Goal: Task Accomplishment & Management: Use online tool/utility

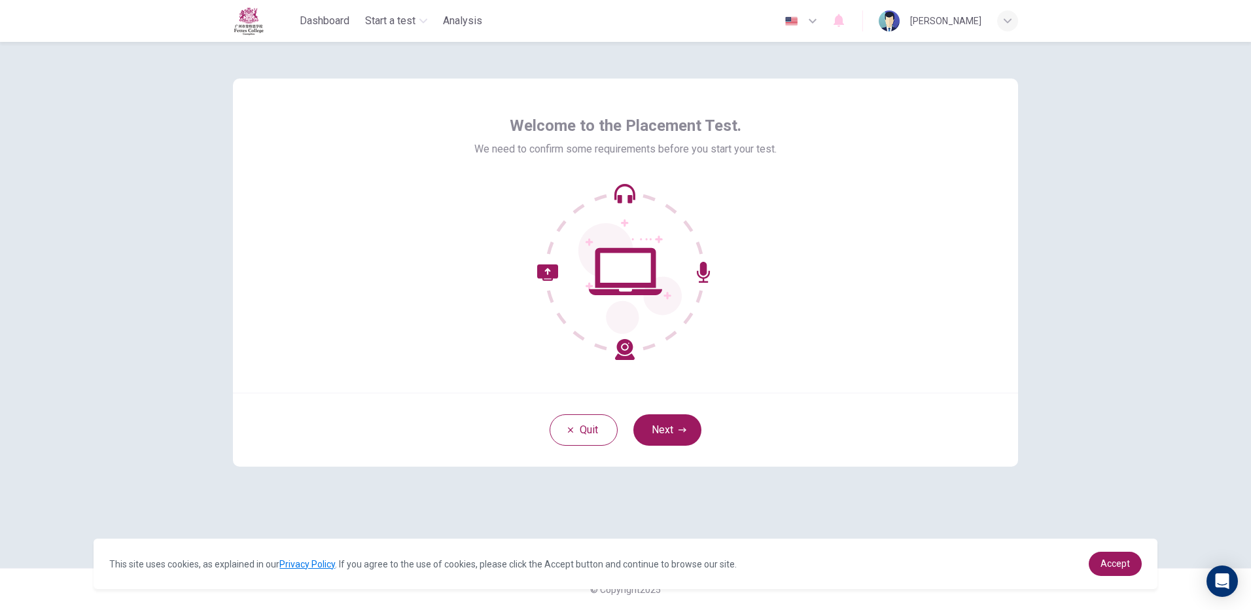
click at [610, 303] on icon at bounding box center [625, 271] width 177 height 177
click at [611, 303] on icon at bounding box center [625, 271] width 177 height 177
drag, startPoint x: 612, startPoint y: 304, endPoint x: 616, endPoint y: 373, distance: 69.5
click at [609, 332] on icon at bounding box center [625, 271] width 177 height 177
click at [673, 433] on button "Next" at bounding box center [668, 429] width 68 height 31
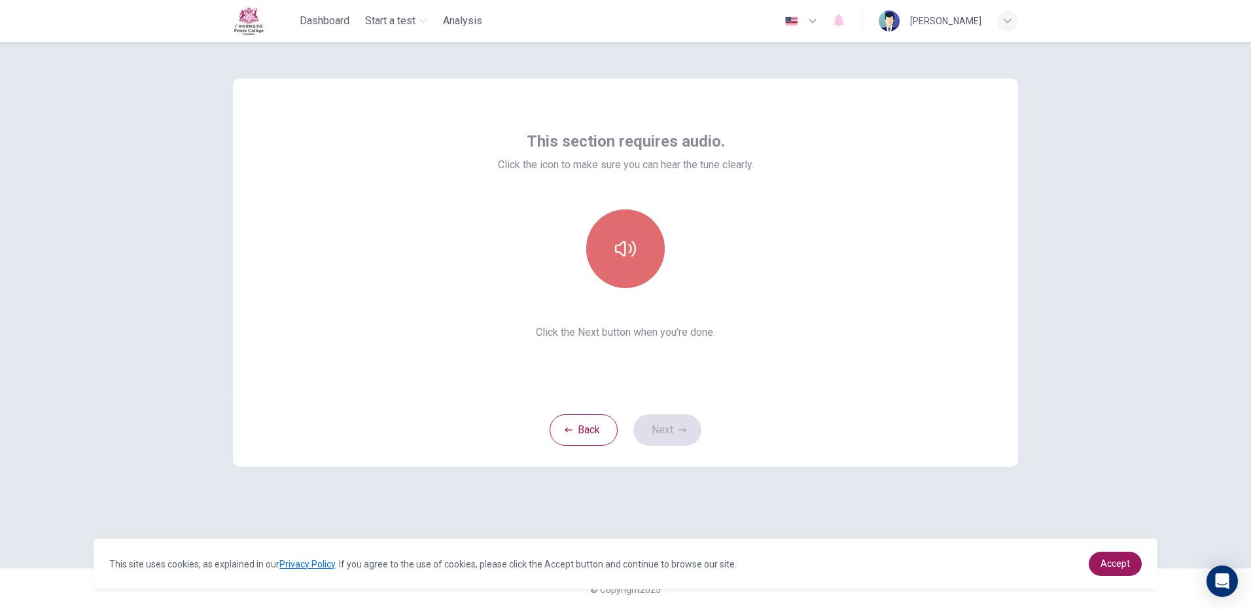
click at [651, 262] on button "button" at bounding box center [625, 248] width 79 height 79
click at [635, 329] on span "Click the Next button when you’re done." at bounding box center [626, 333] width 256 height 16
click at [635, 334] on span "Click the Next button when you’re done." at bounding box center [626, 333] width 256 height 16
click at [614, 258] on button "button" at bounding box center [625, 248] width 79 height 79
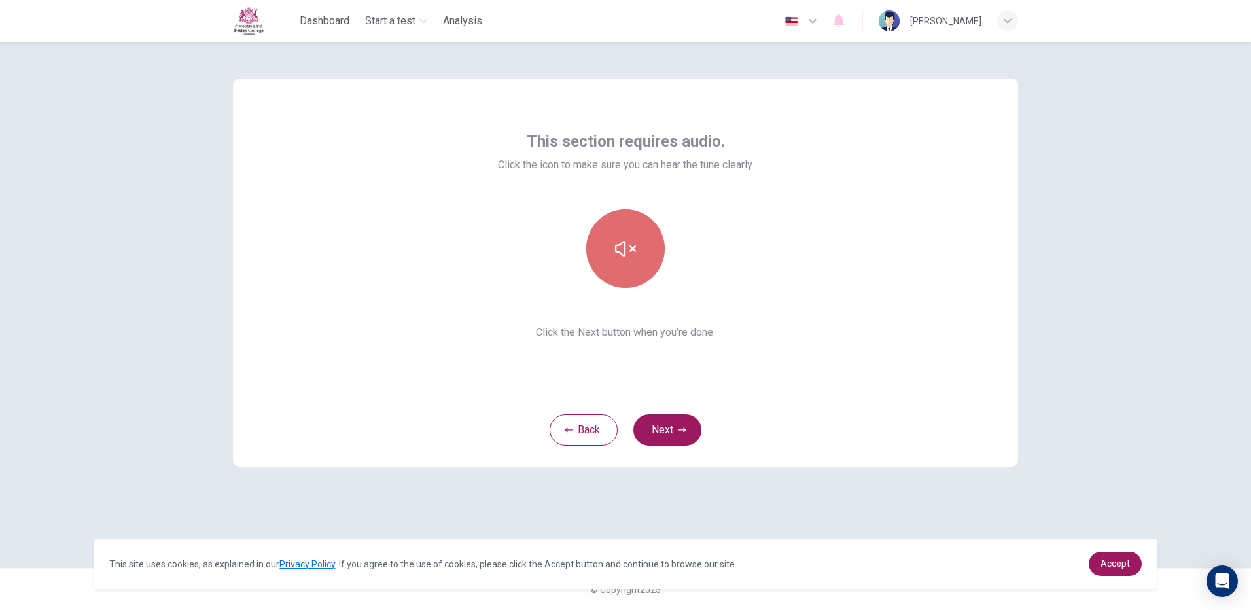
click at [614, 258] on button "button" at bounding box center [625, 248] width 79 height 79
click at [617, 256] on icon "button" at bounding box center [625, 248] width 21 height 21
click at [629, 247] on icon "button" at bounding box center [625, 248] width 21 height 21
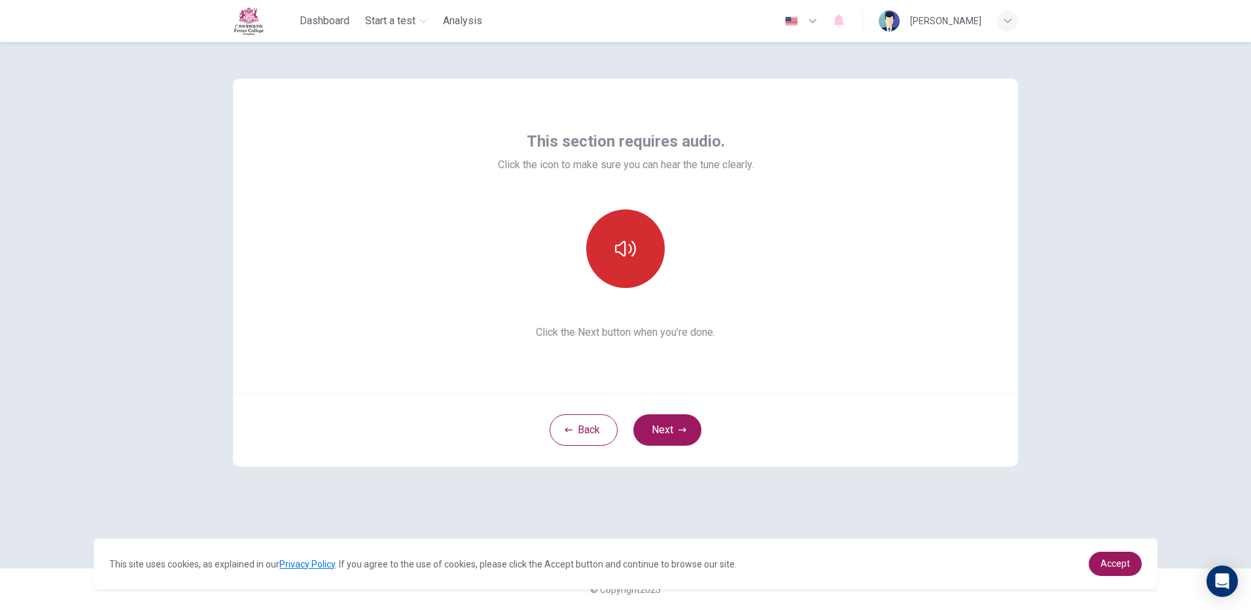
click at [642, 257] on button "button" at bounding box center [625, 248] width 79 height 79
click at [641, 257] on button "button" at bounding box center [625, 248] width 79 height 79
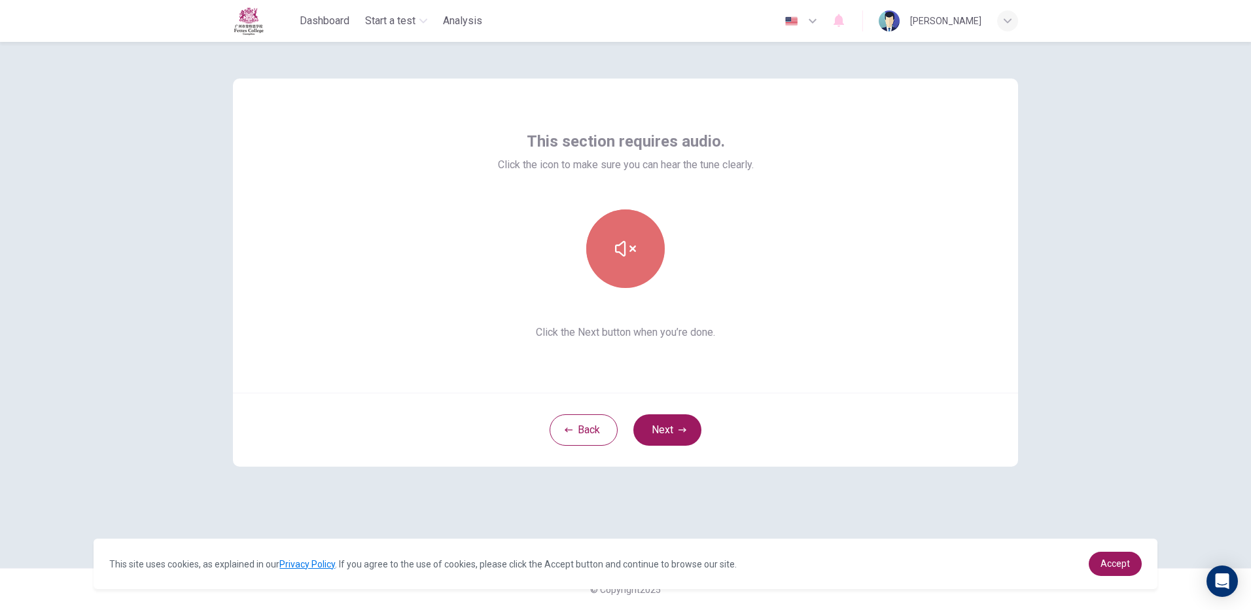
click at [641, 257] on button "button" at bounding box center [625, 248] width 79 height 79
click at [640, 257] on button "button" at bounding box center [625, 248] width 79 height 79
click at [637, 255] on button "button" at bounding box center [625, 248] width 79 height 79
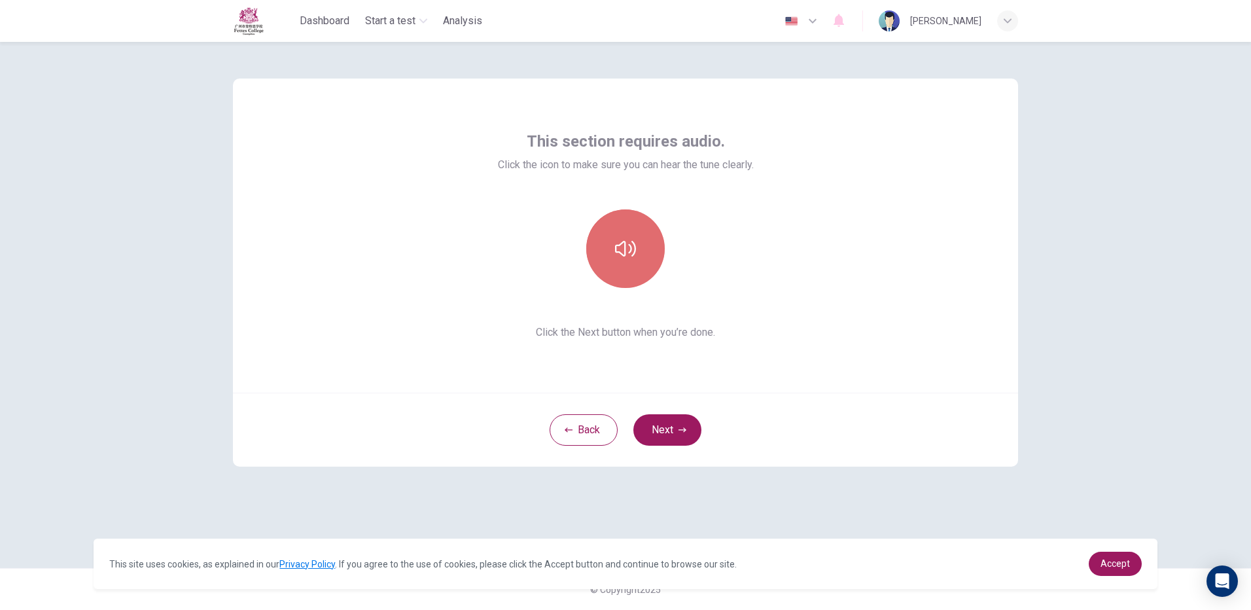
click at [637, 255] on button "button" at bounding box center [625, 248] width 79 height 79
click at [630, 244] on icon "button" at bounding box center [625, 248] width 21 height 21
click at [630, 244] on icon "button" at bounding box center [625, 249] width 21 height 16
click at [667, 420] on button "Next" at bounding box center [668, 429] width 68 height 31
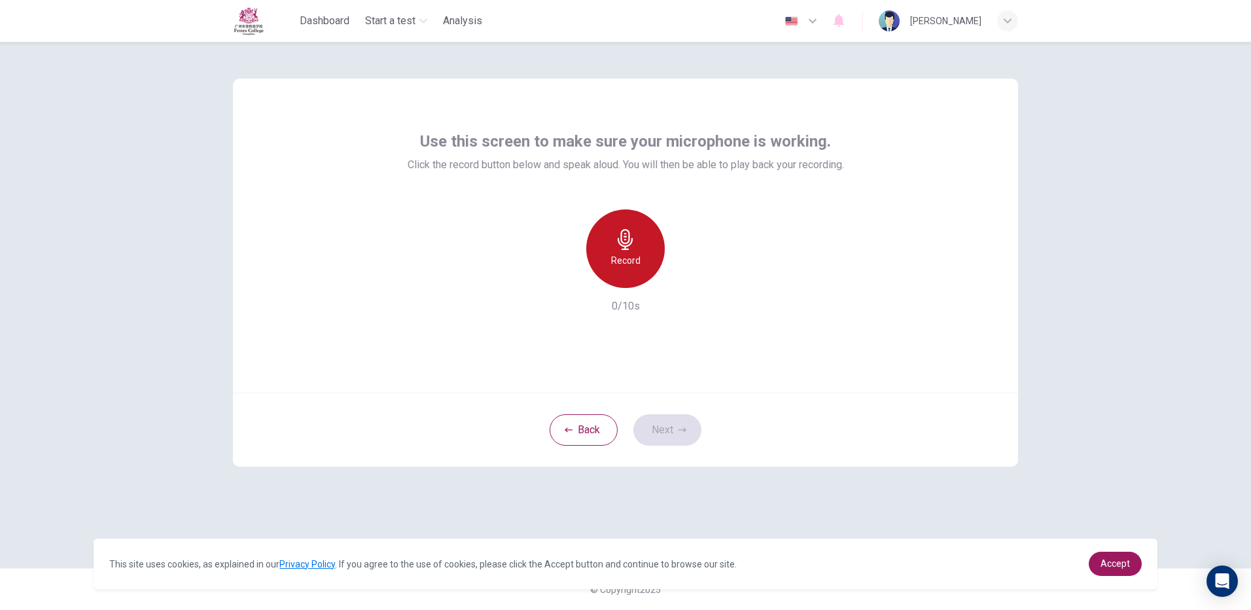
click at [647, 247] on div "Record" at bounding box center [625, 248] width 79 height 79
click at [643, 247] on div "Stop" at bounding box center [625, 248] width 79 height 79
click at [685, 272] on icon "button" at bounding box center [685, 277] width 13 height 13
click at [662, 240] on div "Record" at bounding box center [625, 248] width 79 height 79
click at [662, 240] on div "Stop" at bounding box center [625, 248] width 79 height 79
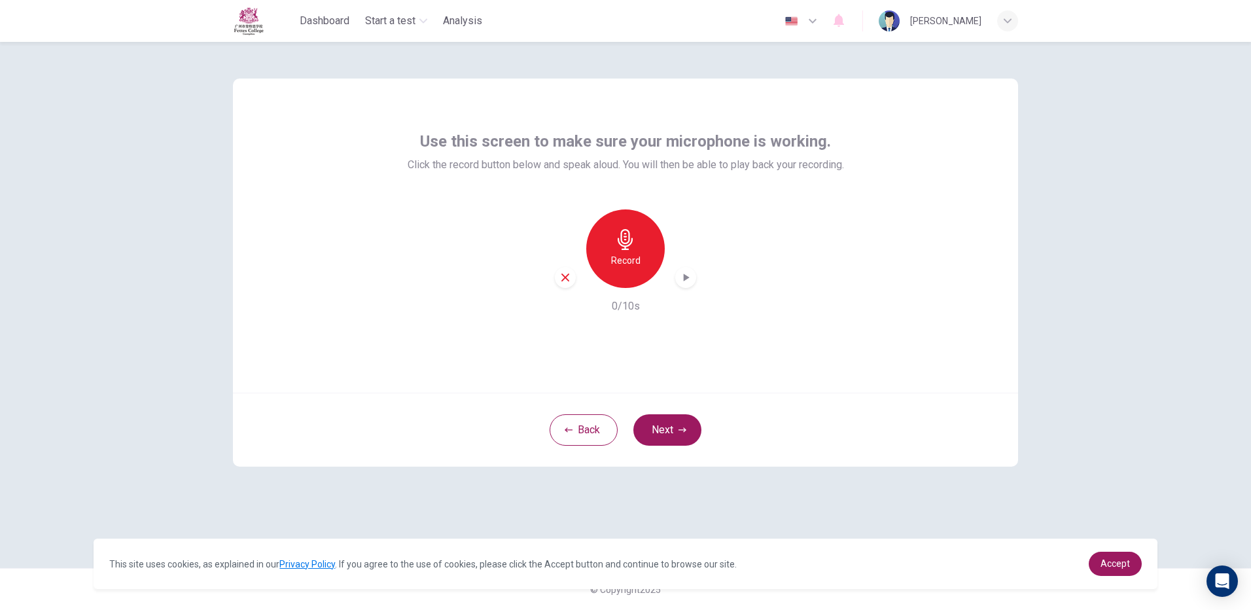
click at [662, 240] on div "Record" at bounding box center [625, 248] width 79 height 79
click at [638, 251] on div "Stop" at bounding box center [625, 248] width 79 height 79
click at [687, 276] on icon "button" at bounding box center [687, 278] width 6 height 8
click at [649, 430] on button "Next" at bounding box center [668, 429] width 68 height 31
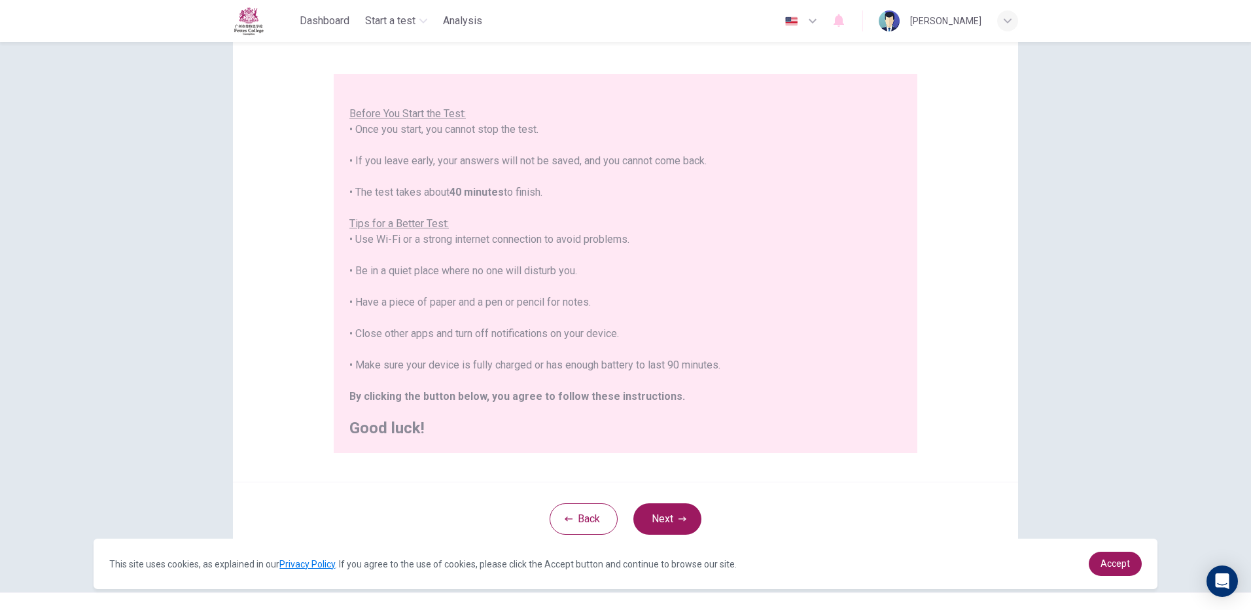
scroll to position [118, 0]
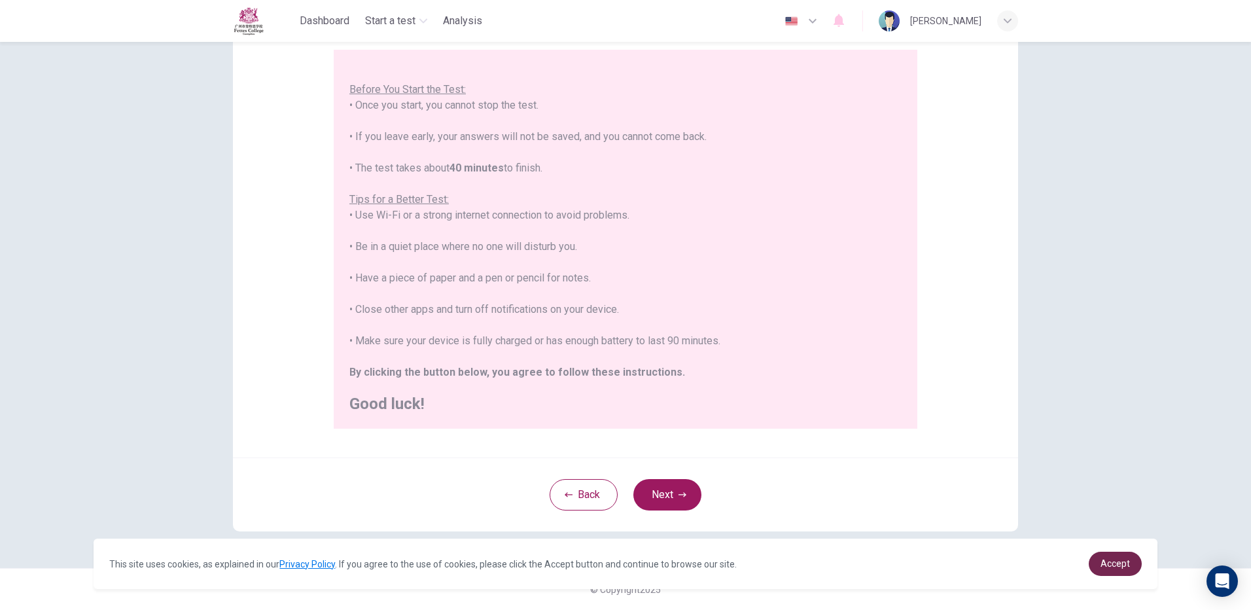
click at [1134, 563] on link "Accept" at bounding box center [1115, 564] width 53 height 24
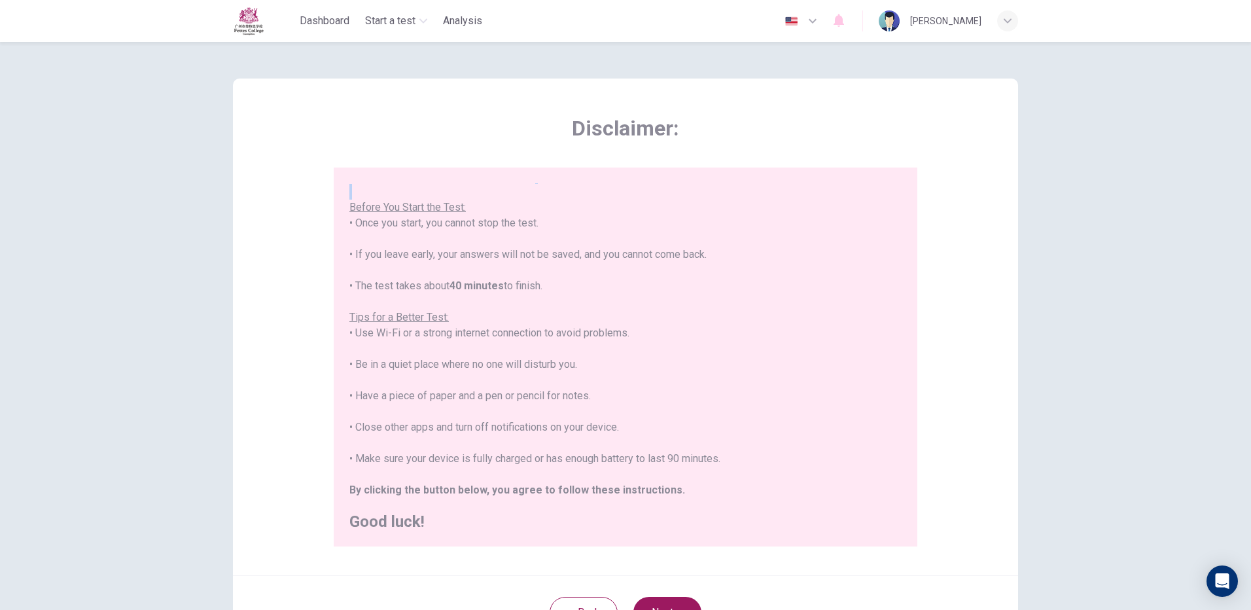
scroll to position [0, 0]
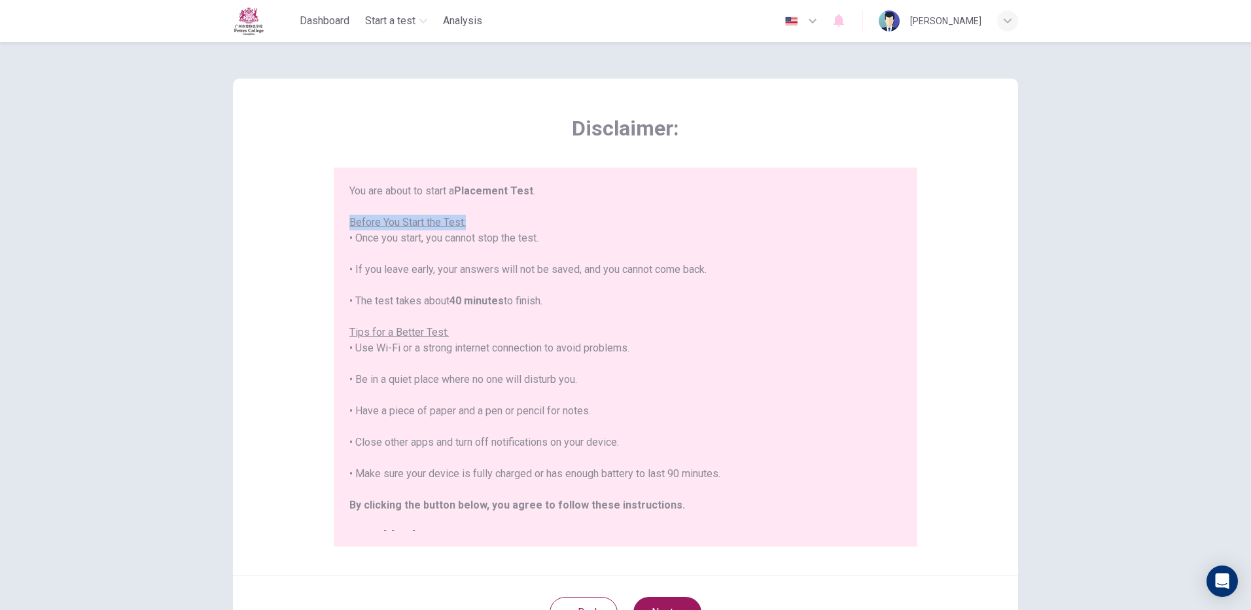
drag, startPoint x: 346, startPoint y: 204, endPoint x: 717, endPoint y: 222, distance: 370.9
click at [717, 222] on div "You are about to start a Placement Test . Before You Start the Test: • Once you…" at bounding box center [625, 363] width 552 height 361
drag, startPoint x: 717, startPoint y: 222, endPoint x: 600, endPoint y: 207, distance: 117.5
click at [601, 207] on div "You are about to start a Placement Test . Before You Start the Test: • Once you…" at bounding box center [625, 363] width 552 height 361
drag, startPoint x: 349, startPoint y: 187, endPoint x: 732, endPoint y: 217, distance: 384.7
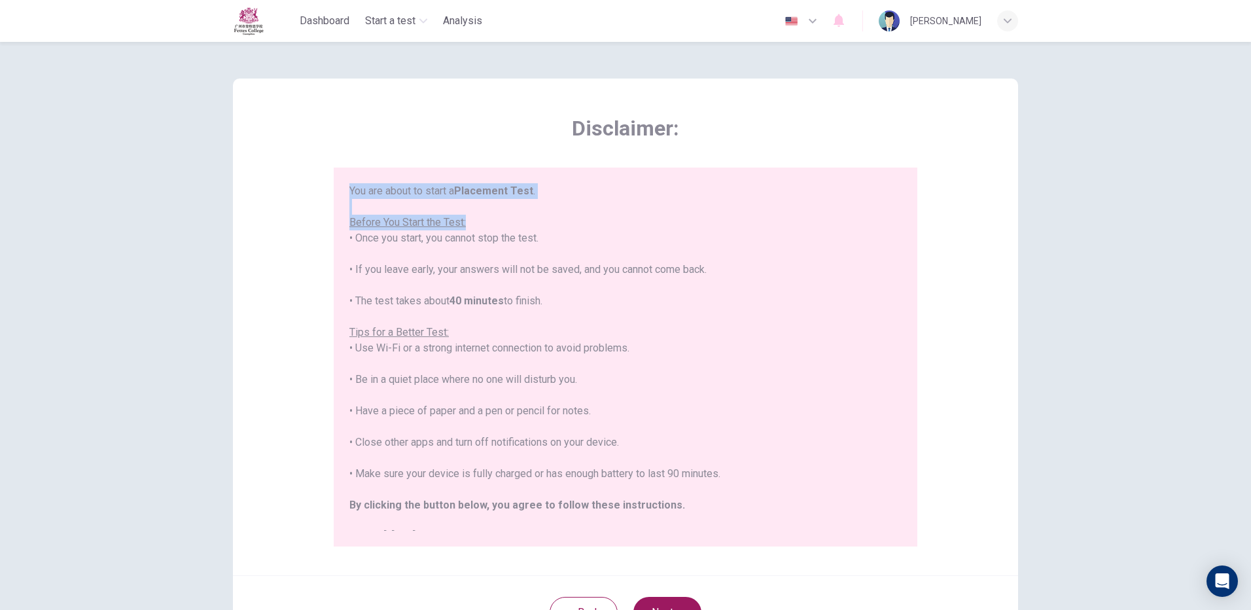
click at [732, 217] on div "You are about to start a Placement Test . Before You Start the Test: • Once you…" at bounding box center [625, 363] width 552 height 361
drag, startPoint x: 499, startPoint y: 187, endPoint x: 826, endPoint y: 359, distance: 369.2
click at [826, 359] on div "You are about to start a Placement Test . Before You Start the Test: • Once you…" at bounding box center [625, 363] width 552 height 361
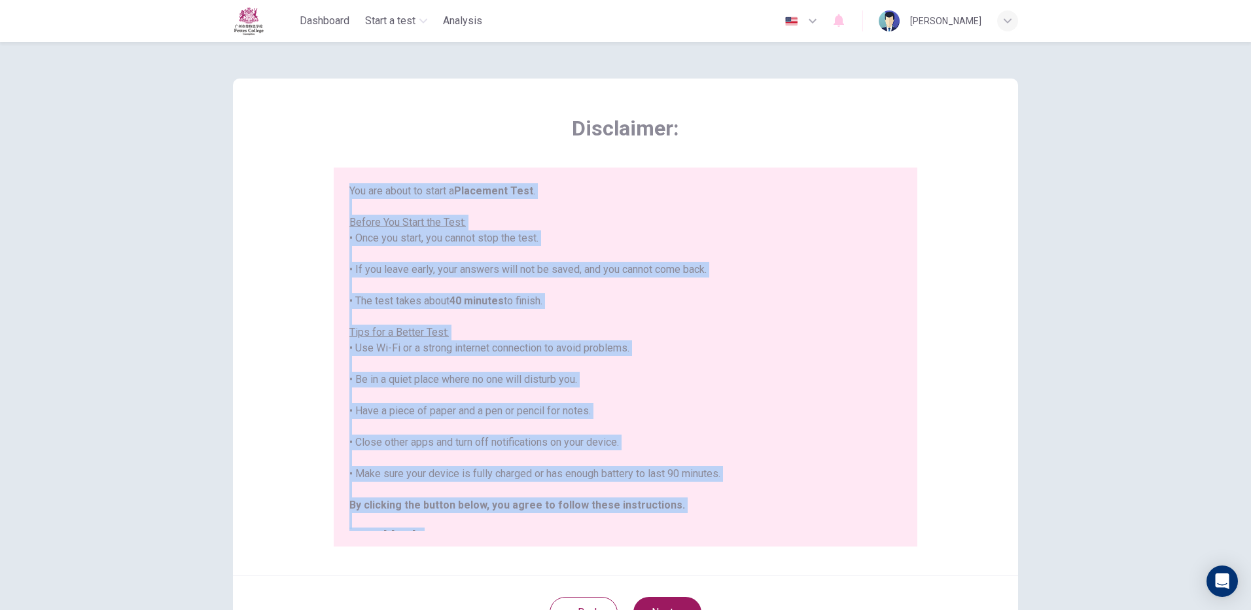
scroll to position [15, 0]
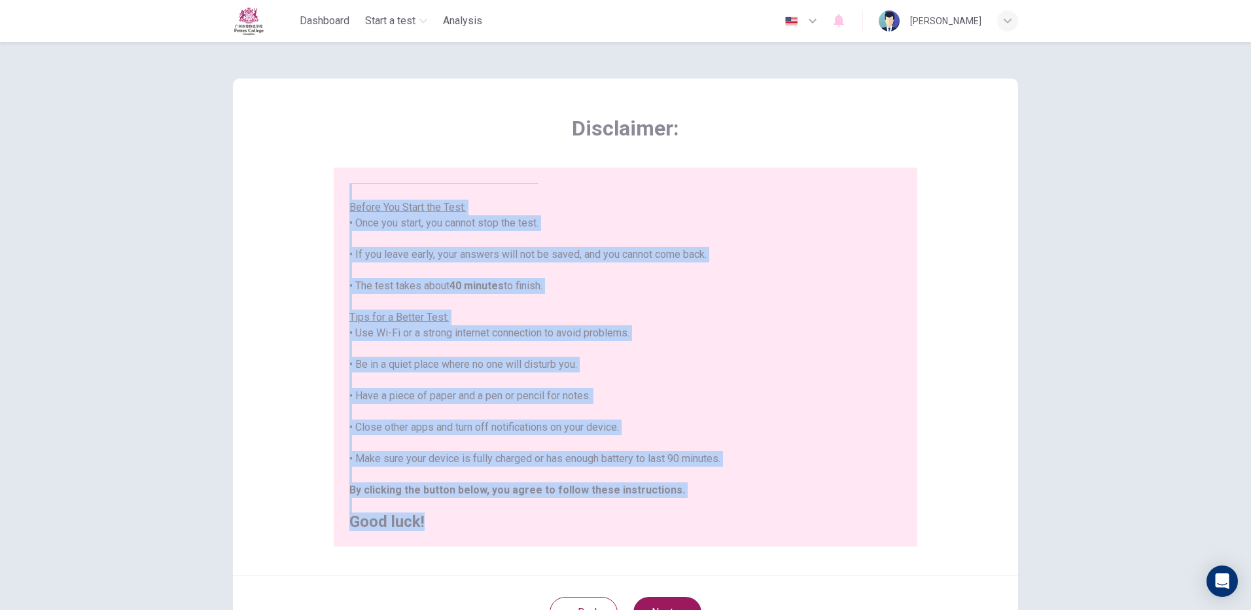
drag, startPoint x: 346, startPoint y: 191, endPoint x: 719, endPoint y: 573, distance: 533.6
click at [719, 573] on div "Disclaimer: You are about to start a Placement Test . Before You Start the Test…" at bounding box center [625, 327] width 785 height 497
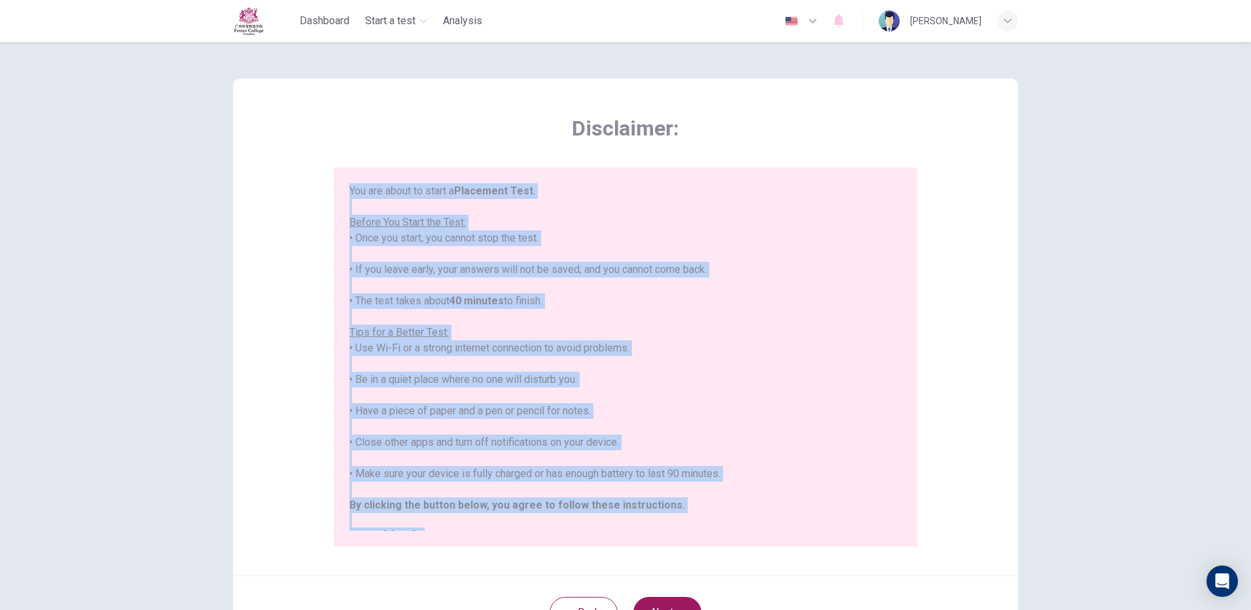
click at [649, 393] on div "You are about to start a Placement Test . Before You Start the Test: • Once you…" at bounding box center [625, 363] width 552 height 361
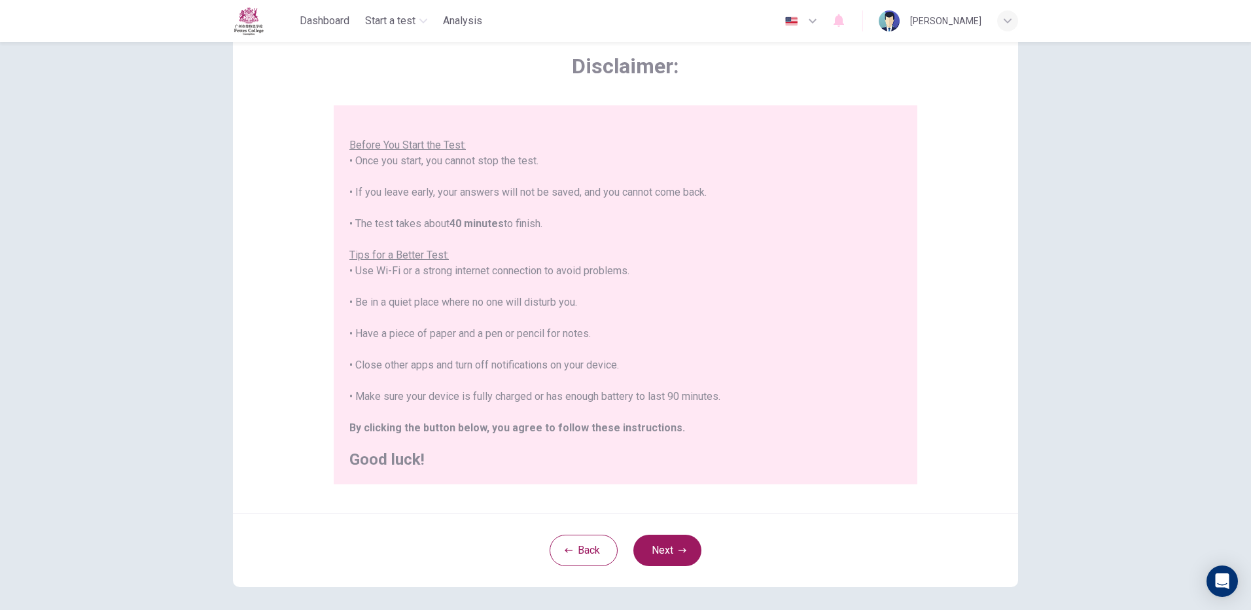
scroll to position [118, 0]
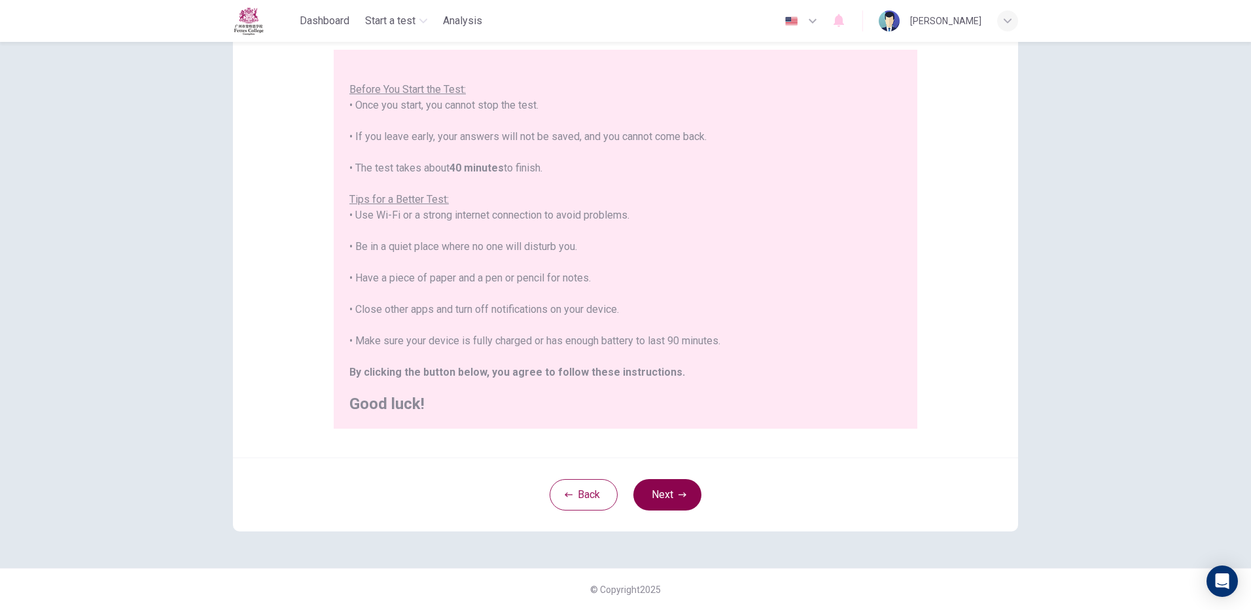
click at [667, 496] on button "Next" at bounding box center [668, 494] width 68 height 31
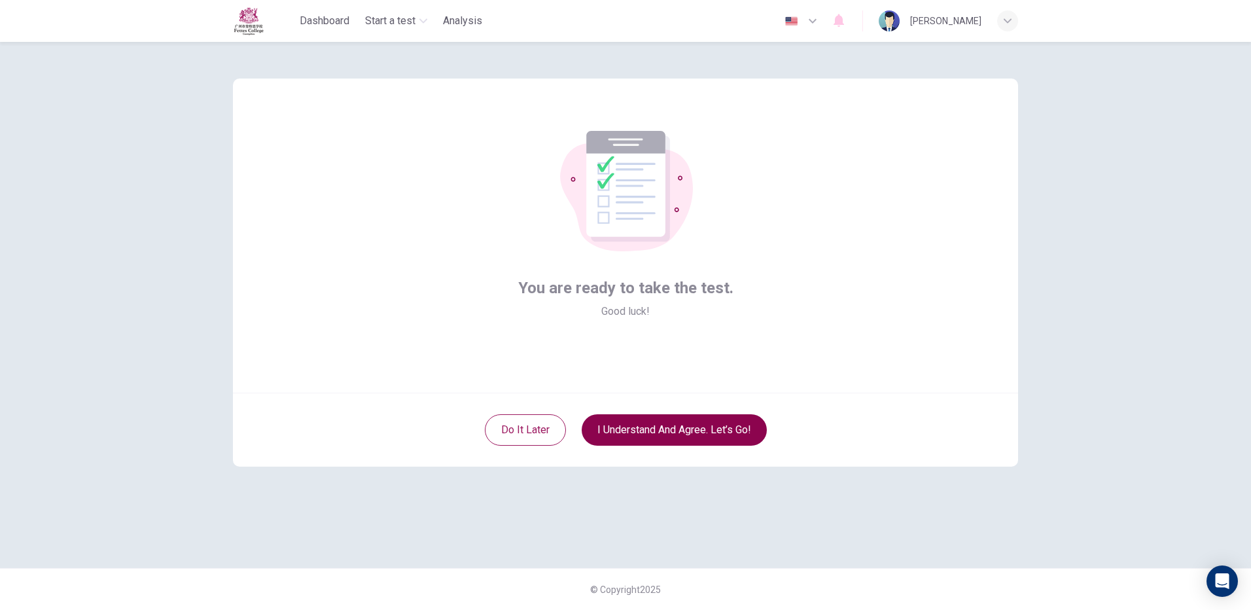
scroll to position [0, 0]
click at [598, 428] on button "I understand and agree. Let’s go!" at bounding box center [674, 429] width 185 height 31
click at [653, 439] on button "I understand and agree. Let’s go!" at bounding box center [674, 429] width 185 height 31
click at [679, 415] on button "I understand and agree. Let’s go!" at bounding box center [674, 429] width 185 height 31
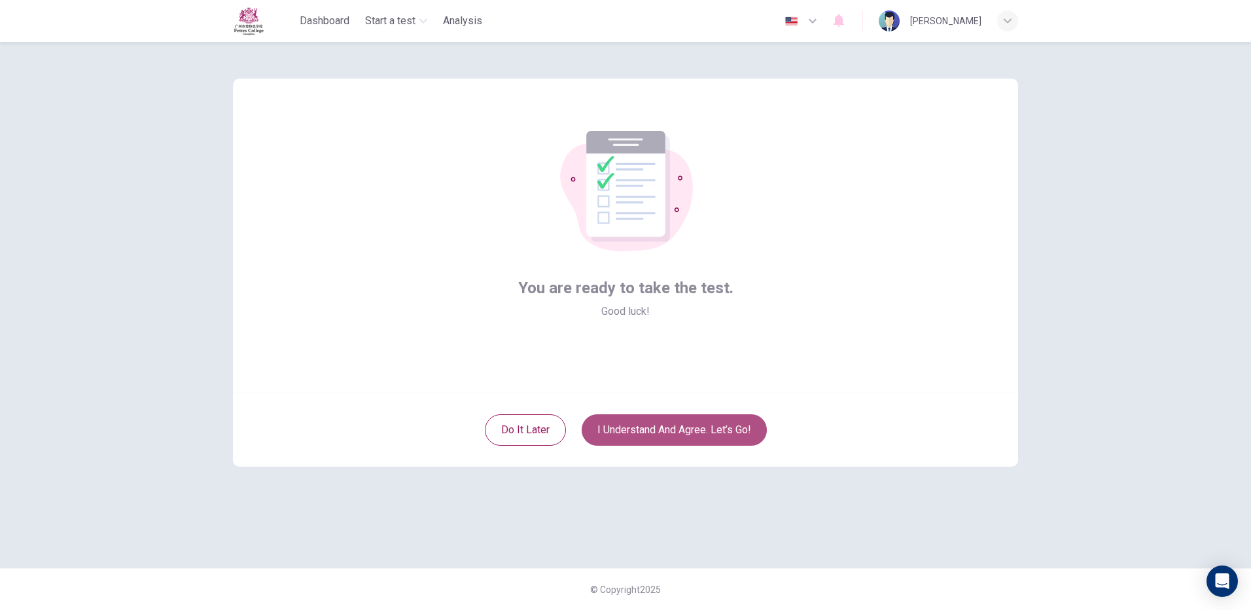
click at [671, 425] on button "I understand and agree. Let’s go!" at bounding box center [674, 429] width 185 height 31
click at [670, 425] on button "I understand and agree. Let’s go!" at bounding box center [674, 429] width 185 height 31
click at [669, 424] on button "I understand and agree. Let’s go!" at bounding box center [674, 429] width 185 height 31
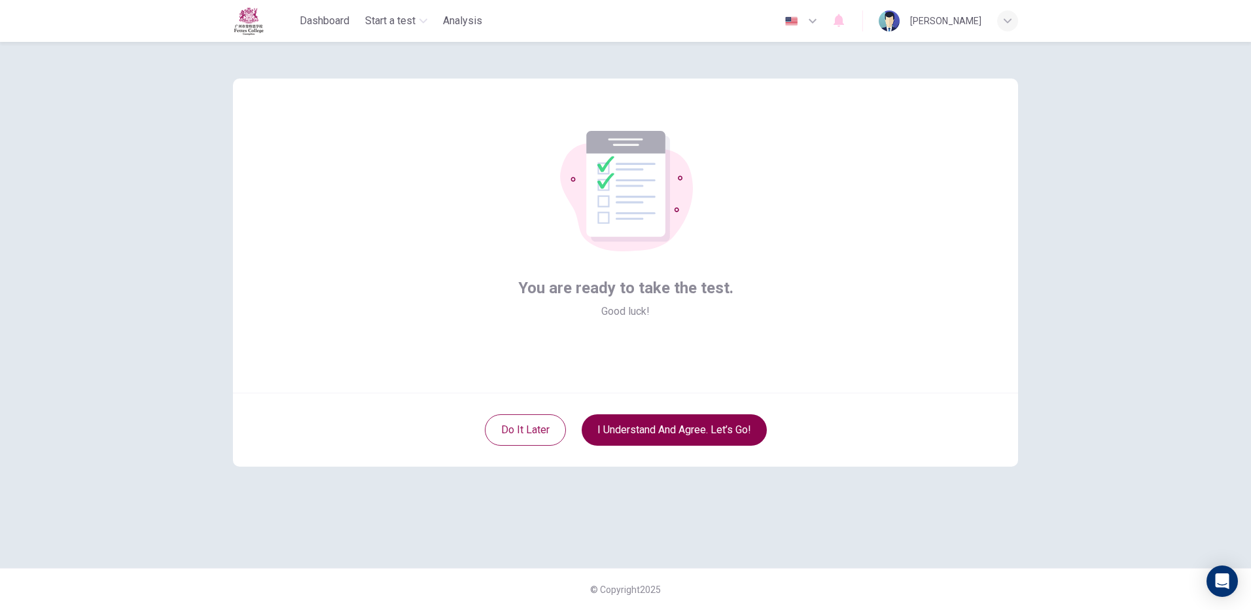
click at [669, 424] on button "I understand and agree. Let’s go!" at bounding box center [674, 429] width 185 height 31
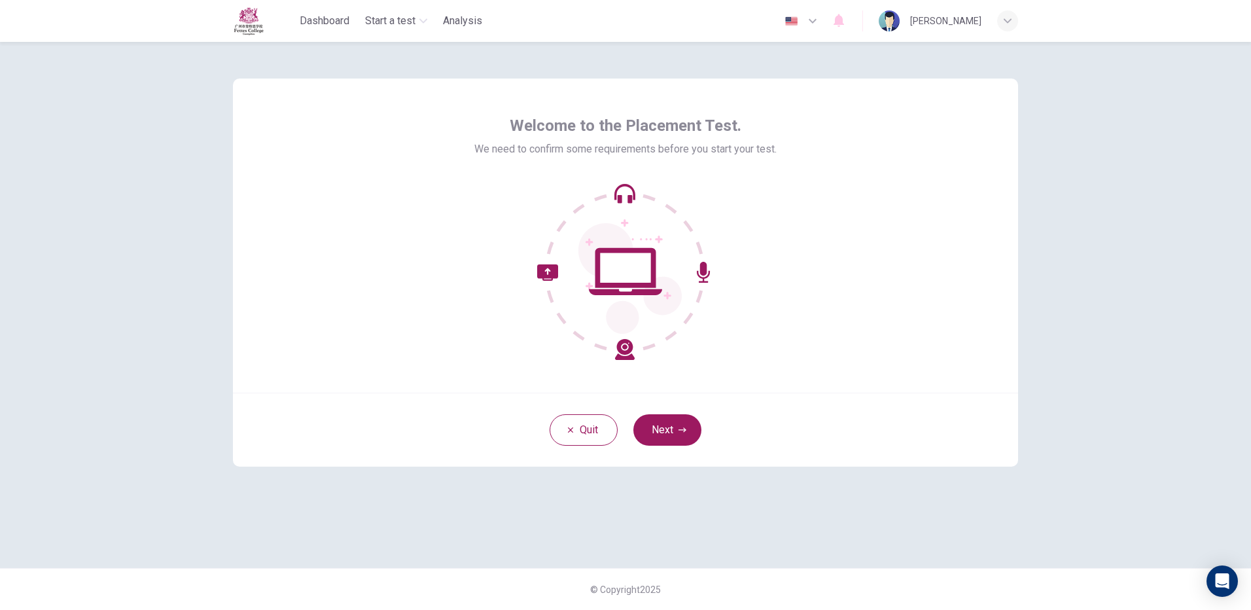
click at [826, 26] on button "button" at bounding box center [802, 21] width 48 height 26
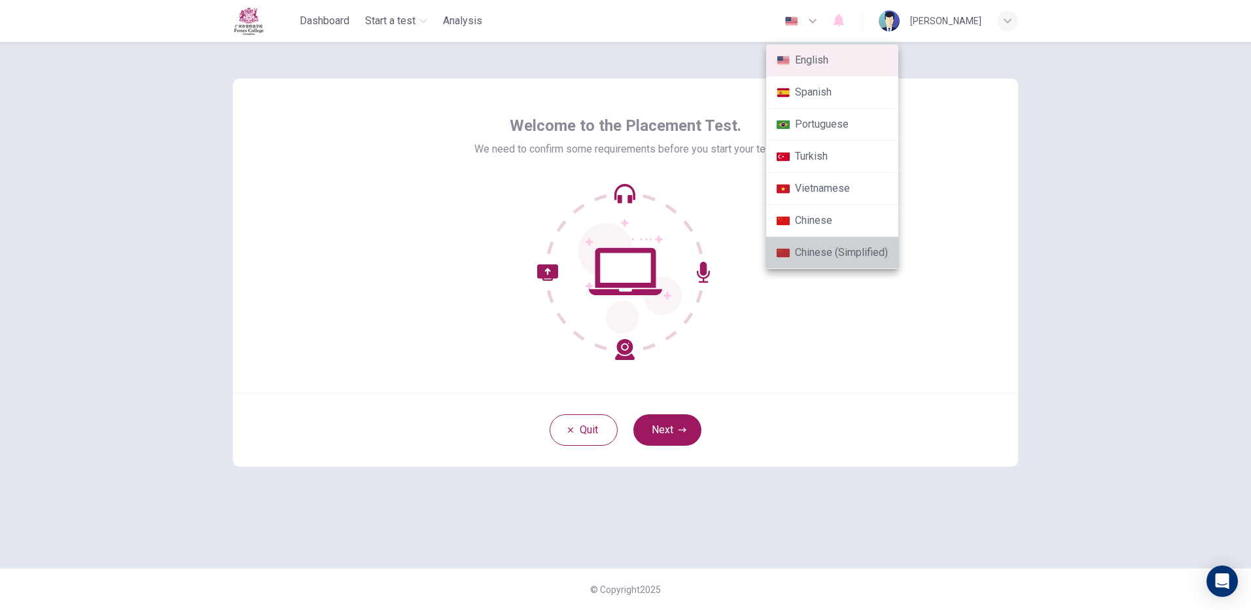
click at [843, 250] on li "Chinese (Simplified)" at bounding box center [832, 253] width 132 height 32
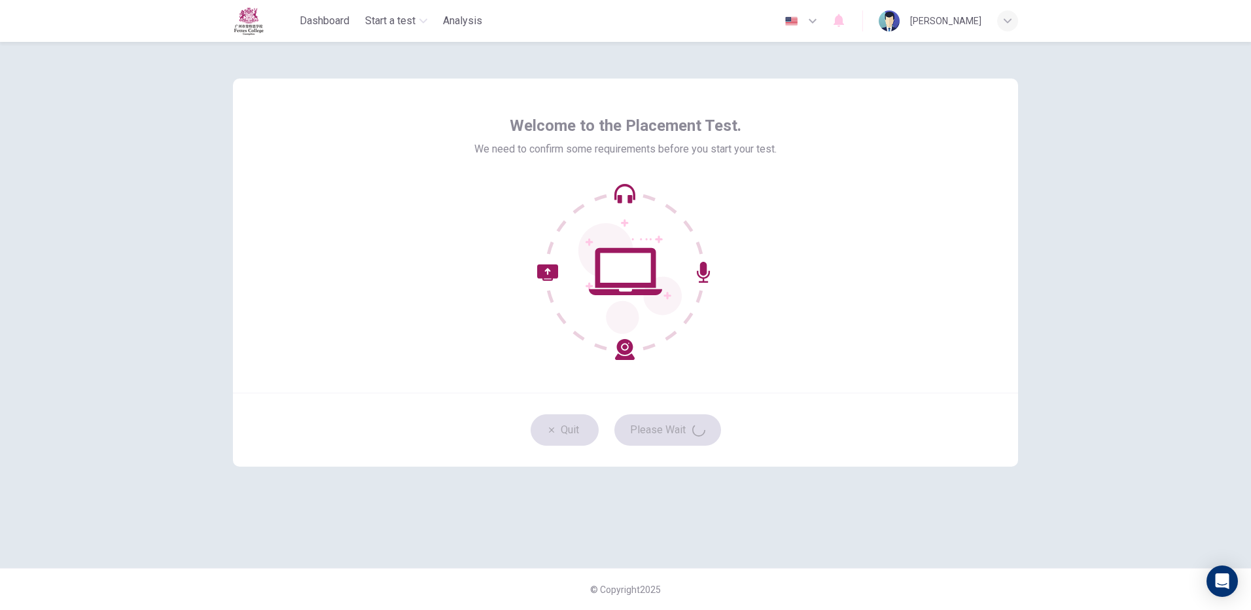
click at [821, 20] on icon "button" at bounding box center [813, 21] width 16 height 16
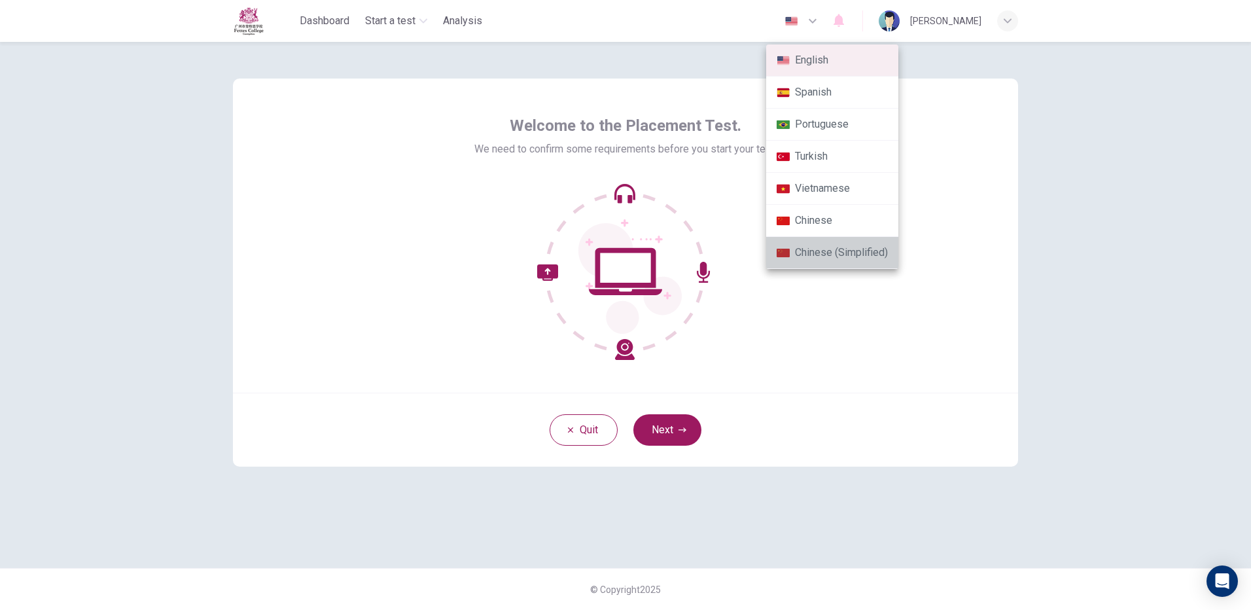
click at [820, 262] on li "Chinese (Simplified)" at bounding box center [832, 253] width 132 height 32
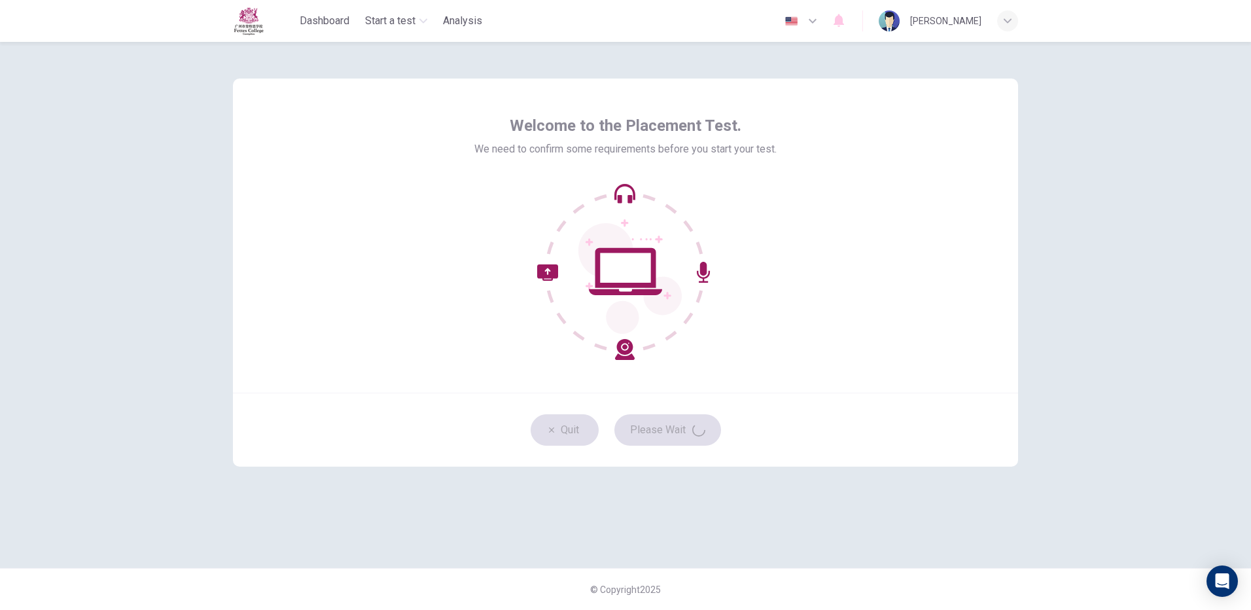
type input "zh-CN"
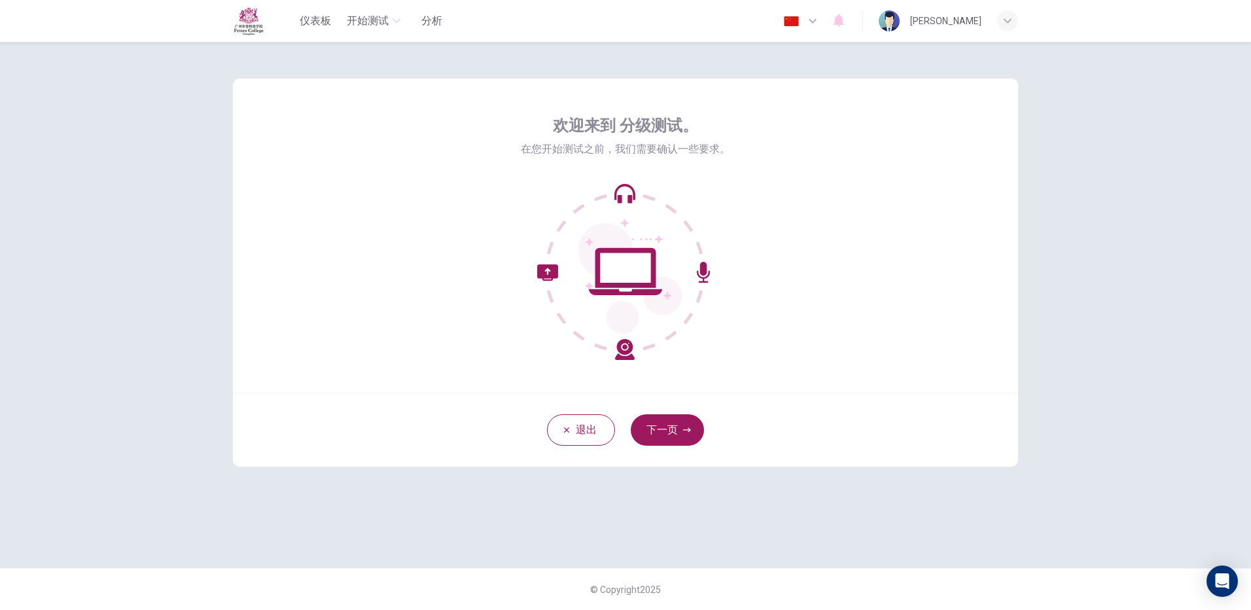
click at [639, 428] on button "下一页" at bounding box center [667, 429] width 73 height 31
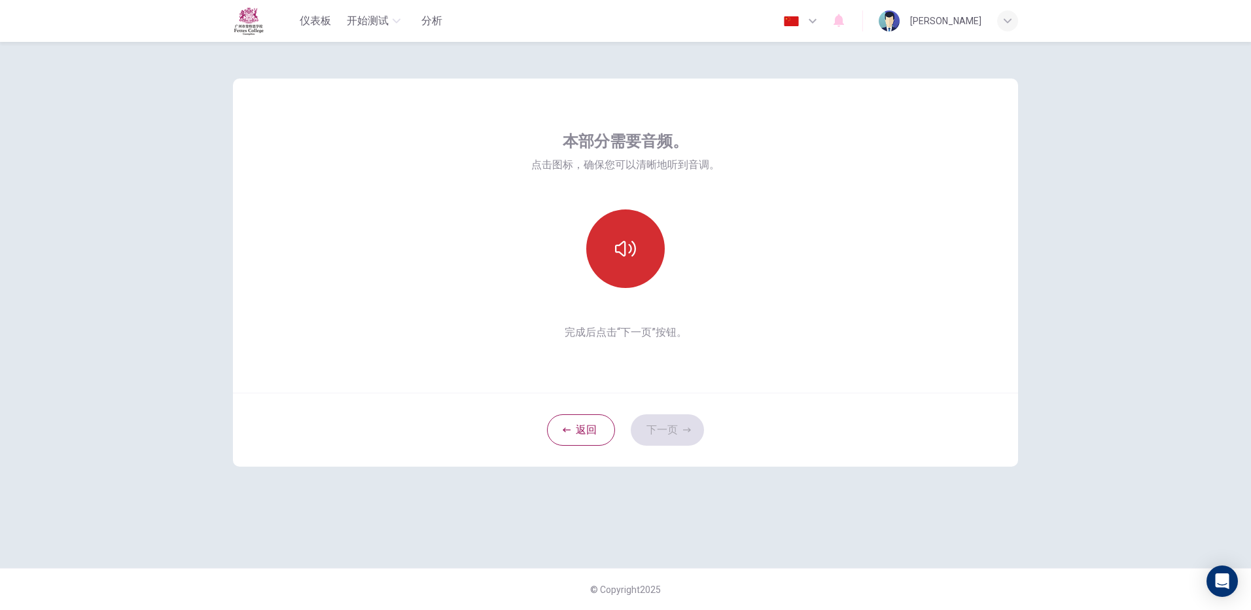
click at [647, 252] on button "button" at bounding box center [625, 248] width 79 height 79
click at [625, 259] on button "button" at bounding box center [625, 248] width 79 height 79
click at [630, 230] on button "button" at bounding box center [625, 248] width 79 height 79
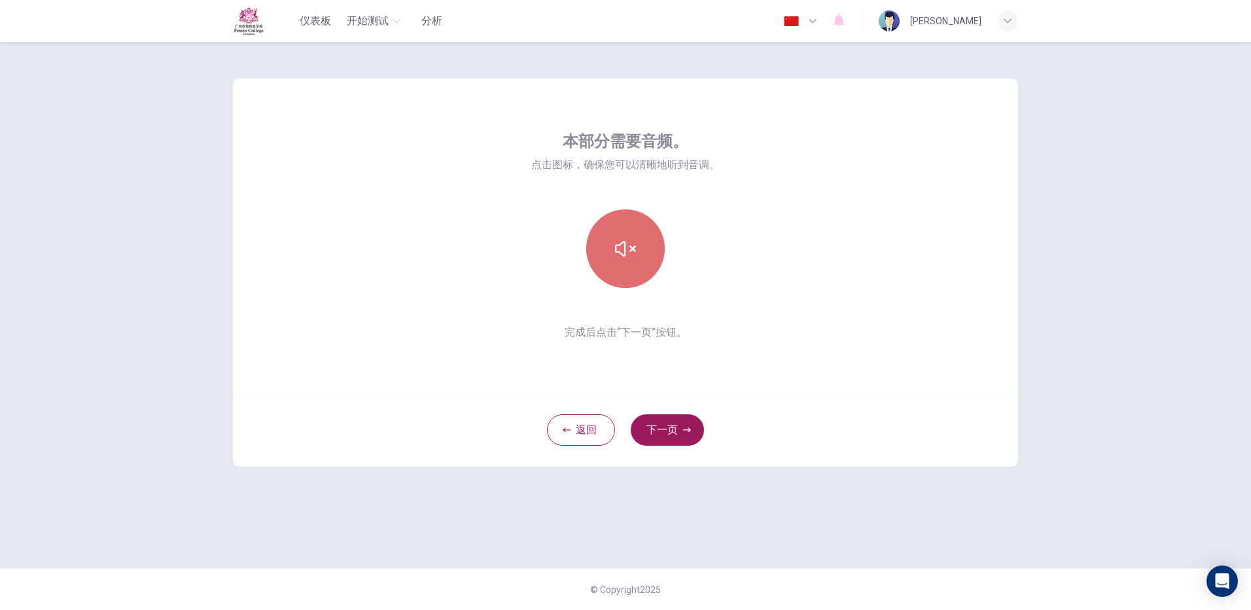
click at [645, 230] on button "button" at bounding box center [625, 248] width 79 height 79
click at [615, 261] on button "button" at bounding box center [625, 248] width 79 height 79
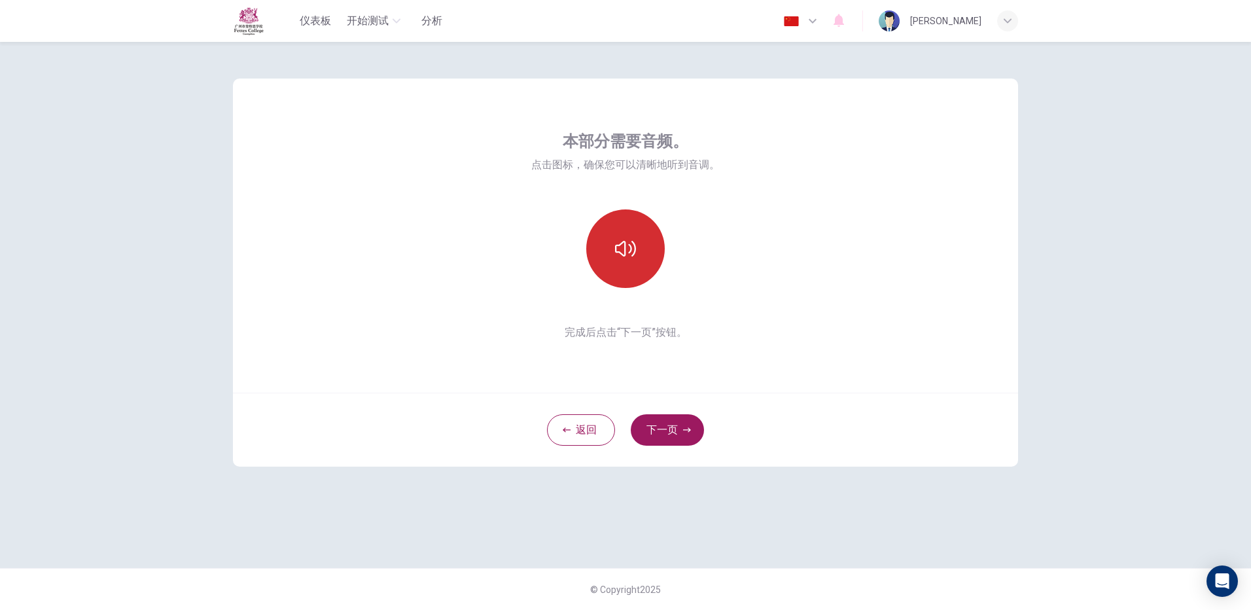
click at [615, 261] on button "button" at bounding box center [625, 248] width 79 height 79
click at [647, 265] on button "button" at bounding box center [625, 248] width 79 height 79
click at [646, 263] on button "button" at bounding box center [625, 248] width 79 height 79
click at [678, 434] on button "下一页" at bounding box center [667, 429] width 73 height 31
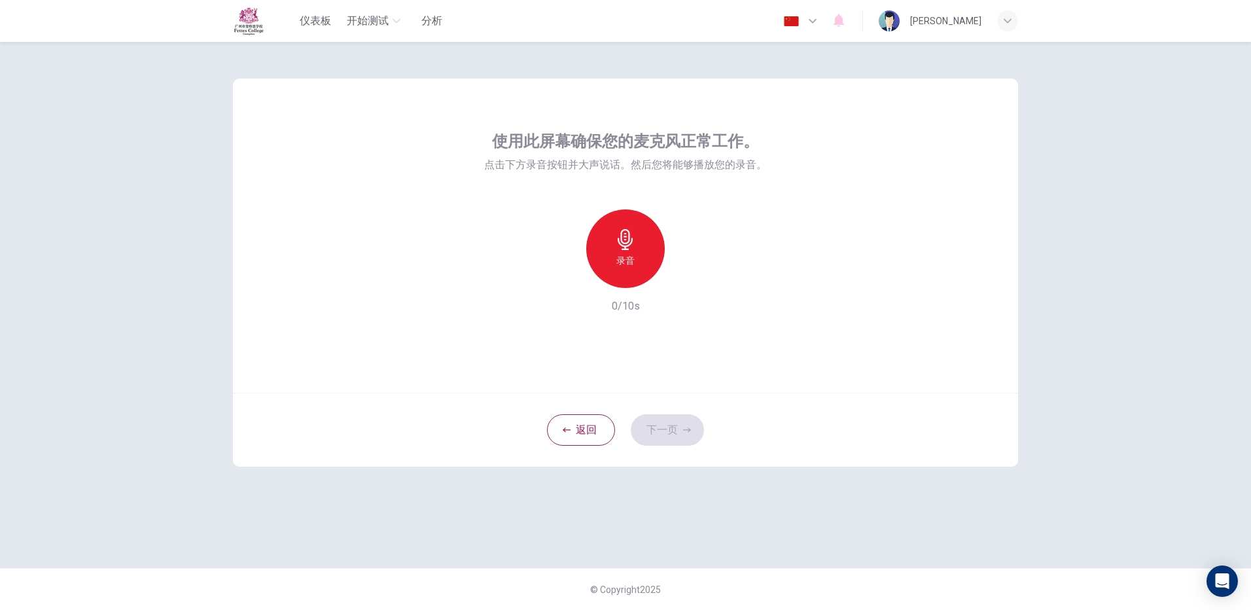
click at [635, 255] on div "录音" at bounding box center [625, 248] width 79 height 79
click at [648, 256] on div "停止" at bounding box center [625, 248] width 79 height 79
click at [692, 268] on div "录音" at bounding box center [625, 248] width 141 height 79
click at [689, 273] on icon "button" at bounding box center [685, 277] width 13 height 13
click at [658, 433] on button "下一页" at bounding box center [667, 429] width 73 height 31
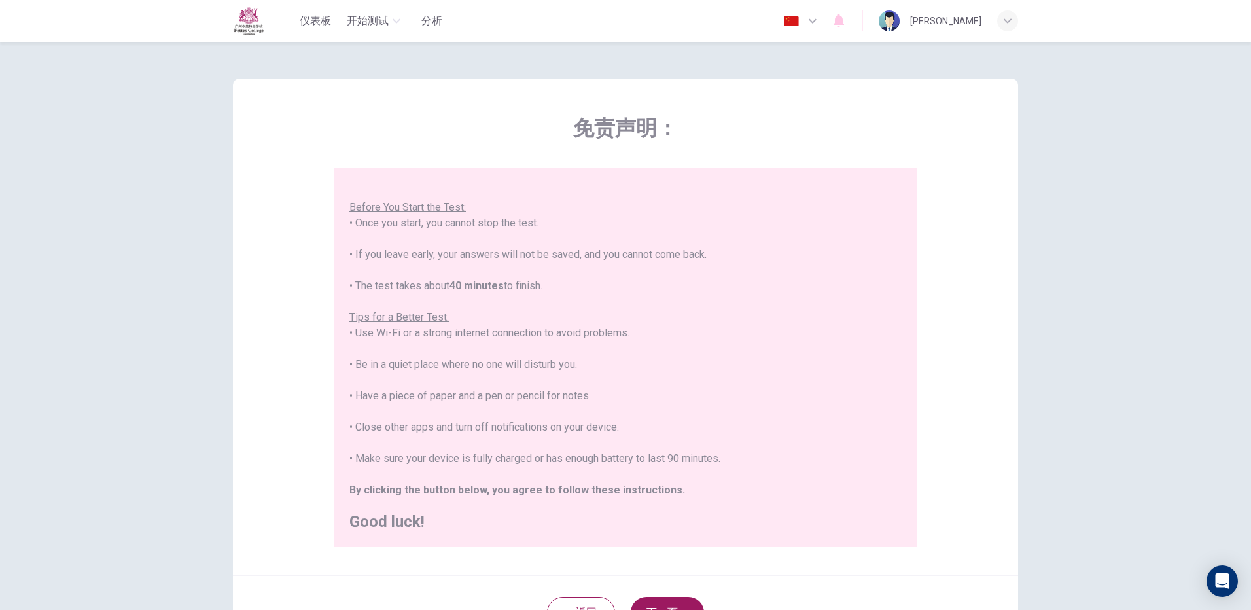
scroll to position [118, 0]
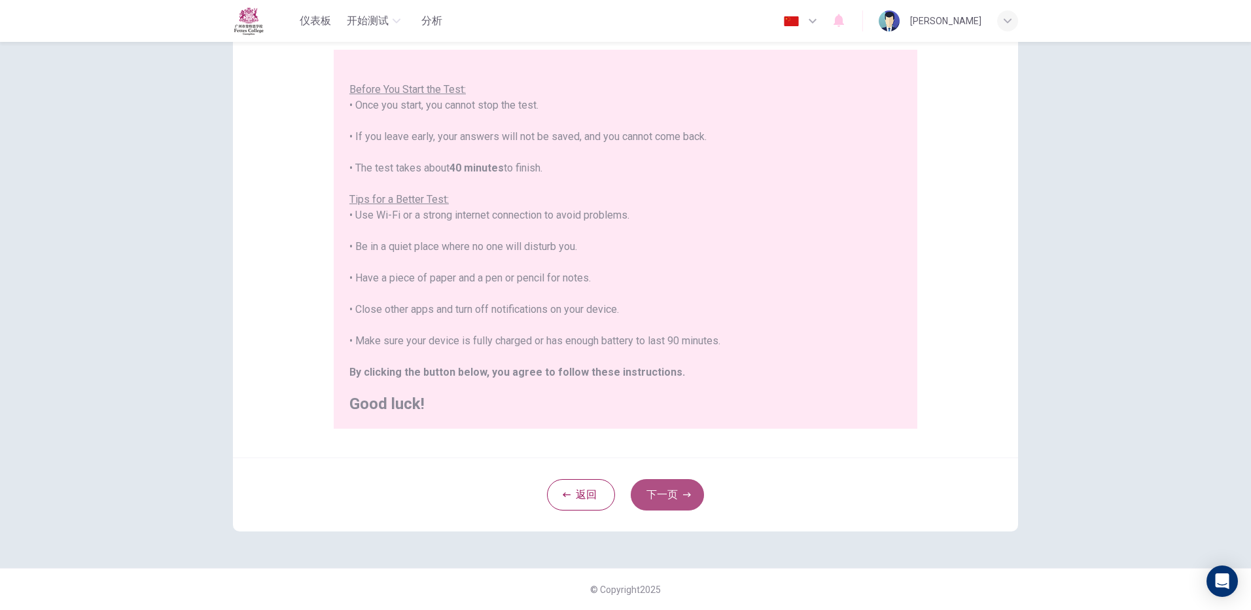
click at [657, 497] on button "下一页" at bounding box center [667, 494] width 73 height 31
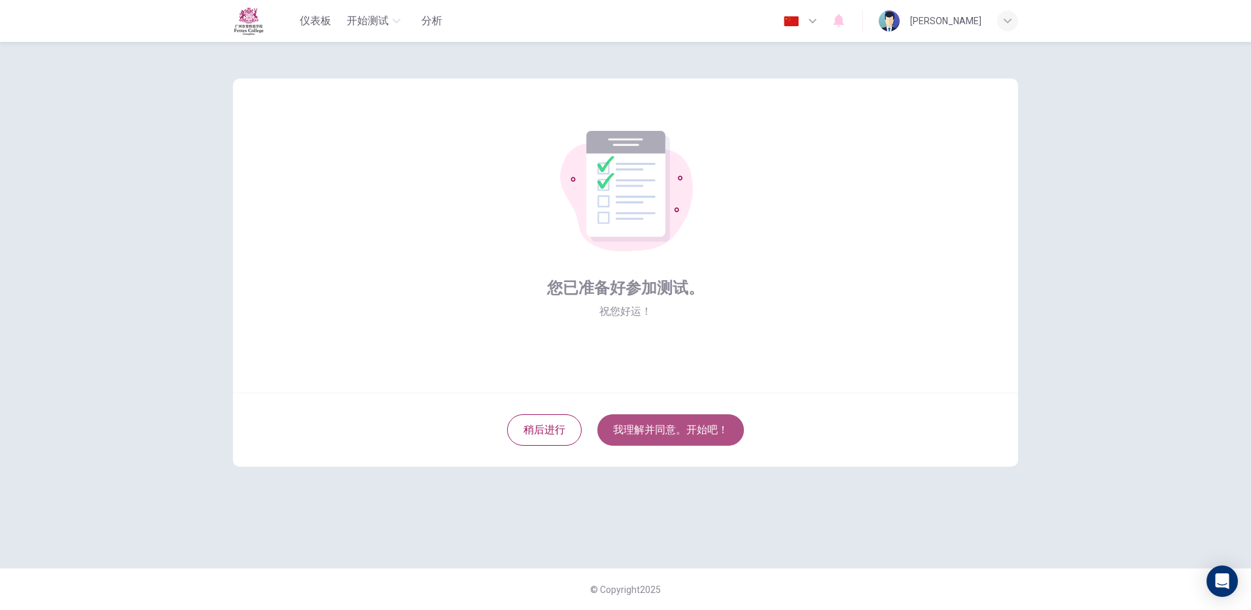
click at [626, 423] on button "我理解并同意。开始吧！" at bounding box center [671, 429] width 147 height 31
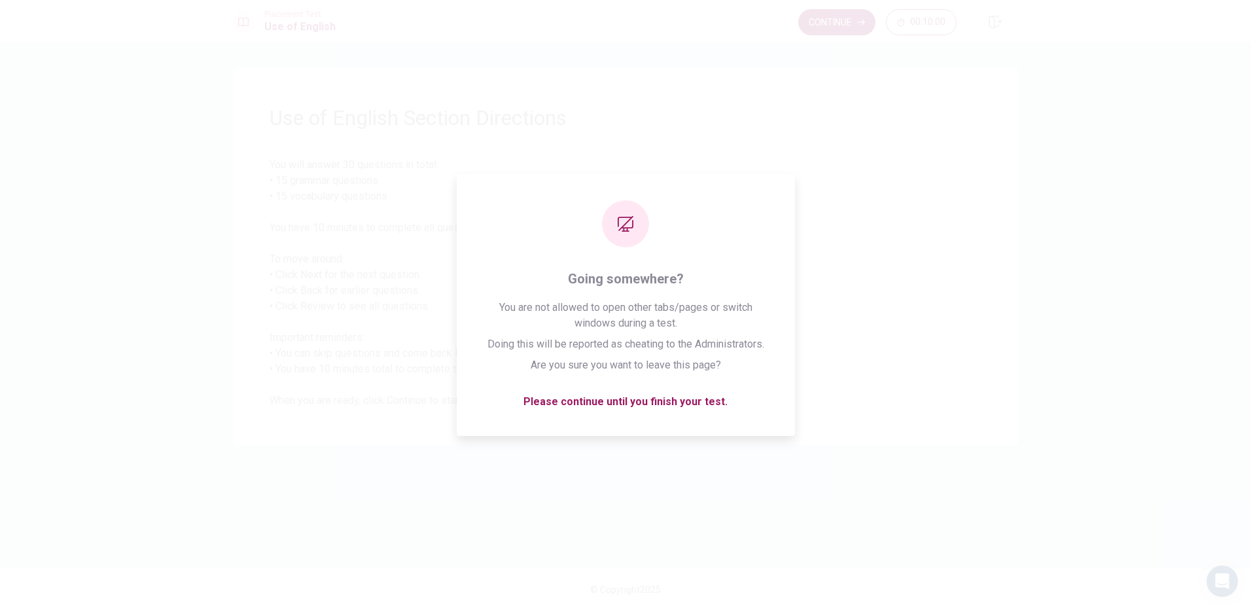
click at [838, 17] on button "Continue" at bounding box center [836, 22] width 77 height 26
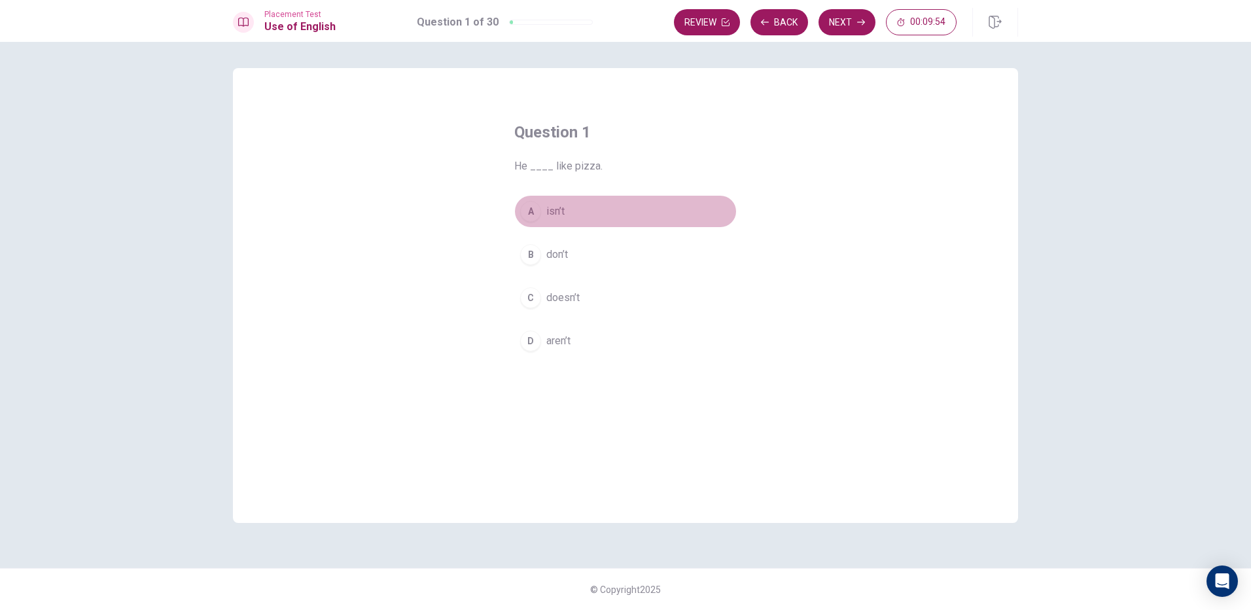
click at [537, 213] on div "A" at bounding box center [530, 211] width 21 height 21
click at [539, 250] on div "B" at bounding box center [530, 254] width 21 height 21
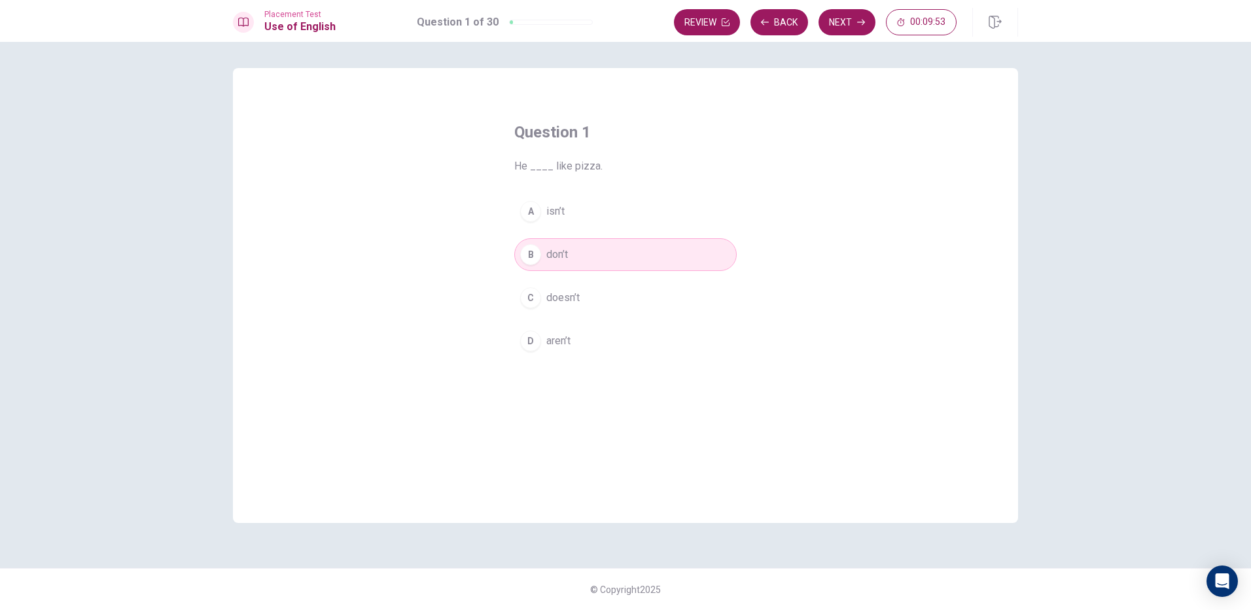
click at [550, 303] on span "doesn’t" at bounding box center [562, 298] width 33 height 16
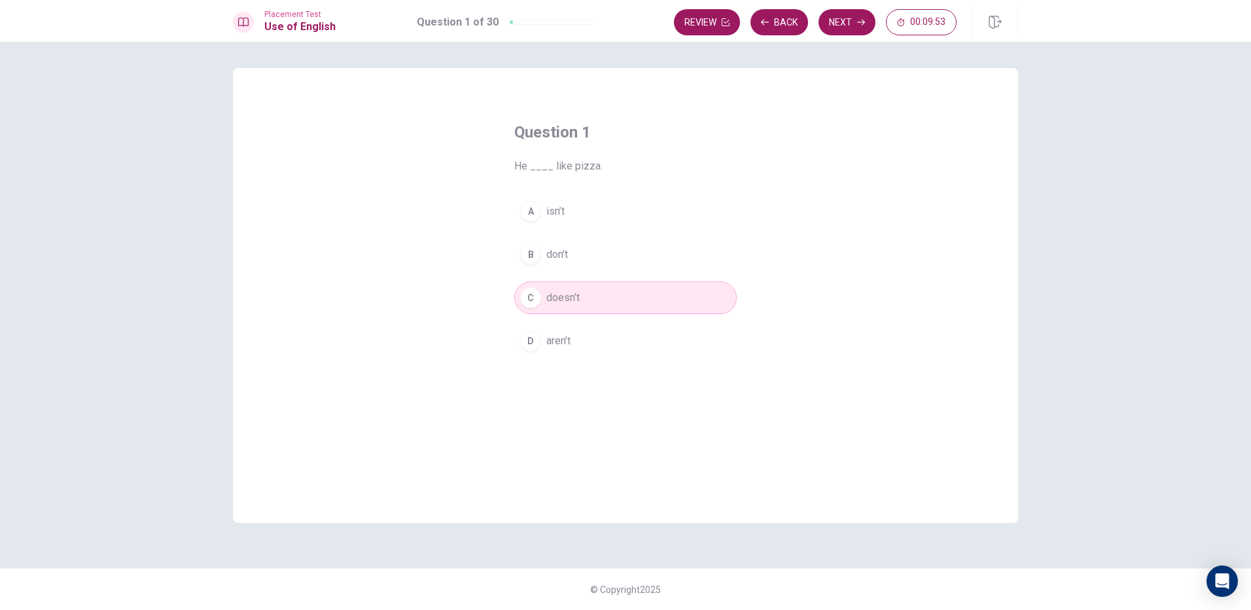
click at [556, 337] on span "aren’t" at bounding box center [558, 341] width 24 height 16
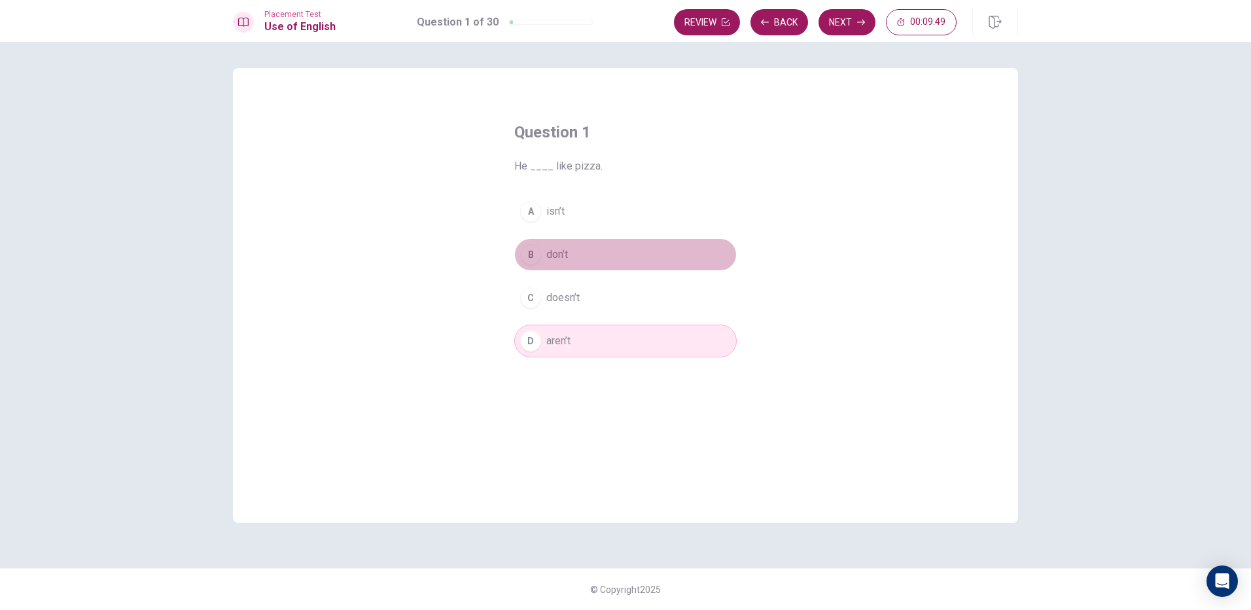
click at [571, 269] on button "B don’t" at bounding box center [625, 254] width 223 height 33
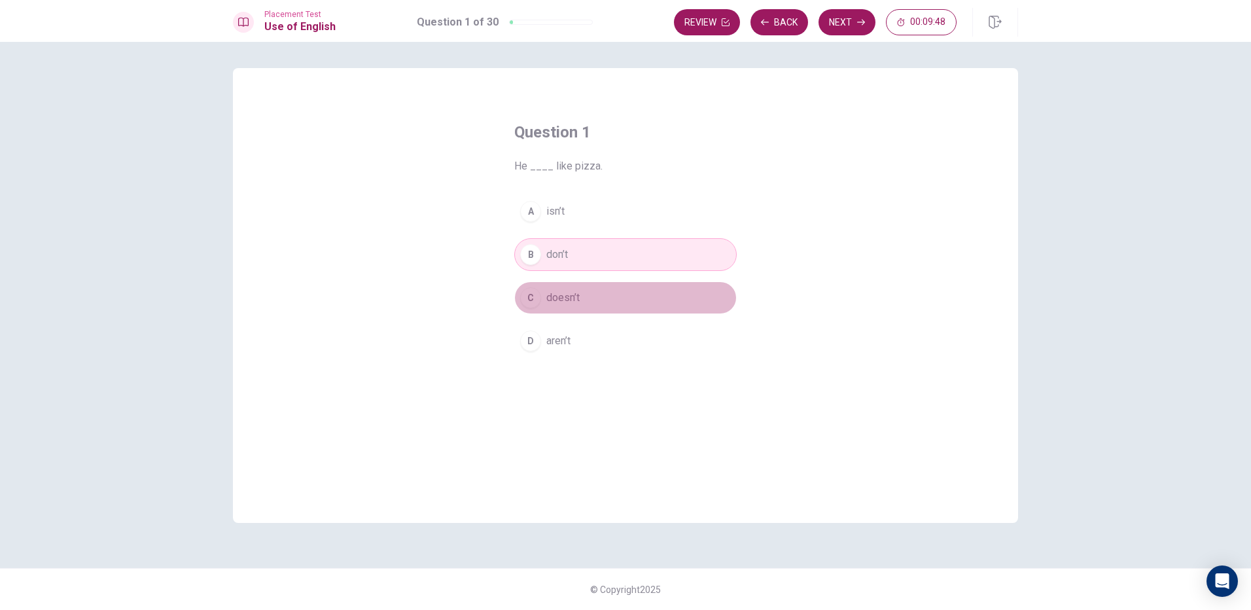
click at [584, 301] on button "C doesn’t" at bounding box center [625, 297] width 223 height 33
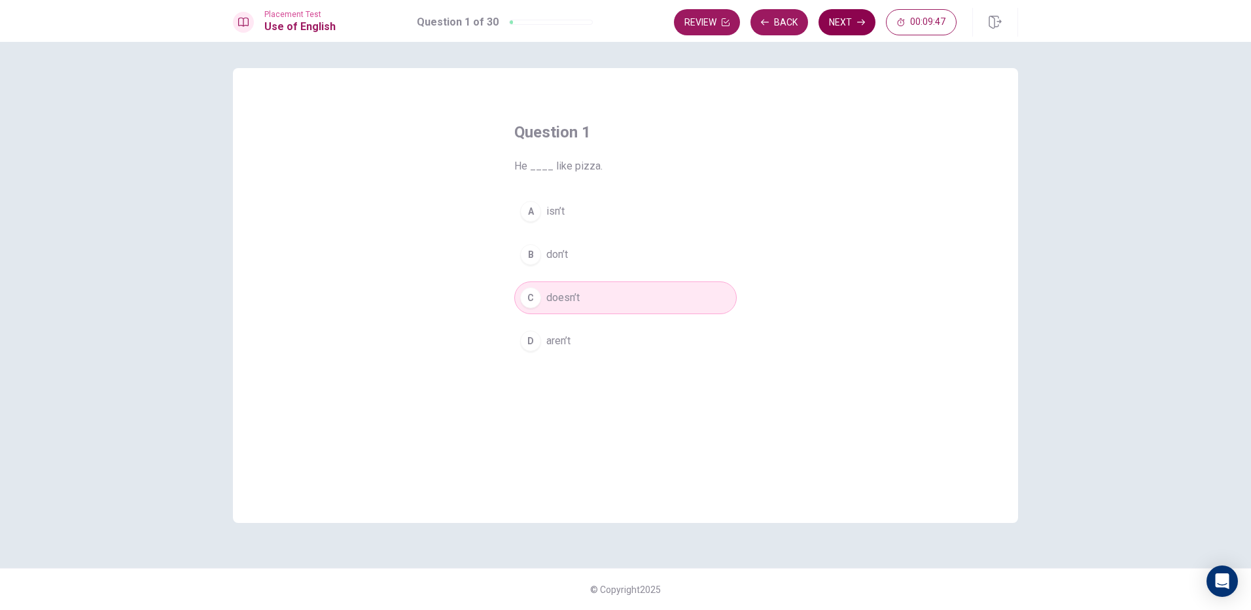
click at [846, 21] on button "Next" at bounding box center [847, 22] width 57 height 26
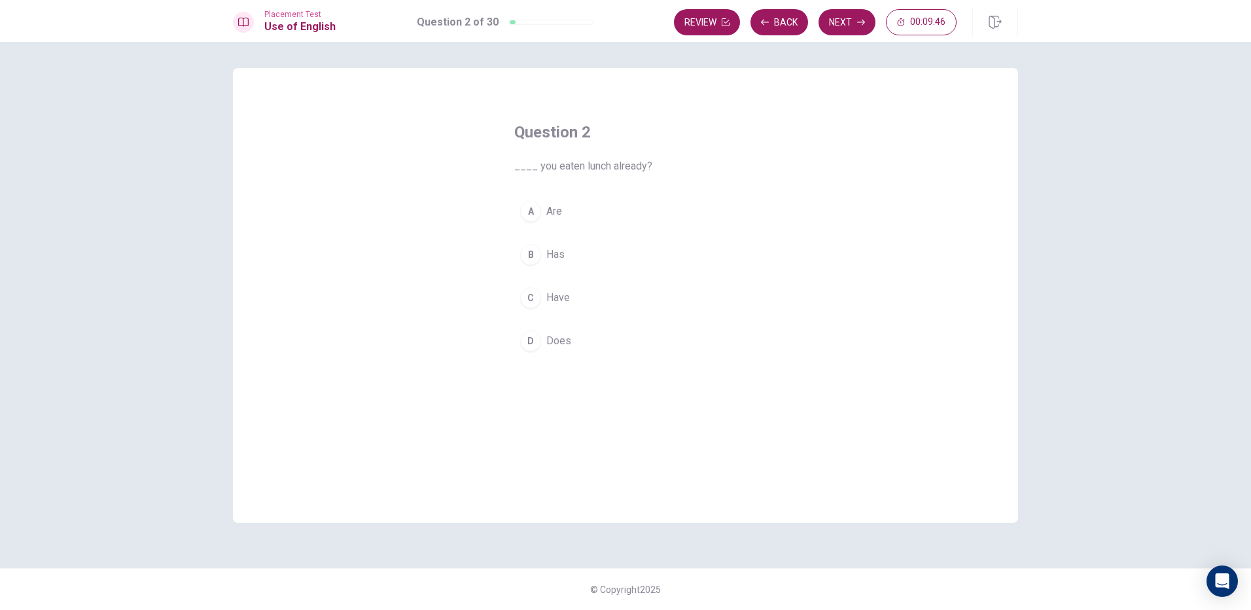
click at [600, 211] on button "A Are" at bounding box center [625, 211] width 223 height 33
click at [591, 249] on button "B Has" at bounding box center [625, 254] width 223 height 33
click at [585, 293] on button "C Have" at bounding box center [625, 297] width 223 height 33
click at [591, 332] on button "D Does" at bounding box center [625, 341] width 223 height 33
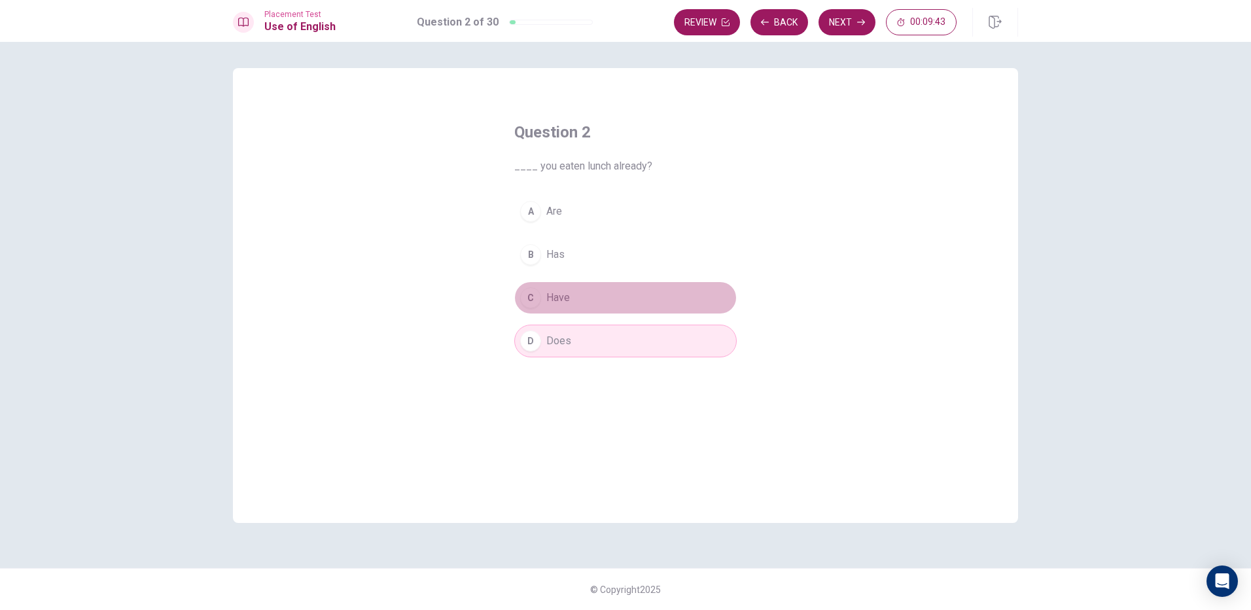
drag, startPoint x: 596, startPoint y: 295, endPoint x: 596, endPoint y: 288, distance: 7.2
click at [596, 290] on button "C Have" at bounding box center [625, 297] width 223 height 33
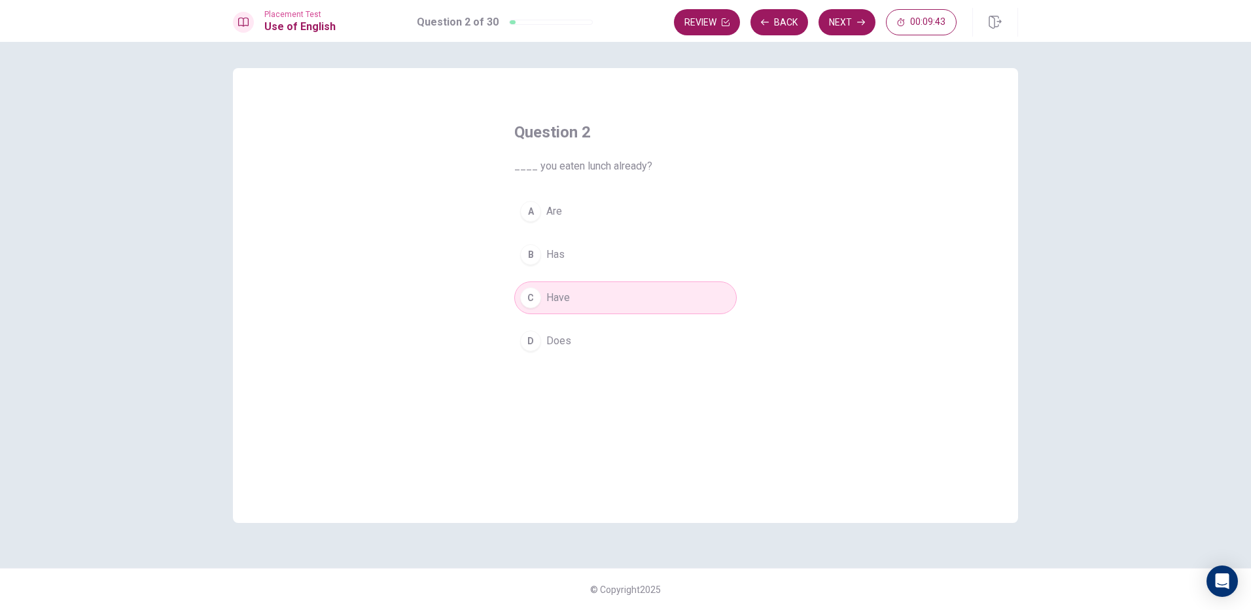
drag, startPoint x: 597, startPoint y: 253, endPoint x: 596, endPoint y: 234, distance: 19.6
click at [597, 247] on button "B Has" at bounding box center [625, 254] width 223 height 33
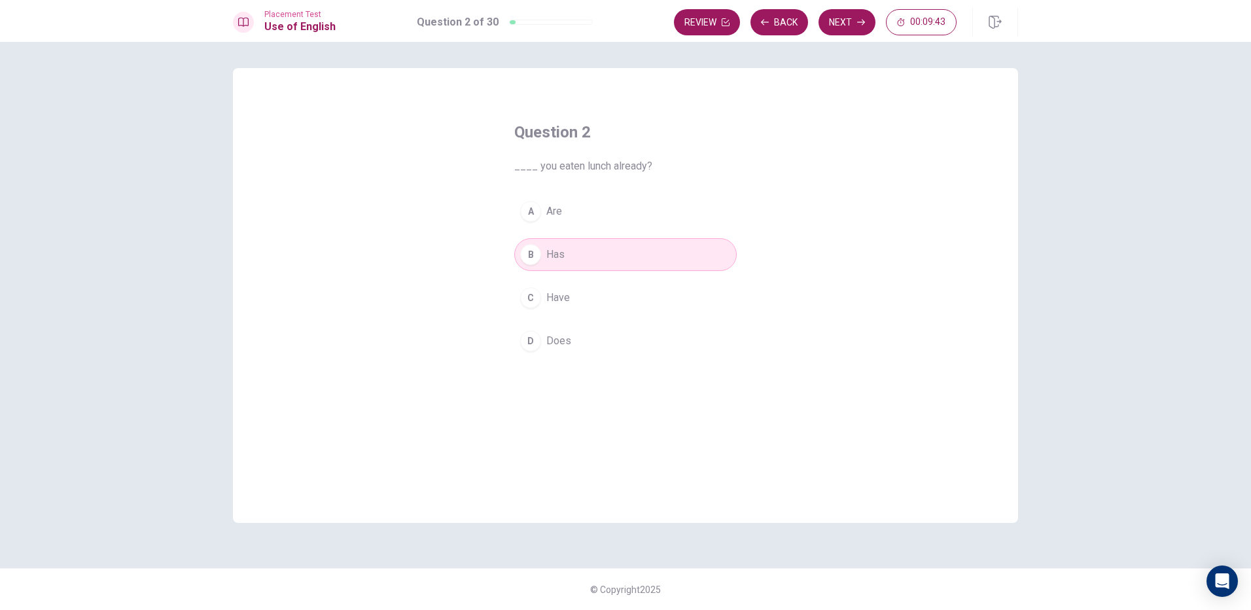
click at [603, 191] on div "Question 2 ____ you eaten lunch already? A Are B Has C Have D Does" at bounding box center [625, 239] width 275 height 277
click at [590, 252] on button "B Has" at bounding box center [625, 254] width 223 height 33
click at [584, 344] on button "D Does" at bounding box center [625, 341] width 223 height 33
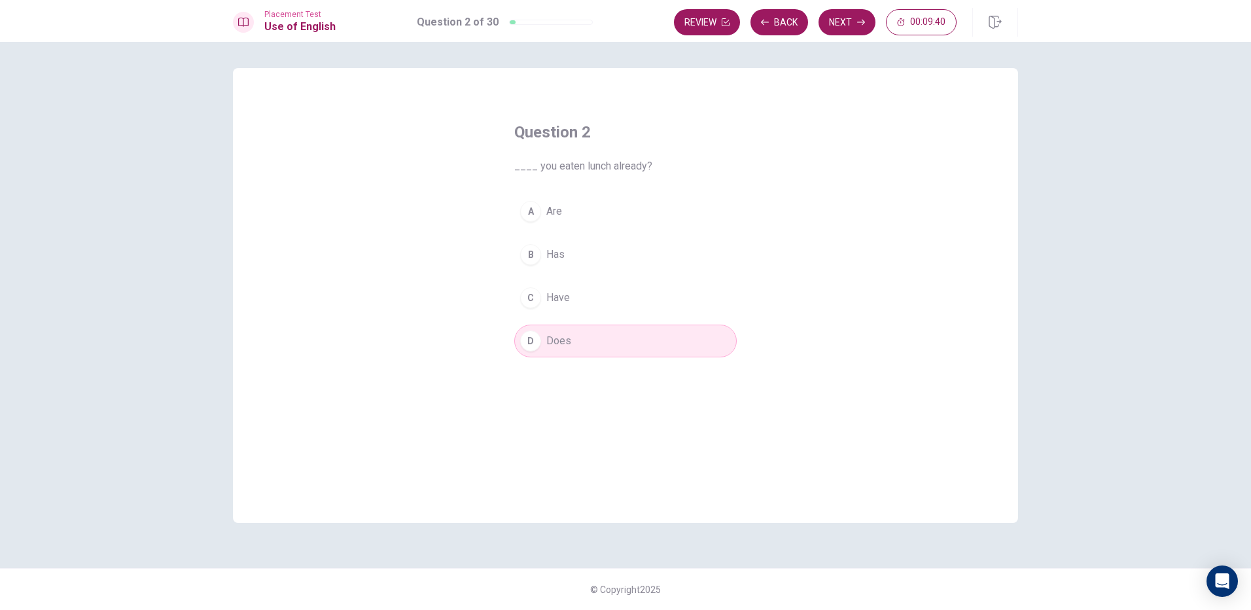
click at [587, 210] on button "A Are" at bounding box center [625, 211] width 223 height 33
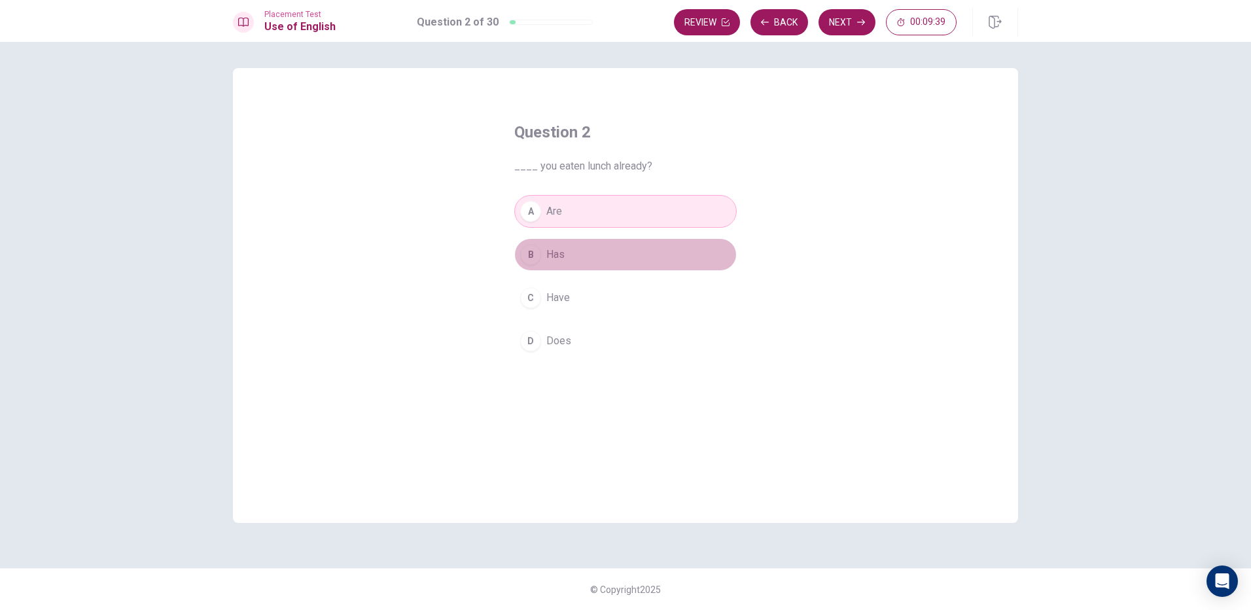
click at [604, 251] on button "B Has" at bounding box center [625, 254] width 223 height 33
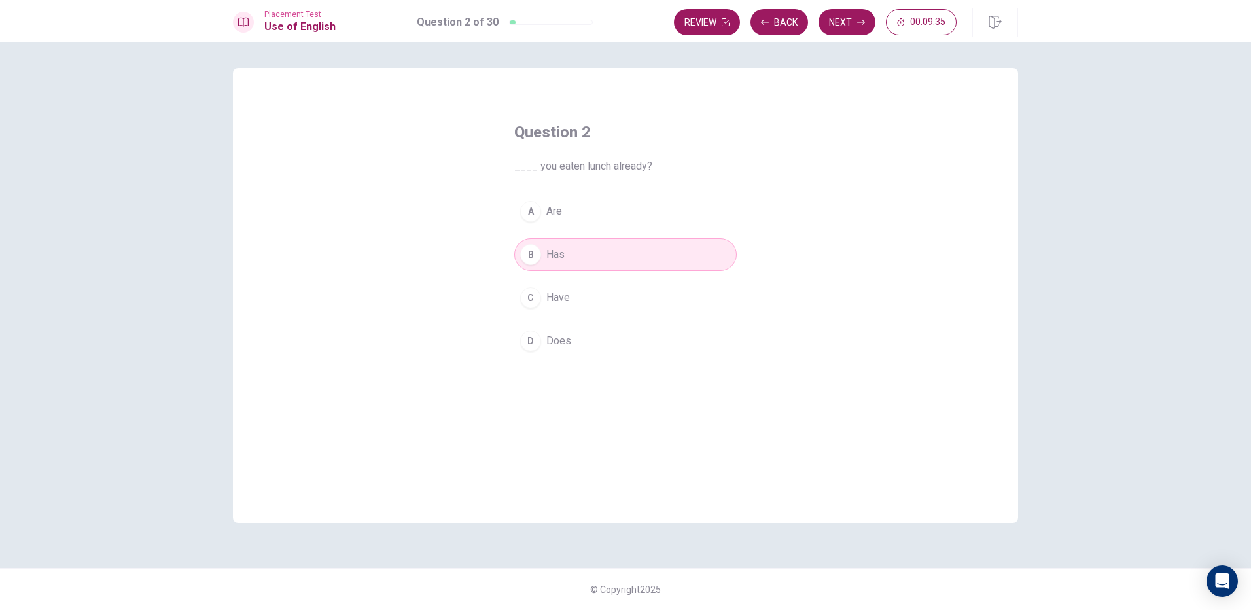
click at [599, 304] on button "C Have" at bounding box center [625, 297] width 223 height 33
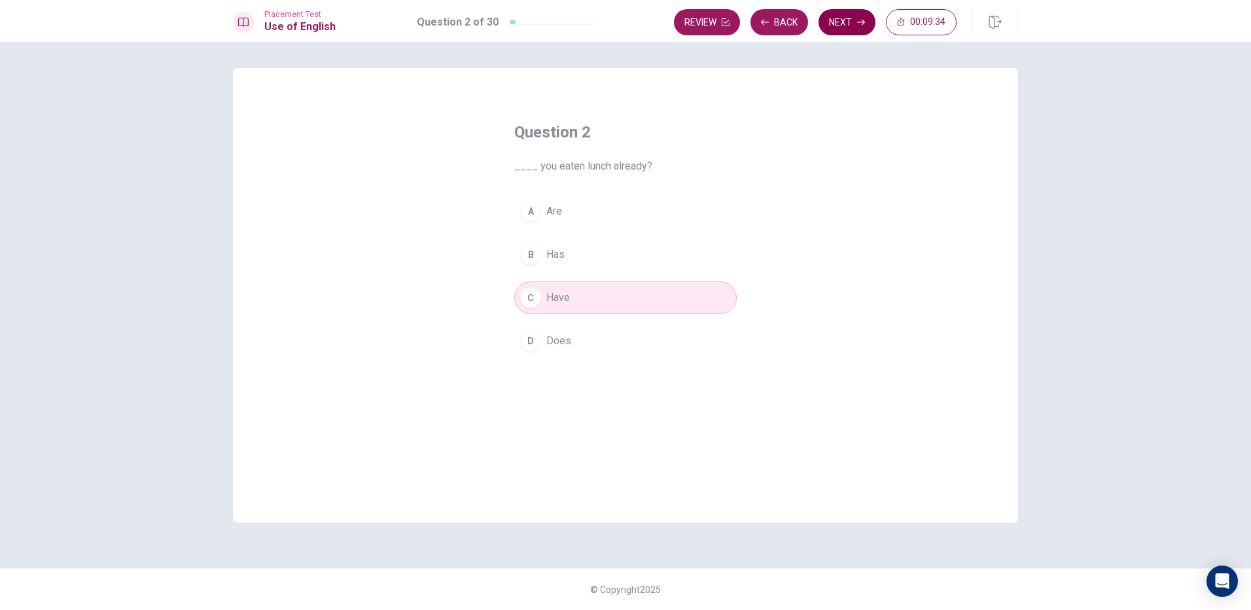
click at [862, 24] on icon "button" at bounding box center [861, 22] width 8 height 8
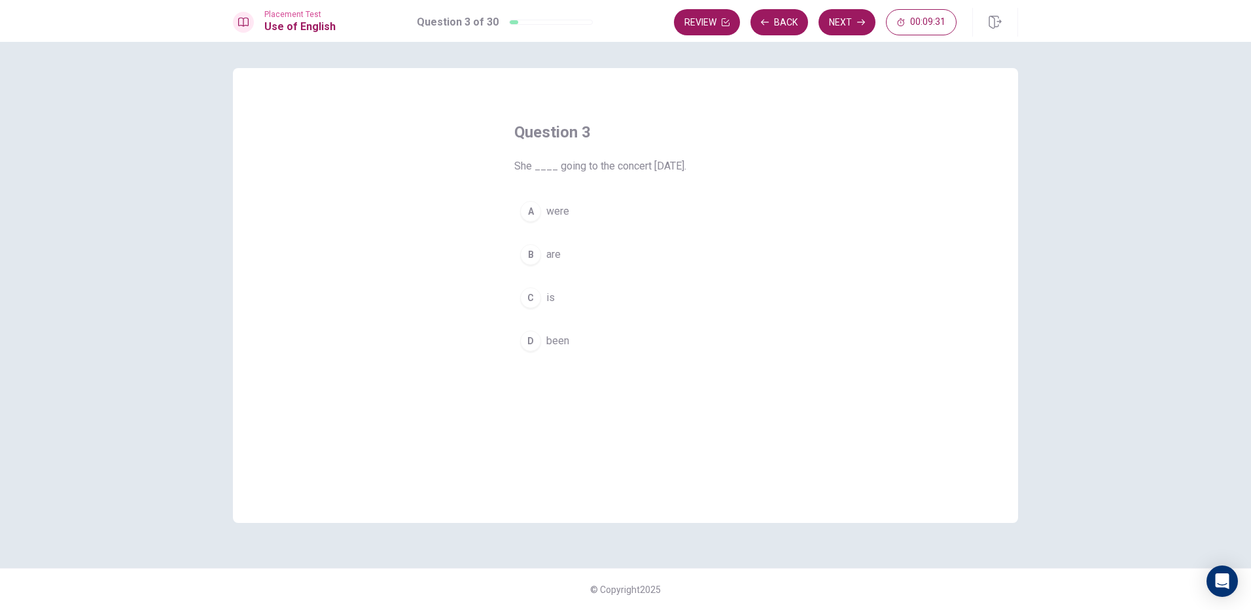
click at [551, 295] on span "is" at bounding box center [550, 298] width 9 height 16
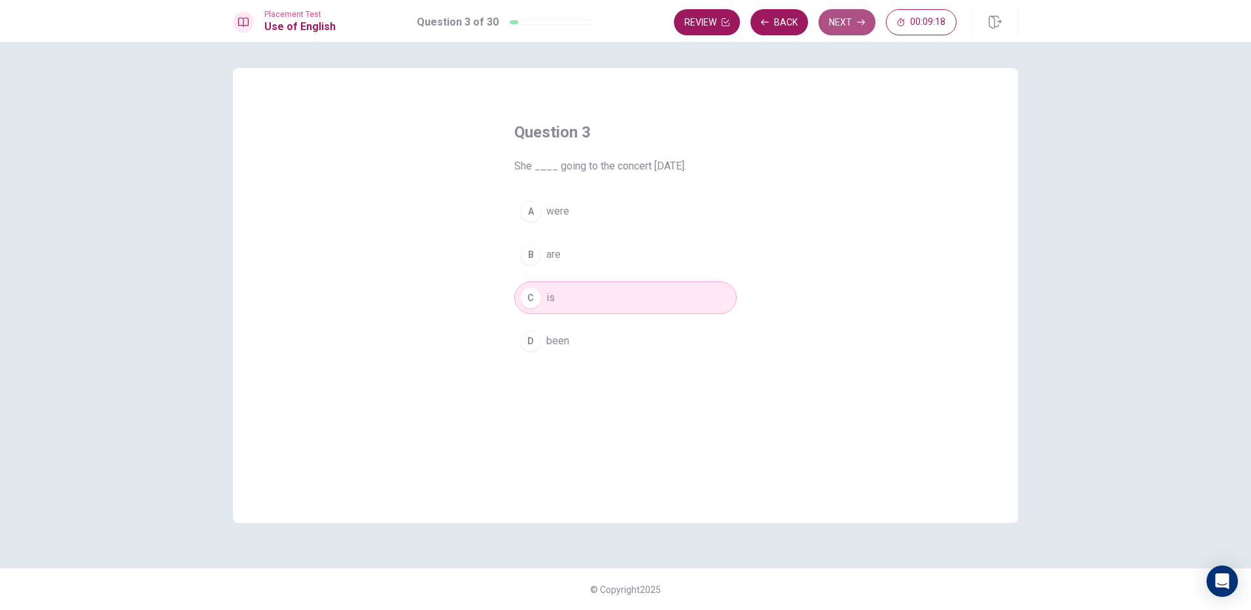
click at [854, 20] on button "Next" at bounding box center [847, 22] width 57 height 26
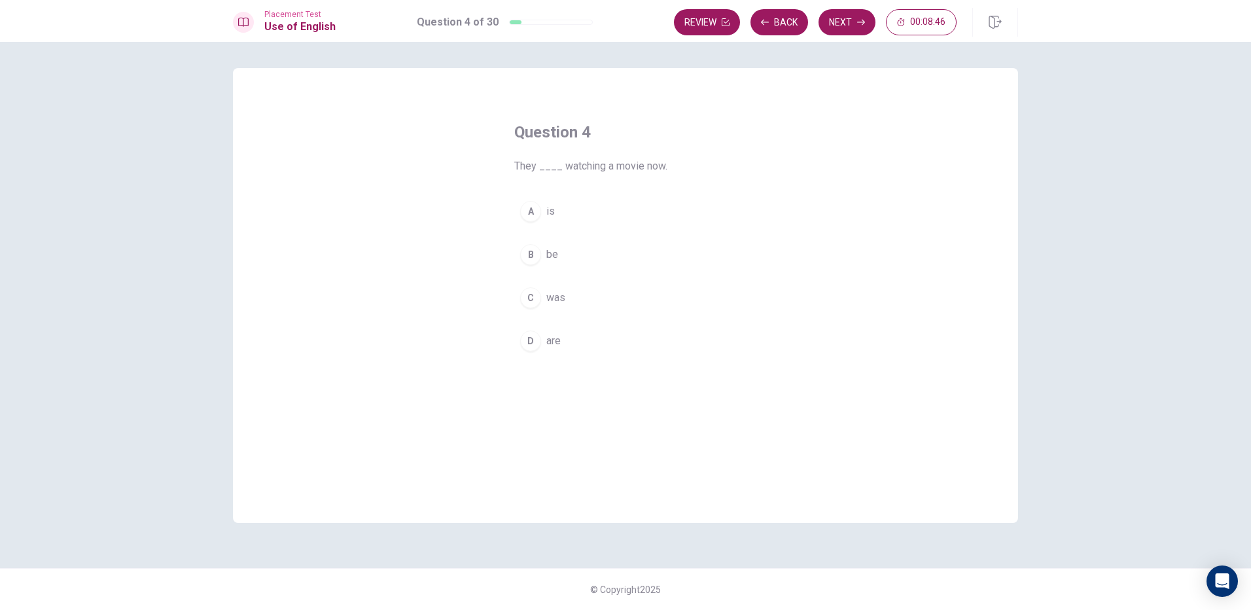
click at [532, 341] on div "D" at bounding box center [530, 341] width 21 height 21
click at [851, 29] on button "Next" at bounding box center [847, 22] width 57 height 26
click at [558, 342] on span "rice" at bounding box center [554, 341] width 17 height 16
click at [843, 15] on button "Next" at bounding box center [847, 22] width 57 height 26
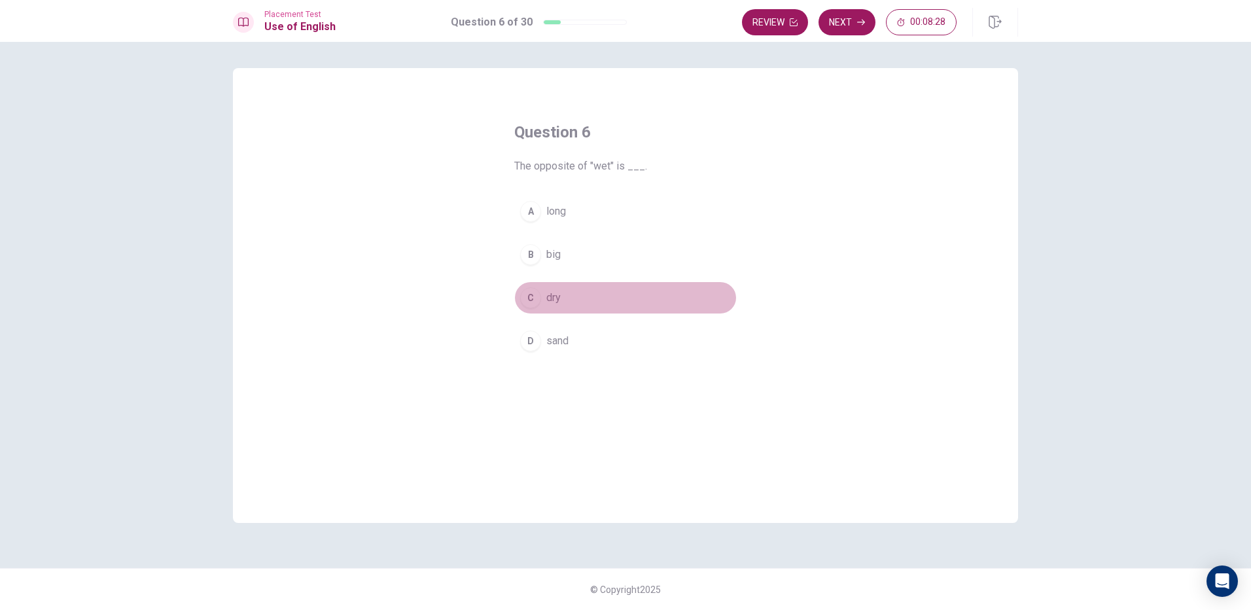
click at [524, 300] on div "C" at bounding box center [530, 297] width 21 height 21
click at [848, 27] on button "Next" at bounding box center [847, 22] width 57 height 26
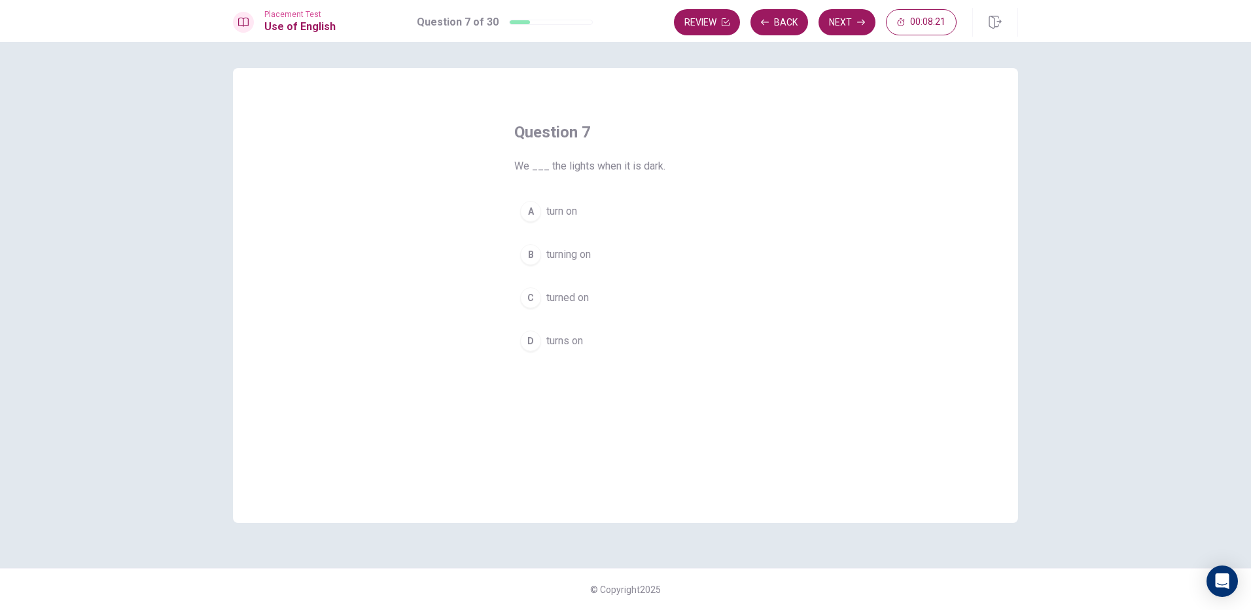
click at [529, 208] on div "A" at bounding box center [530, 211] width 21 height 21
click at [856, 20] on button "Next" at bounding box center [847, 22] width 57 height 26
click at [520, 211] on div "A" at bounding box center [530, 211] width 21 height 21
click at [518, 24] on div at bounding box center [521, 22] width 23 height 4
click at [517, 24] on div at bounding box center [521, 22] width 23 height 4
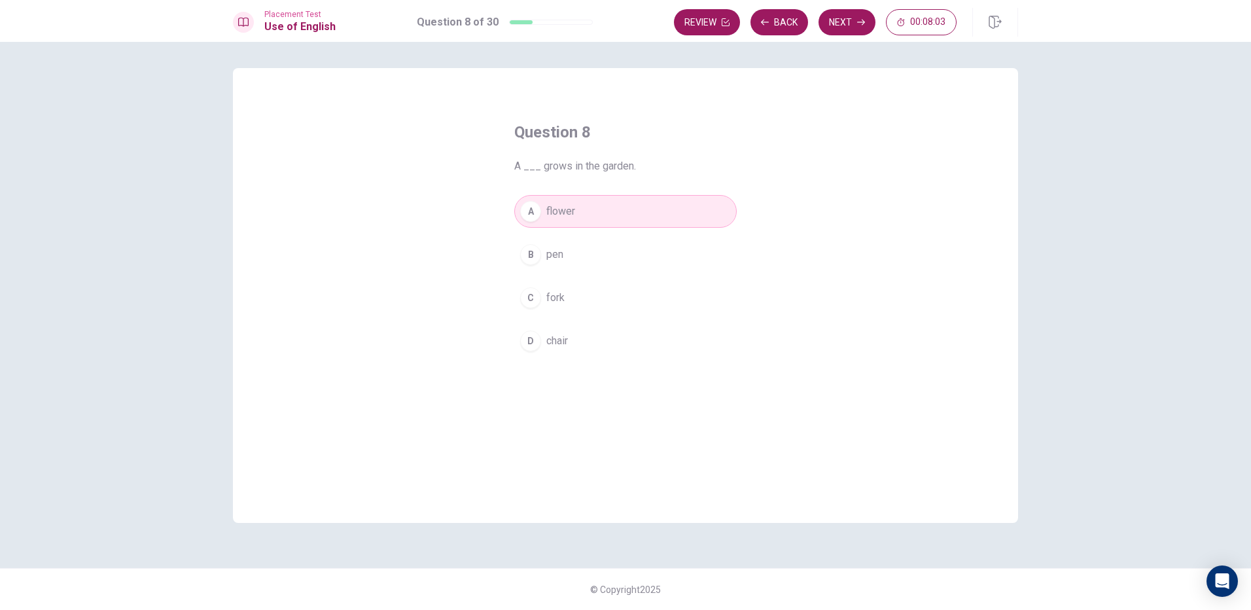
drag, startPoint x: 524, startPoint y: 24, endPoint x: 513, endPoint y: 24, distance: 11.1
click at [514, 24] on div at bounding box center [521, 22] width 23 height 4
drag, startPoint x: 513, startPoint y: 24, endPoint x: 565, endPoint y: 20, distance: 52.5
click at [538, 19] on div "Question 8 of 30" at bounding box center [505, 22] width 176 height 16
click at [514, 22] on div "Question 8 of 30" at bounding box center [505, 22] width 176 height 16
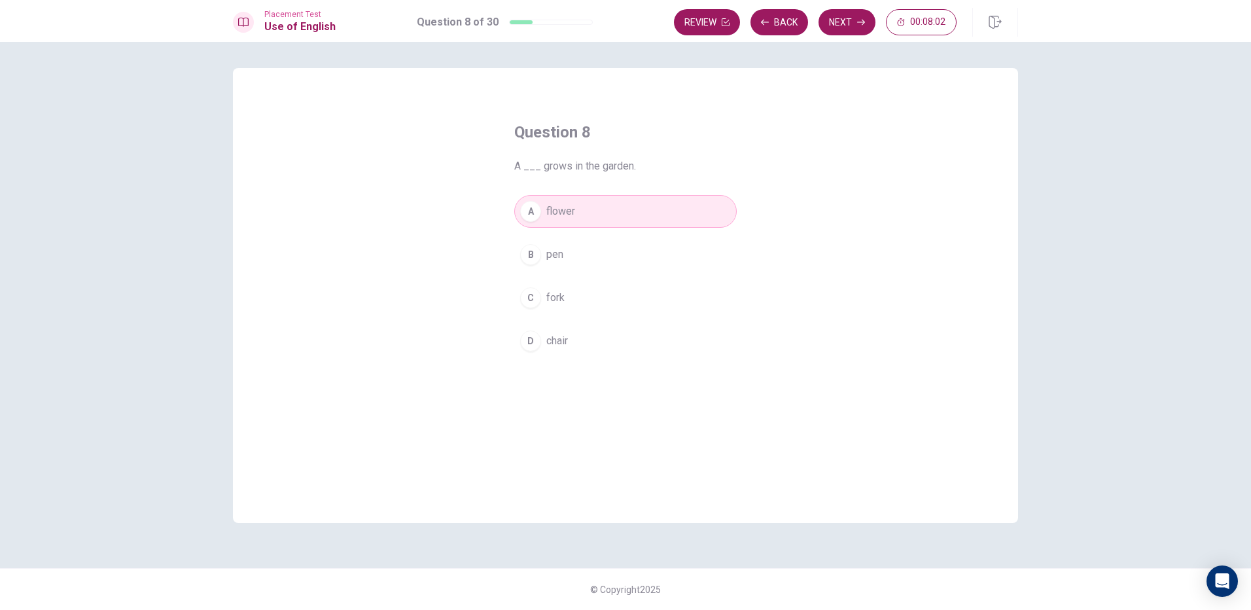
click at [490, 24] on div "Question 8 of 30" at bounding box center [505, 22] width 176 height 16
click at [520, 24] on div at bounding box center [551, 22] width 84 height 5
click at [788, 32] on button "Back" at bounding box center [780, 22] width 58 height 26
click at [782, 26] on button "Back" at bounding box center [780, 22] width 58 height 26
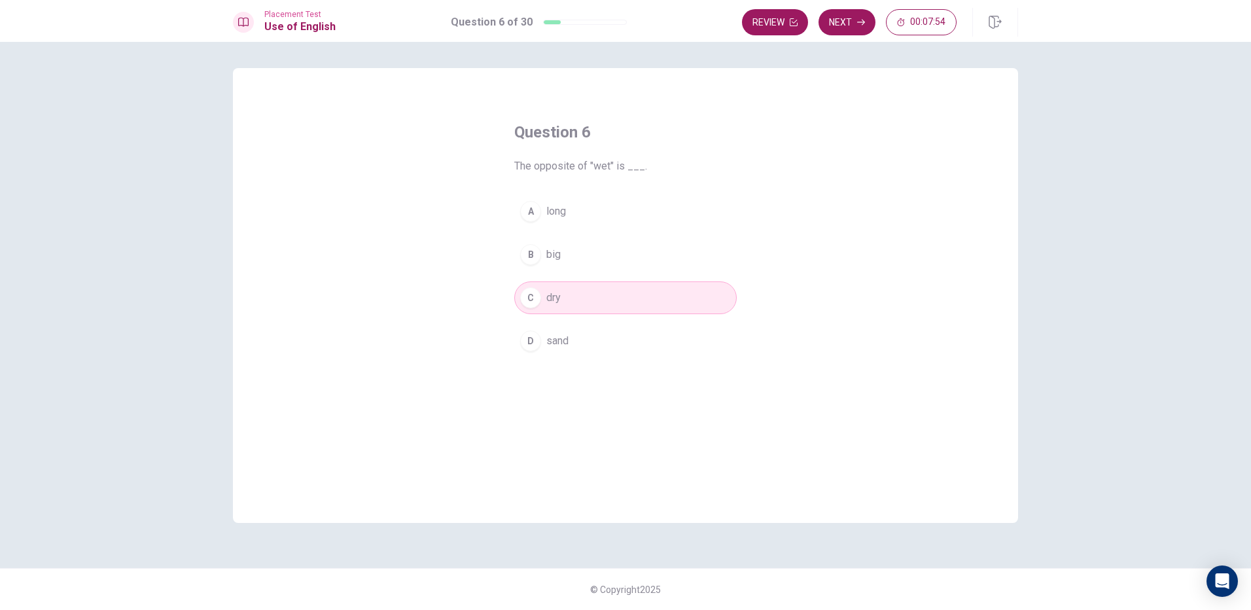
click at [858, 22] on icon "button" at bounding box center [861, 22] width 8 height 8
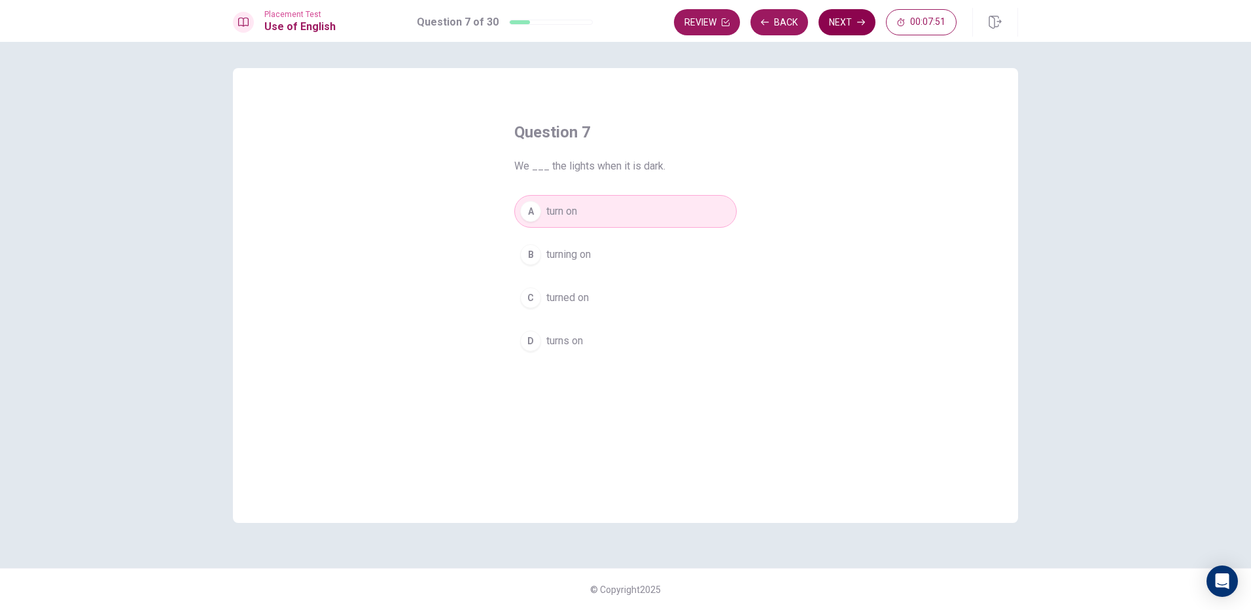
click at [855, 28] on button "Next" at bounding box center [847, 22] width 57 height 26
click at [787, 27] on button "Back" at bounding box center [780, 22] width 58 height 26
click at [854, 24] on button "Next" at bounding box center [847, 22] width 57 height 26
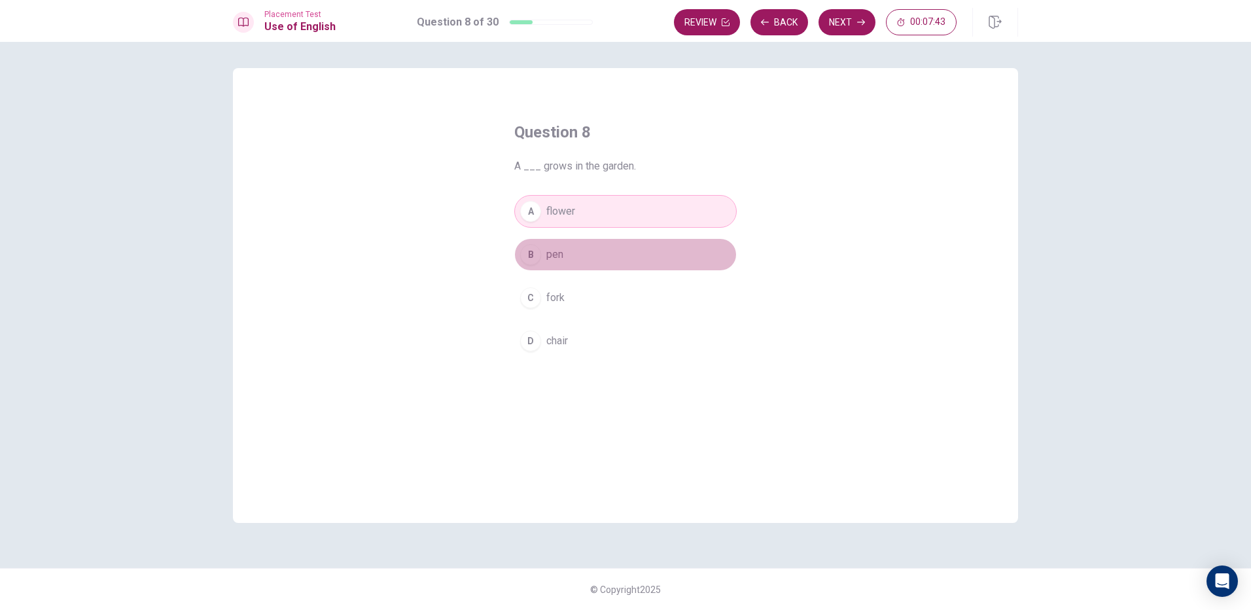
click at [590, 259] on button "B pen" at bounding box center [625, 254] width 223 height 33
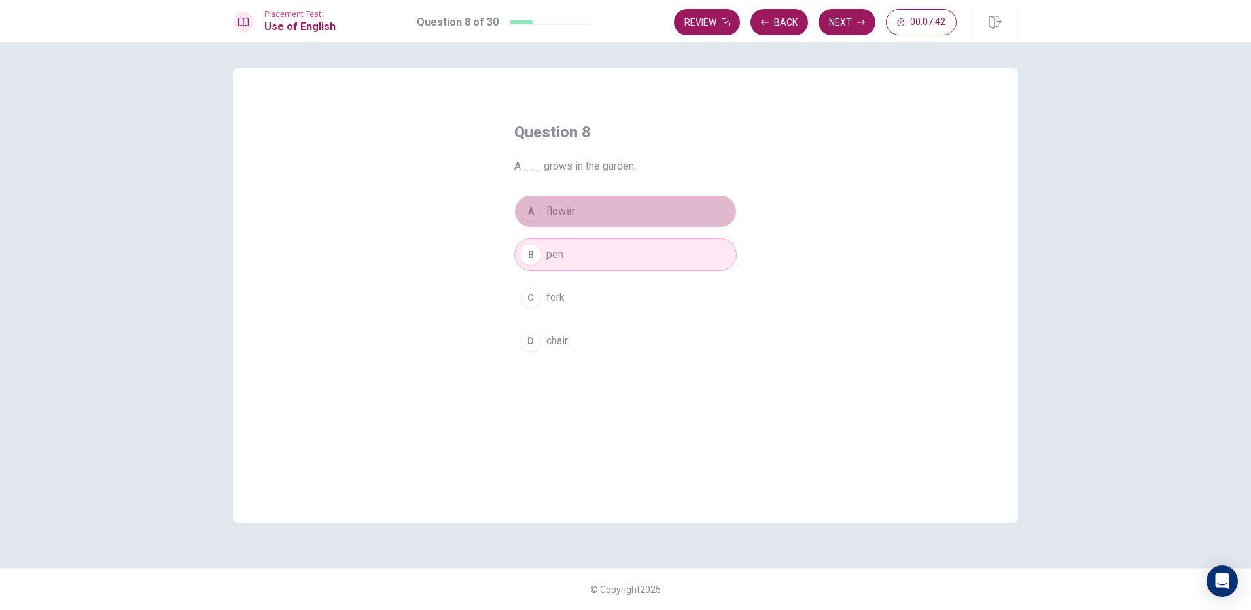
click at [601, 208] on button "A flower" at bounding box center [625, 211] width 223 height 33
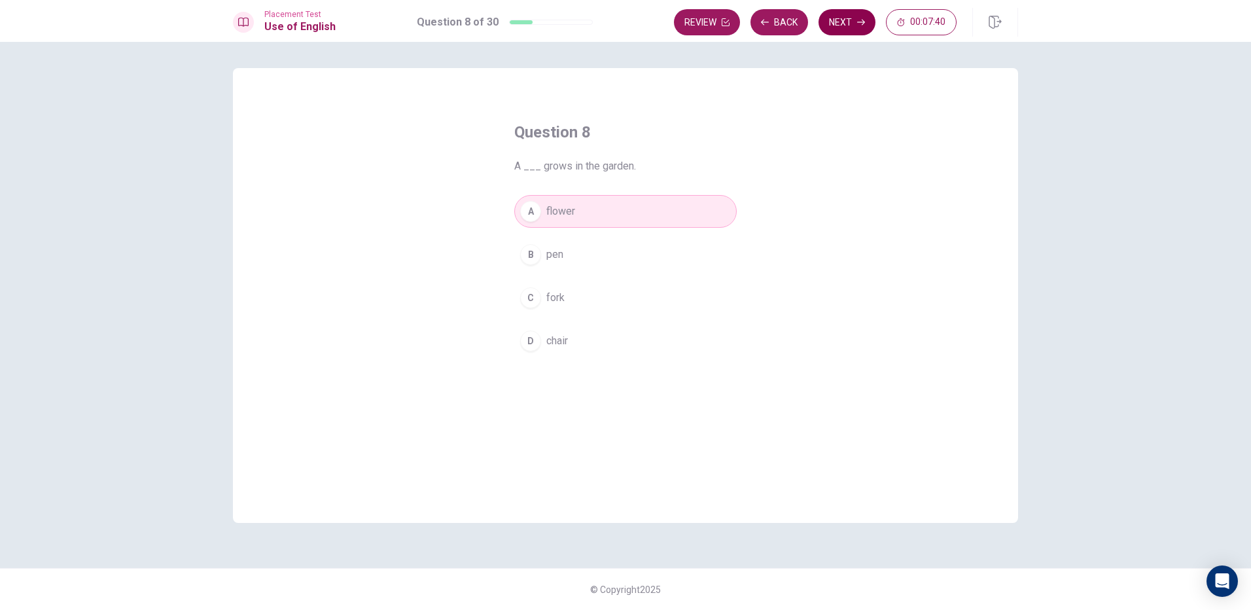
click at [846, 11] on button "Next" at bounding box center [847, 22] width 57 height 26
click at [548, 339] on span "eat" at bounding box center [553, 341] width 14 height 16
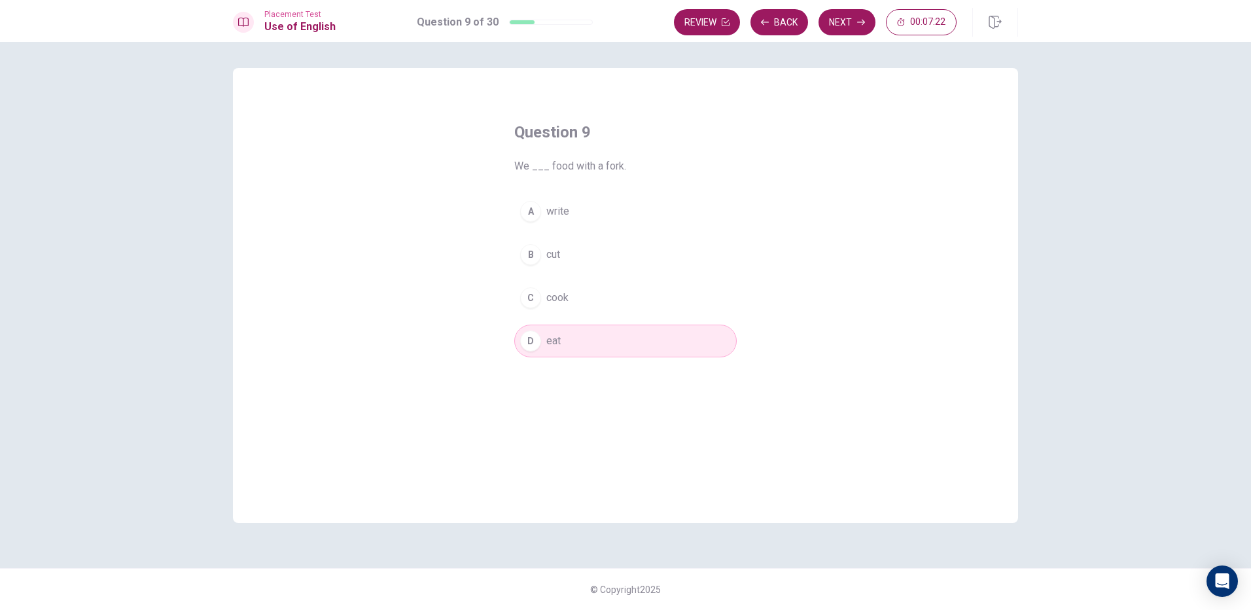
click at [588, 162] on div "Question 9 We ___ food with a fork. A write B cut C cook D eat" at bounding box center [625, 239] width 275 height 277
click at [571, 213] on button "A write" at bounding box center [625, 211] width 223 height 33
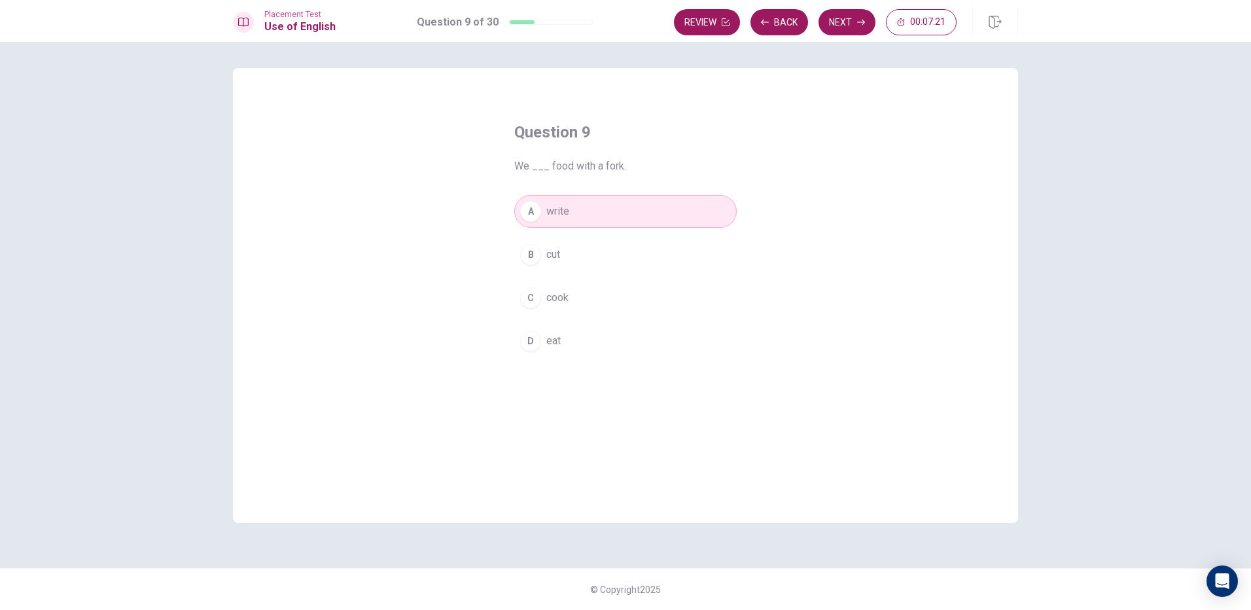
click at [546, 249] on button "B cut" at bounding box center [625, 254] width 223 height 33
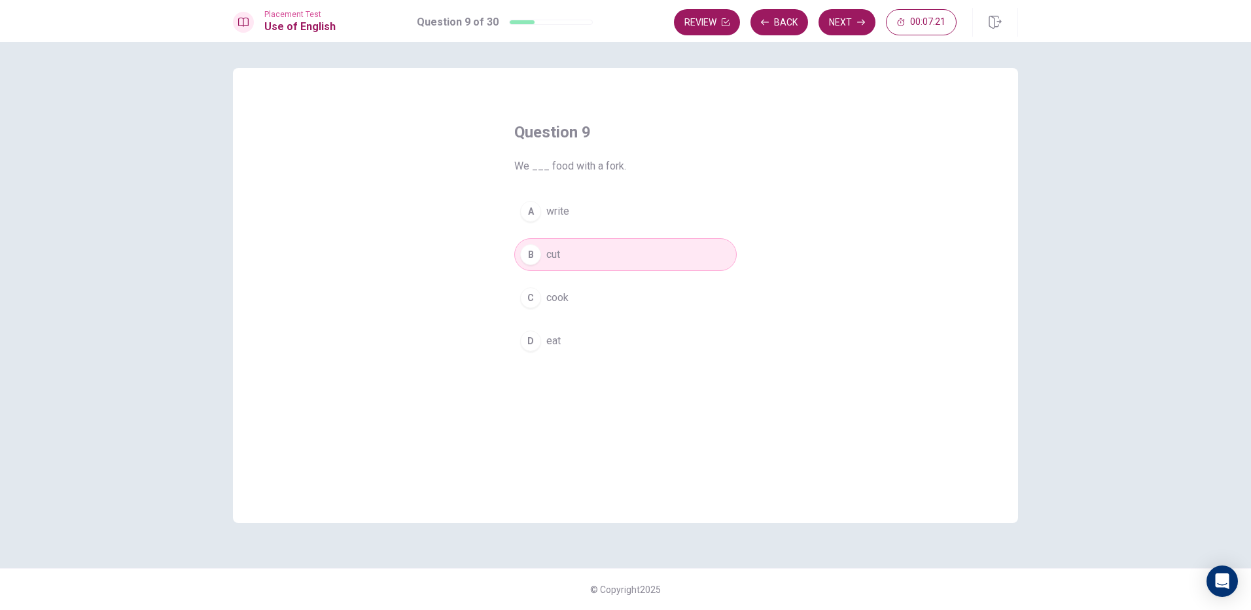
click at [562, 291] on button "C cook" at bounding box center [625, 297] width 223 height 33
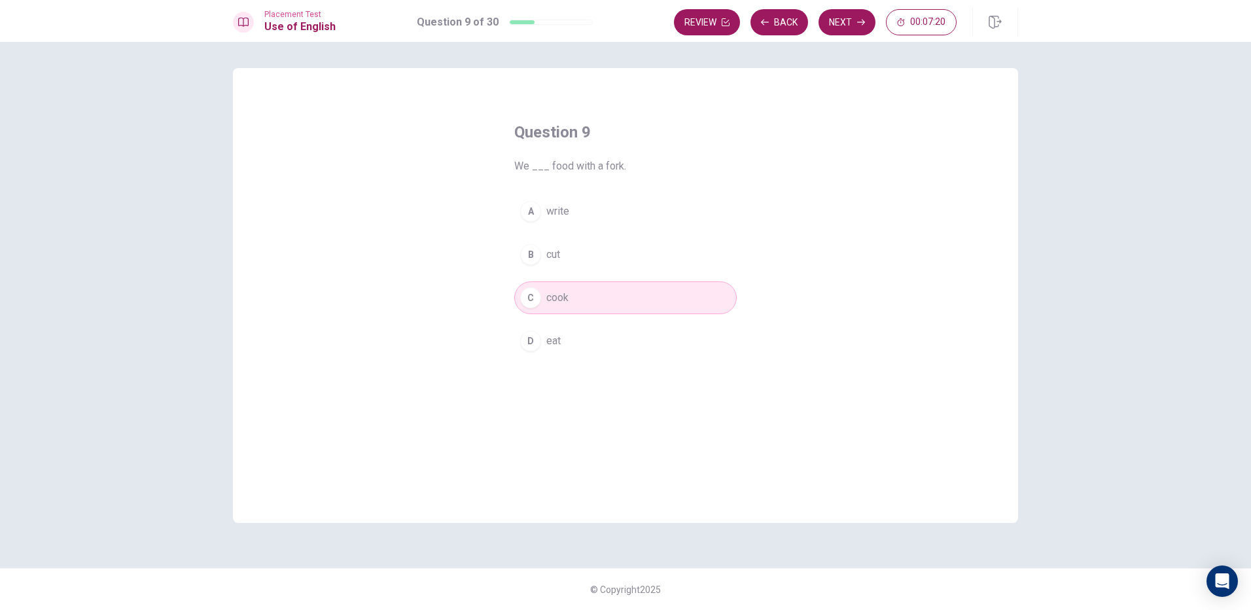
click at [555, 253] on span "cut" at bounding box center [553, 255] width 14 height 16
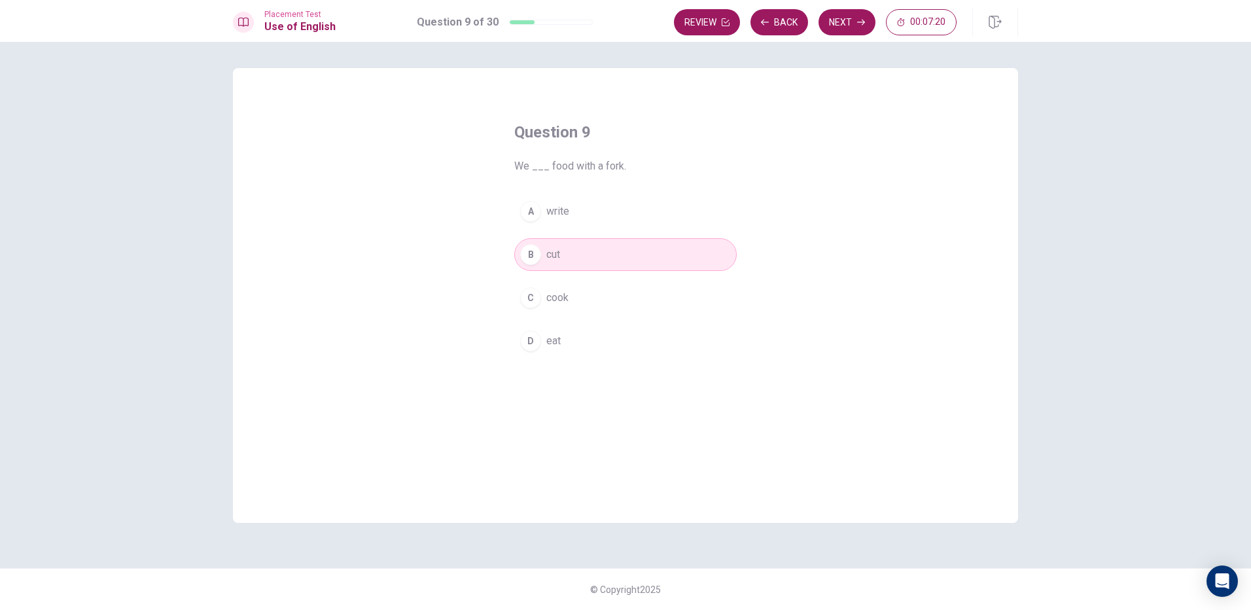
click at [567, 296] on span "cook" at bounding box center [557, 298] width 22 height 16
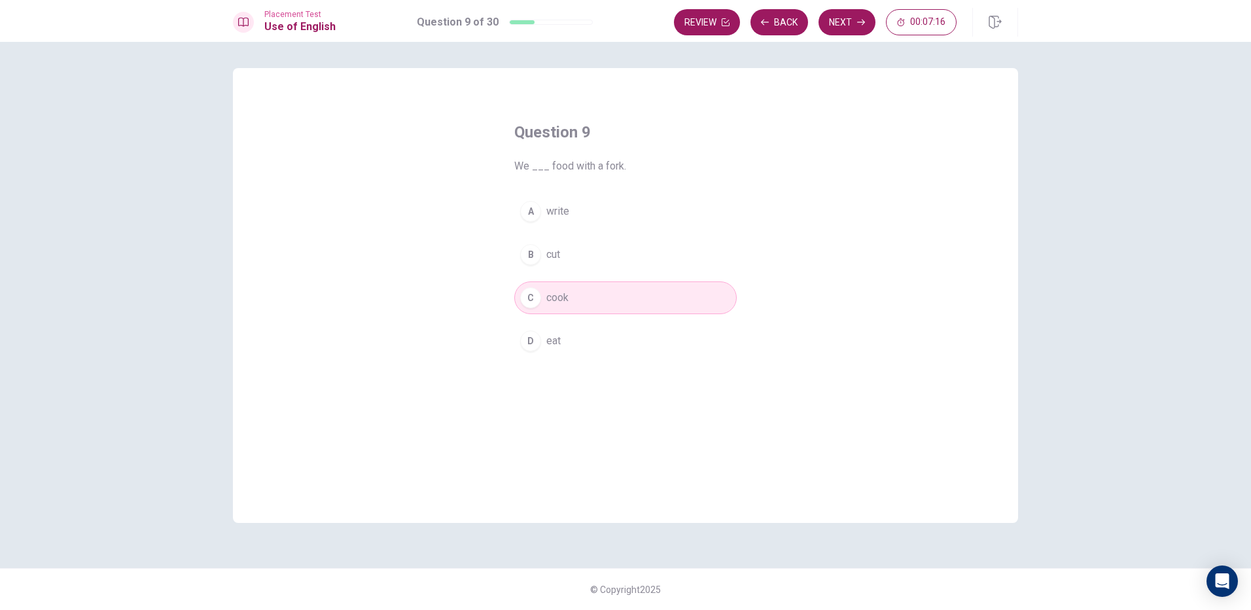
click at [620, 264] on button "B cut" at bounding box center [625, 254] width 223 height 33
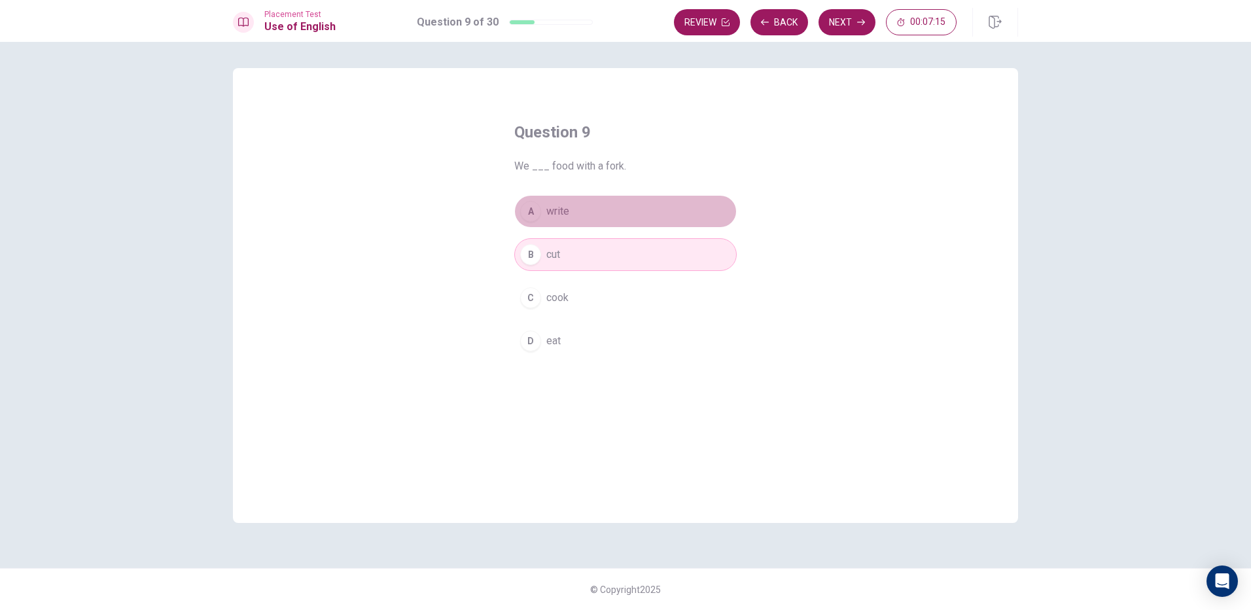
click at [592, 216] on button "A write" at bounding box center [625, 211] width 223 height 33
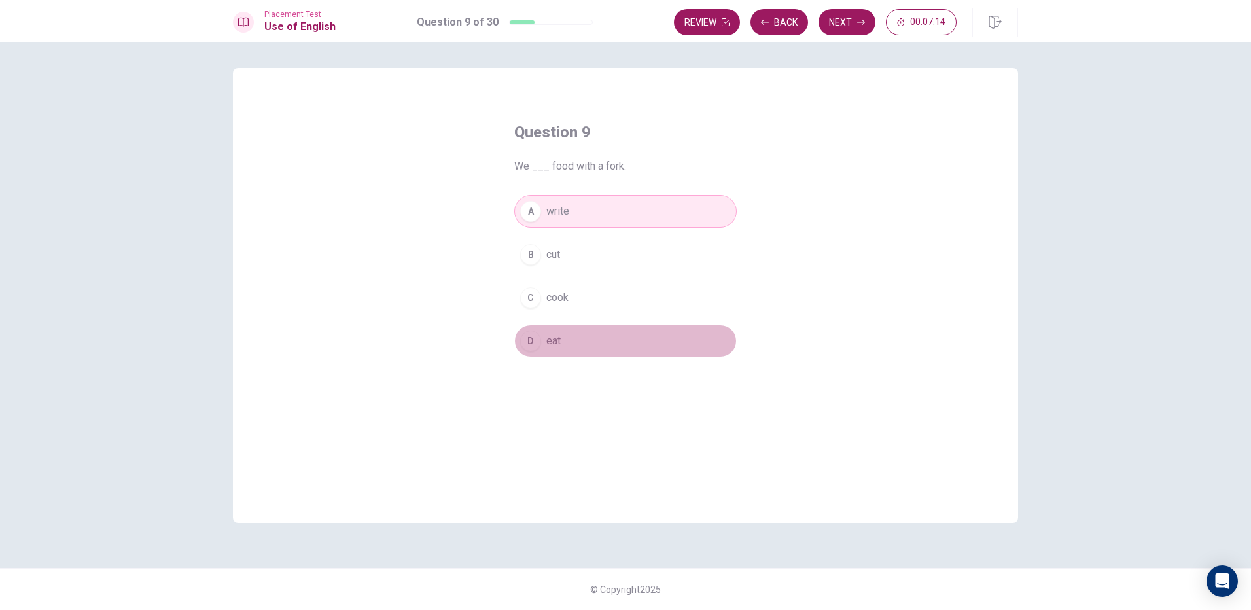
drag, startPoint x: 617, startPoint y: 340, endPoint x: 717, endPoint y: 198, distance: 174.1
click at [620, 339] on button "D eat" at bounding box center [625, 341] width 223 height 33
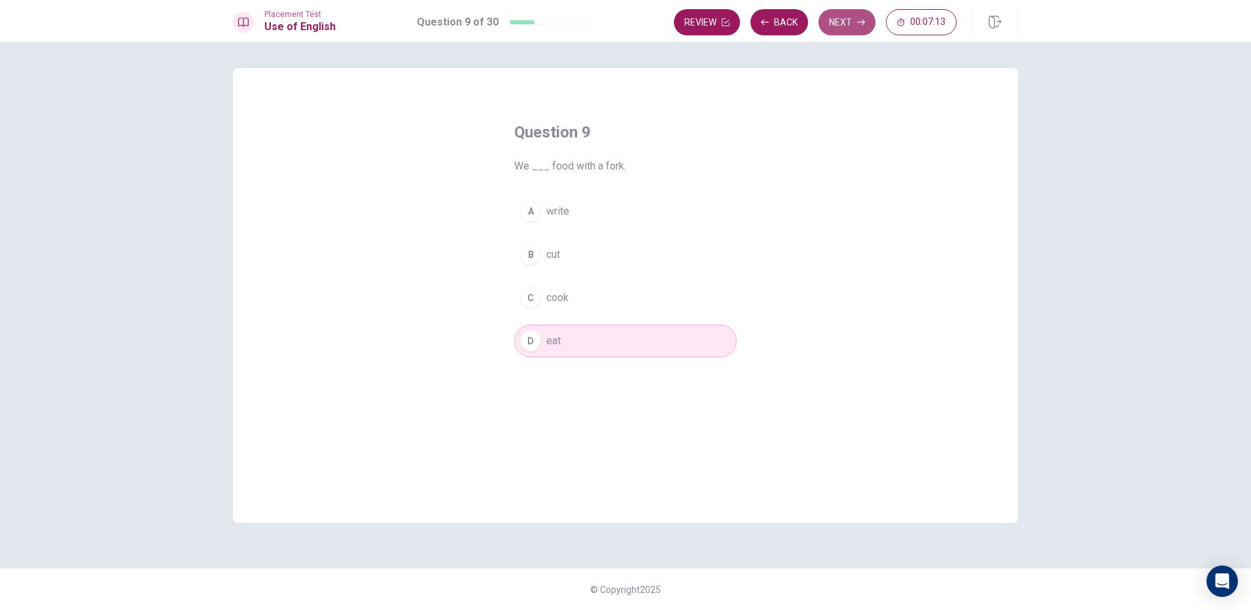
click at [849, 20] on button "Next" at bounding box center [847, 22] width 57 height 26
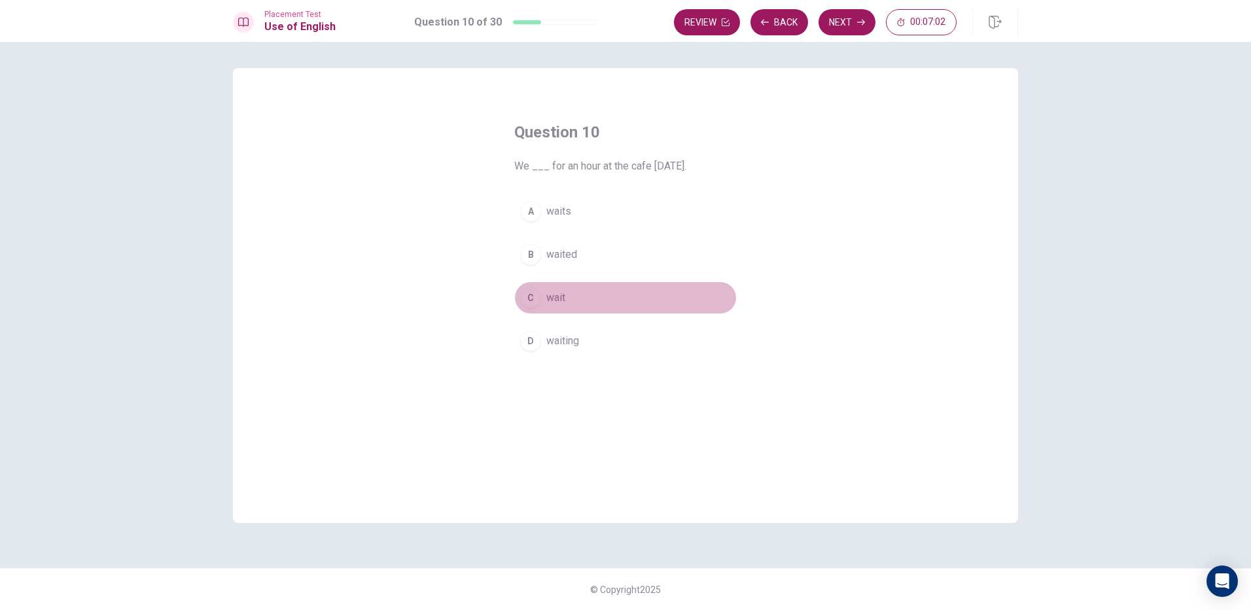
click at [560, 296] on span "wait" at bounding box center [555, 298] width 19 height 16
click at [595, 258] on button "B waited" at bounding box center [625, 254] width 223 height 33
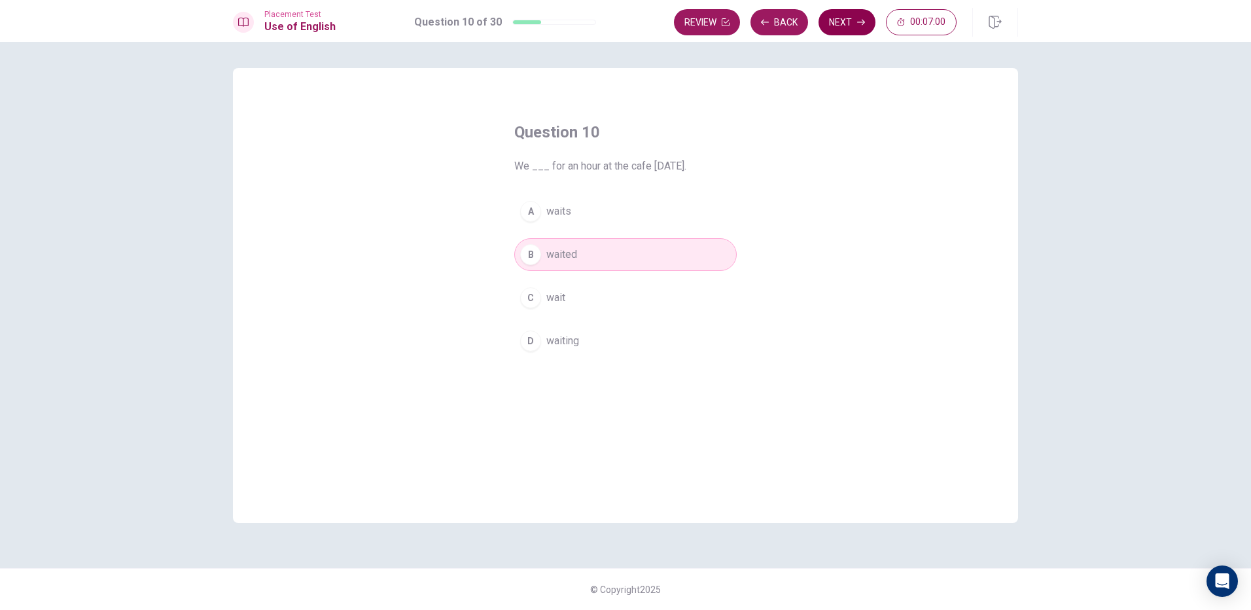
click at [863, 16] on button "Next" at bounding box center [847, 22] width 57 height 26
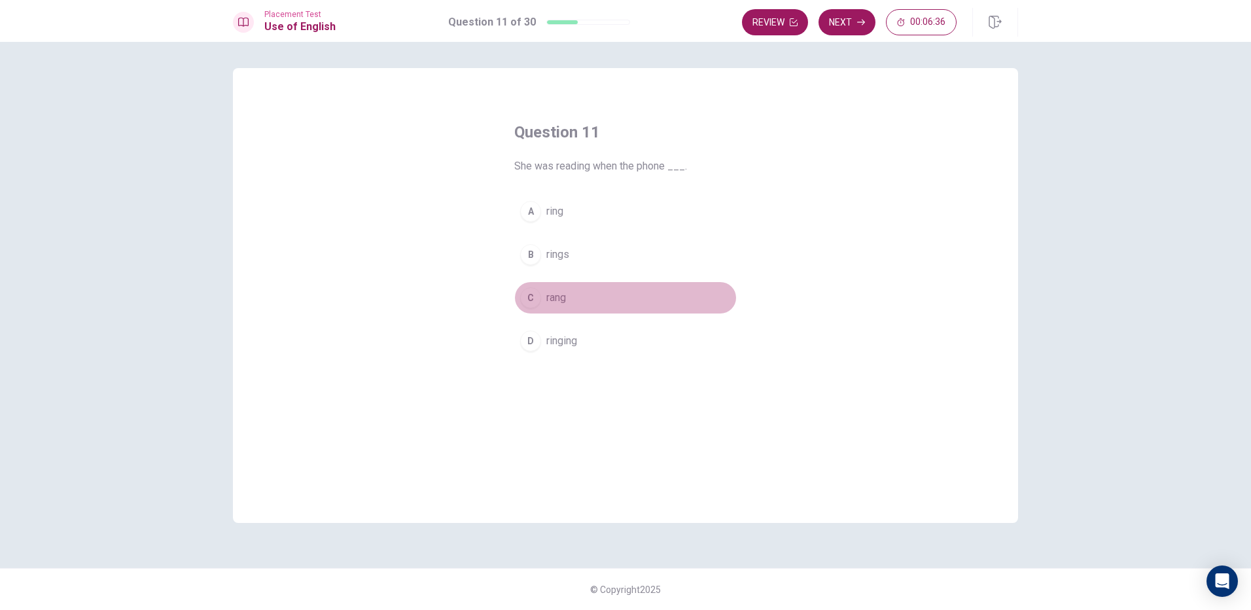
click at [535, 300] on div "C" at bounding box center [530, 297] width 21 height 21
click at [851, 24] on button "Next" at bounding box center [847, 22] width 57 height 26
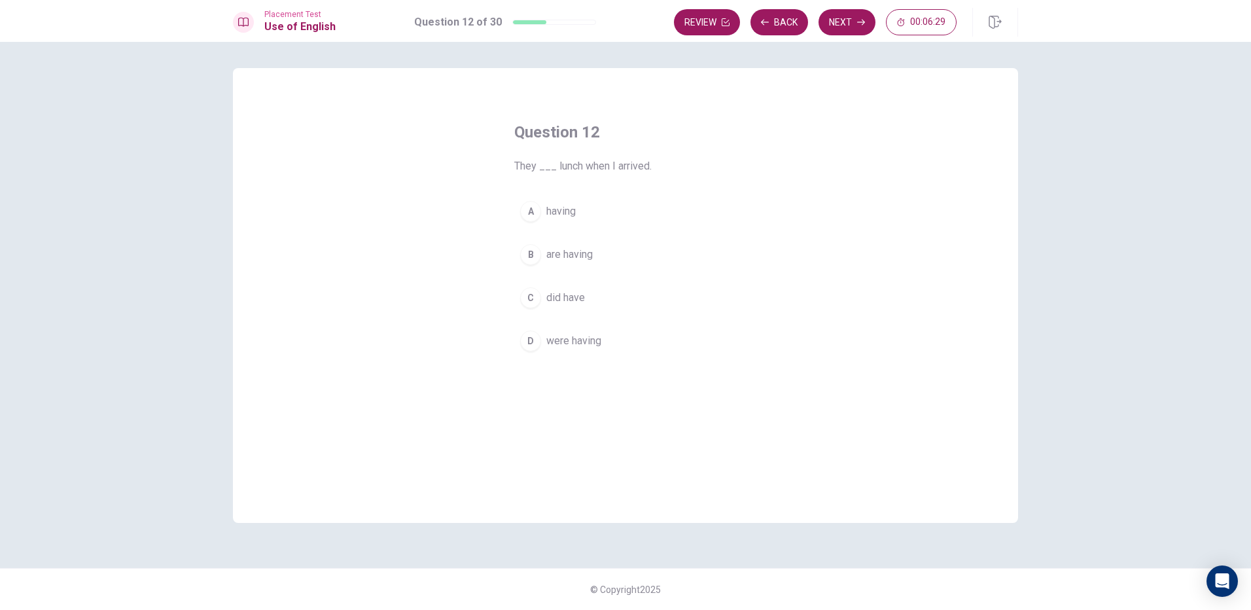
click at [535, 257] on div "B" at bounding box center [530, 254] width 21 height 21
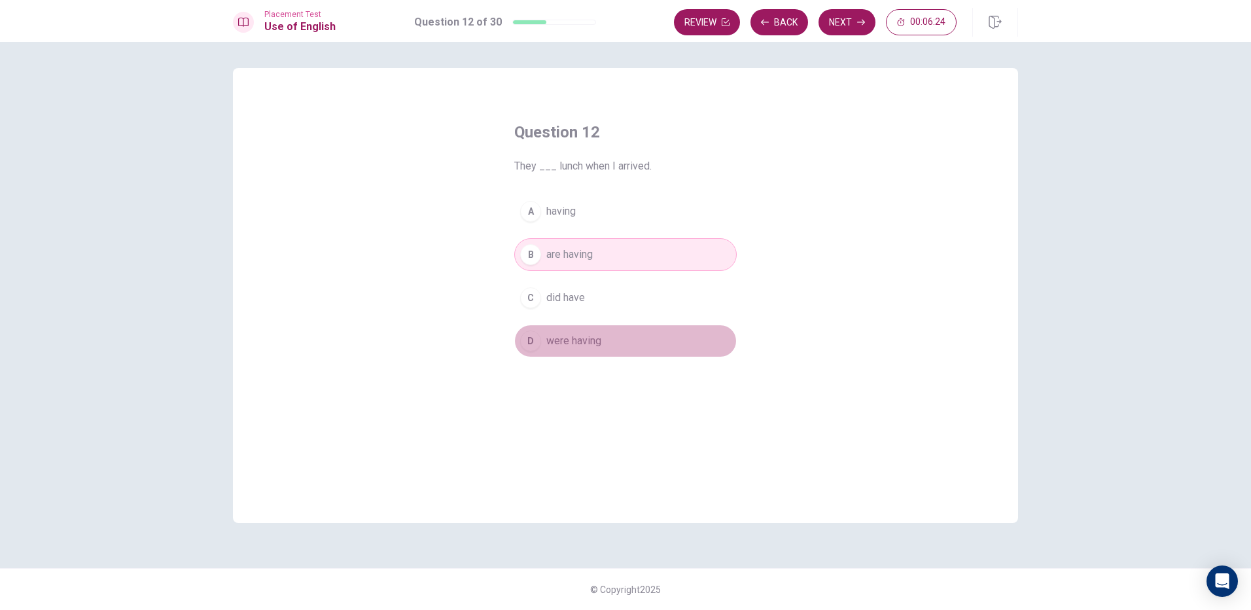
click at [575, 342] on span "were having" at bounding box center [573, 341] width 55 height 16
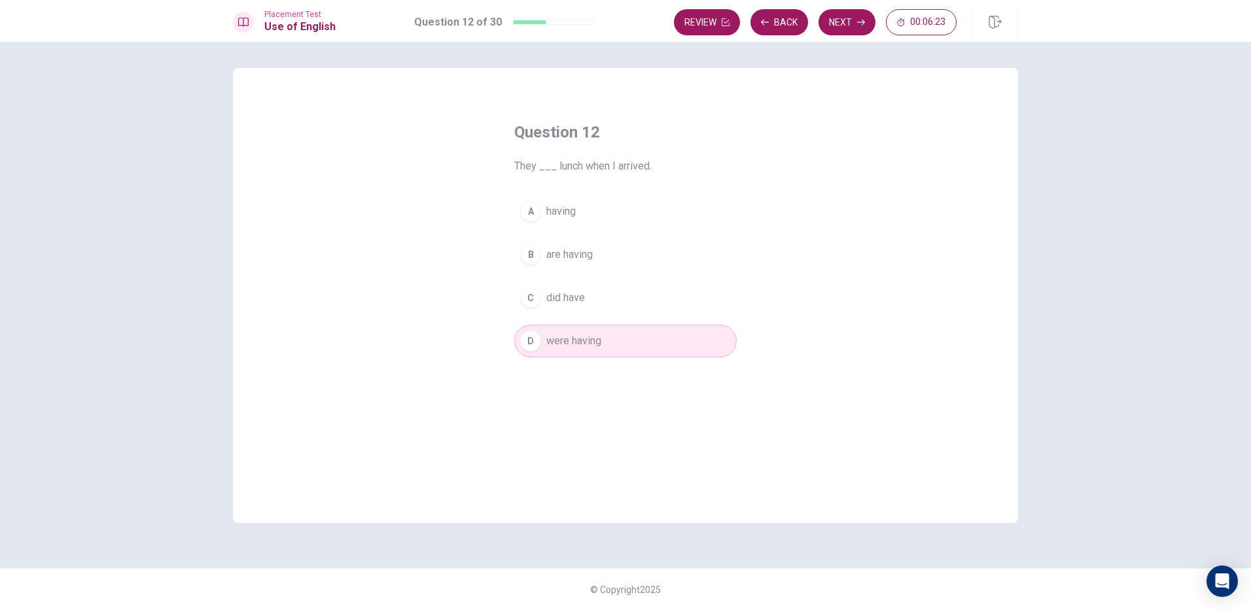
click at [851, 17] on button "Next" at bounding box center [847, 22] width 57 height 26
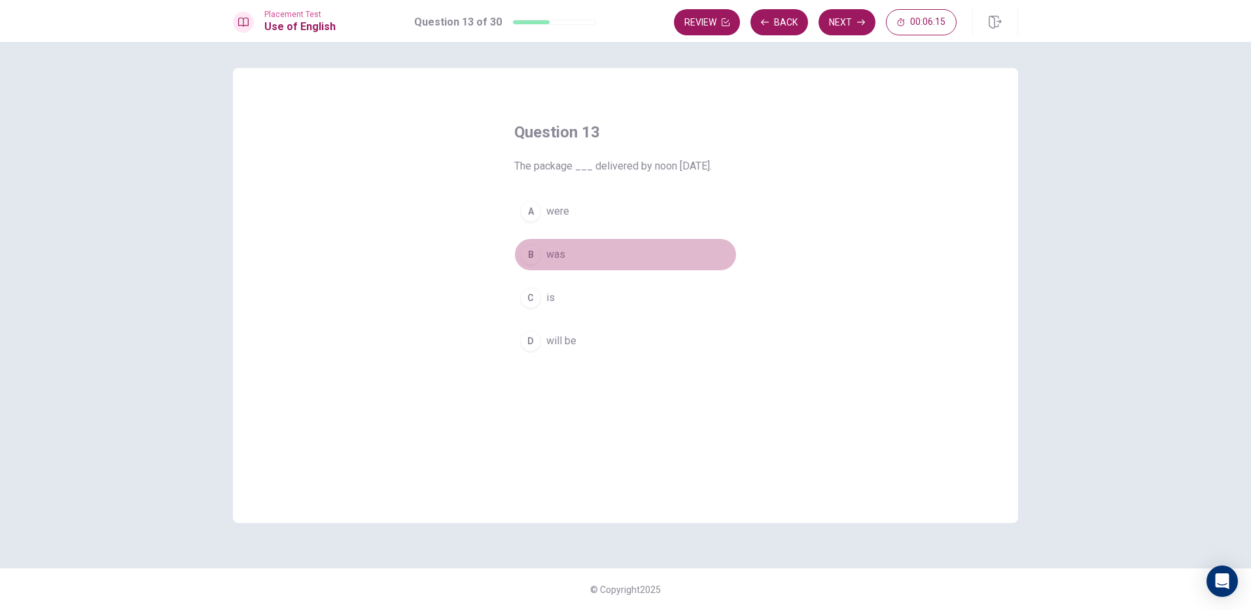
click at [572, 258] on button "B was" at bounding box center [625, 254] width 223 height 33
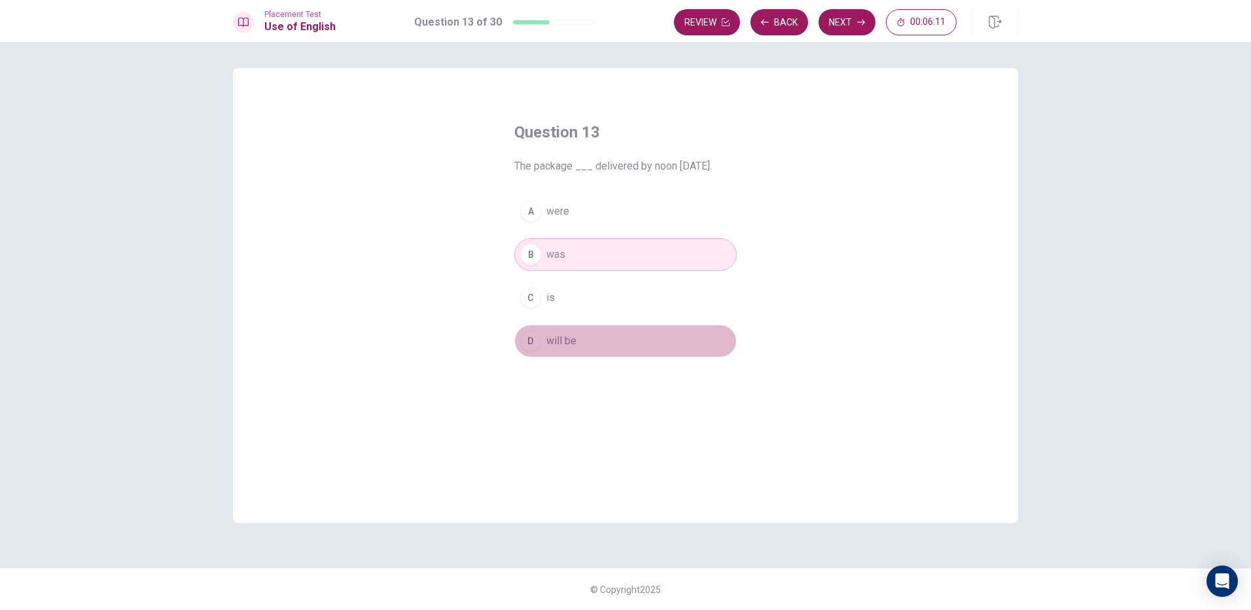
click at [577, 334] on button "D will be" at bounding box center [625, 341] width 223 height 33
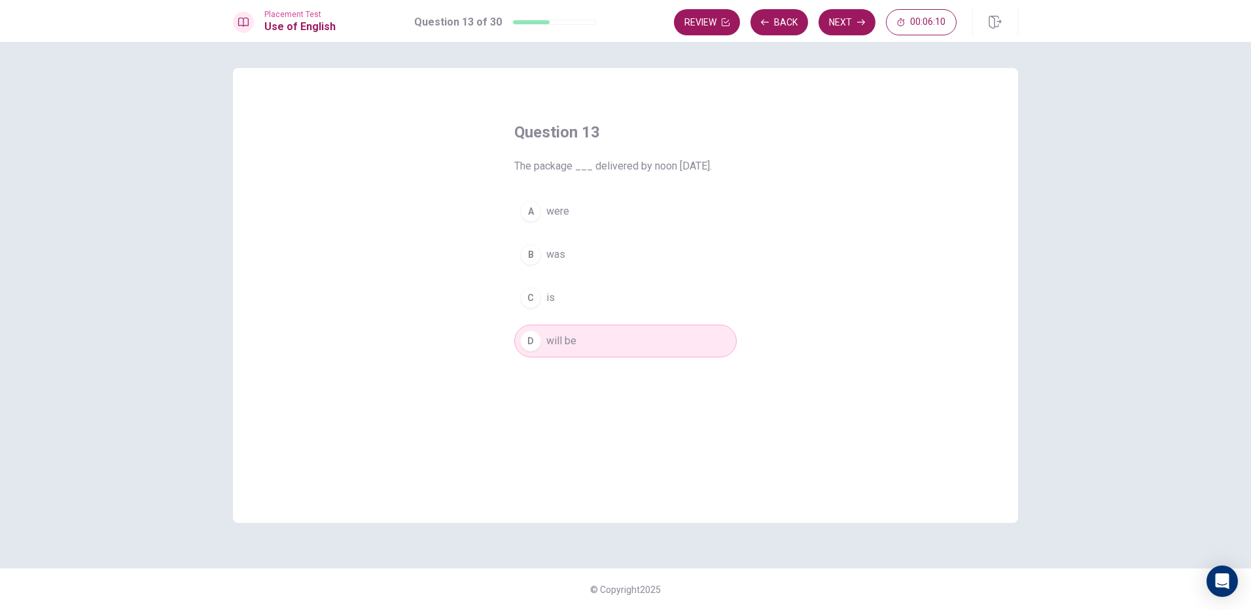
click at [853, 20] on button "Next" at bounding box center [847, 22] width 57 height 26
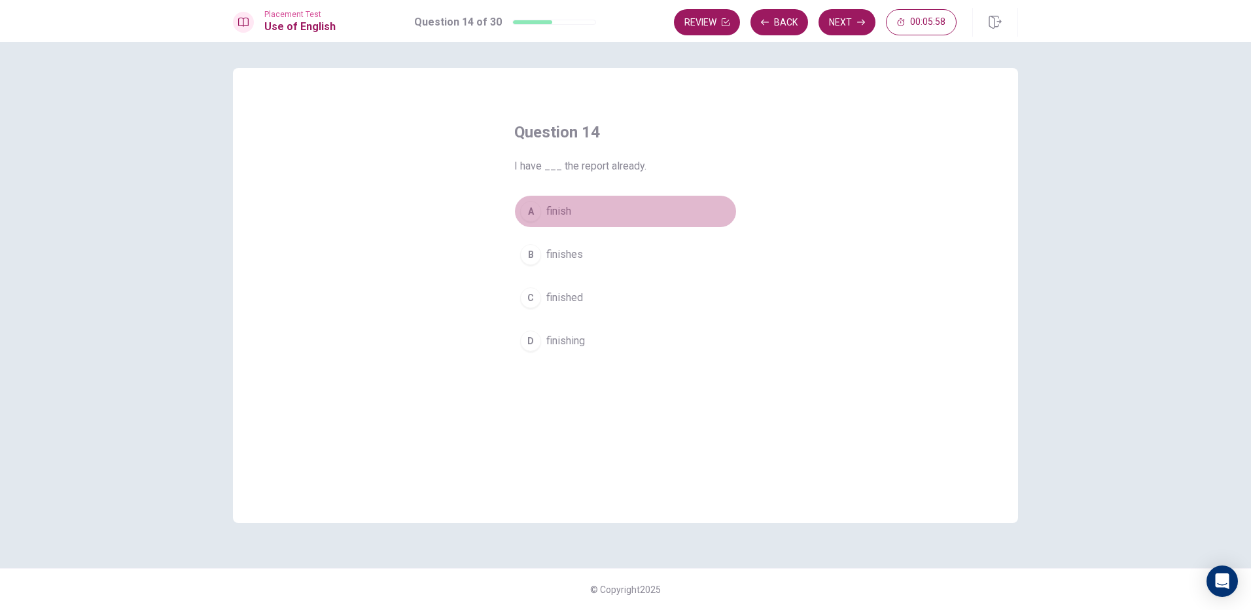
click at [569, 213] on span "finish" at bounding box center [558, 212] width 25 height 16
click at [562, 236] on div "A finish B finishes C finished D finishing" at bounding box center [625, 276] width 223 height 162
click at [561, 253] on span "finishes" at bounding box center [564, 255] width 37 height 16
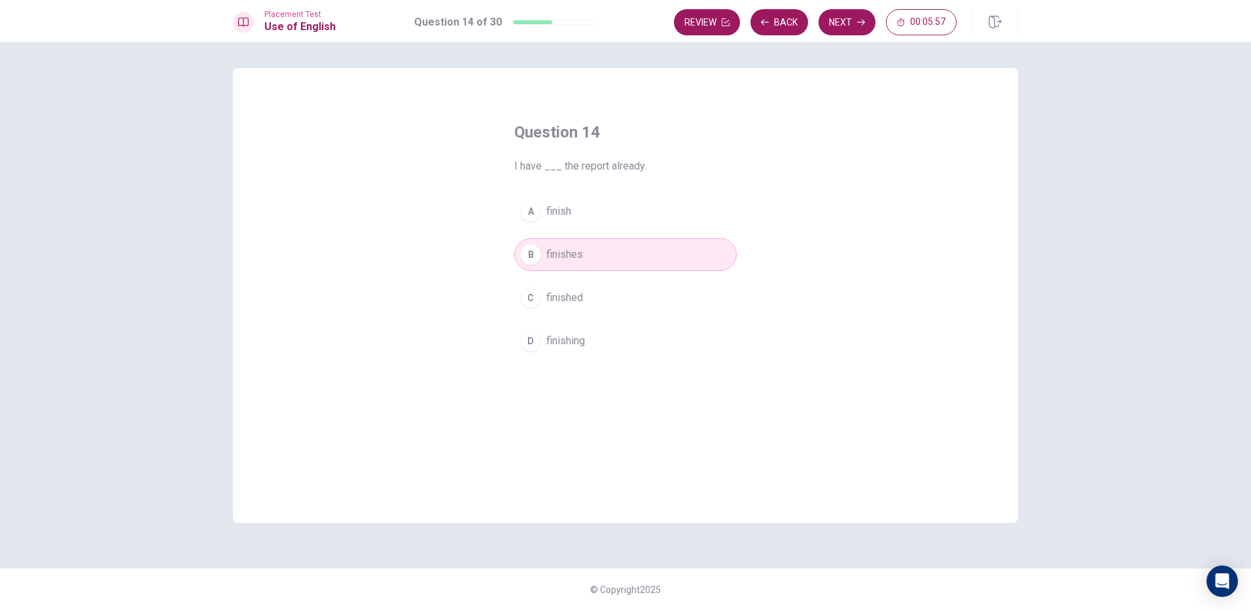
click at [571, 297] on button "C finished" at bounding box center [625, 297] width 223 height 33
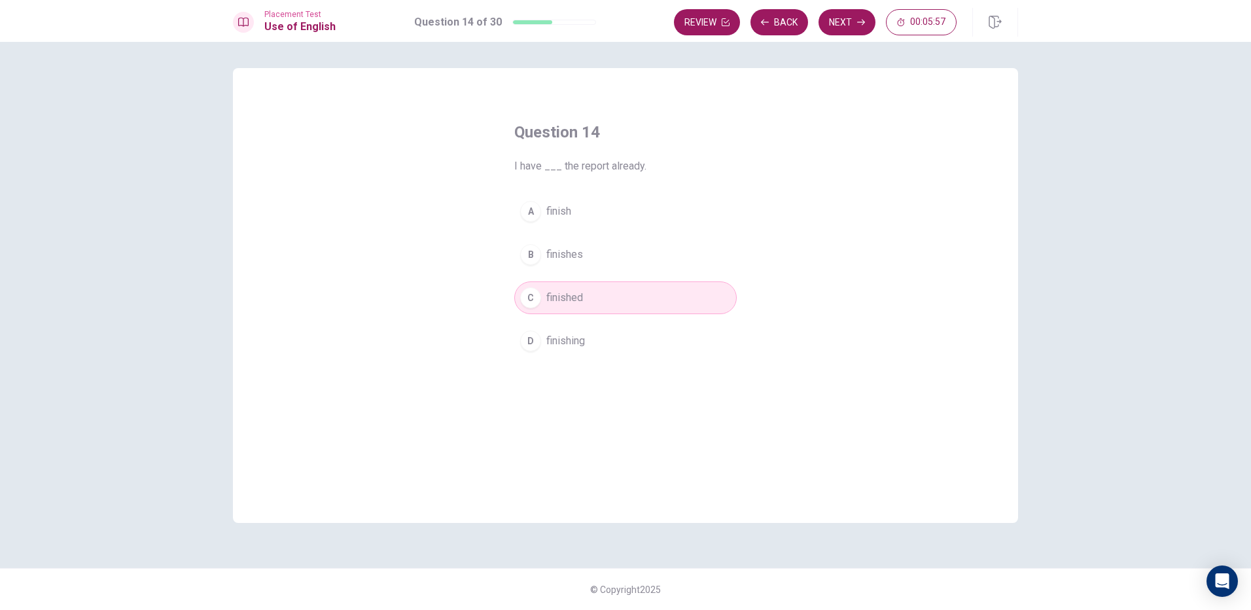
click at [581, 340] on span "finishing" at bounding box center [565, 341] width 39 height 16
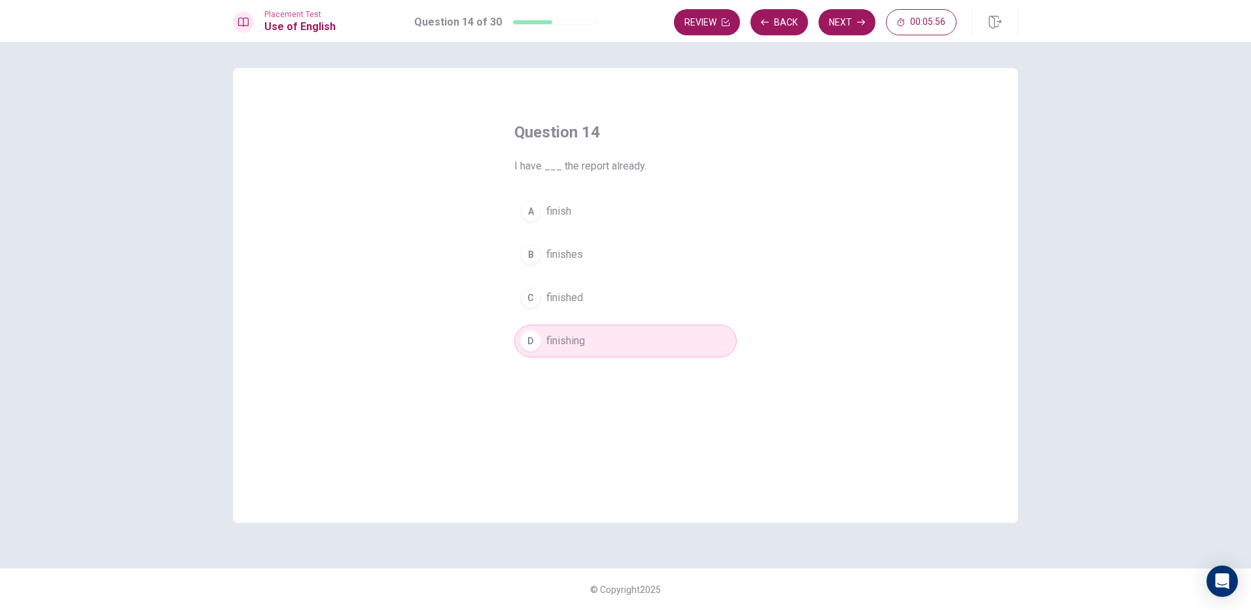
drag, startPoint x: 589, startPoint y: 300, endPoint x: 589, endPoint y: 288, distance: 12.4
click at [589, 295] on button "C finished" at bounding box center [625, 297] width 223 height 33
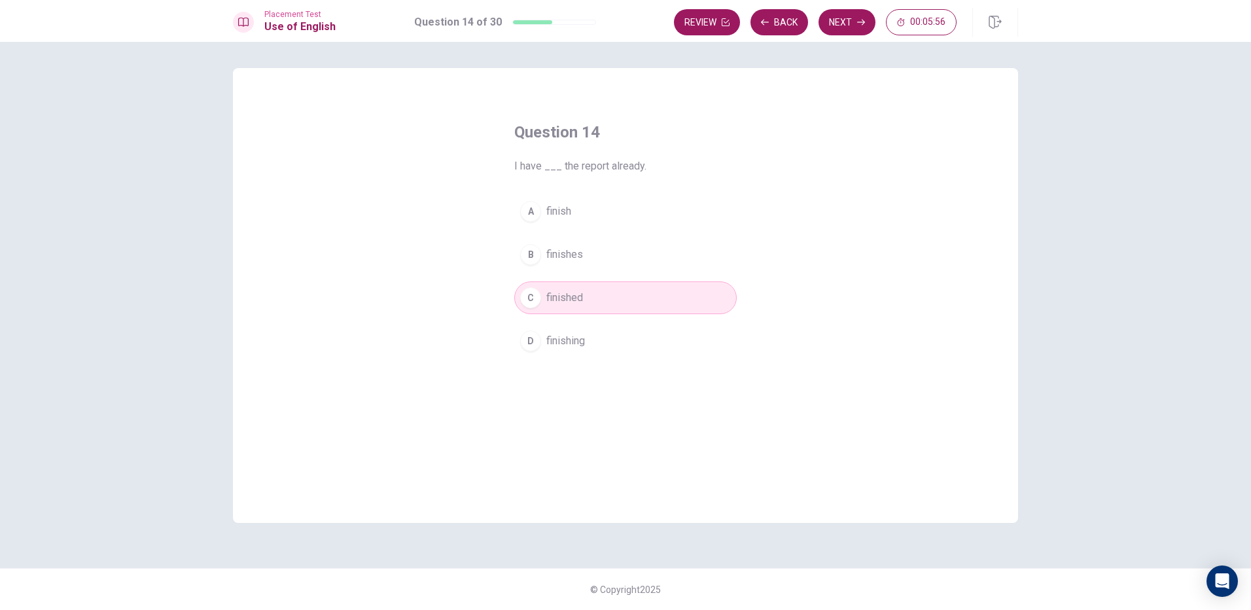
click at [579, 228] on div "A finish B finishes C finished D finishing" at bounding box center [625, 276] width 223 height 162
click at [579, 201] on button "A finish" at bounding box center [625, 211] width 223 height 33
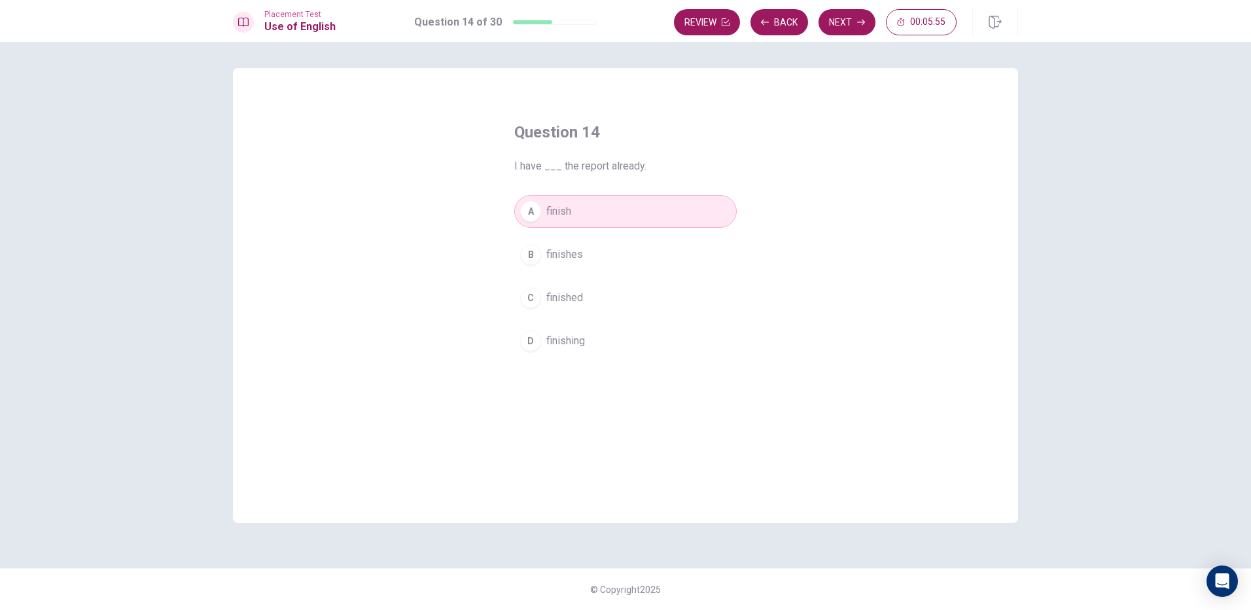
click at [584, 239] on div "A finish B finishes C finished D finishing" at bounding box center [625, 276] width 223 height 162
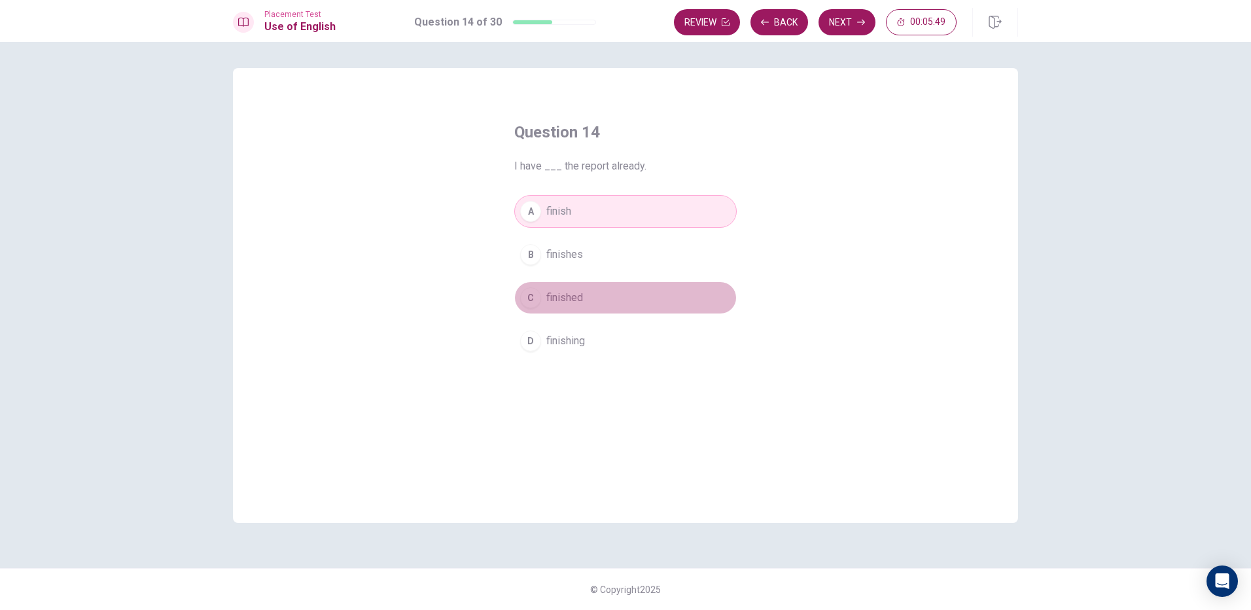
click at [587, 291] on button "C finished" at bounding box center [625, 297] width 223 height 33
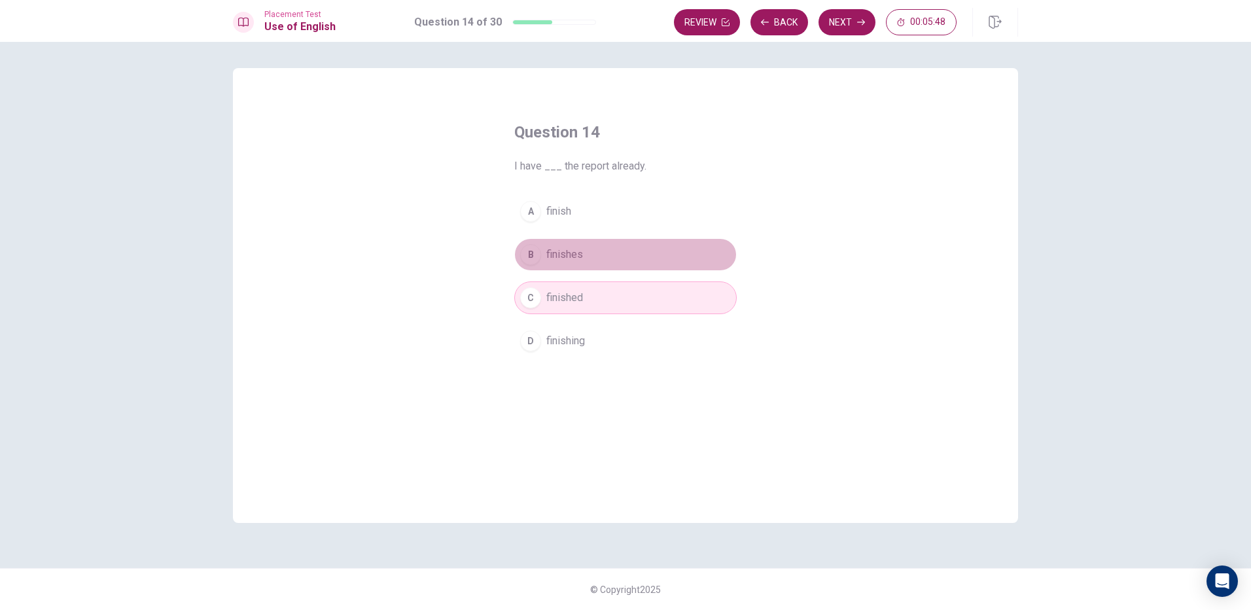
click at [599, 261] on button "B finishes" at bounding box center [625, 254] width 223 height 33
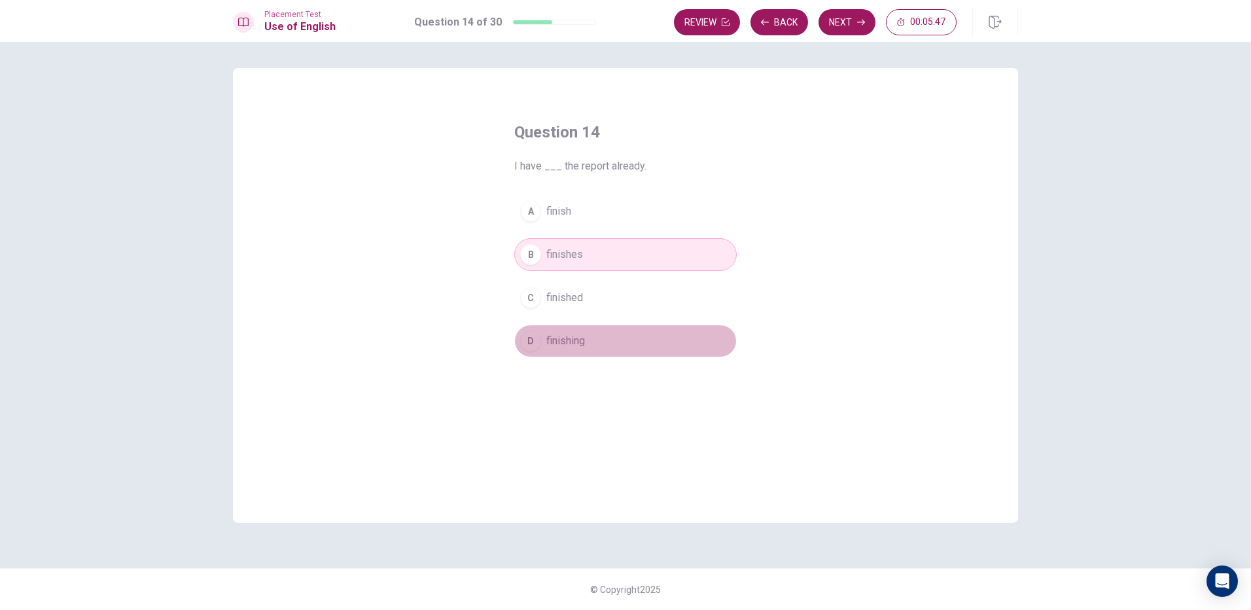
click at [588, 337] on button "D finishing" at bounding box center [625, 341] width 223 height 33
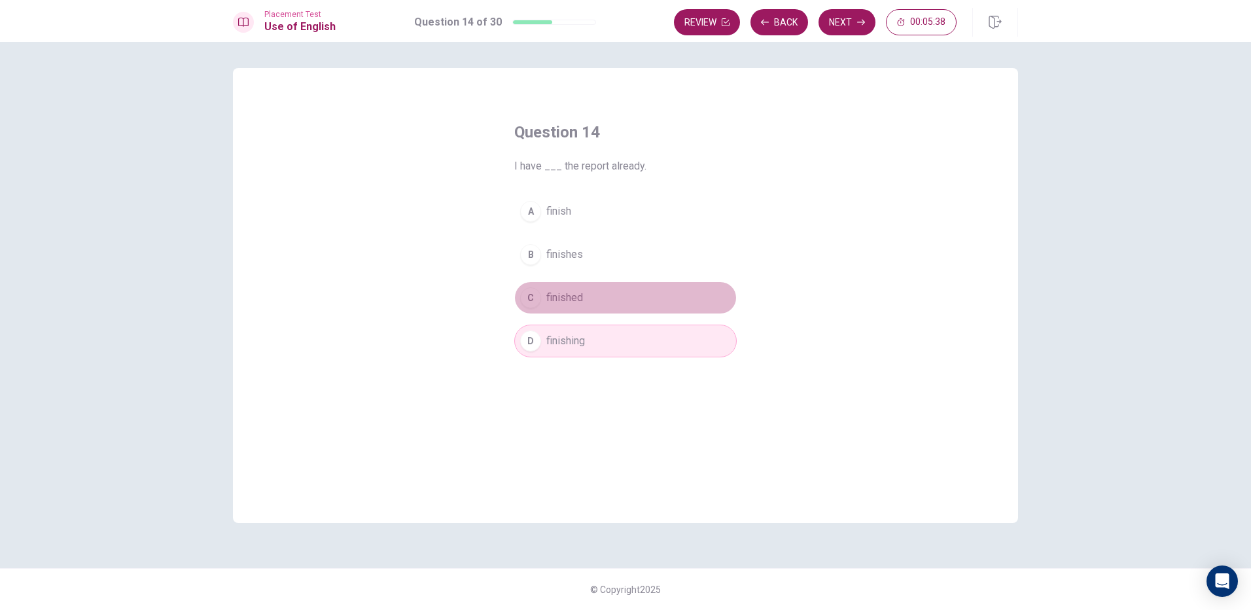
click at [594, 309] on button "C finished" at bounding box center [625, 297] width 223 height 33
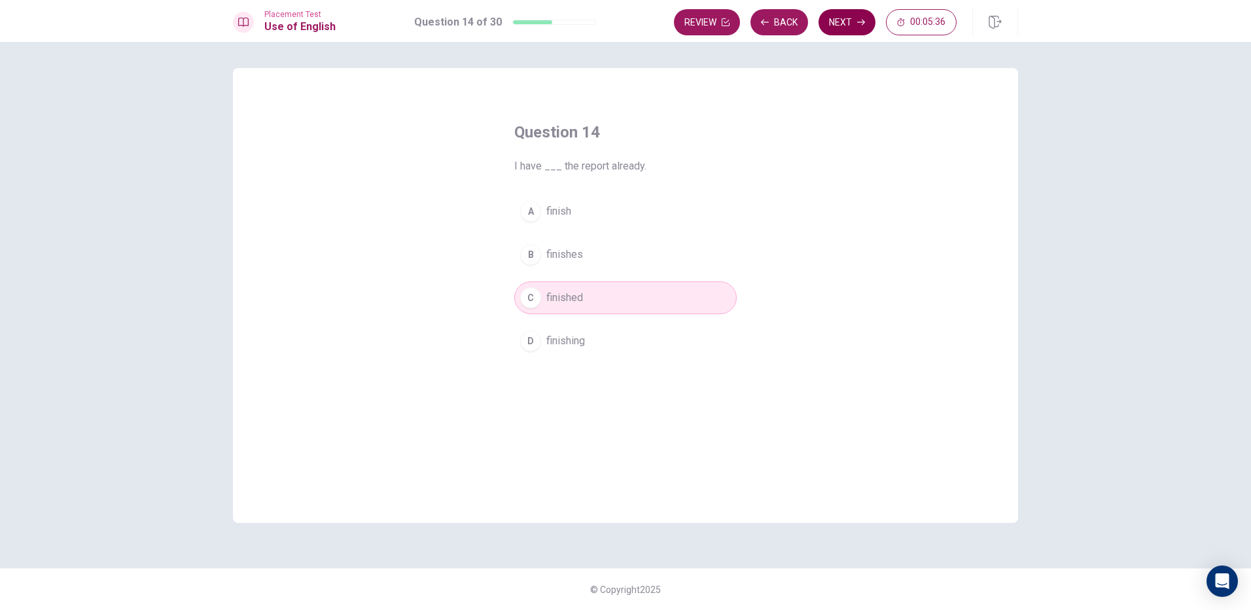
click at [866, 21] on button "Next" at bounding box center [847, 22] width 57 height 26
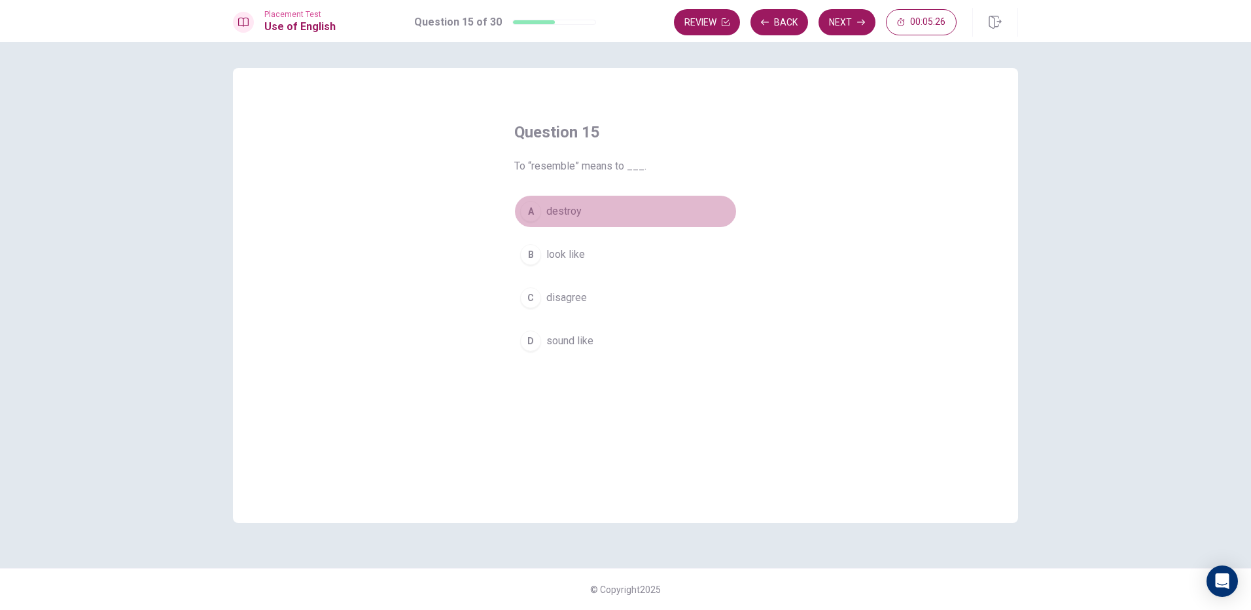
click at [531, 214] on div "A" at bounding box center [530, 211] width 21 height 21
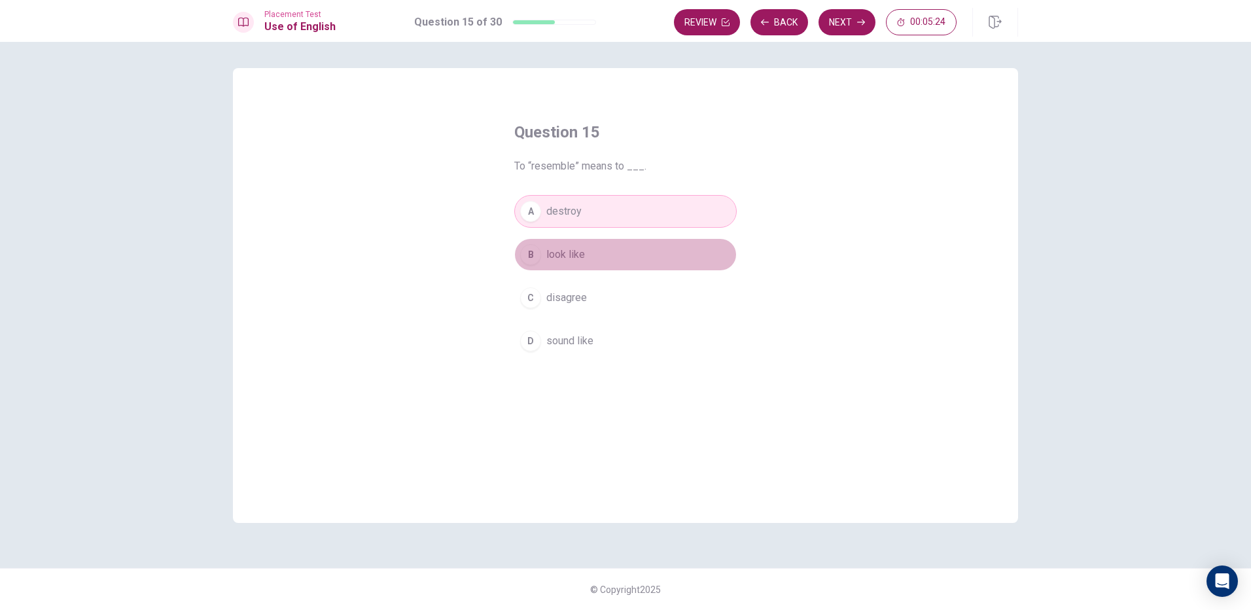
click at [598, 252] on button "B look like" at bounding box center [625, 254] width 223 height 33
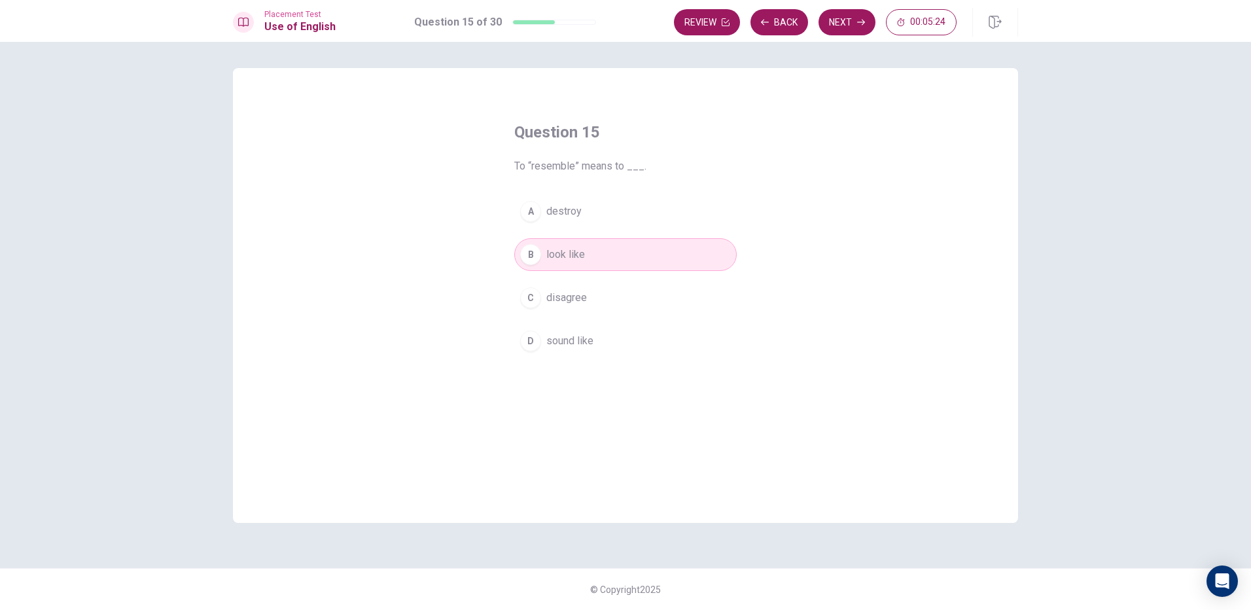
drag, startPoint x: 576, startPoint y: 236, endPoint x: 588, endPoint y: 226, distance: 15.8
click at [586, 229] on div "A destroy B look like C disagree D sound like" at bounding box center [625, 276] width 223 height 162
drag, startPoint x: 611, startPoint y: 213, endPoint x: 624, endPoint y: 213, distance: 13.8
click at [619, 213] on button "A destroy" at bounding box center [625, 211] width 223 height 33
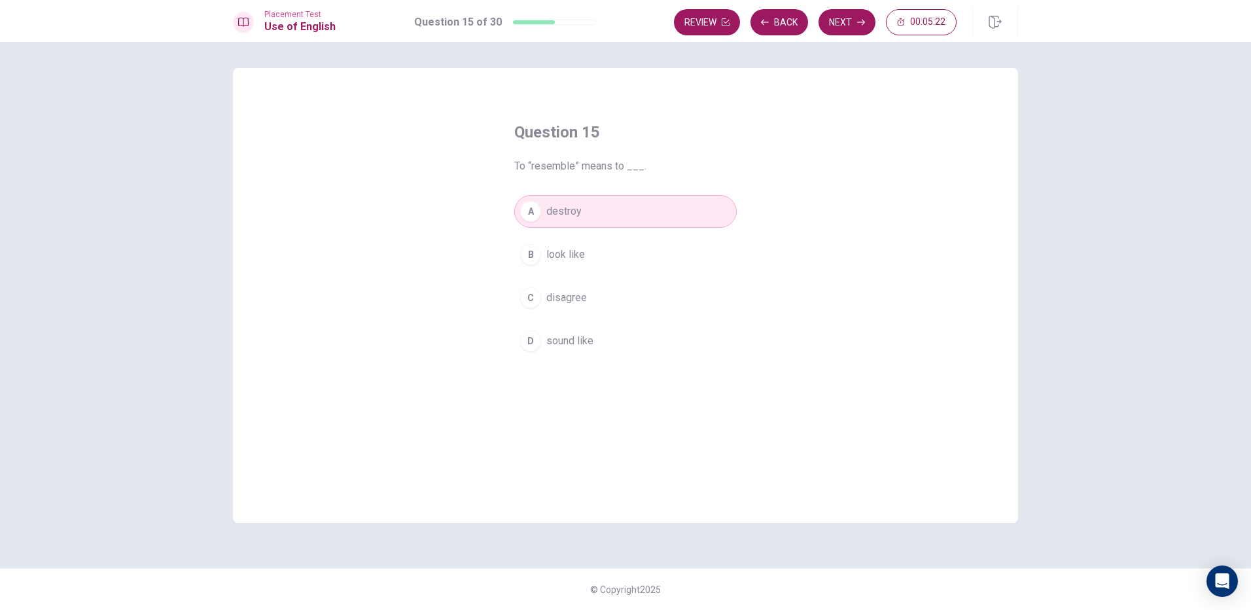
click at [876, 20] on div "Review Back Next 00:05:22" at bounding box center [815, 22] width 283 height 26
click at [874, 19] on button "Next" at bounding box center [847, 22] width 57 height 26
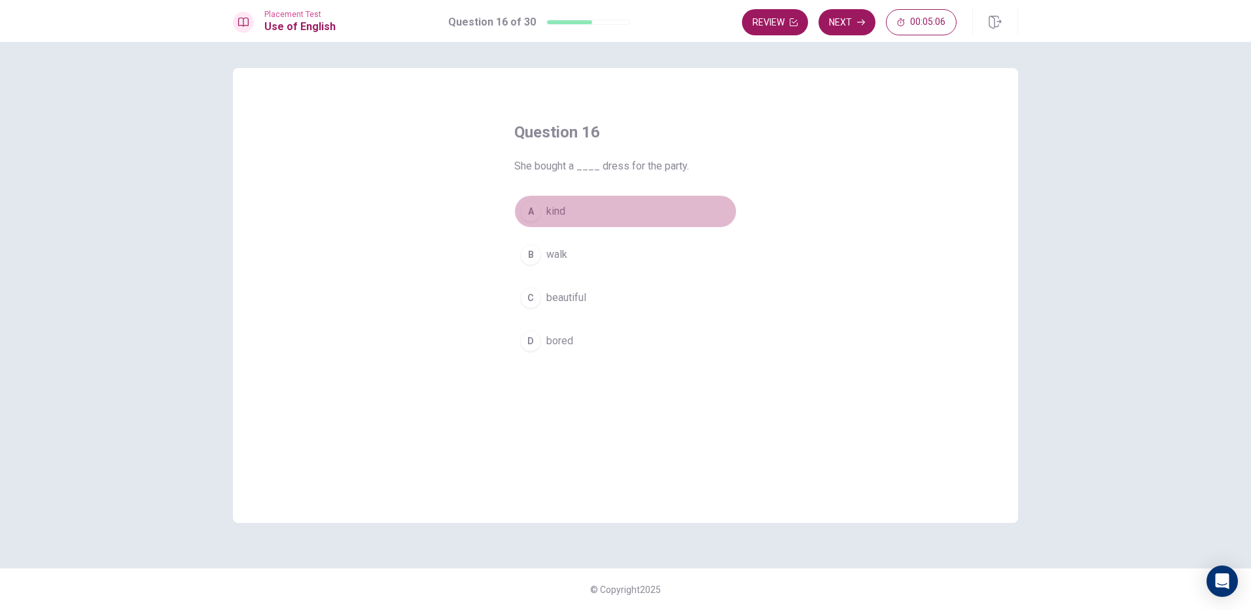
click at [554, 211] on span "kind" at bounding box center [555, 212] width 19 height 16
click at [563, 257] on span "walk" at bounding box center [556, 255] width 21 height 16
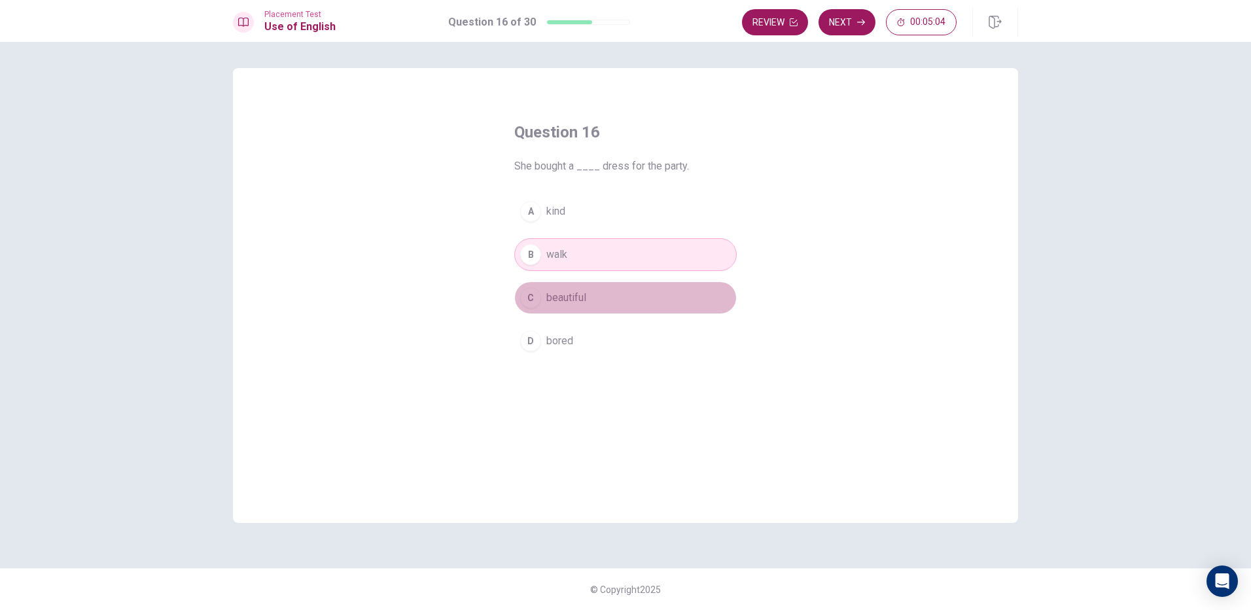
click at [569, 287] on button "C beautiful" at bounding box center [625, 297] width 223 height 33
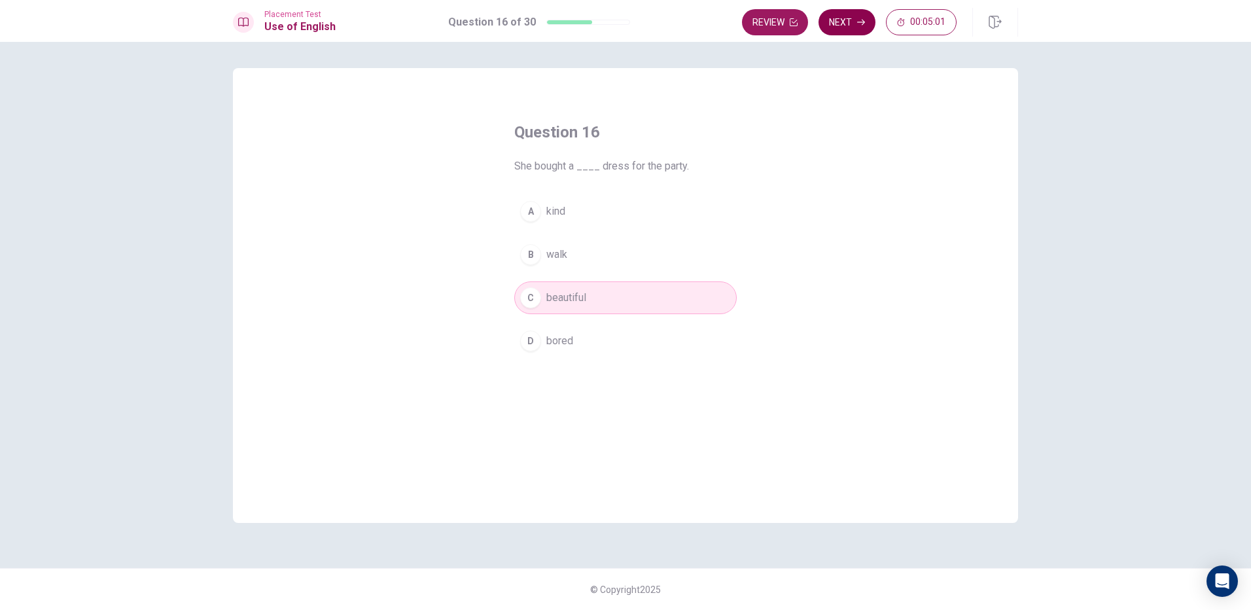
click at [866, 19] on button "Next" at bounding box center [847, 22] width 57 height 26
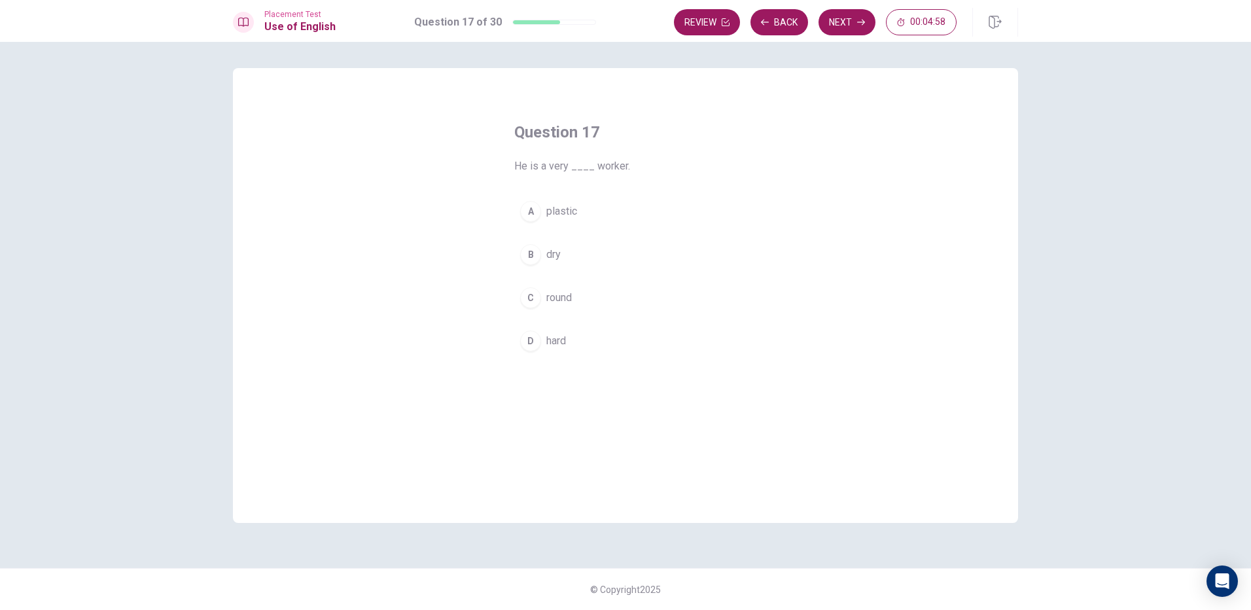
click at [563, 272] on div "A plastic B dry C round D hard" at bounding box center [625, 276] width 223 height 162
click at [556, 261] on span "dry" at bounding box center [553, 255] width 14 height 16
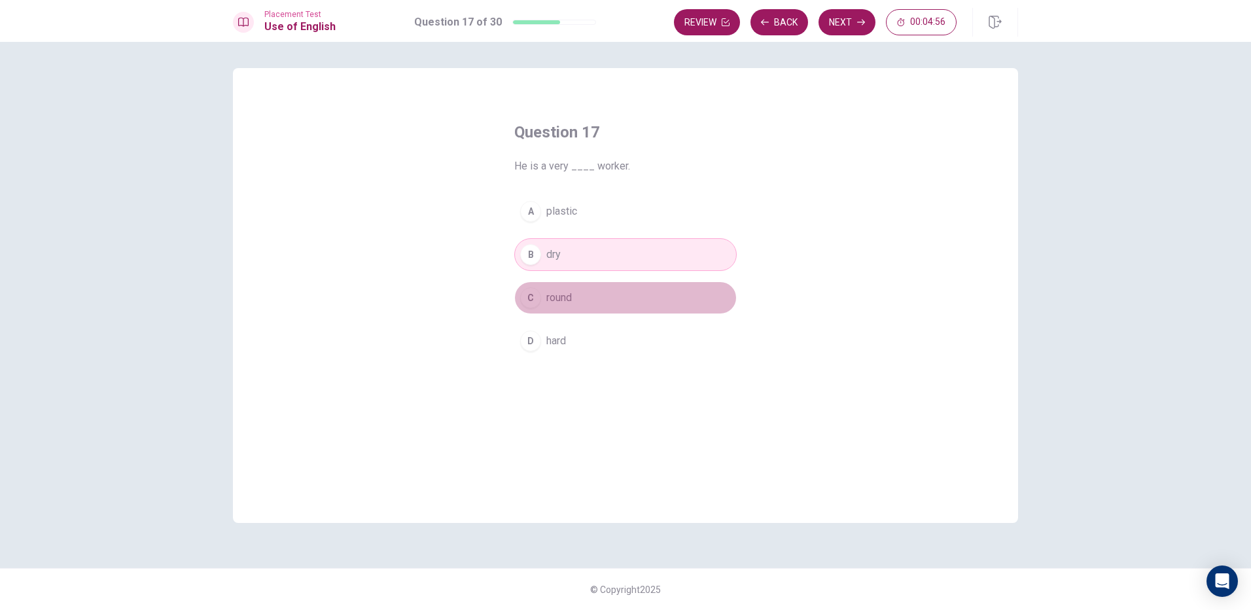
click at [546, 303] on button "C round" at bounding box center [625, 297] width 223 height 33
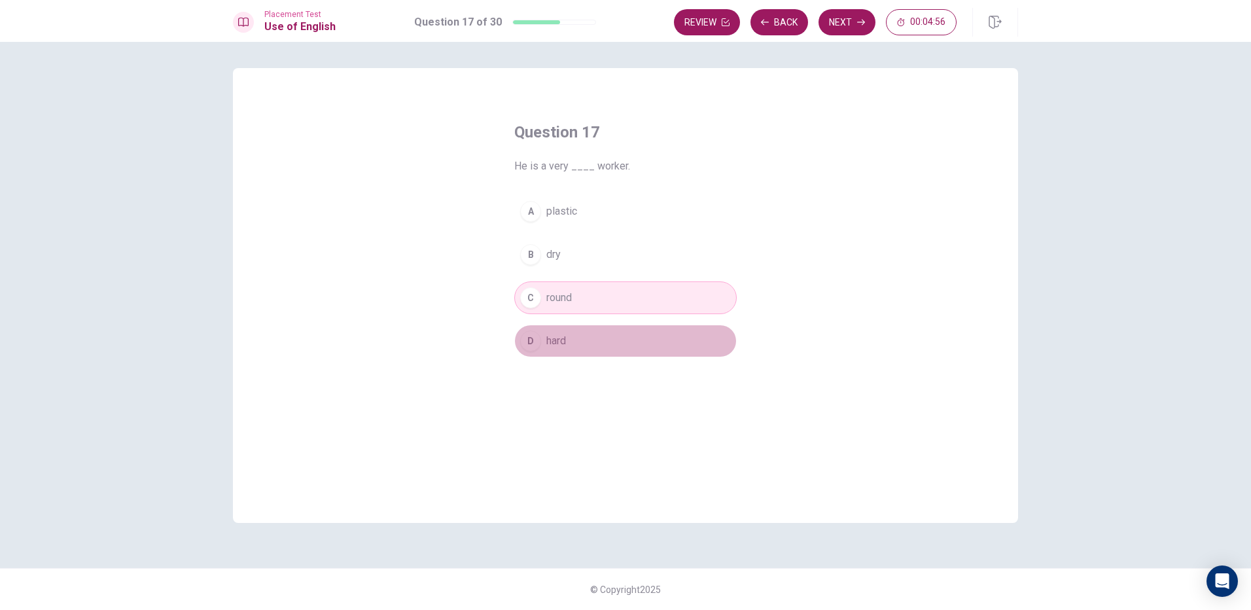
click at [557, 344] on span "hard" at bounding box center [556, 341] width 20 height 16
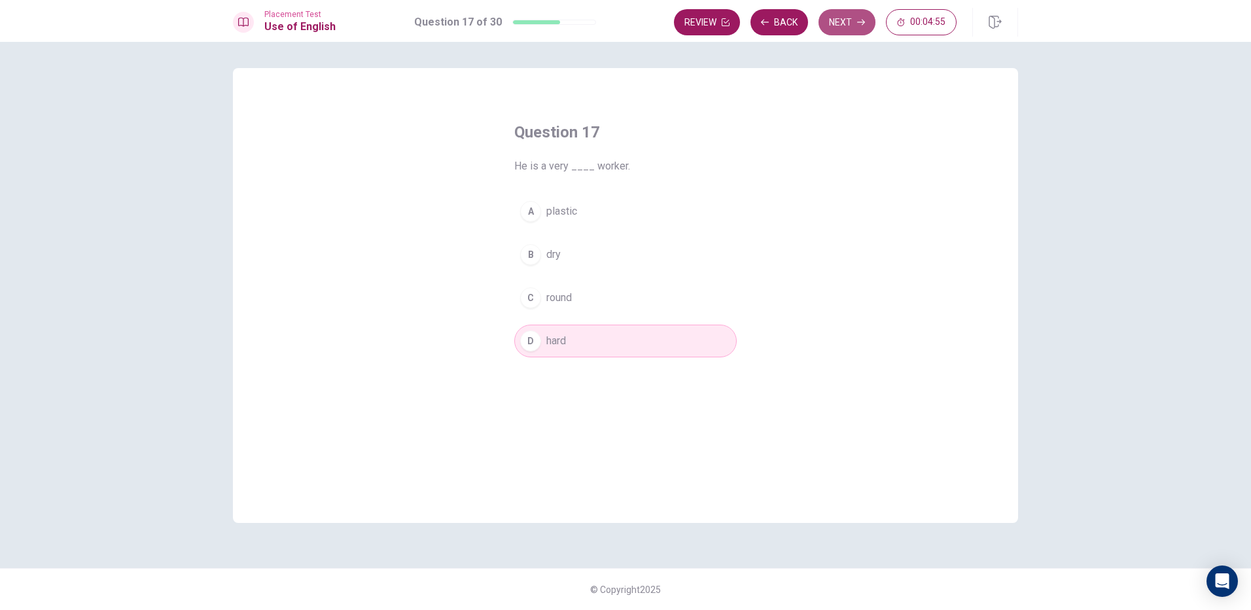
click at [851, 14] on button "Next" at bounding box center [847, 22] width 57 height 26
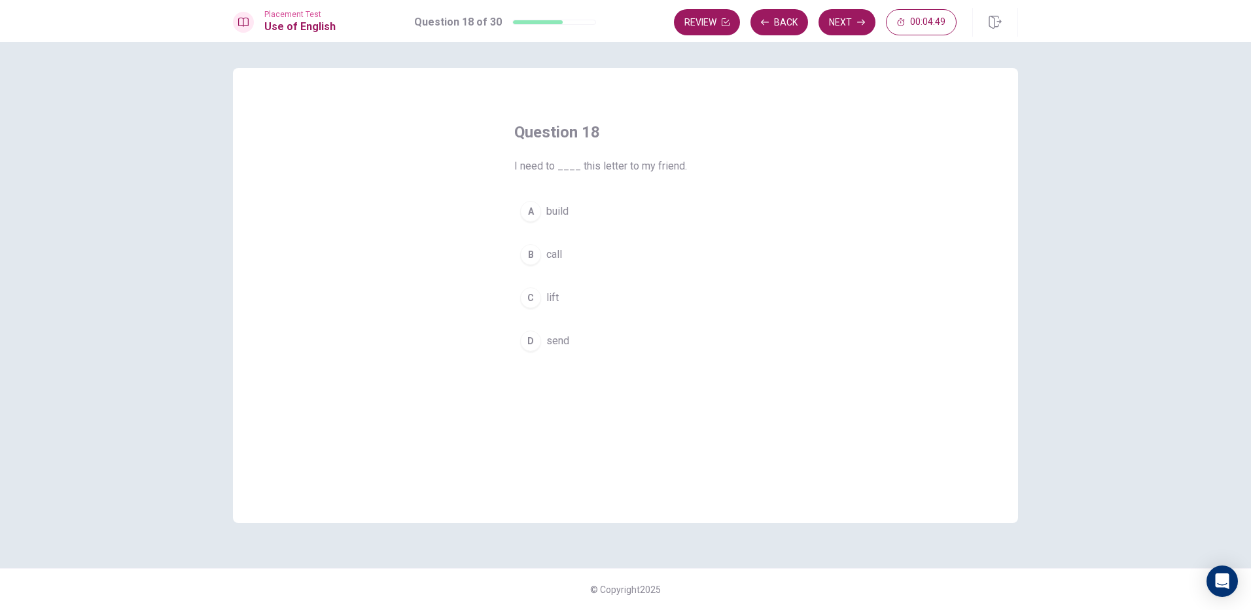
click at [575, 335] on button "D send" at bounding box center [625, 341] width 223 height 33
click at [833, 24] on button "Next" at bounding box center [847, 22] width 57 height 26
drag, startPoint x: 560, startPoint y: 253, endPoint x: 585, endPoint y: 233, distance: 32.1
click at [560, 249] on span "empty" at bounding box center [560, 255] width 29 height 16
click at [850, 20] on button "Next" at bounding box center [847, 22] width 57 height 26
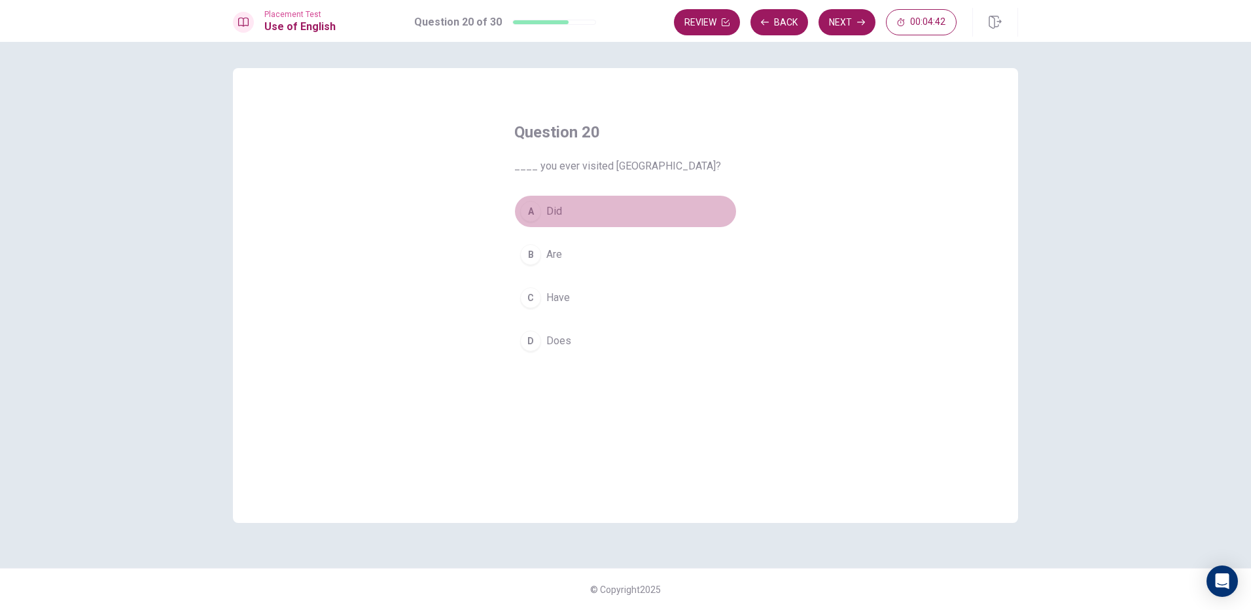
click at [555, 215] on span "Did" at bounding box center [554, 212] width 16 height 16
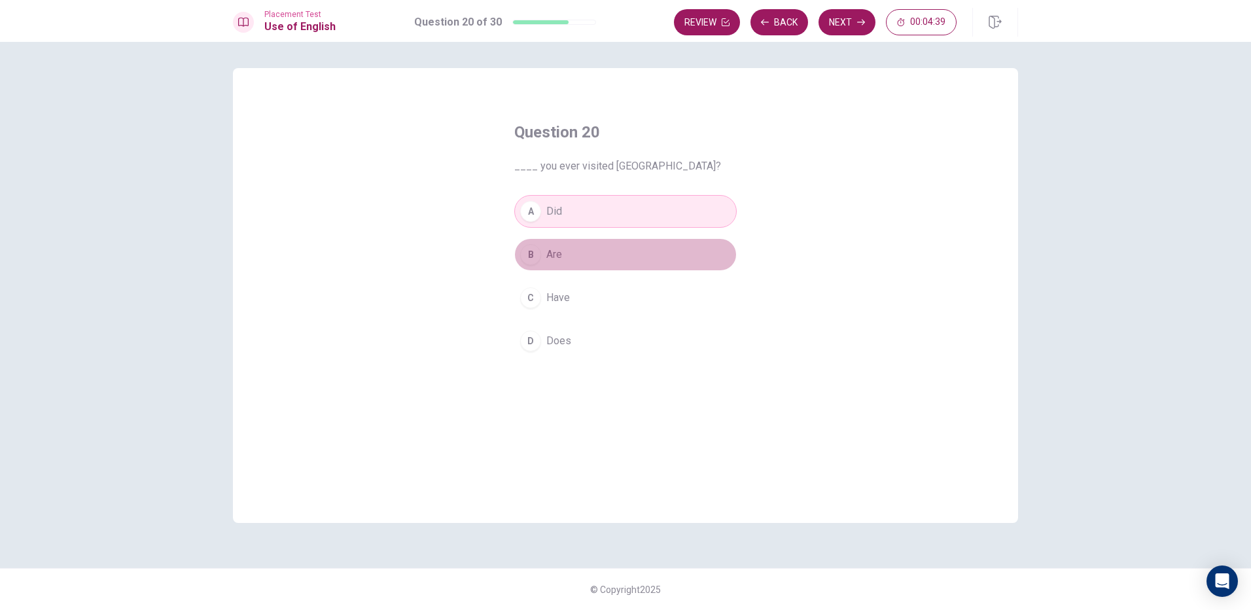
click at [550, 262] on span "Are" at bounding box center [554, 255] width 16 height 16
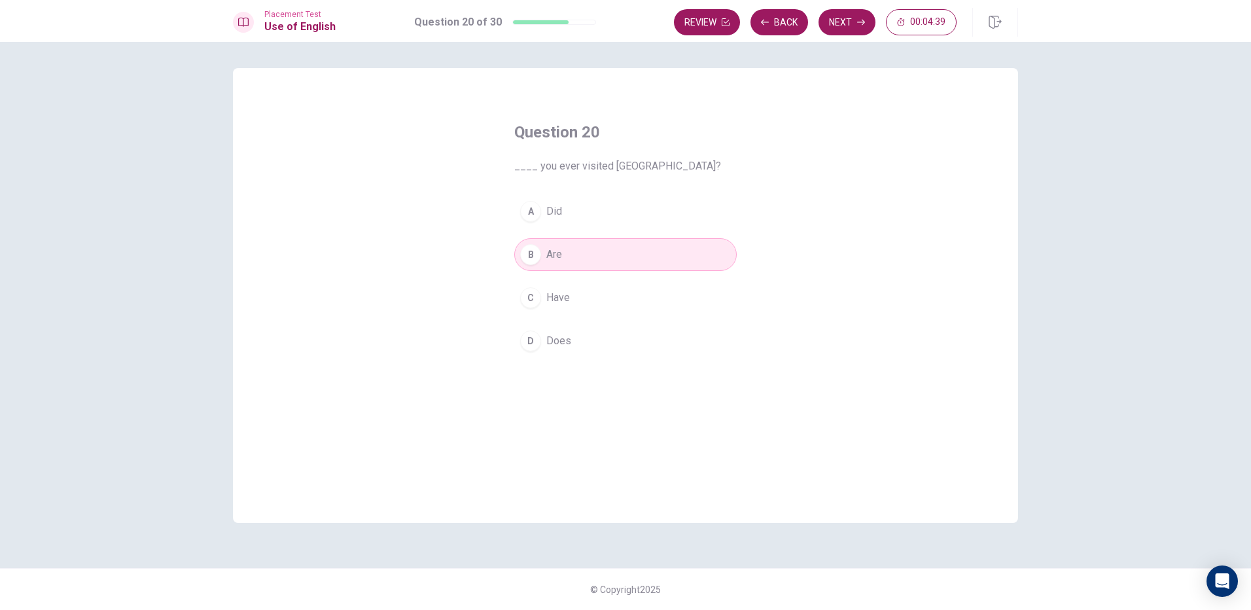
click at [546, 293] on button "C Have" at bounding box center [625, 297] width 223 height 33
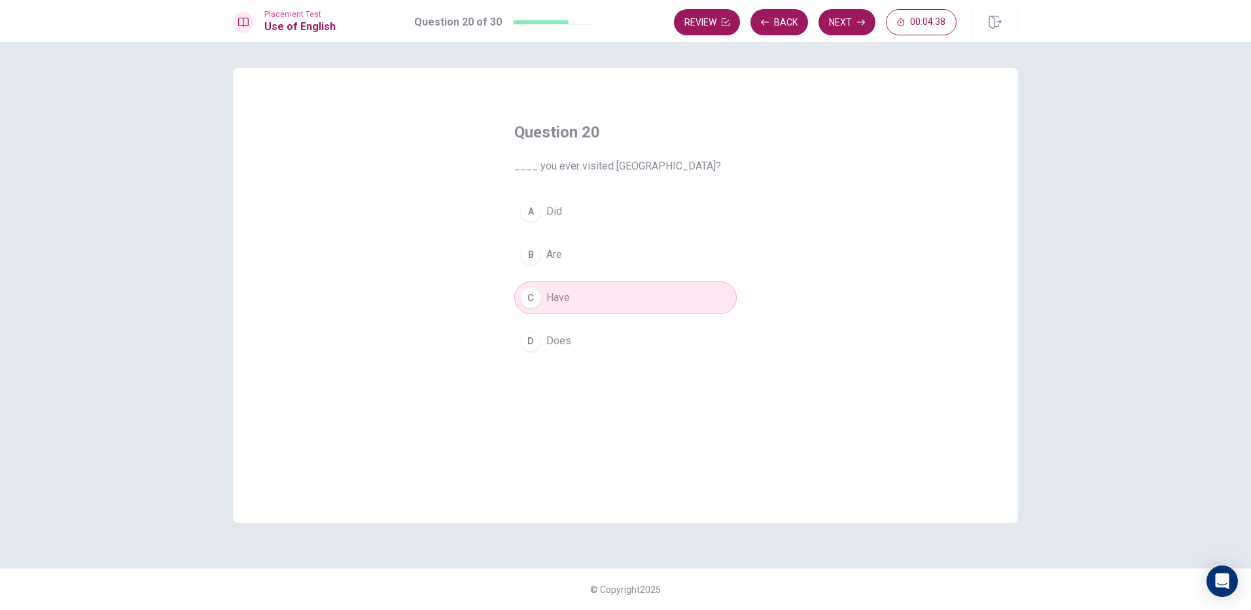
click at [538, 329] on div "A Did B Are C Have D Does" at bounding box center [625, 276] width 223 height 162
click at [559, 344] on span "Does" at bounding box center [558, 341] width 25 height 16
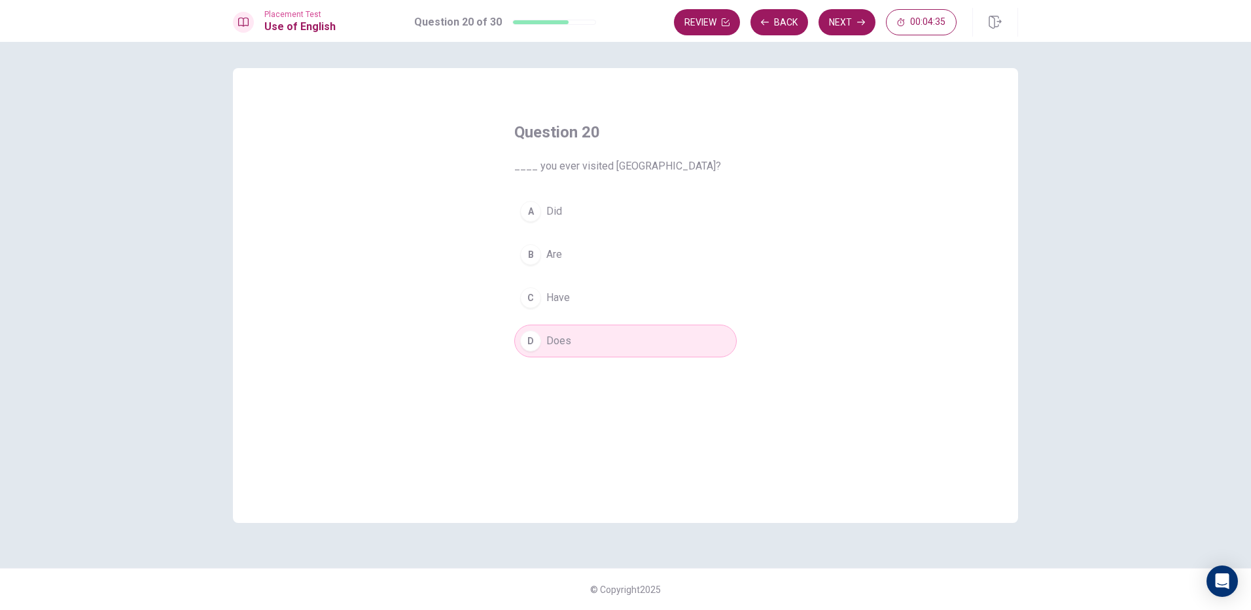
click at [568, 207] on button "A Did" at bounding box center [625, 211] width 223 height 33
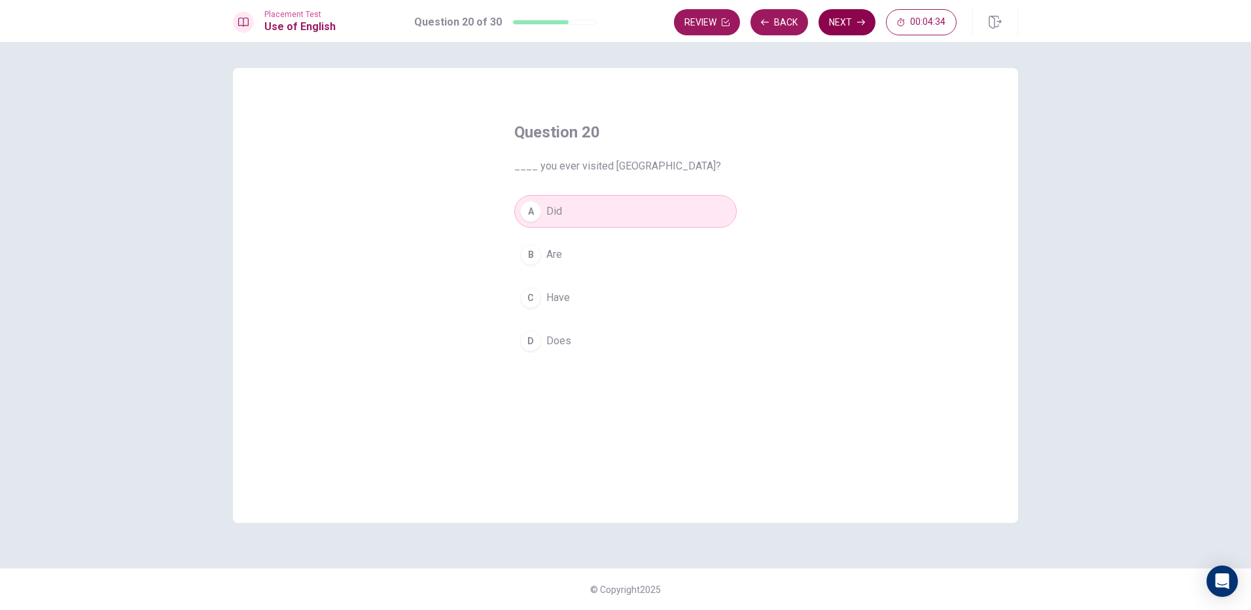
click at [839, 26] on button "Next" at bounding box center [847, 22] width 57 height 26
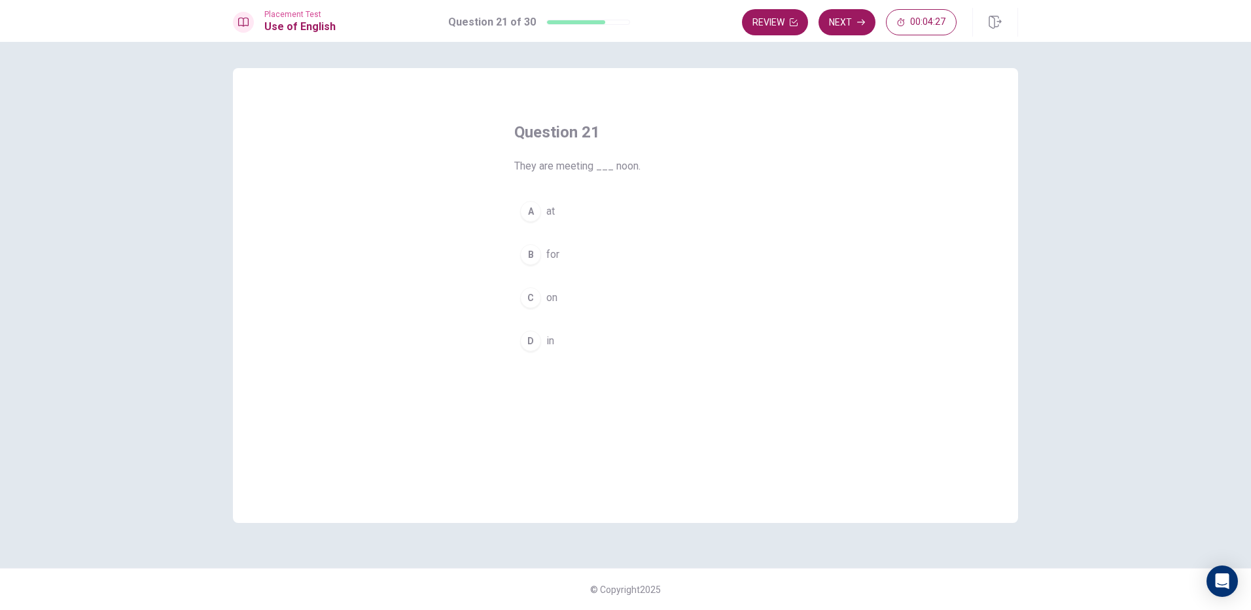
click at [527, 210] on div "A" at bounding box center [530, 211] width 21 height 21
drag, startPoint x: 855, startPoint y: 22, endPoint x: 824, endPoint y: 33, distance: 33.3
click at [854, 22] on button "Next" at bounding box center [847, 22] width 57 height 26
click at [528, 250] on div "B" at bounding box center [530, 254] width 21 height 21
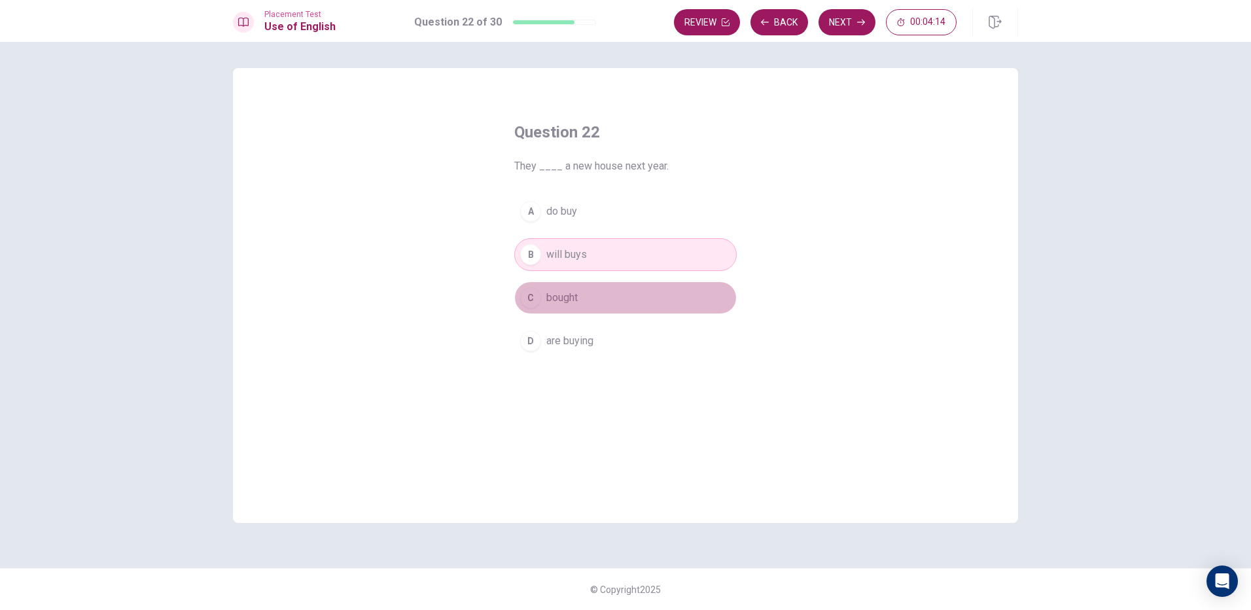
click at [528, 292] on div "C" at bounding box center [530, 297] width 21 height 21
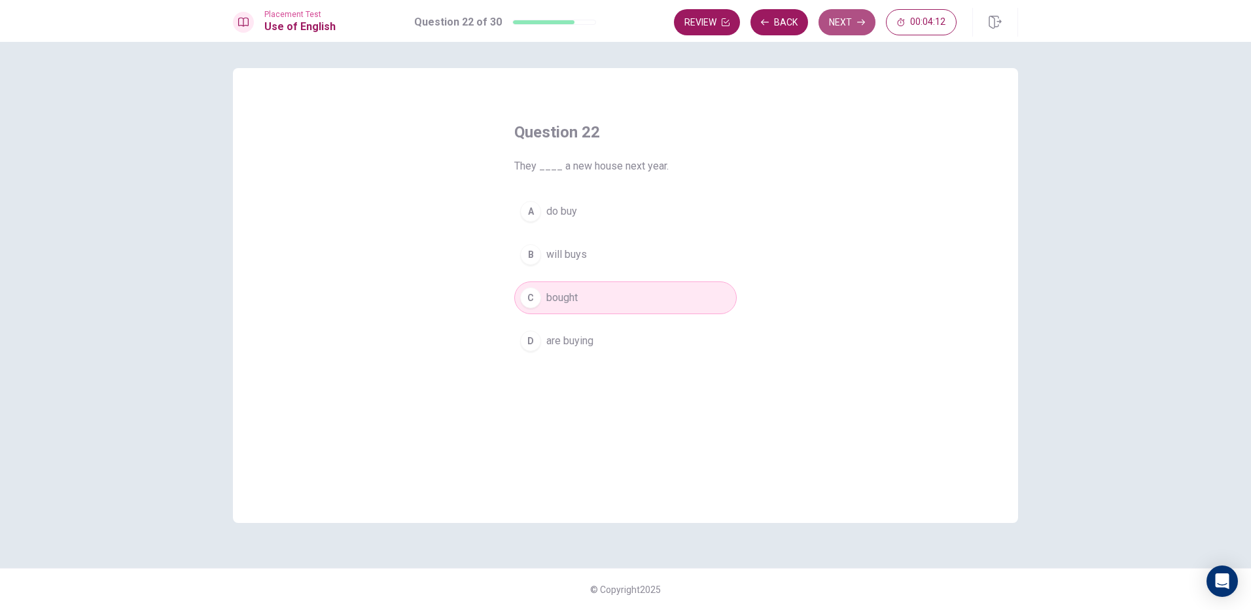
click at [850, 26] on button "Next" at bounding box center [847, 22] width 57 height 26
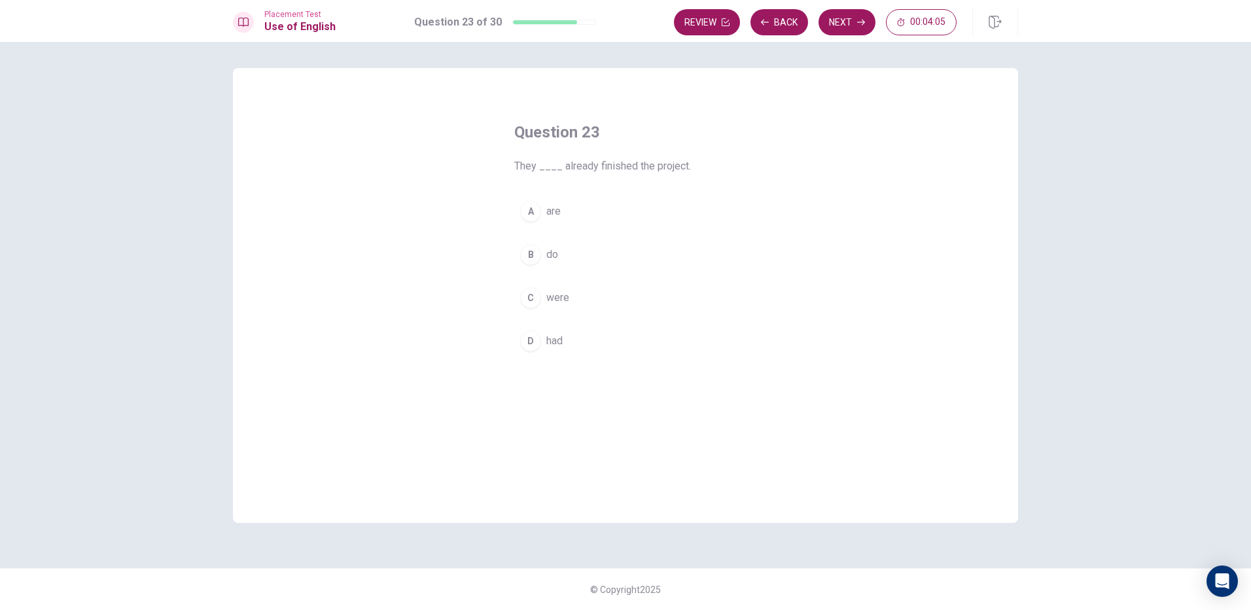
drag, startPoint x: 613, startPoint y: 191, endPoint x: 610, endPoint y: 206, distance: 14.8
click at [613, 192] on div "Question 23 They ____ already finished the project. A are B do C were D had" at bounding box center [625, 239] width 275 height 277
click at [609, 219] on button "A are" at bounding box center [625, 211] width 223 height 33
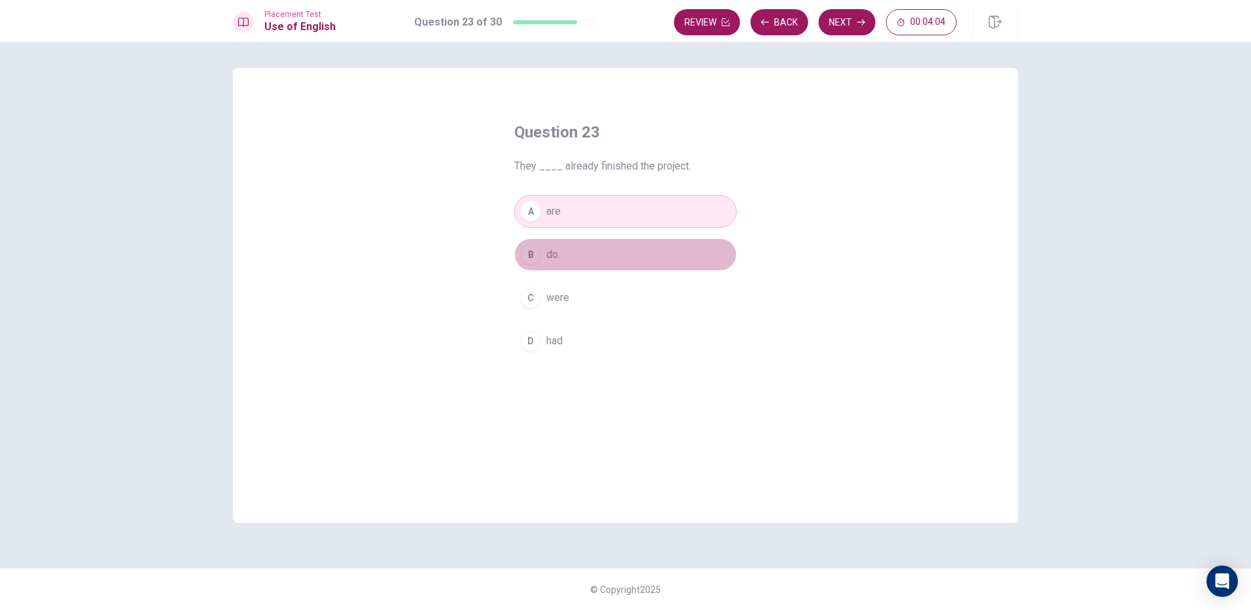
drag, startPoint x: 627, startPoint y: 248, endPoint x: 634, endPoint y: 253, distance: 8.0
click at [627, 249] on button "B do" at bounding box center [625, 254] width 223 height 33
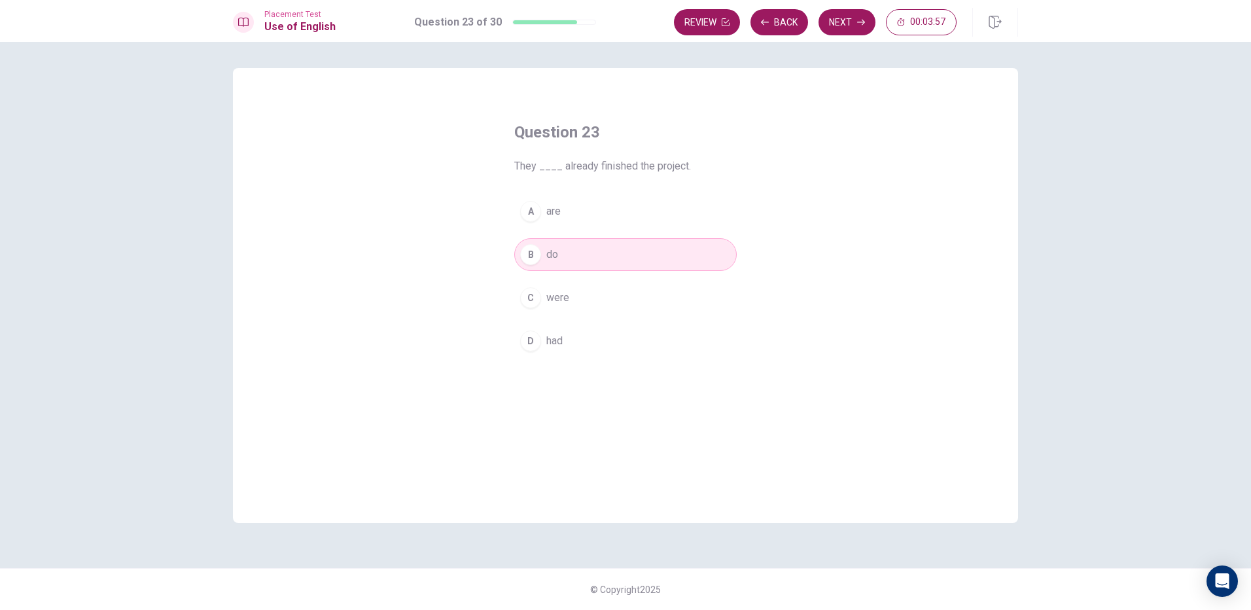
click at [598, 213] on button "A are" at bounding box center [625, 211] width 223 height 33
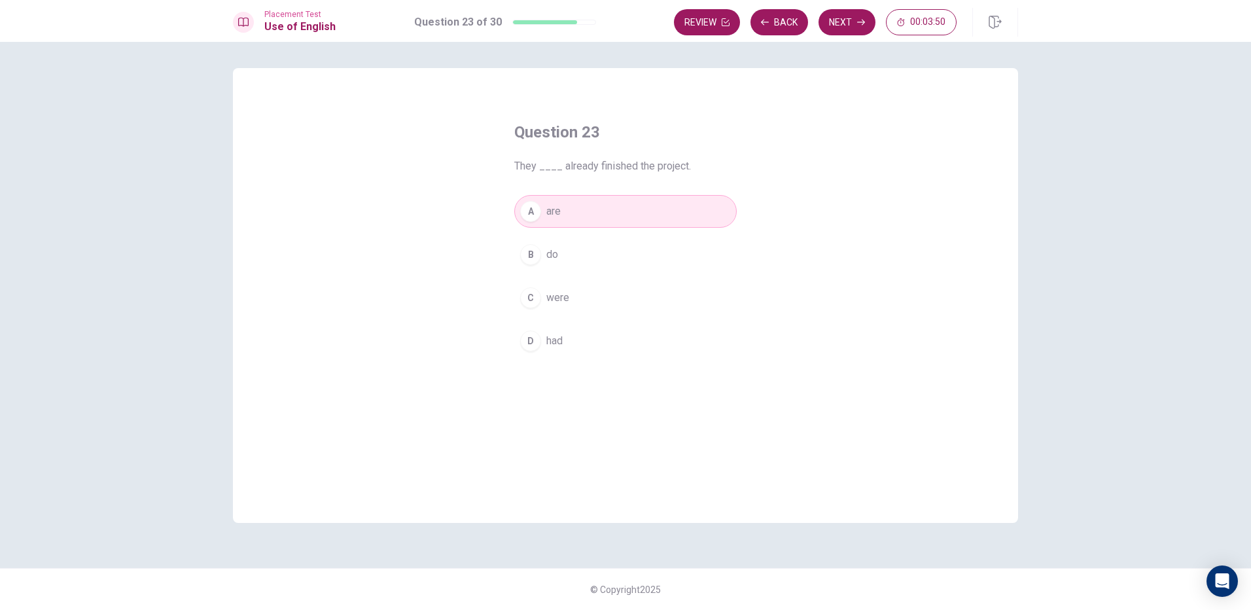
drag, startPoint x: 575, startPoint y: 296, endPoint x: 628, endPoint y: 259, distance: 64.8
click at [575, 295] on button "C were" at bounding box center [625, 297] width 223 height 33
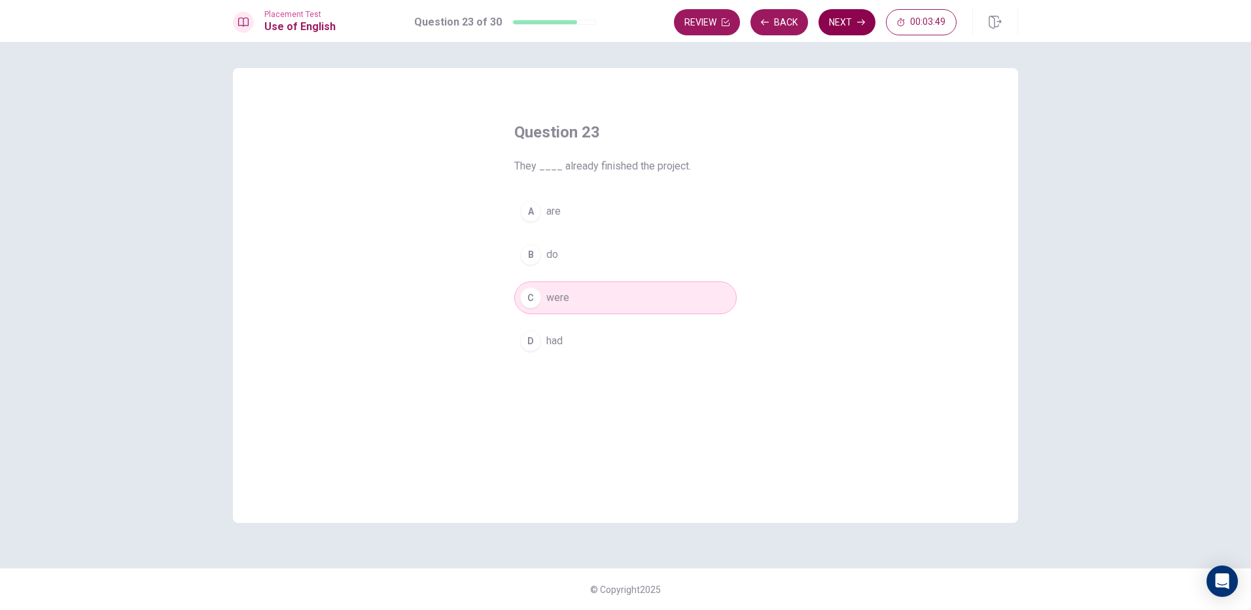
click at [844, 18] on button "Next" at bounding box center [847, 22] width 57 height 26
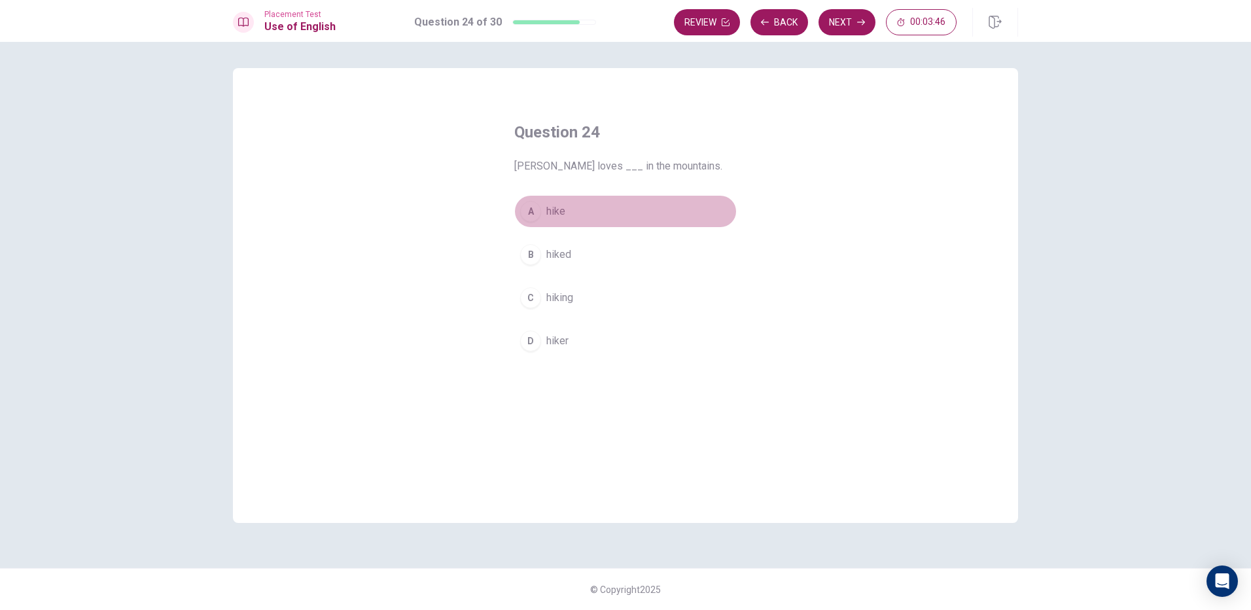
click at [560, 219] on span "hike" at bounding box center [555, 212] width 19 height 16
click at [554, 245] on button "B hiked" at bounding box center [625, 254] width 223 height 33
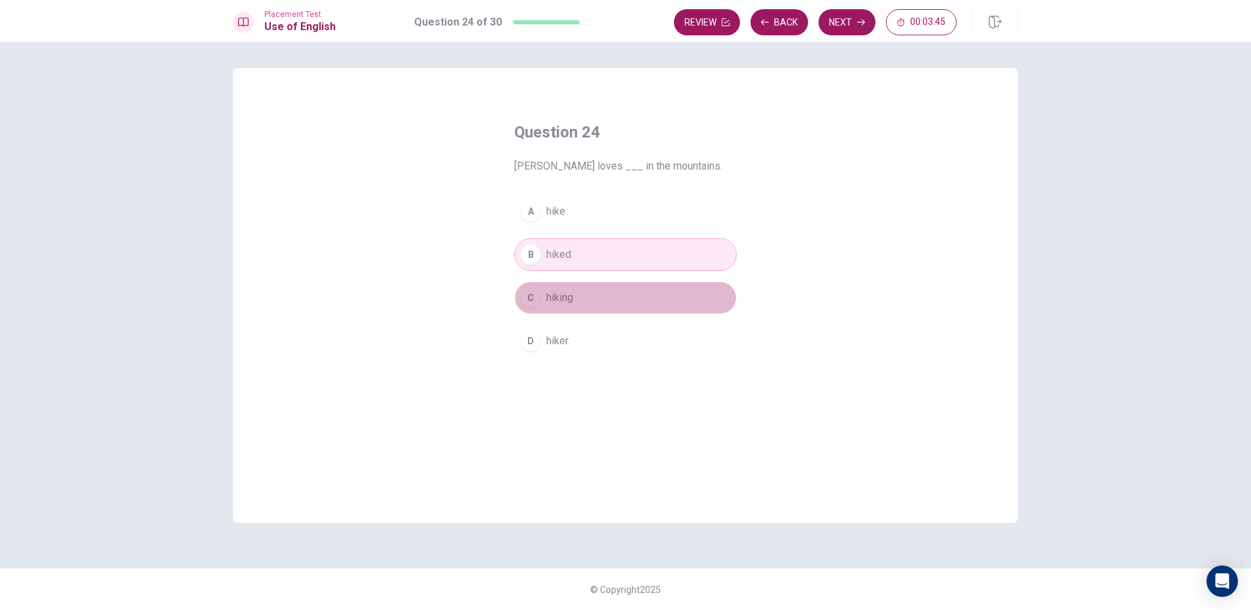
click at [565, 293] on span "hiking" at bounding box center [559, 298] width 27 height 16
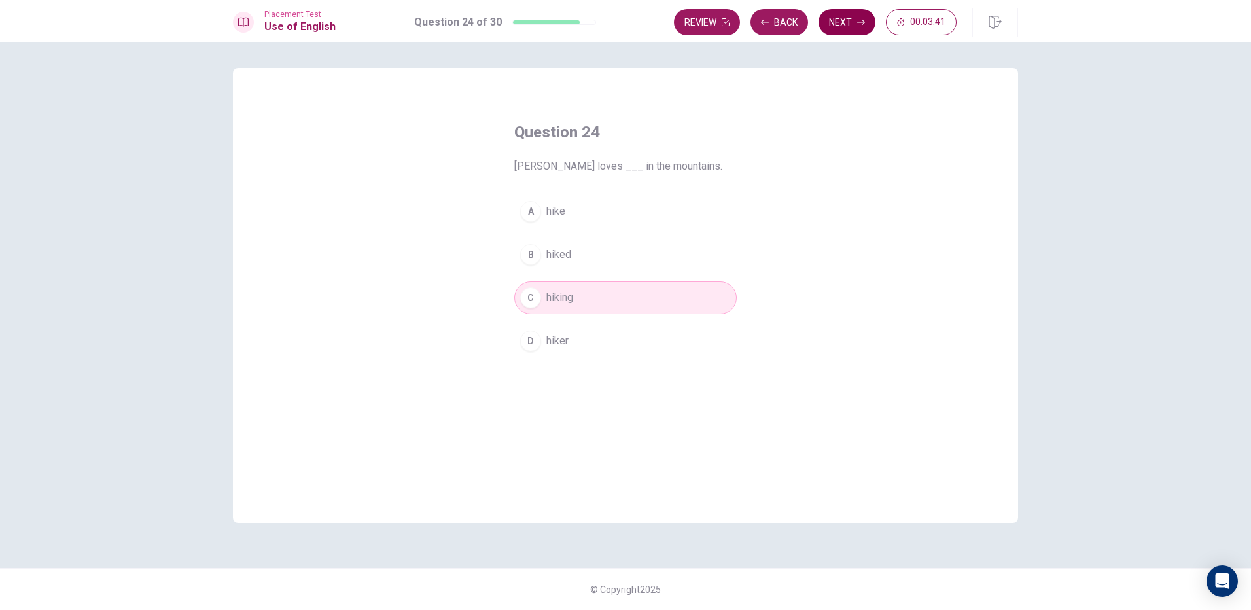
click at [859, 25] on icon "button" at bounding box center [861, 22] width 8 height 8
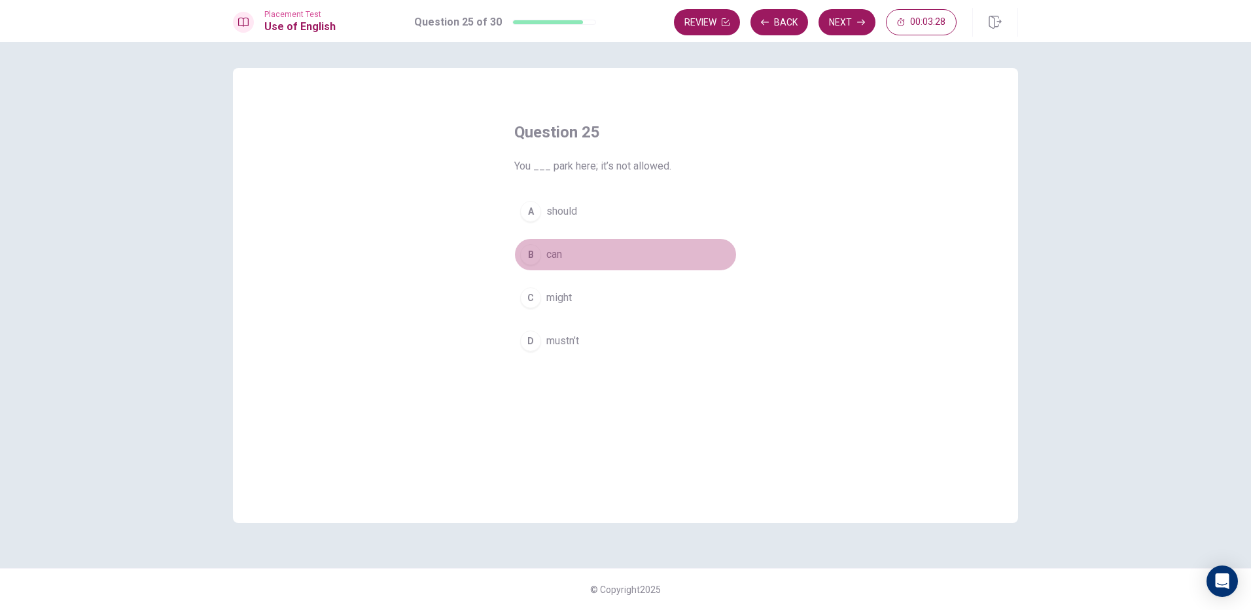
click at [582, 253] on button "B can" at bounding box center [625, 254] width 223 height 33
click at [832, 31] on button "Next" at bounding box center [847, 22] width 57 height 26
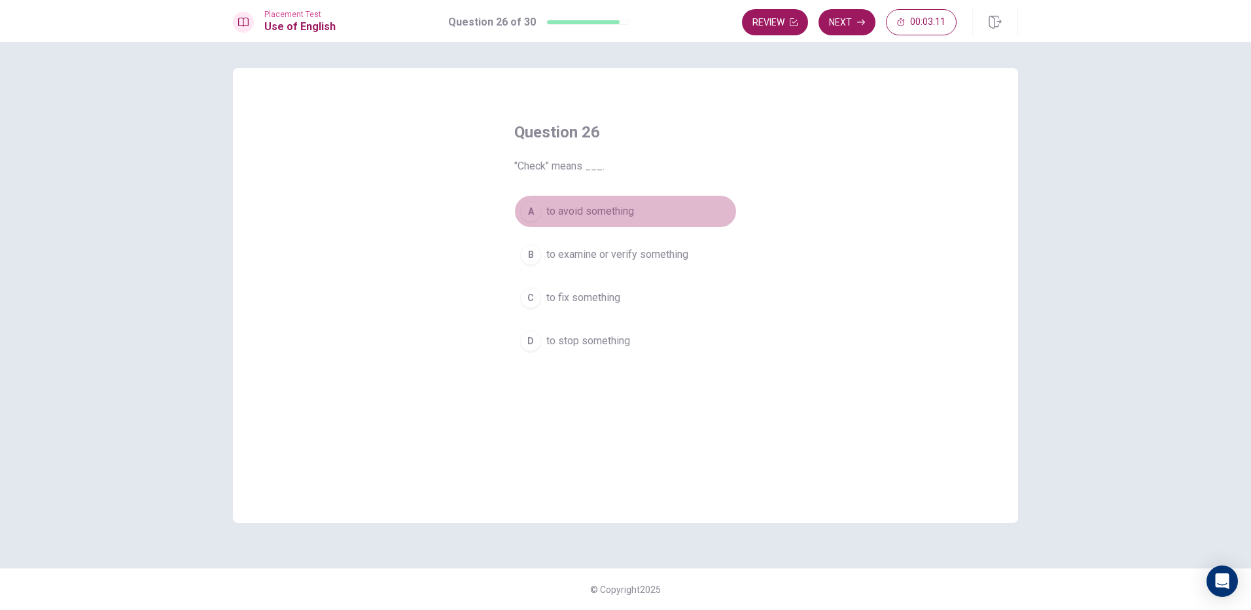
click at [620, 207] on span "to avoid something" at bounding box center [590, 212] width 88 height 16
click at [850, 12] on button "Next" at bounding box center [847, 22] width 57 height 26
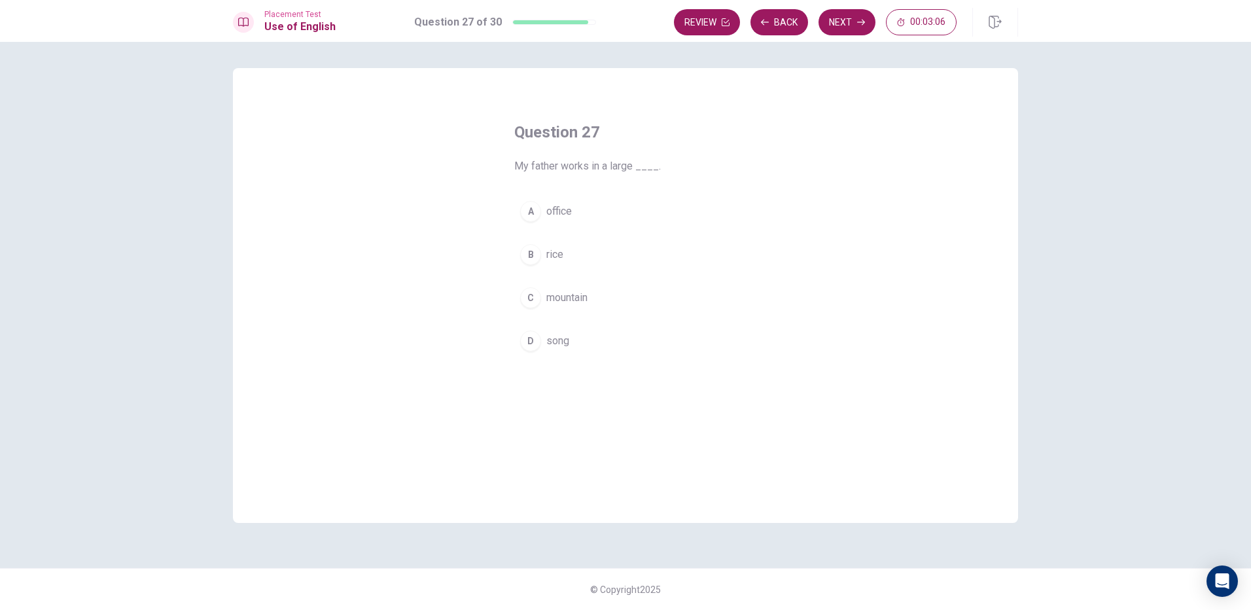
click at [567, 205] on span "office" at bounding box center [559, 212] width 26 height 16
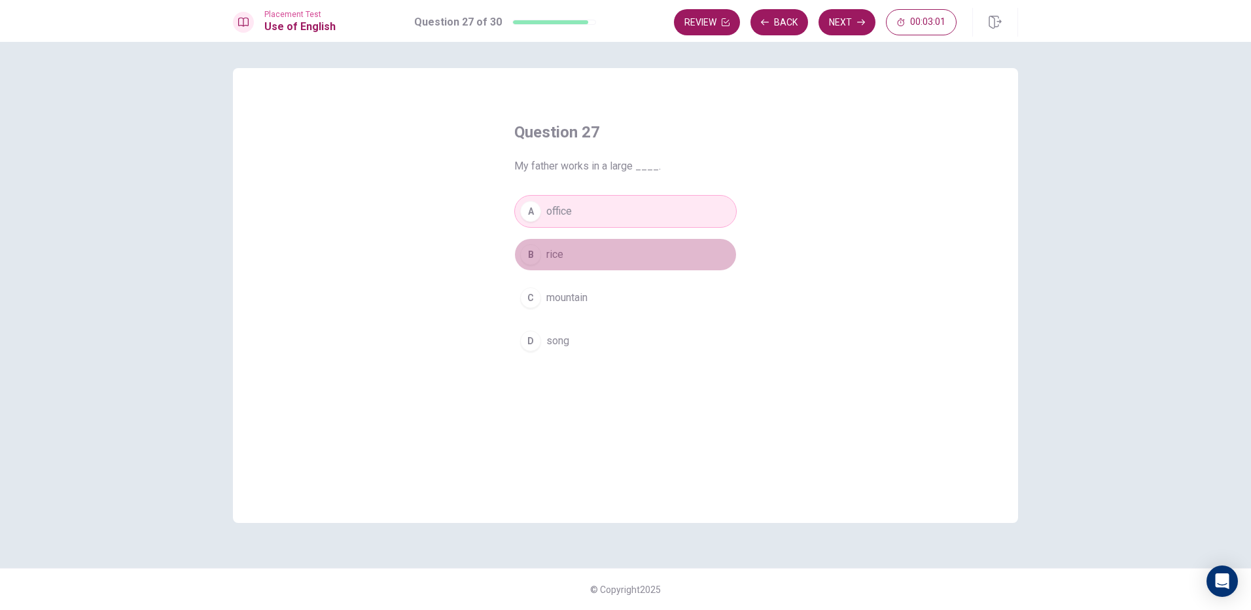
click at [599, 265] on button "B rice" at bounding box center [625, 254] width 223 height 33
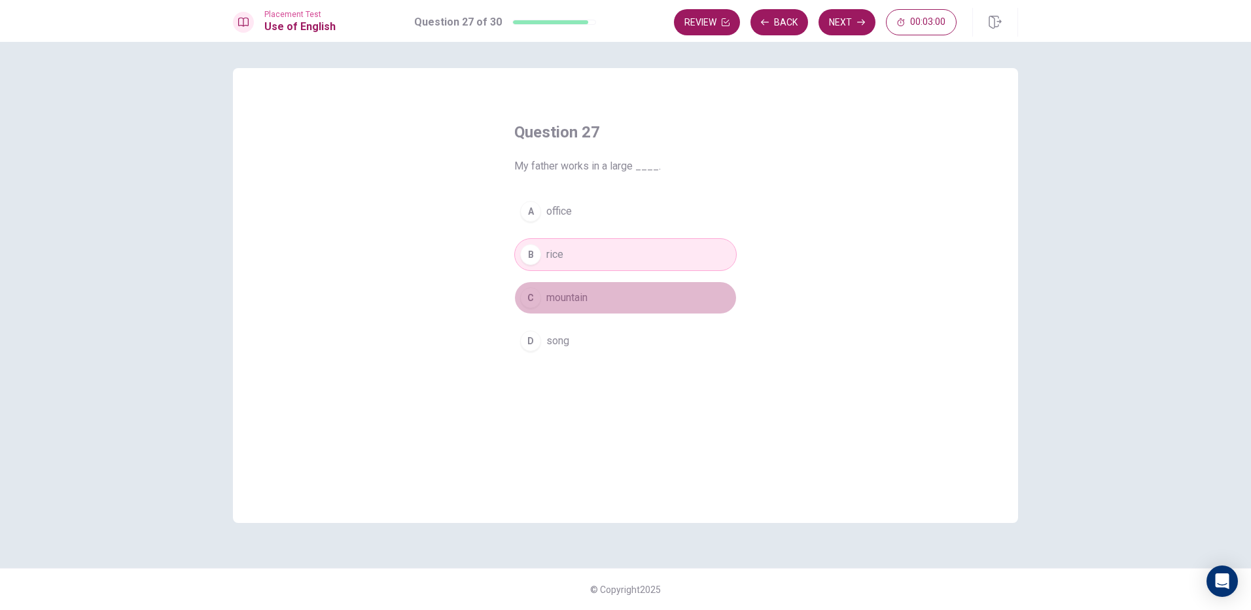
click at [603, 302] on button "C mountain" at bounding box center [625, 297] width 223 height 33
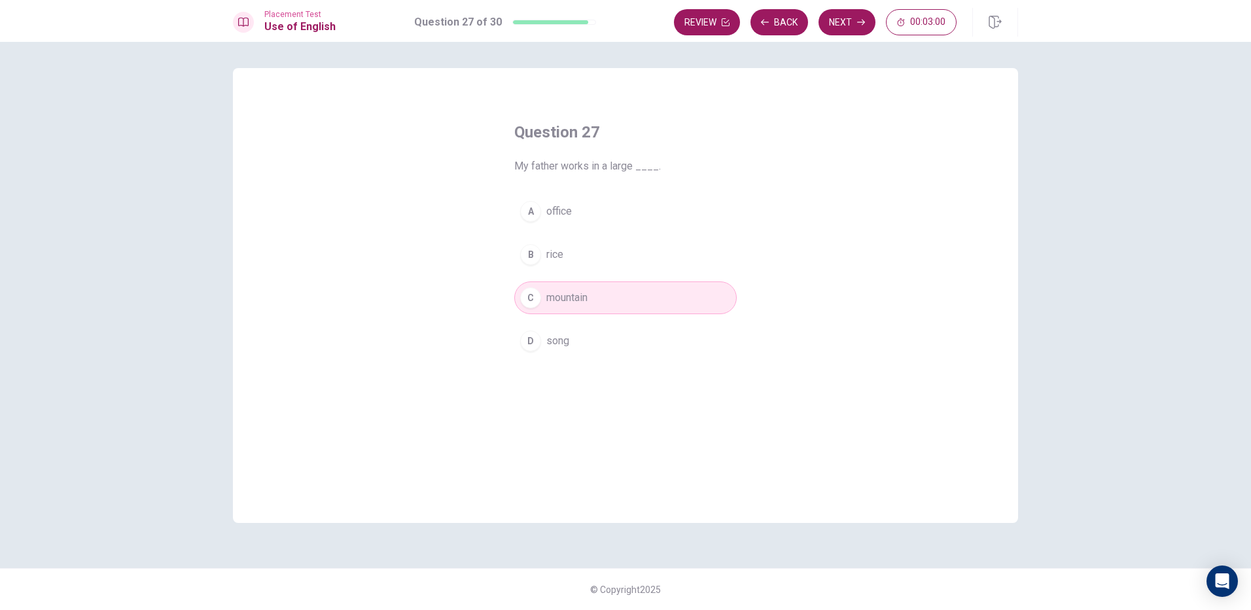
click at [614, 228] on div "A office B rice C mountain D song" at bounding box center [625, 276] width 223 height 162
drag, startPoint x: 551, startPoint y: 217, endPoint x: 605, endPoint y: 201, distance: 55.9
click at [552, 217] on span "office" at bounding box center [559, 212] width 26 height 16
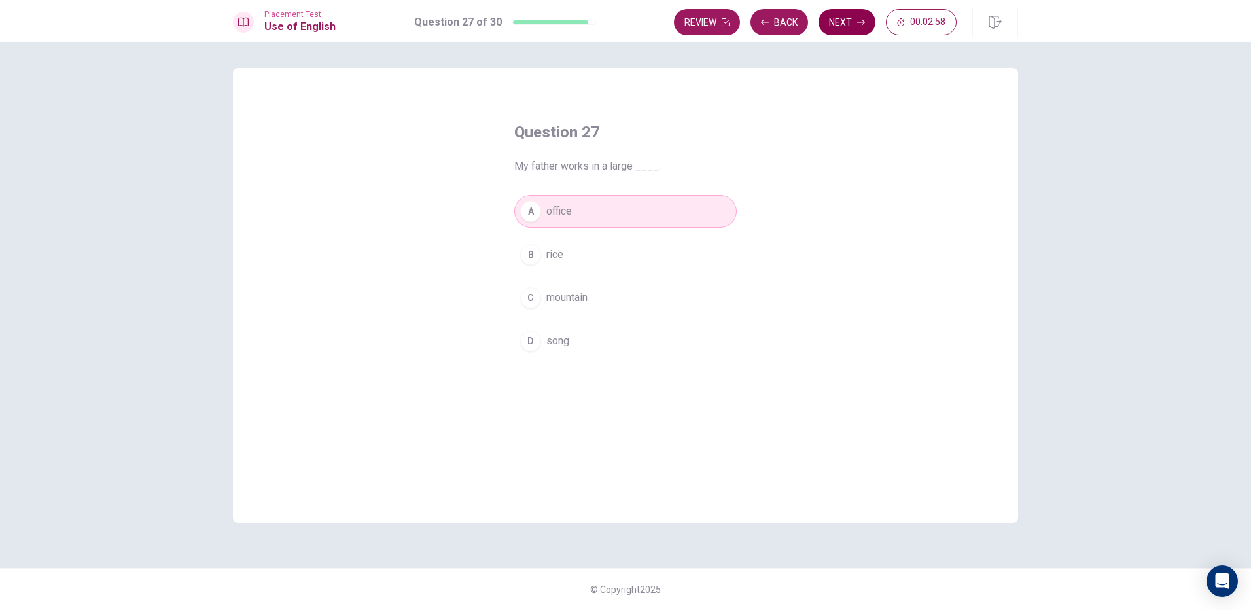
click at [846, 16] on button "Next" at bounding box center [847, 22] width 57 height 26
click at [574, 255] on span "spends" at bounding box center [563, 255] width 35 height 16
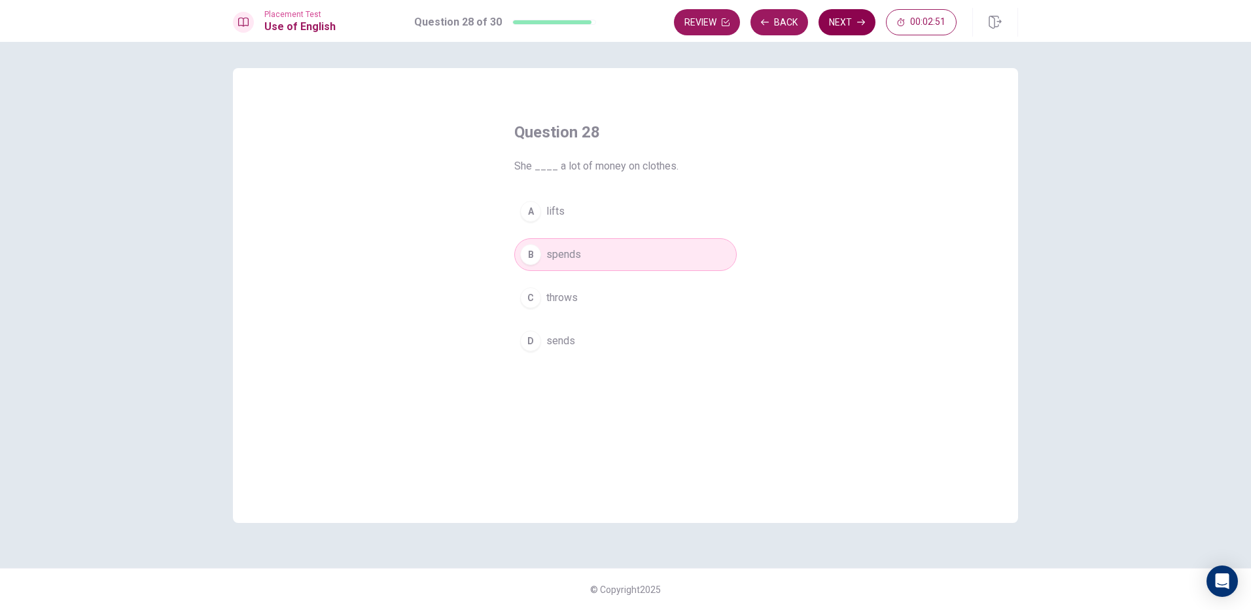
click at [845, 22] on button "Next" at bounding box center [847, 22] width 57 height 26
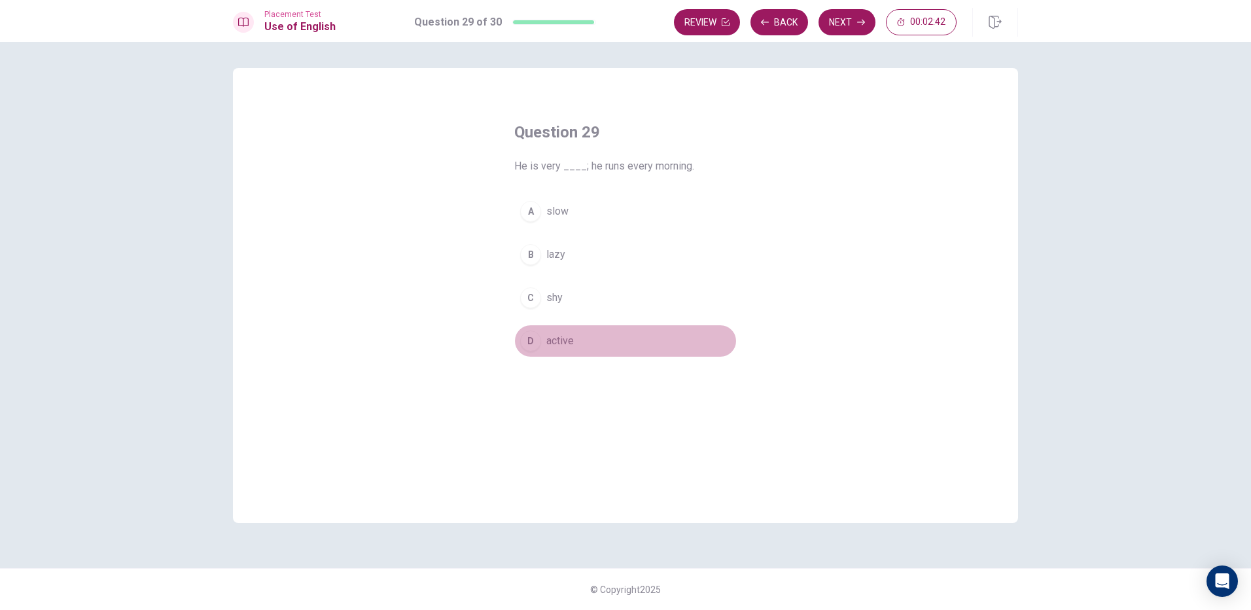
click at [556, 337] on span "active" at bounding box center [559, 341] width 27 height 16
click at [840, 22] on button "Next" at bounding box center [847, 22] width 57 height 26
click at [561, 302] on span "visited" at bounding box center [561, 298] width 31 height 16
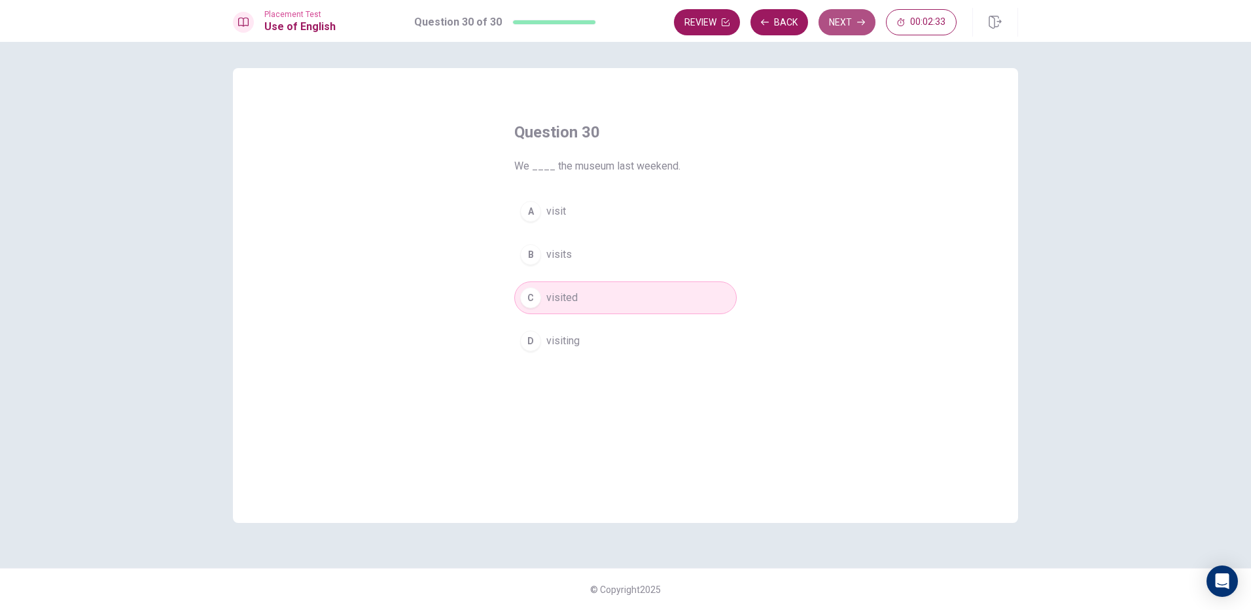
click at [832, 25] on button "Next" at bounding box center [847, 22] width 57 height 26
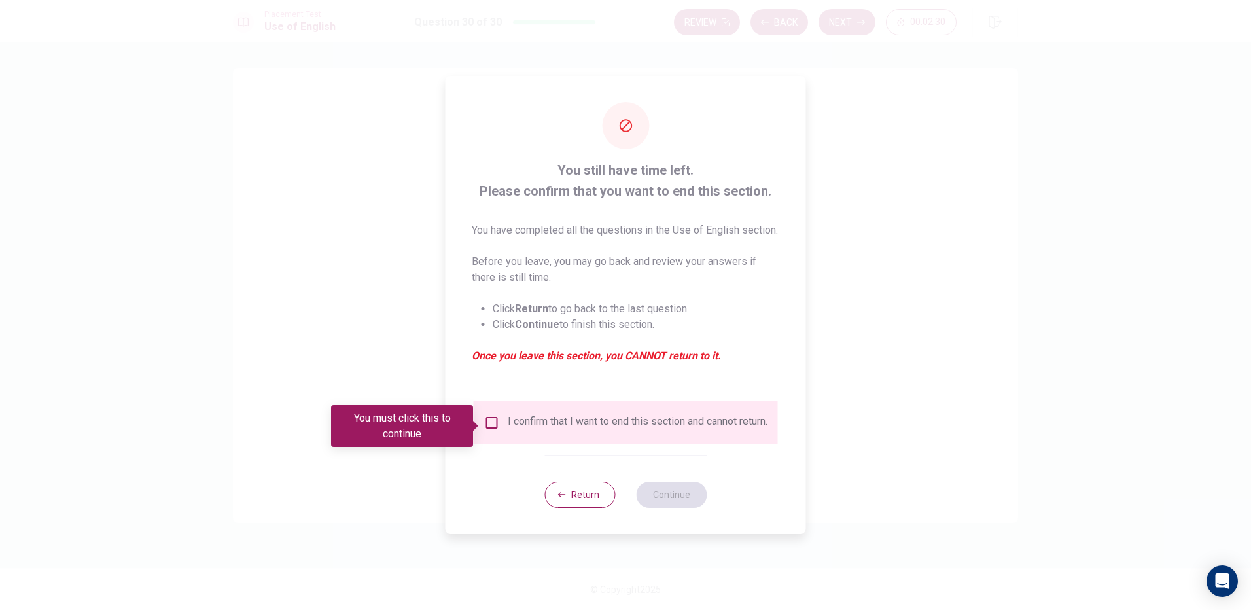
click at [491, 427] on input "You must click this to continue" at bounding box center [492, 423] width 16 height 16
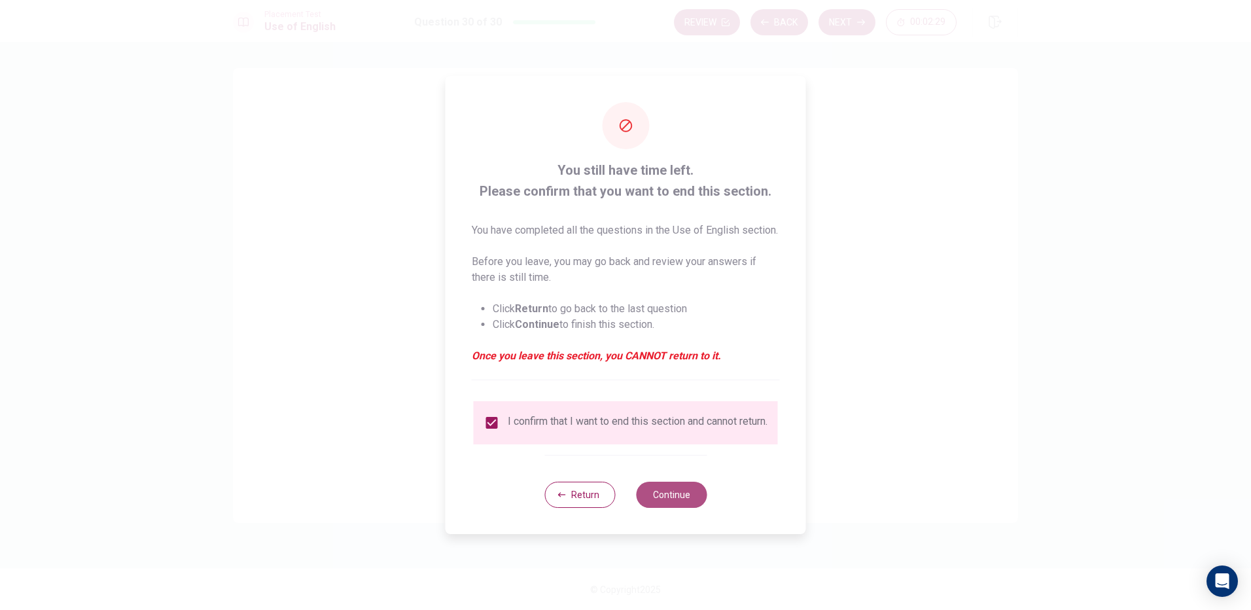
click at [654, 508] on button "Continue" at bounding box center [671, 495] width 71 height 26
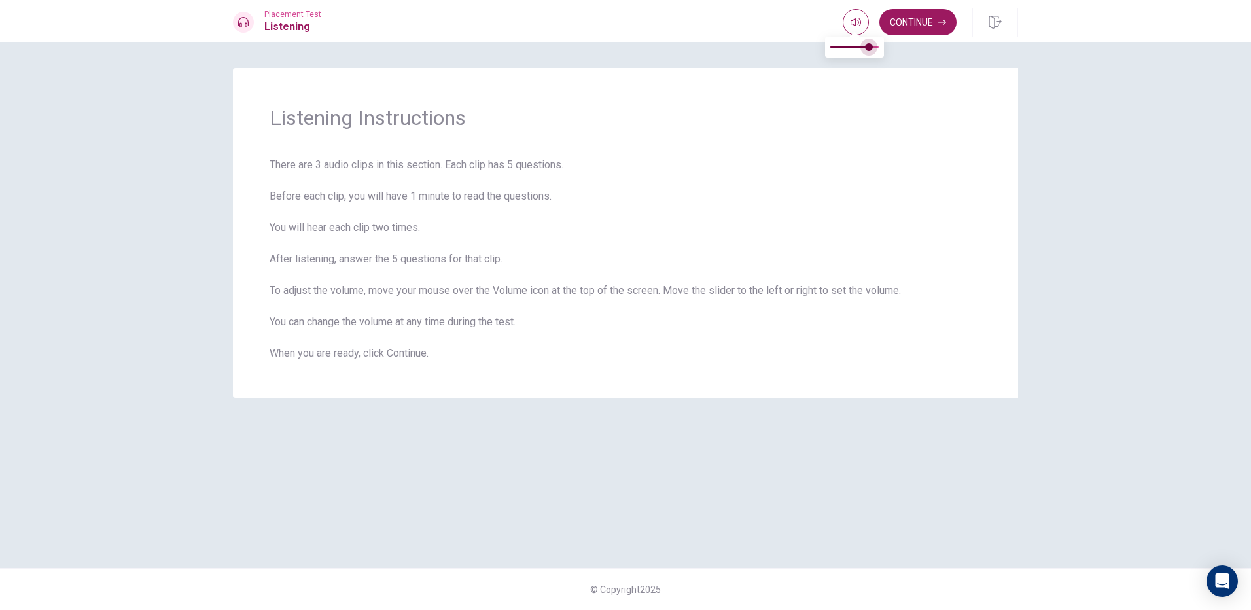
type input "0.7"
drag, startPoint x: 874, startPoint y: 46, endPoint x: 867, endPoint y: 44, distance: 7.5
click at [867, 44] on span at bounding box center [865, 47] width 8 height 8
click at [859, 18] on icon "button" at bounding box center [856, 22] width 10 height 10
drag, startPoint x: 555, startPoint y: 162, endPoint x: 288, endPoint y: 151, distance: 267.3
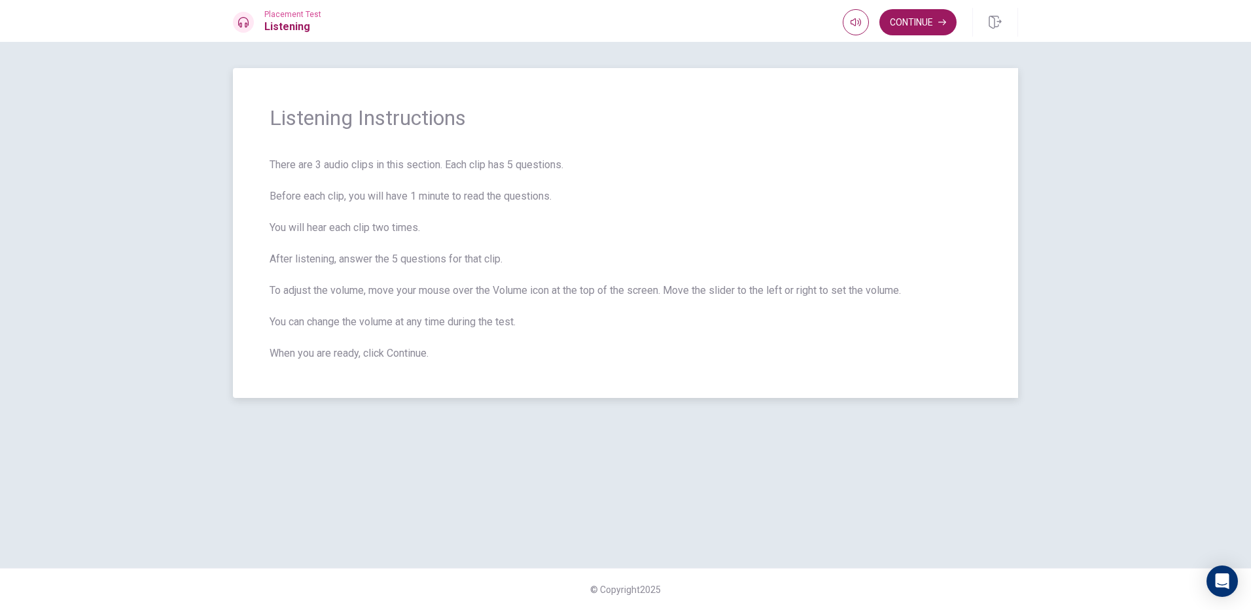
click at [288, 151] on div "Listening Instructions There are 3 audio clips in this section. Each clip has 5…" at bounding box center [625, 233] width 785 height 330
drag, startPoint x: 274, startPoint y: 164, endPoint x: 626, endPoint y: 288, distance: 372.8
click at [528, 273] on span "There are 3 audio clips in this section. Each clip has 5 questions. Before each…" at bounding box center [626, 259] width 712 height 204
drag, startPoint x: 694, startPoint y: 295, endPoint x: 714, endPoint y: 298, distance: 20.6
click at [753, 305] on span "There are 3 audio clips in this section. Each clip has 5 questions. Before each…" at bounding box center [626, 259] width 712 height 204
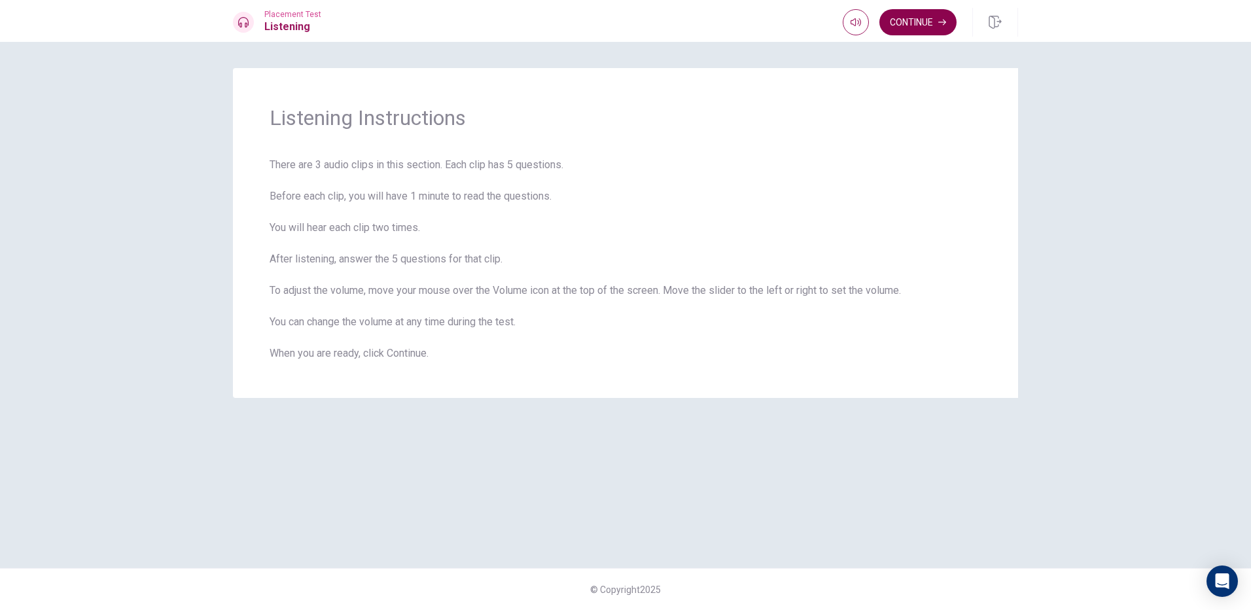
click at [929, 24] on button "Continue" at bounding box center [918, 22] width 77 height 26
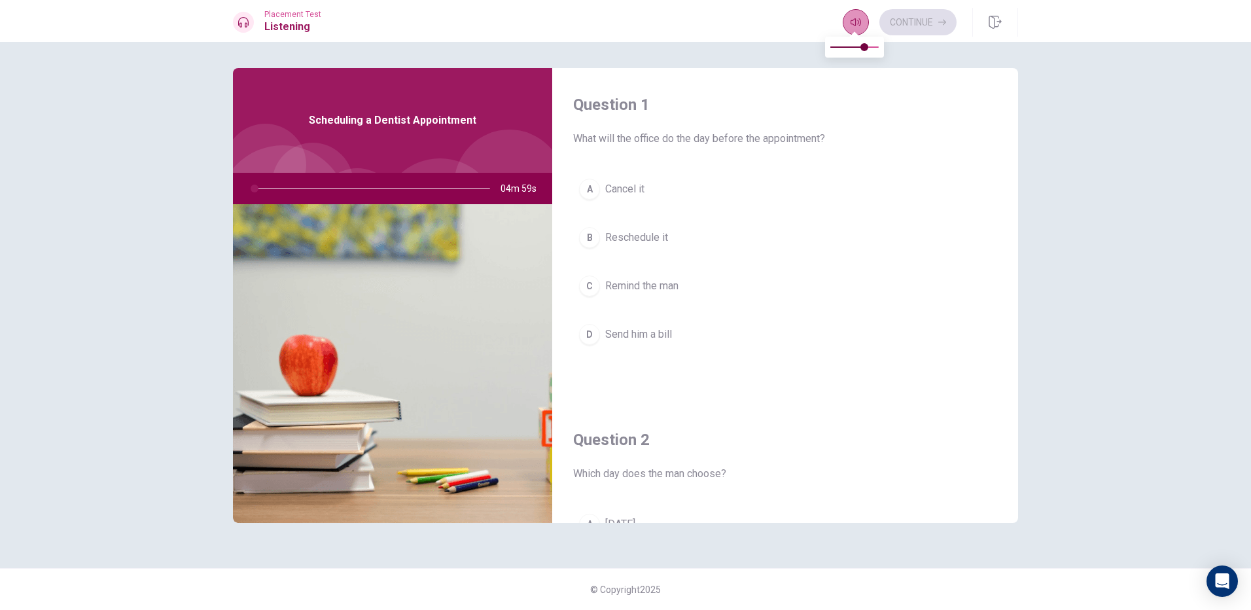
click at [861, 20] on button "button" at bounding box center [856, 22] width 26 height 26
type input "1"
type input "0.6"
click at [857, 45] on span at bounding box center [859, 47] width 8 height 8
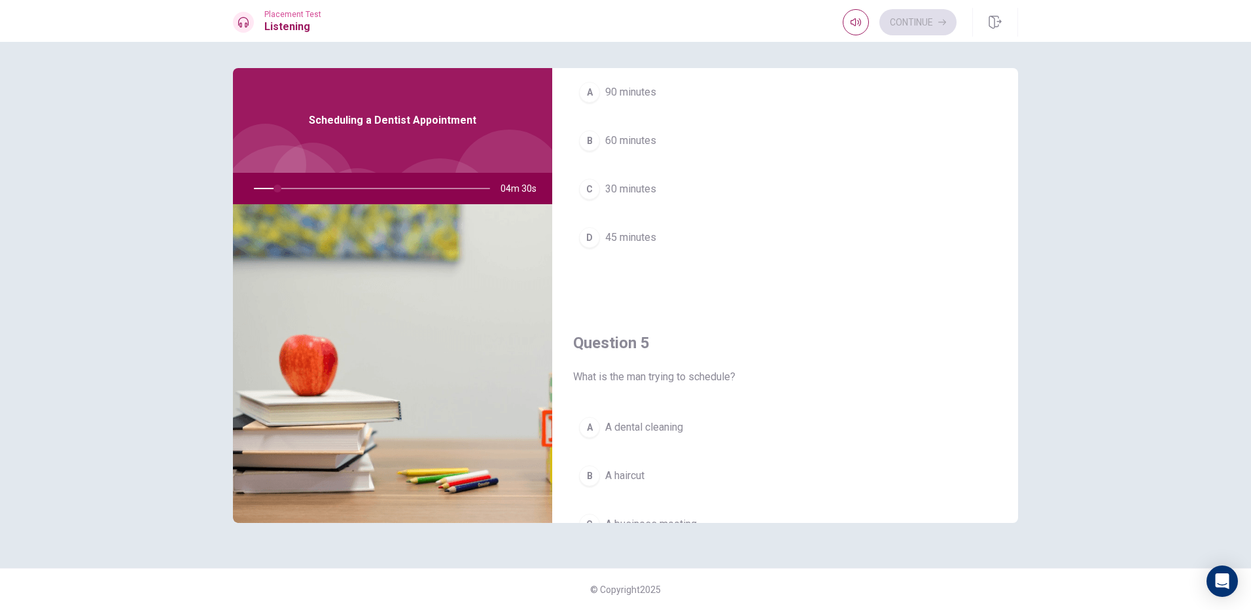
scroll to position [1221, 0]
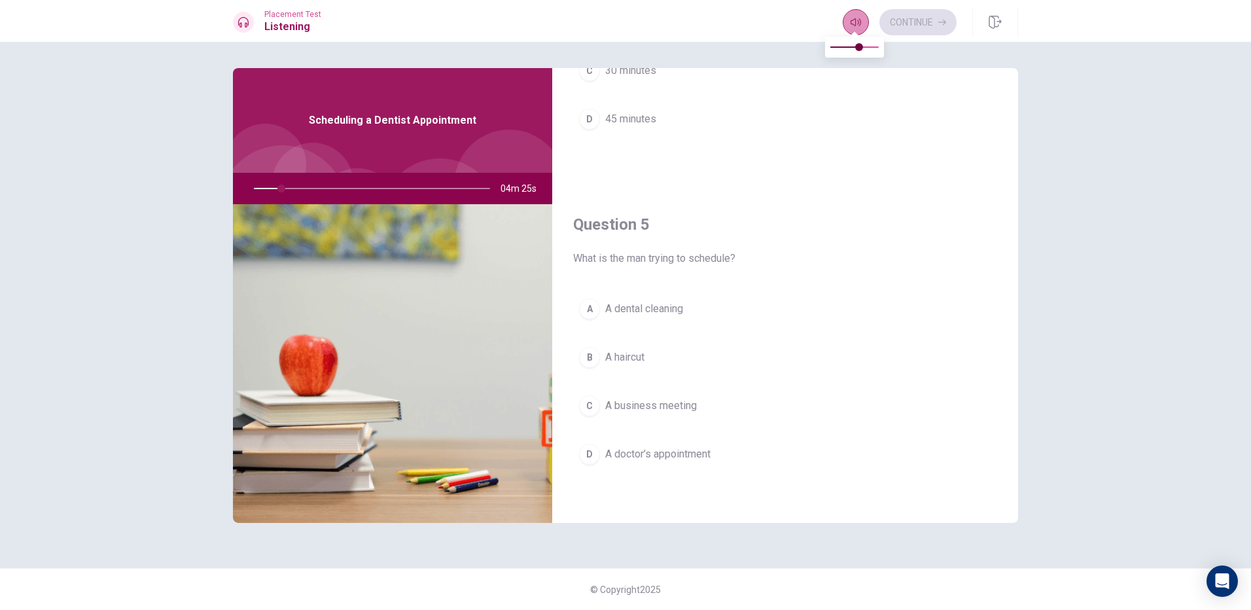
click at [849, 20] on button "button" at bounding box center [856, 22] width 26 height 26
type input "12"
type input "0.5"
type input "12"
type input "0.4"
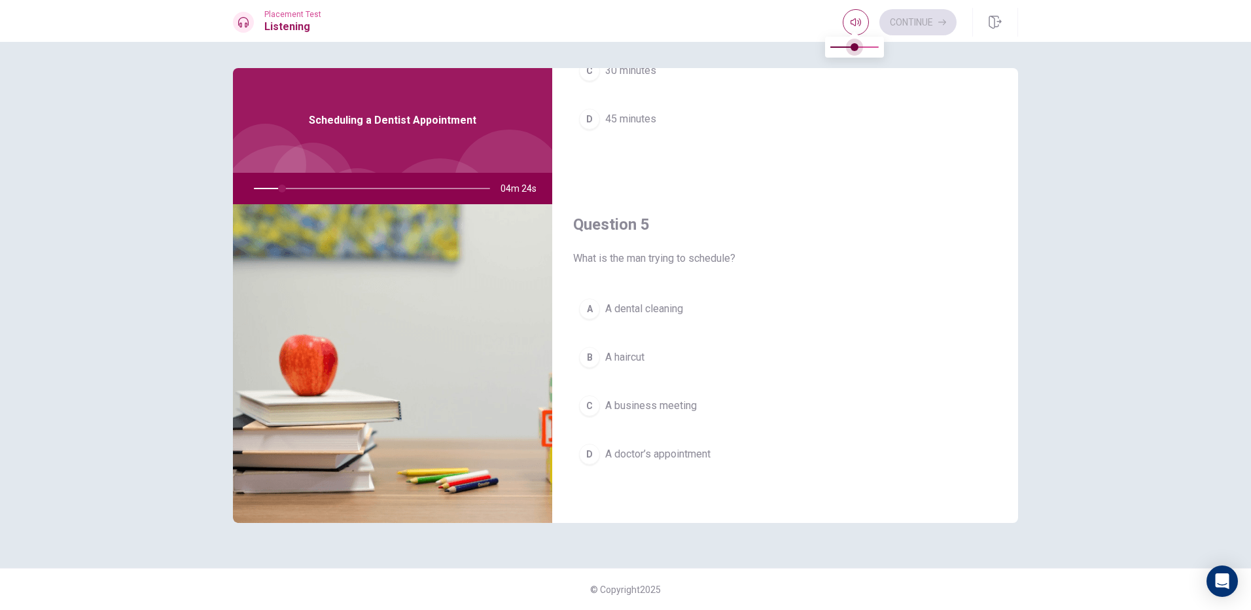
click at [852, 50] on span at bounding box center [855, 47] width 8 height 8
type input "12"
type input "0.5"
click at [853, 44] on span at bounding box center [855, 47] width 8 height 8
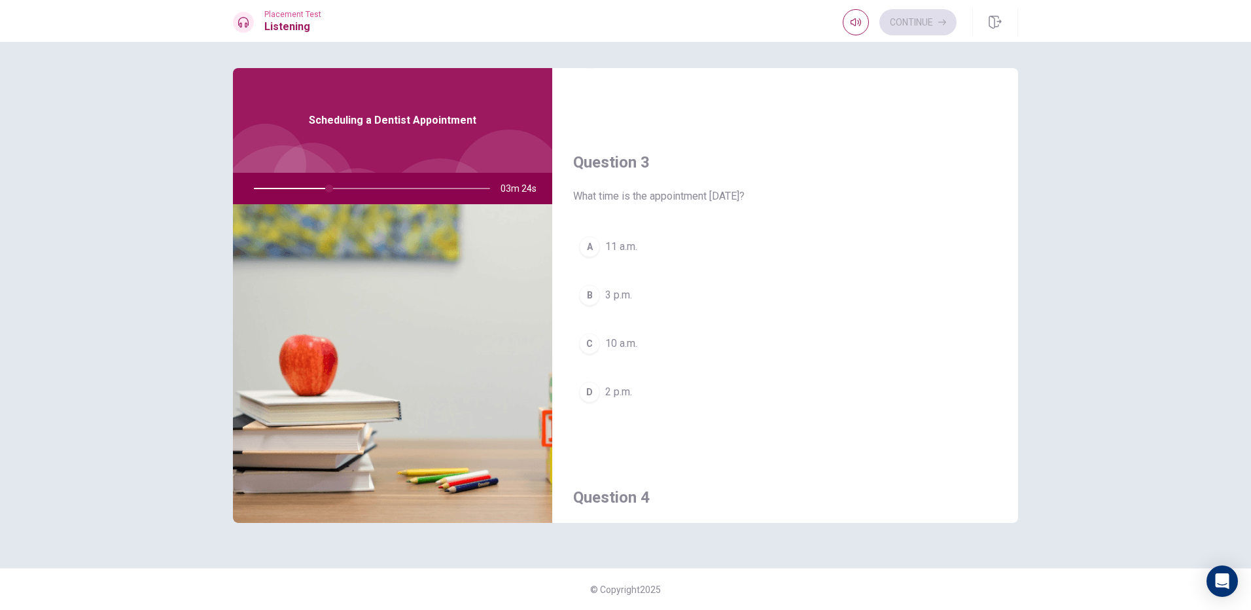
scroll to position [589, 0]
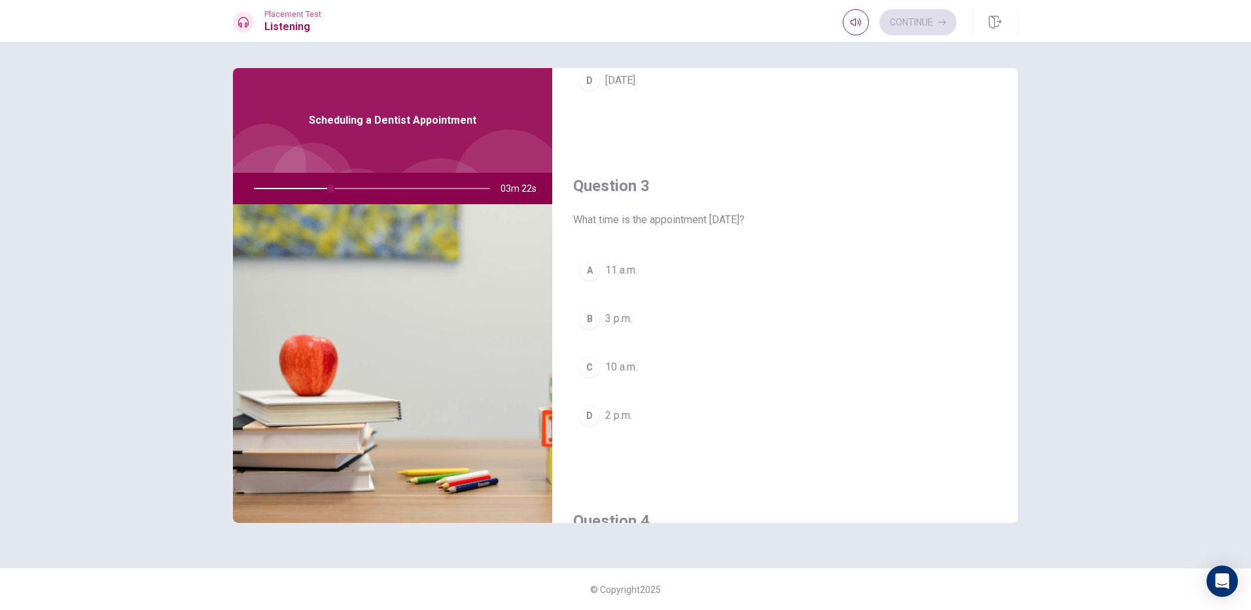
click at [594, 274] on div "A" at bounding box center [589, 270] width 21 height 21
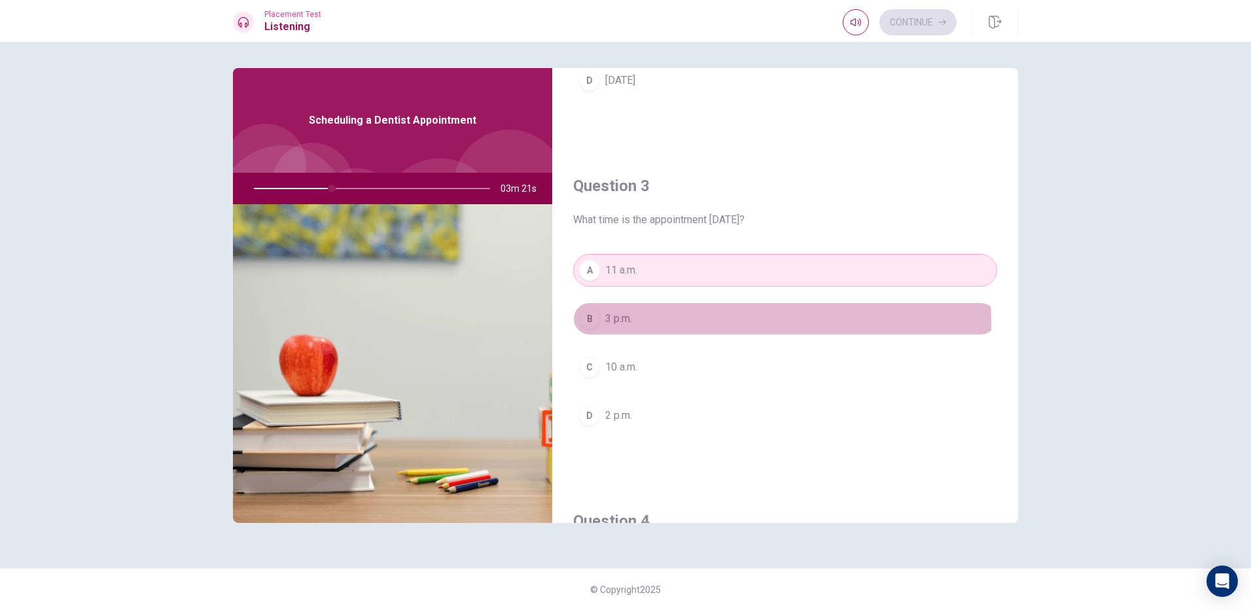
click at [605, 323] on button "B 3 p.m." at bounding box center [785, 318] width 424 height 33
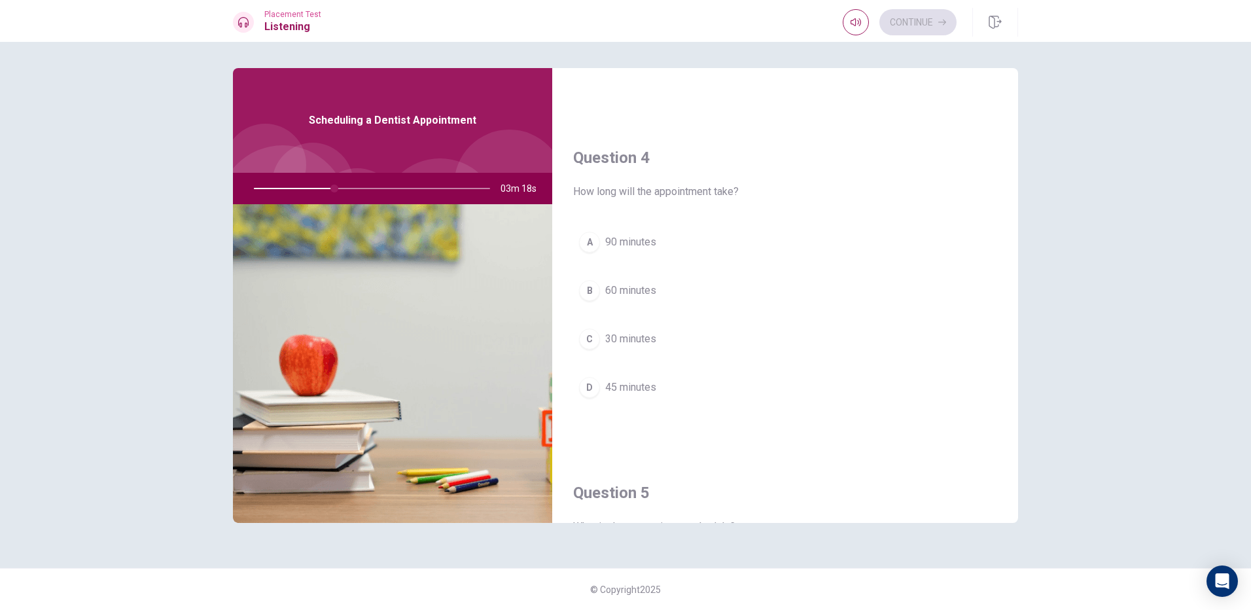
scroll to position [982, 0]
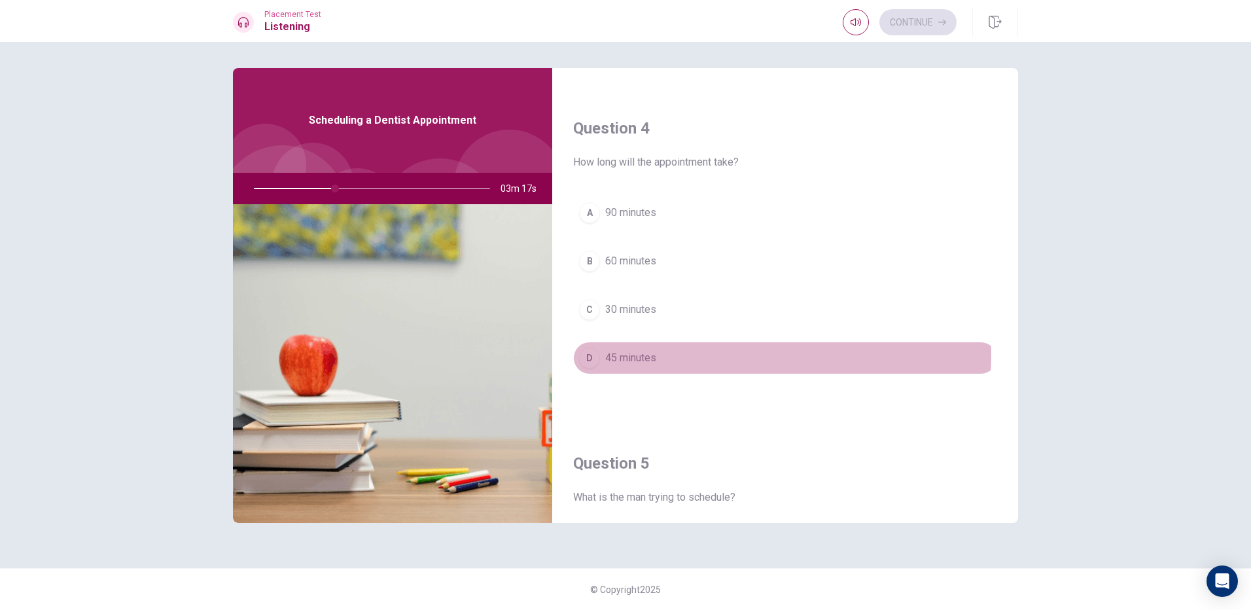
click at [618, 354] on span "45 minutes" at bounding box center [630, 358] width 51 height 16
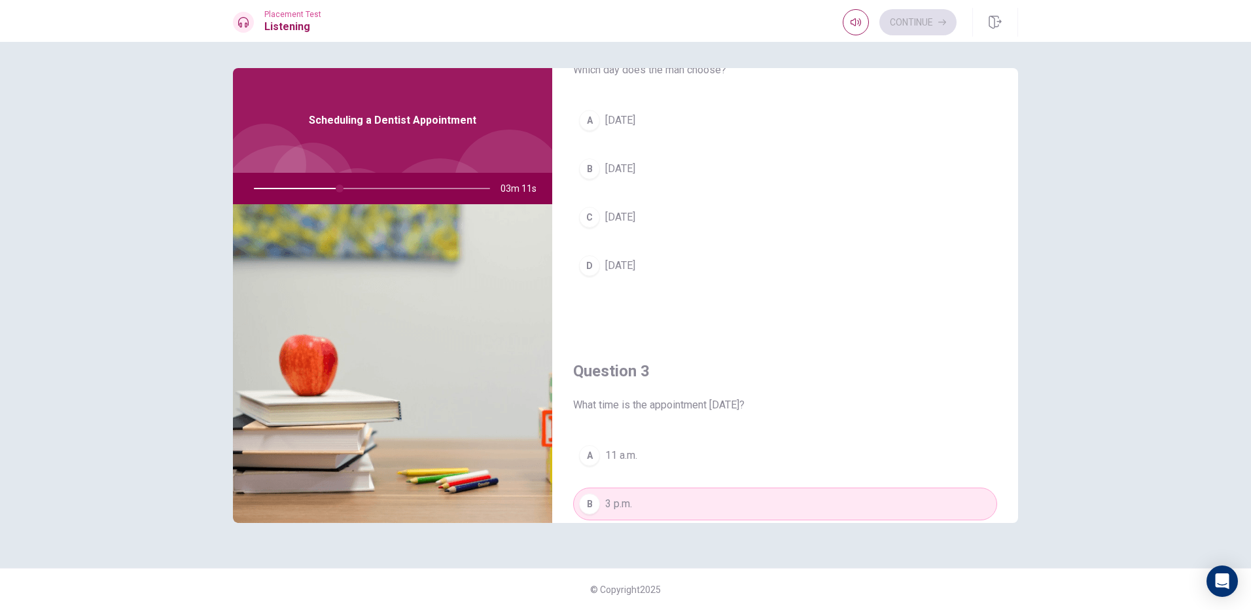
scroll to position [370, 0]
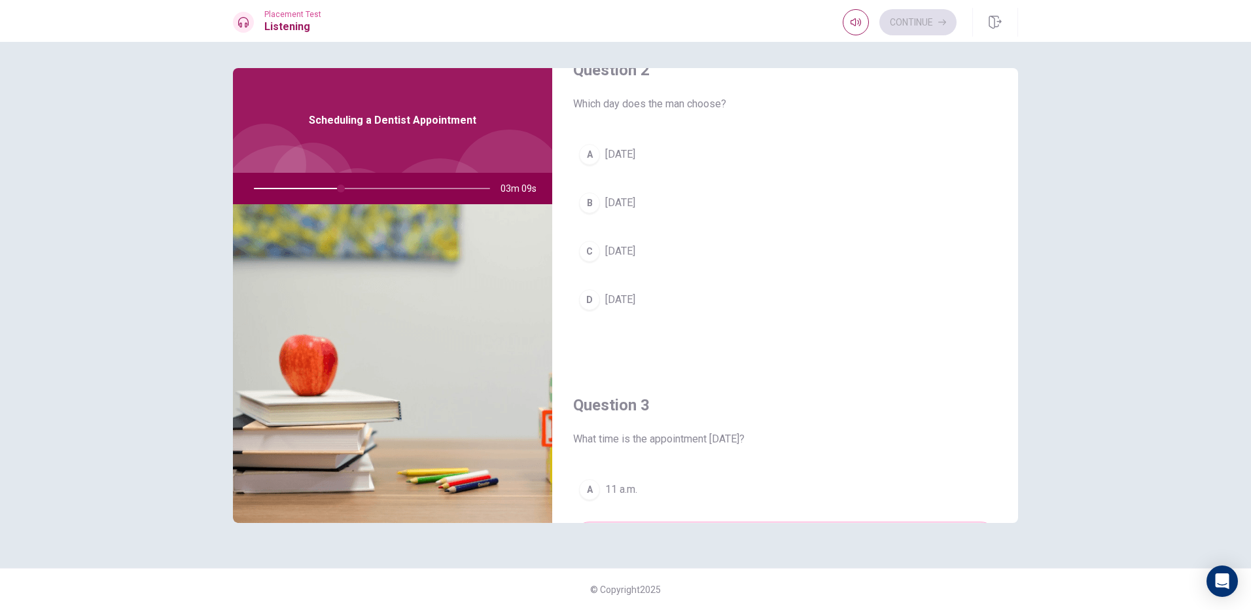
click at [610, 215] on button "B [DATE]" at bounding box center [785, 203] width 424 height 33
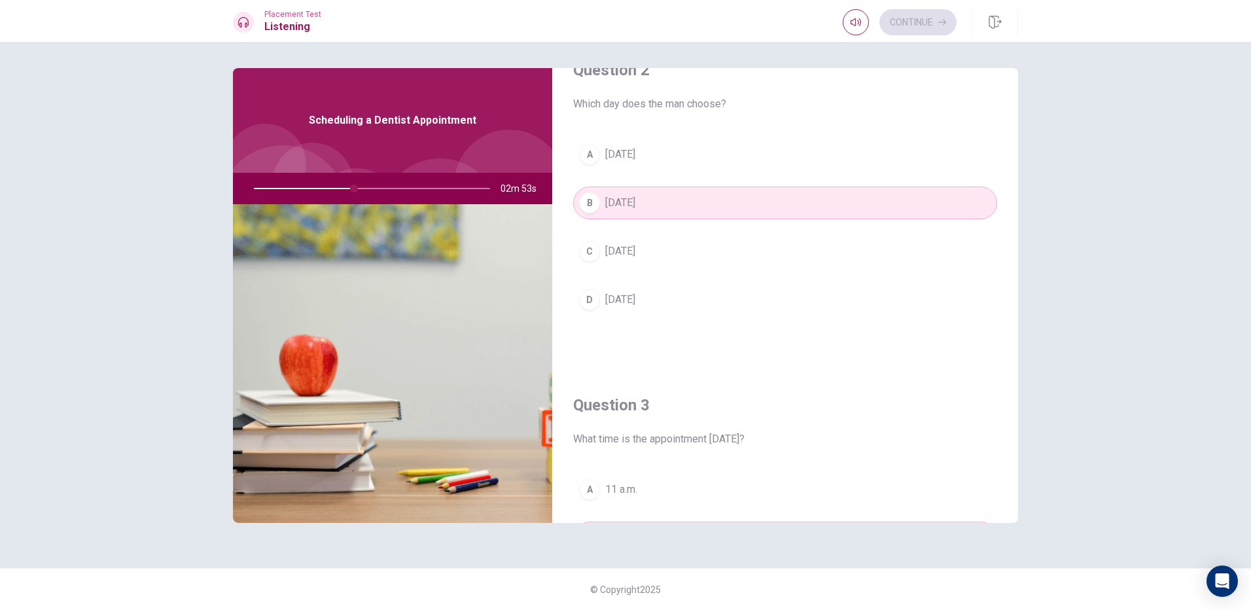
drag, startPoint x: 637, startPoint y: 254, endPoint x: 641, endPoint y: 262, distance: 8.8
click at [635, 257] on span "[DATE]" at bounding box center [620, 251] width 30 height 16
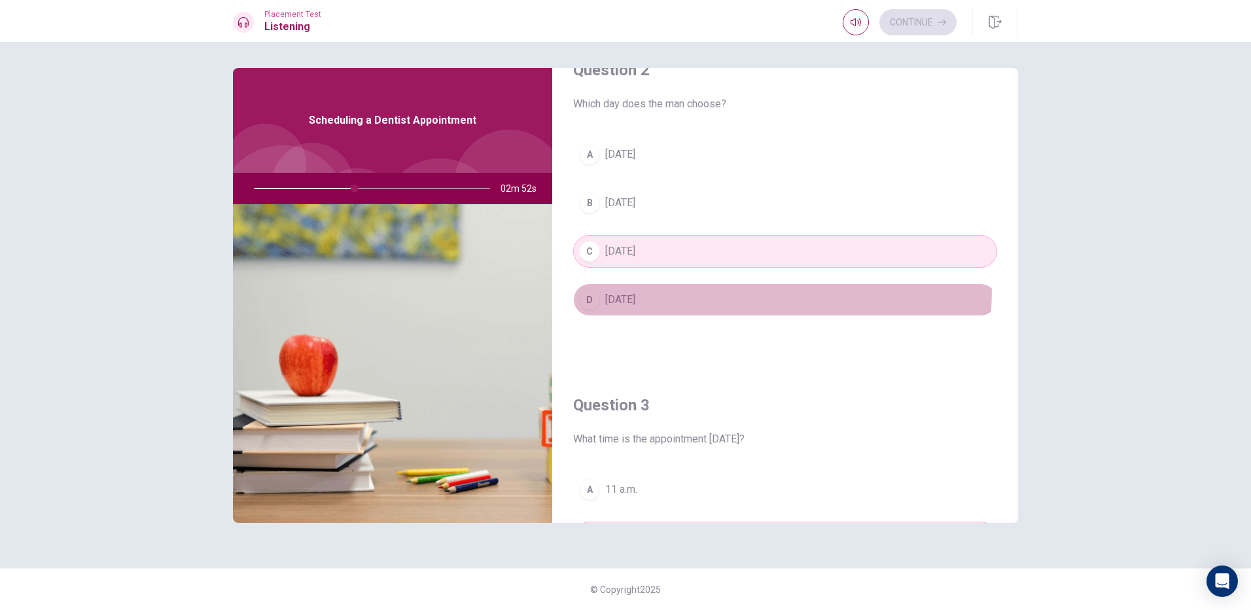
drag, startPoint x: 644, startPoint y: 294, endPoint x: 680, endPoint y: 302, distance: 37.0
click at [644, 296] on button "D [DATE]" at bounding box center [785, 299] width 424 height 33
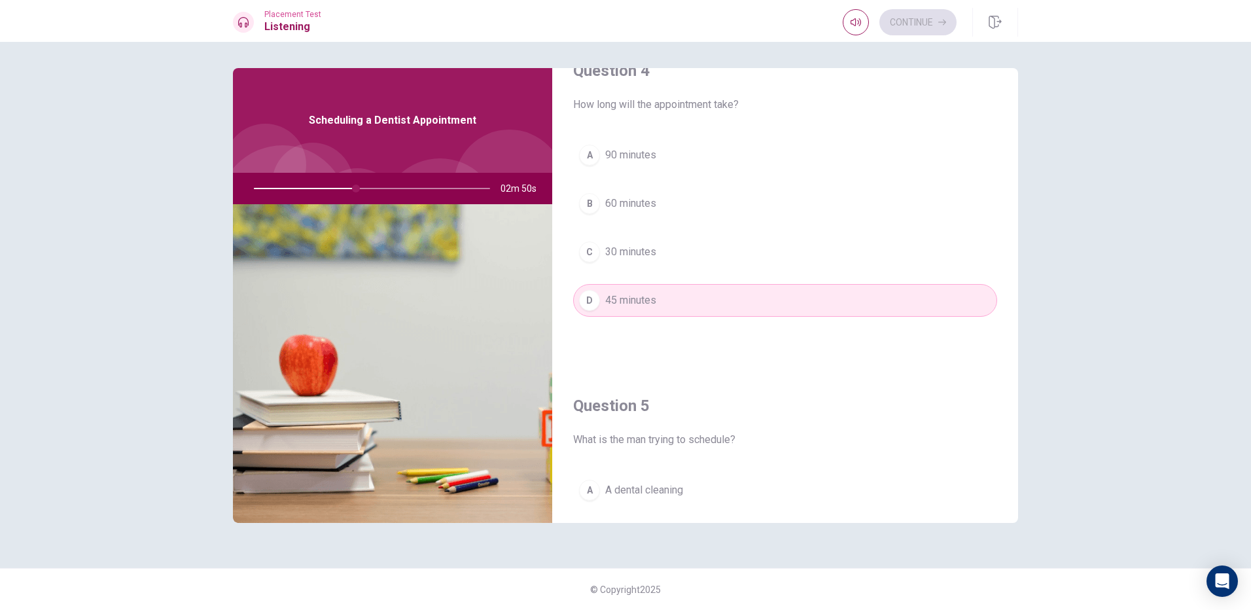
scroll to position [1221, 0]
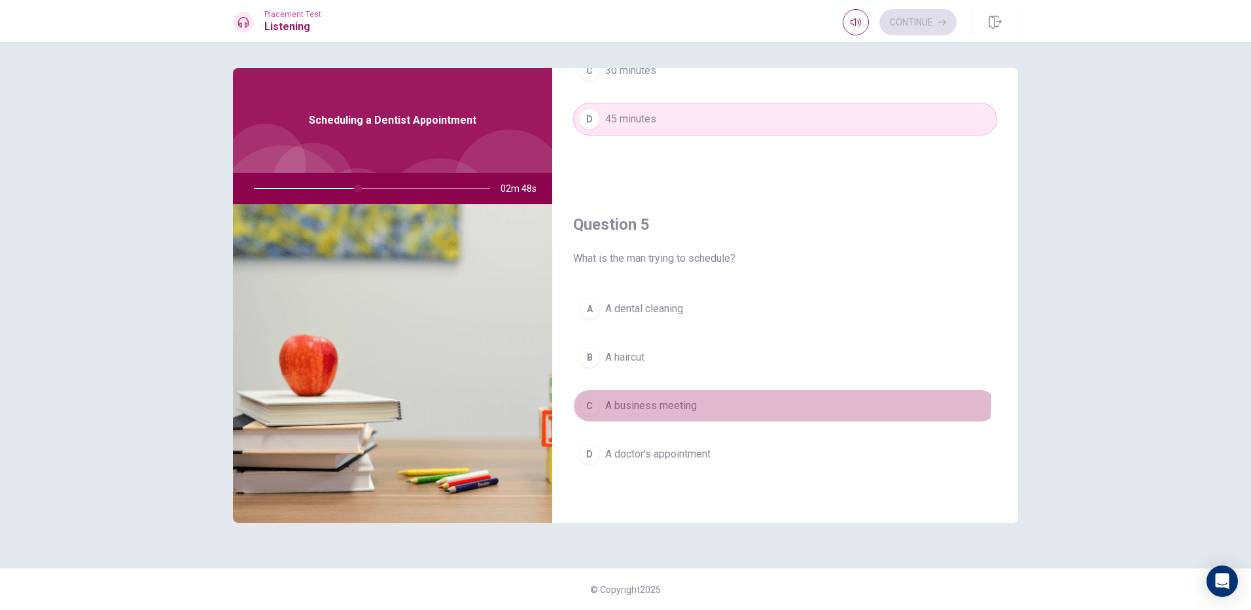
click at [663, 401] on span "A business meeting" at bounding box center [651, 406] width 92 height 16
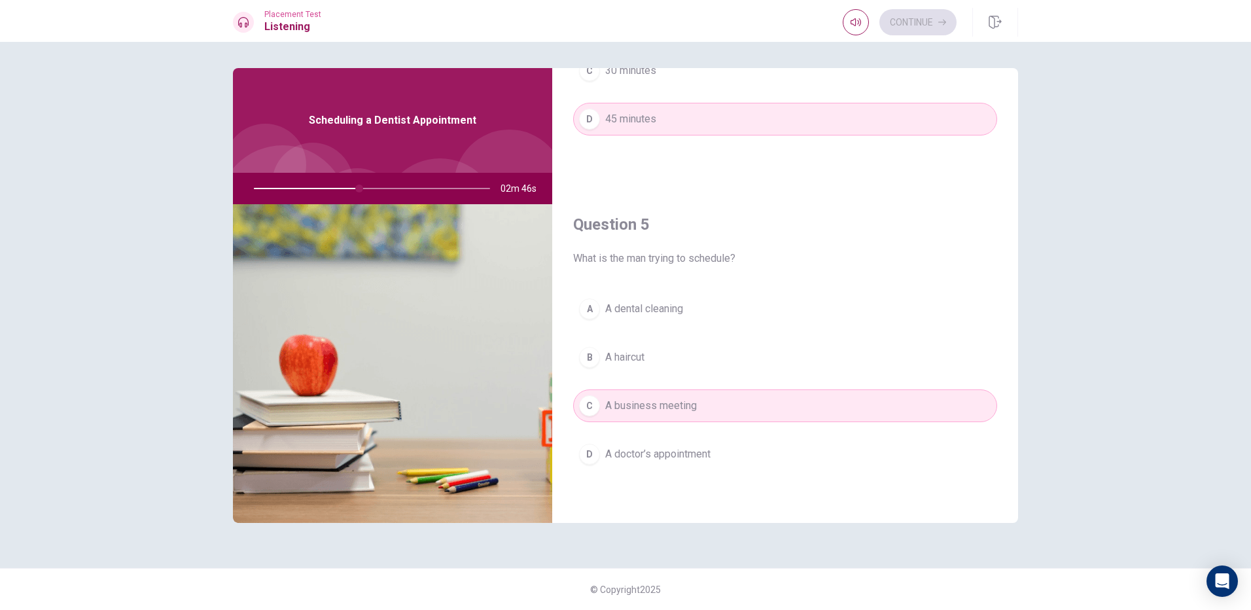
click at [689, 298] on div "Question 5 What is the man trying to schedule? A A dental cleaning B A haircut …" at bounding box center [785, 355] width 466 height 335
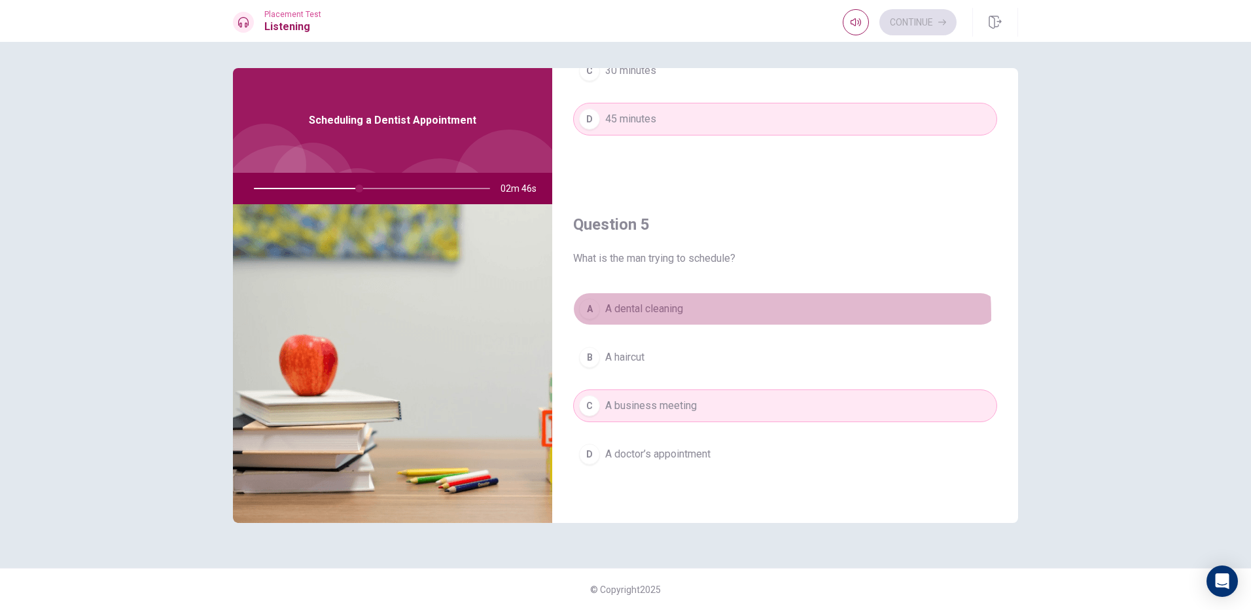
drag, startPoint x: 707, startPoint y: 315, endPoint x: 721, endPoint y: 310, distance: 14.1
click at [711, 316] on button "A A dental cleaning" at bounding box center [785, 309] width 424 height 33
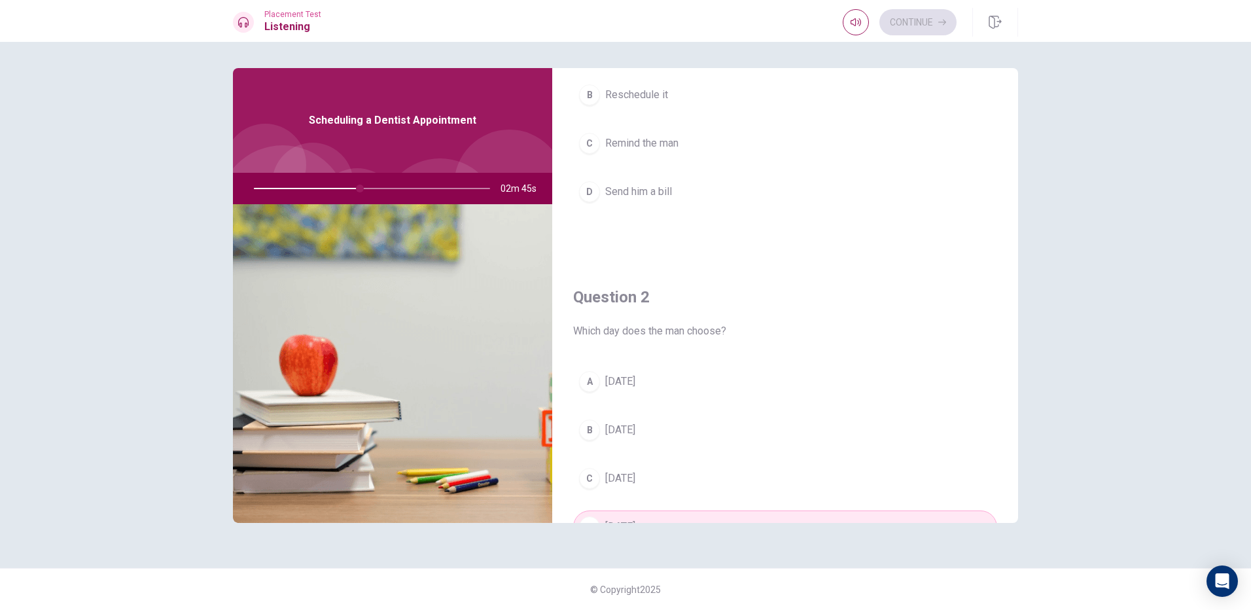
scroll to position [0, 0]
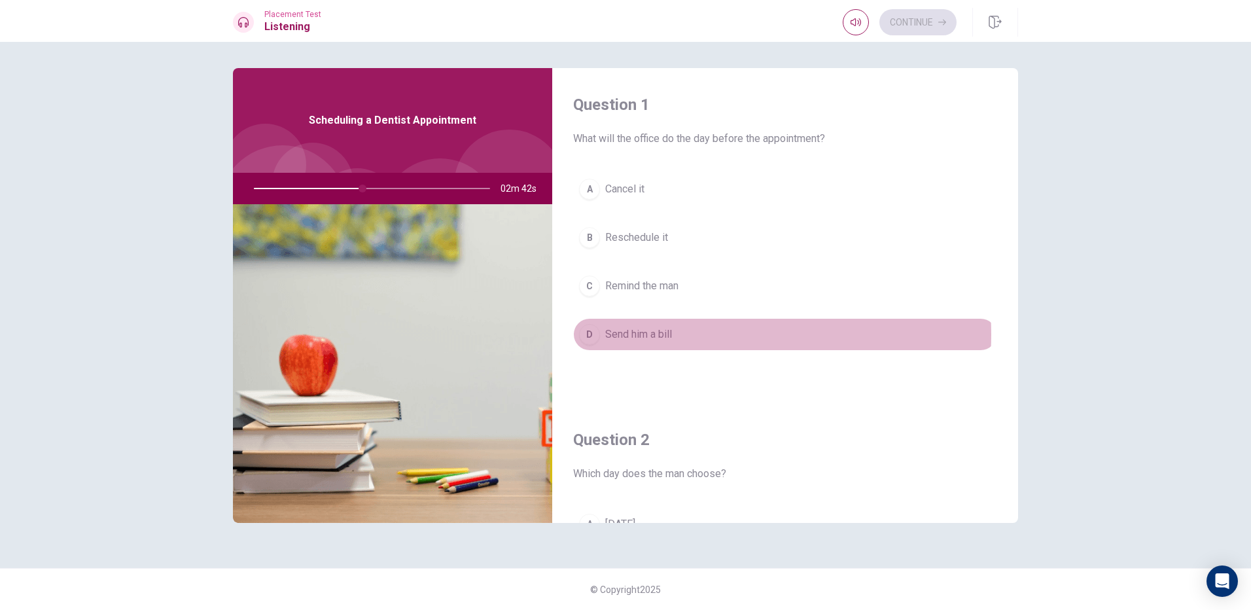
click at [683, 334] on button "D Send him a bill" at bounding box center [785, 334] width 424 height 33
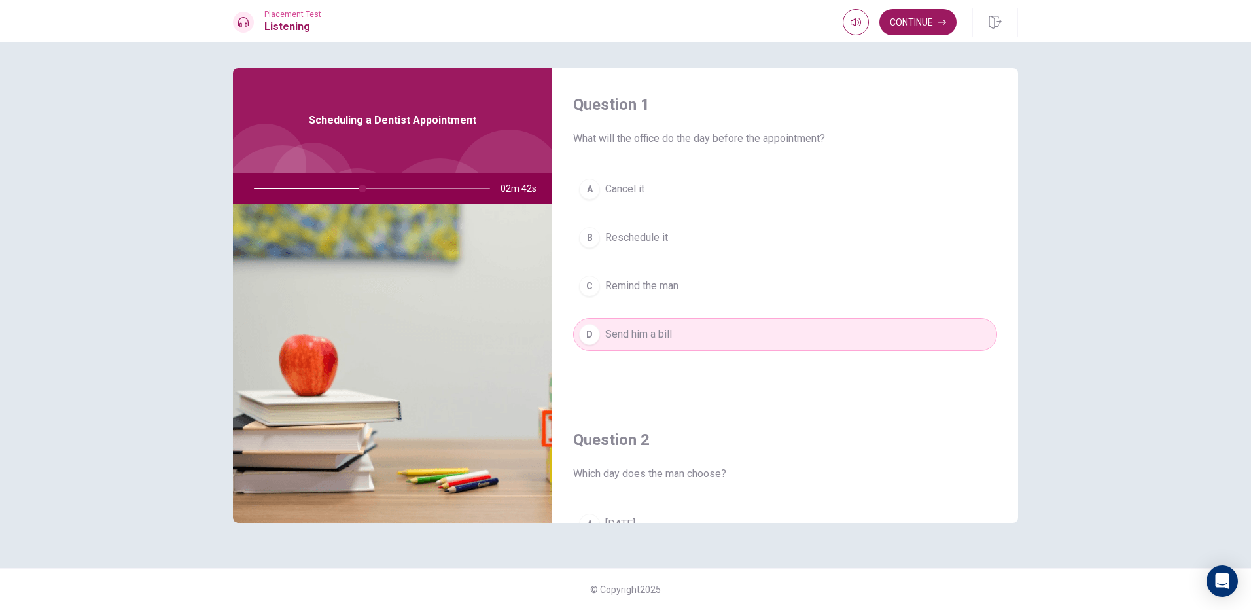
click at [671, 300] on button "C Remind the man" at bounding box center [785, 286] width 424 height 33
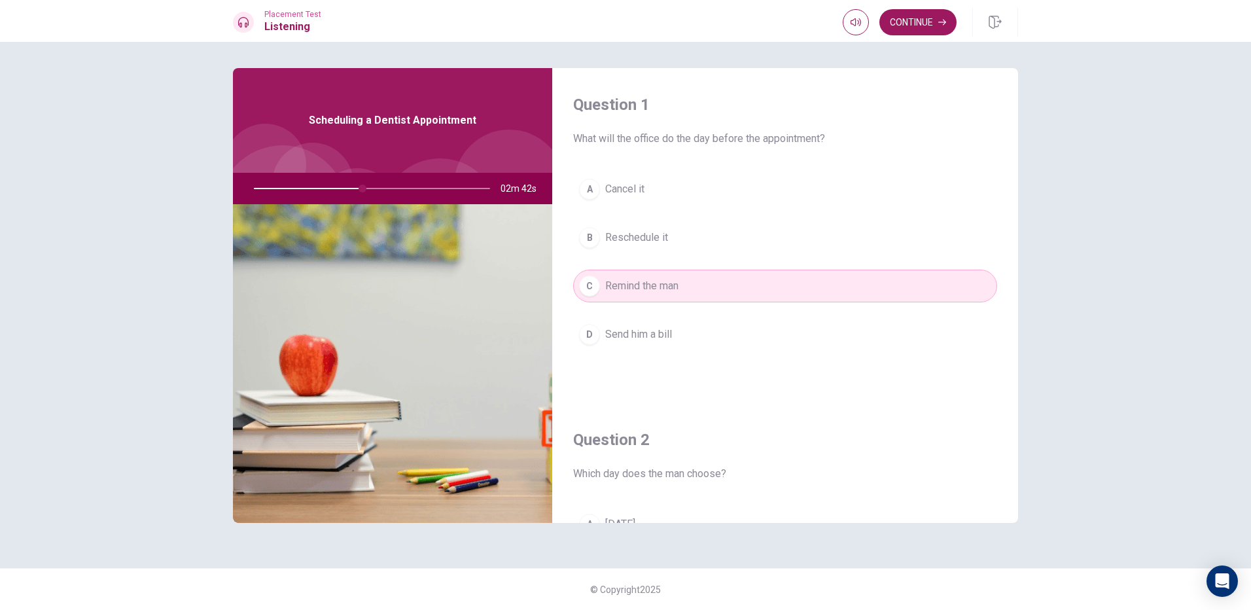
click at [667, 272] on button "C Remind the man" at bounding box center [785, 286] width 424 height 33
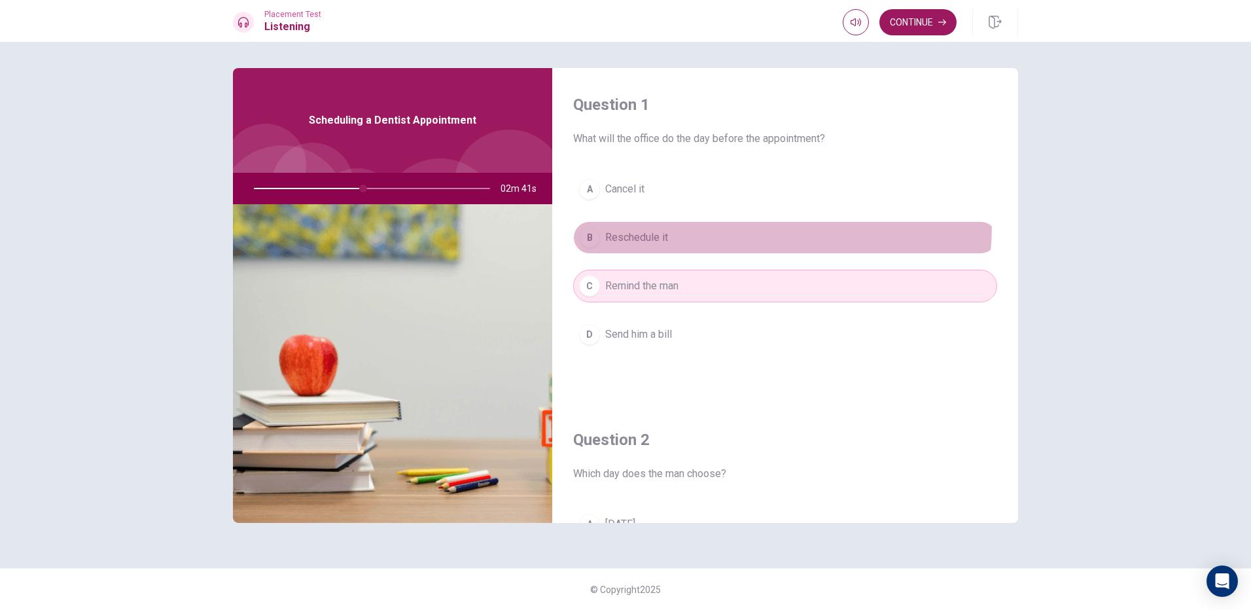
click at [656, 216] on div "A Cancel it B Reschedule it C Remind the man D Send him a bill" at bounding box center [785, 275] width 424 height 204
click at [656, 202] on button "A Cancel it" at bounding box center [785, 189] width 424 height 33
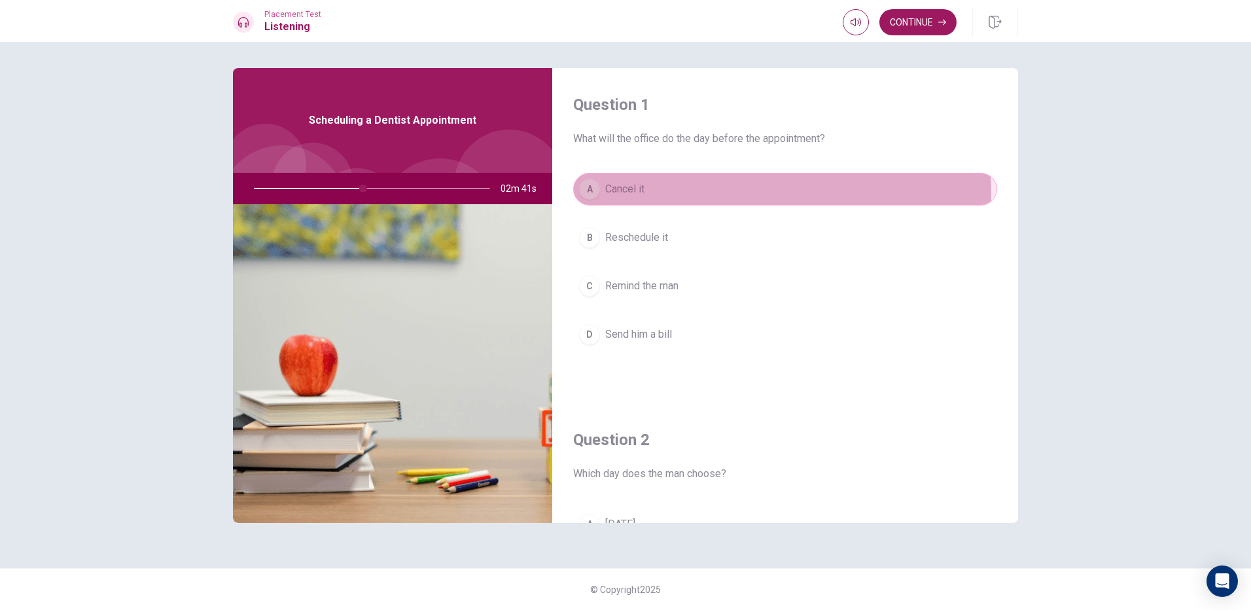
click at [662, 195] on button "A Cancel it" at bounding box center [785, 189] width 424 height 33
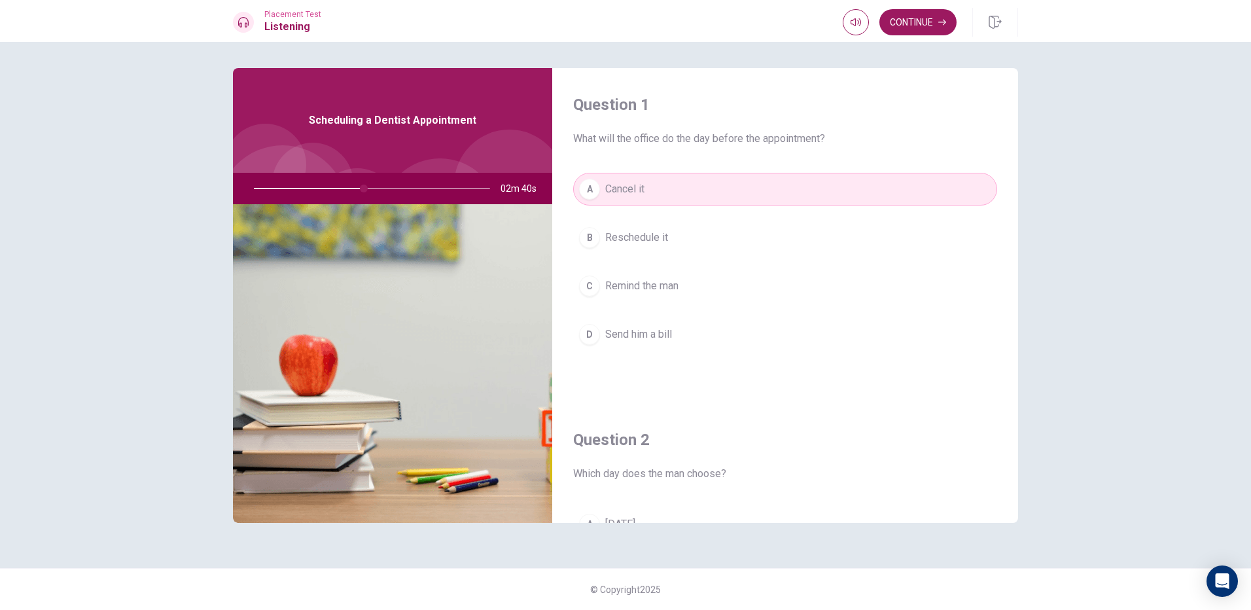
click at [670, 230] on button "B Reschedule it" at bounding box center [785, 237] width 424 height 33
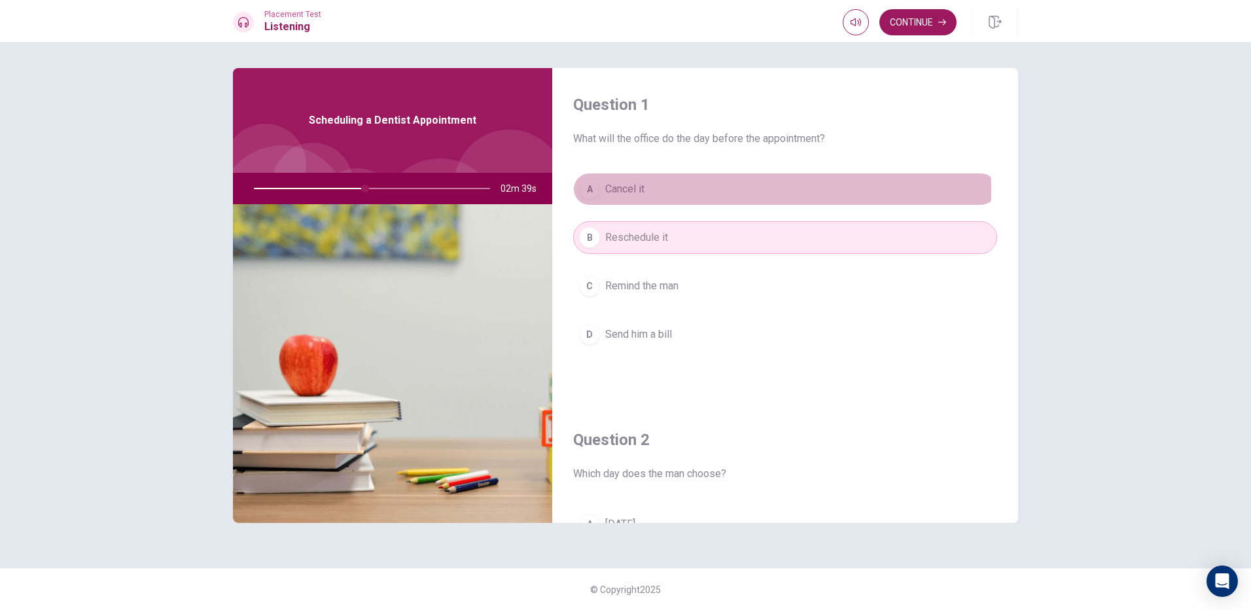
click at [651, 190] on button "A Cancel it" at bounding box center [785, 189] width 424 height 33
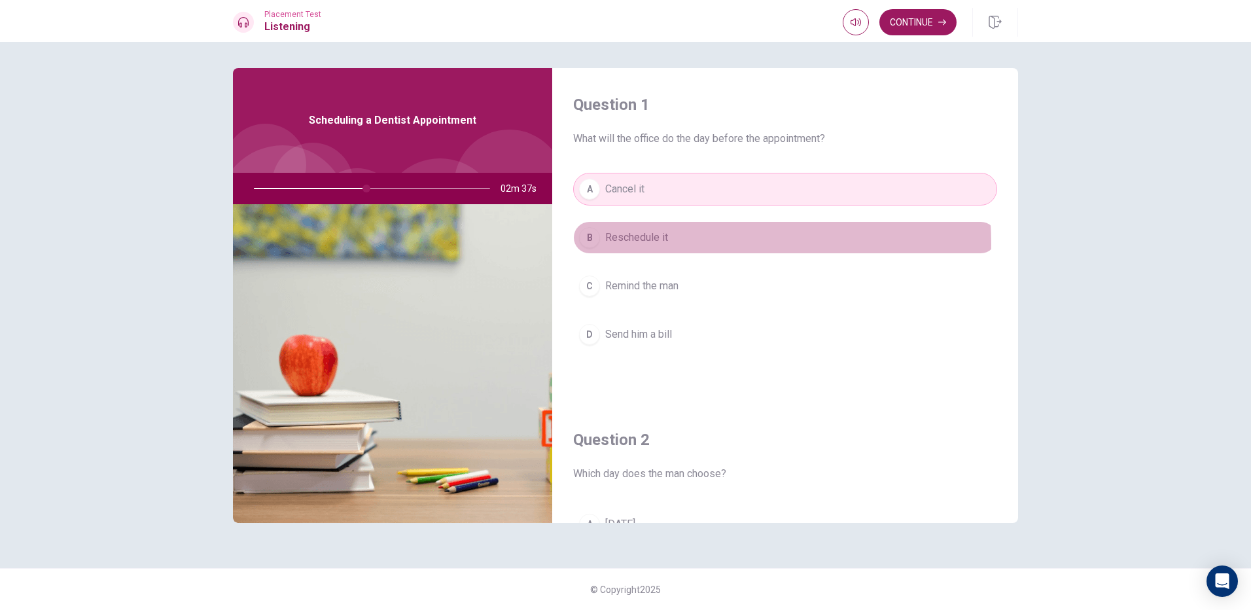
click at [658, 243] on span "Reschedule it" at bounding box center [636, 238] width 63 height 16
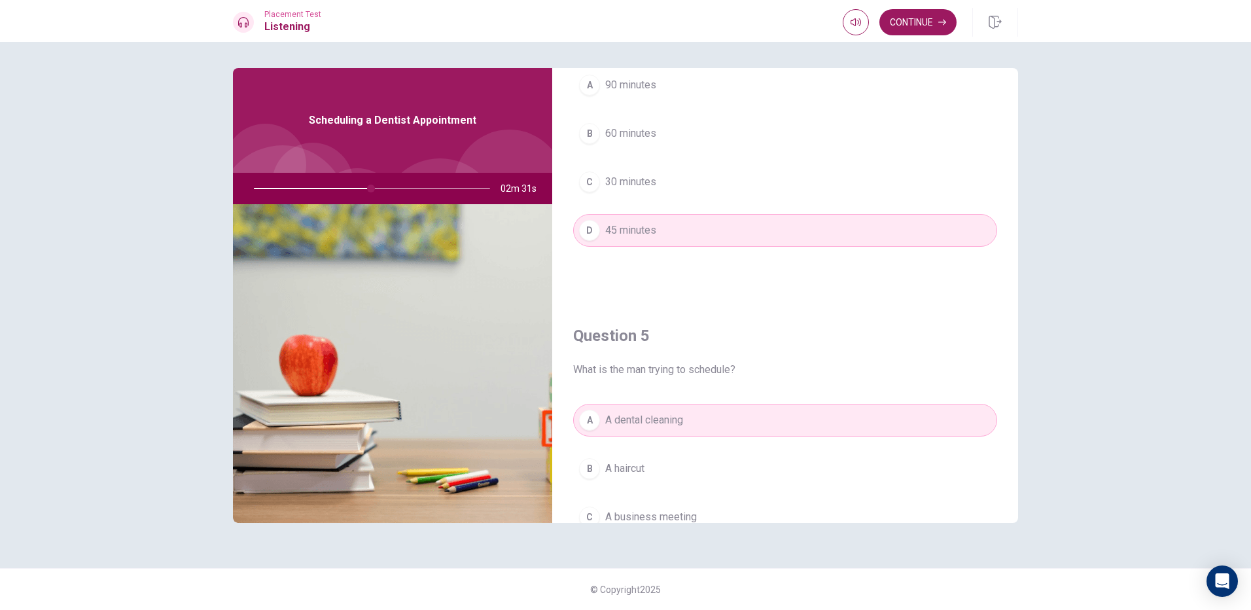
scroll to position [1221, 0]
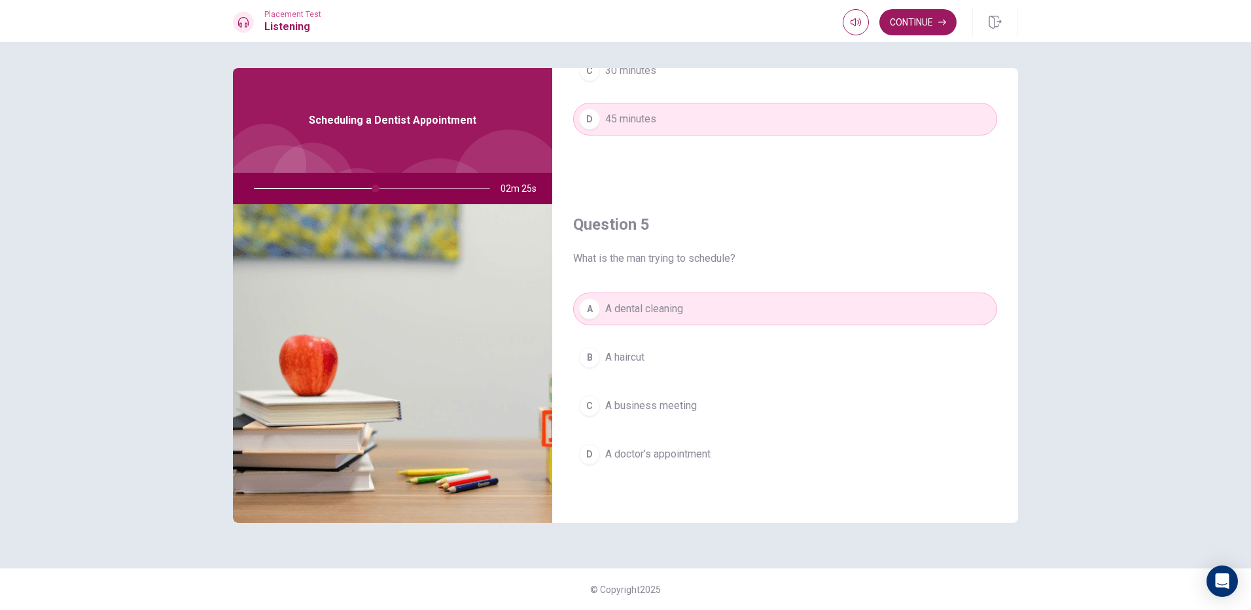
click at [373, 187] on div at bounding box center [369, 188] width 262 height 31
drag, startPoint x: 373, startPoint y: 187, endPoint x: 363, endPoint y: 191, distance: 10.6
click at [363, 191] on div at bounding box center [369, 188] width 262 height 31
drag, startPoint x: 376, startPoint y: 186, endPoint x: 365, endPoint y: 188, distance: 11.9
click at [365, 188] on div at bounding box center [369, 188] width 262 height 31
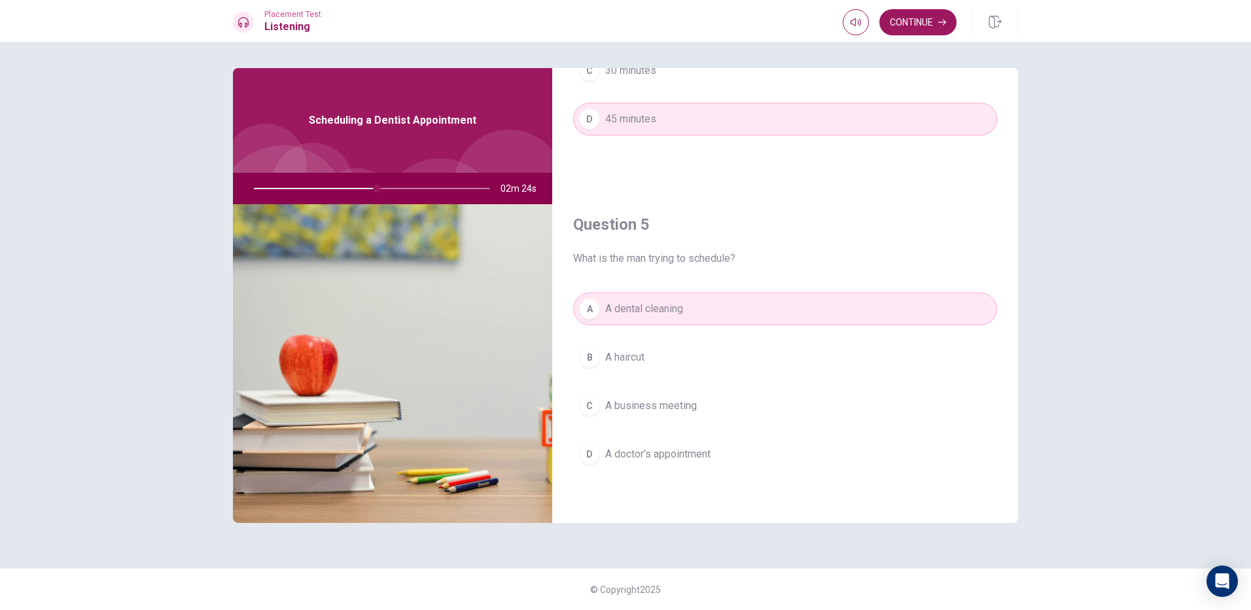
drag, startPoint x: 374, startPoint y: 186, endPoint x: 361, endPoint y: 189, distance: 12.9
click at [361, 189] on div at bounding box center [369, 188] width 262 height 31
drag, startPoint x: 372, startPoint y: 192, endPoint x: 363, endPoint y: 193, distance: 8.6
click at [364, 193] on div at bounding box center [369, 188] width 262 height 31
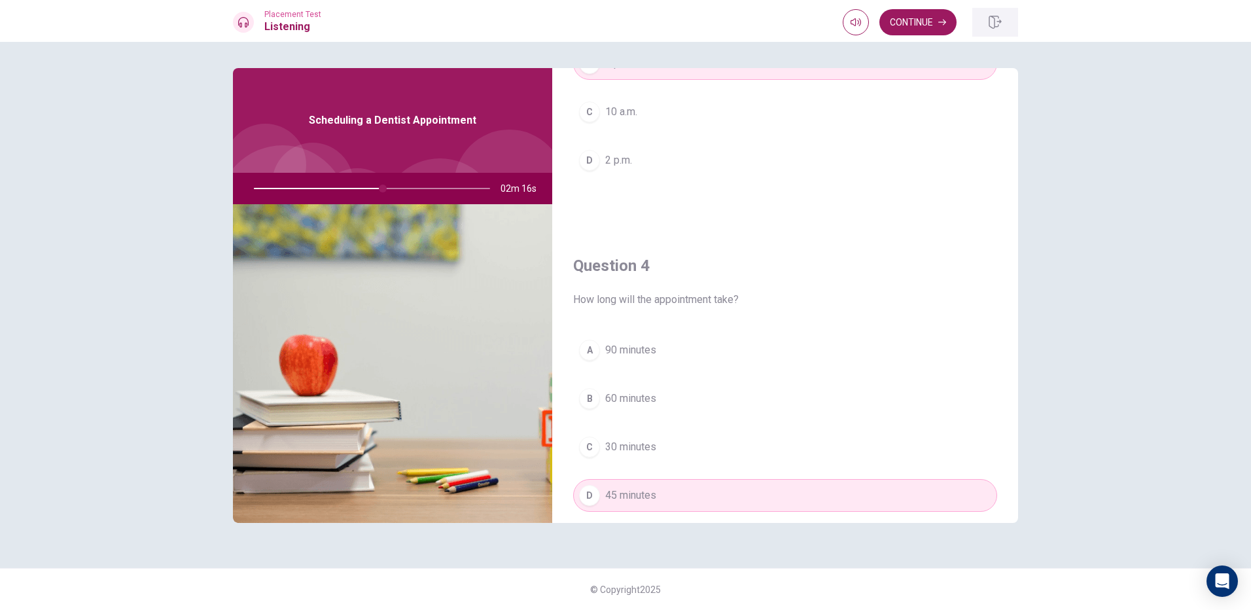
scroll to position [828, 0]
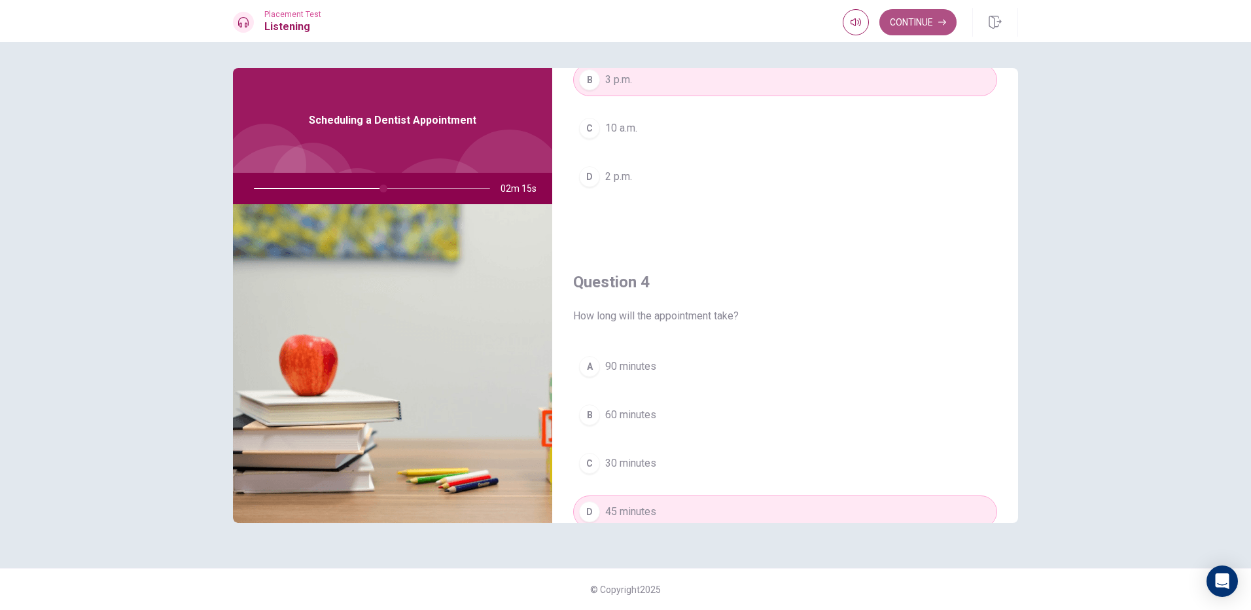
click at [895, 23] on button "Continue" at bounding box center [918, 22] width 77 height 26
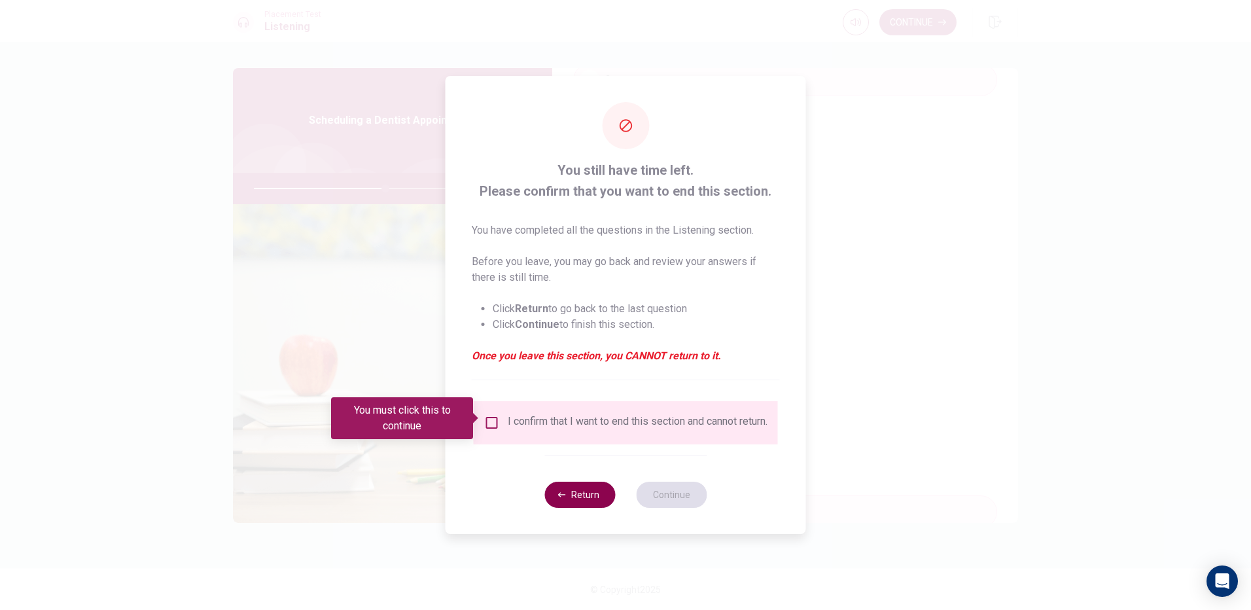
click at [557, 497] on button "Return" at bounding box center [580, 495] width 71 height 26
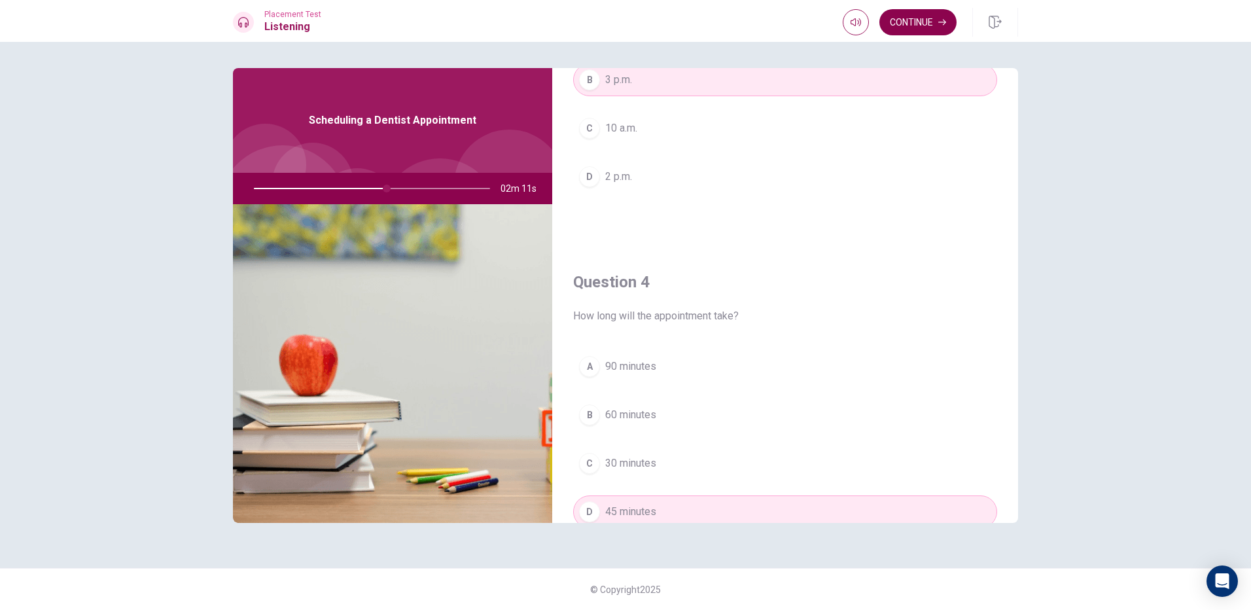
click at [924, 15] on button "Continue" at bounding box center [918, 22] width 77 height 26
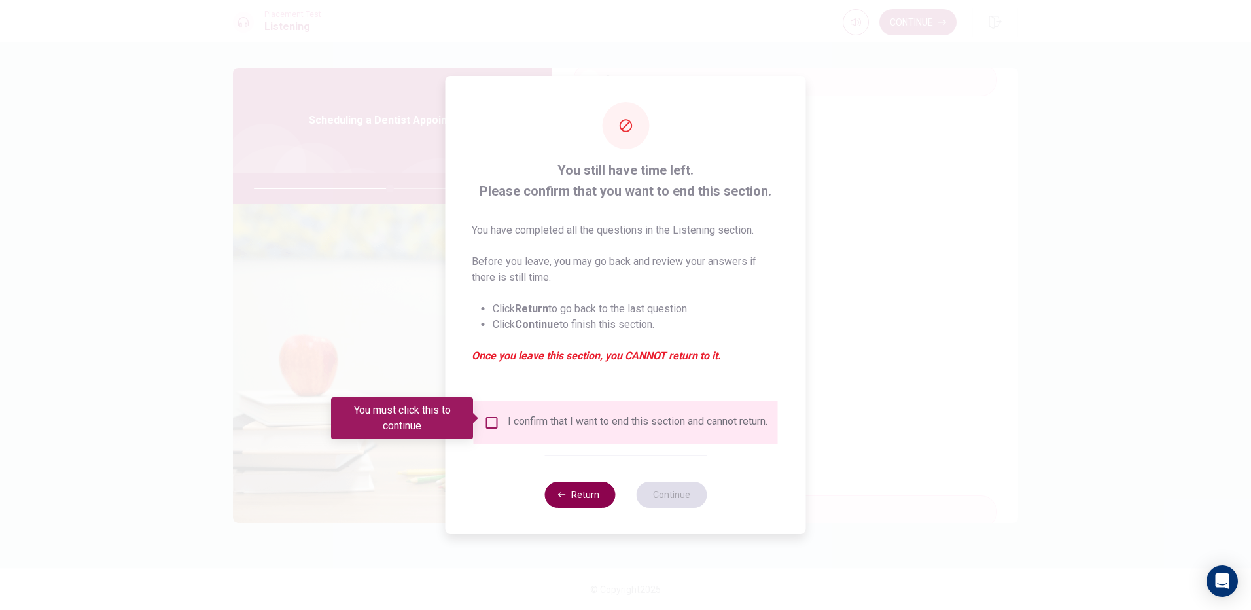
click at [565, 507] on button "Return" at bounding box center [580, 495] width 71 height 26
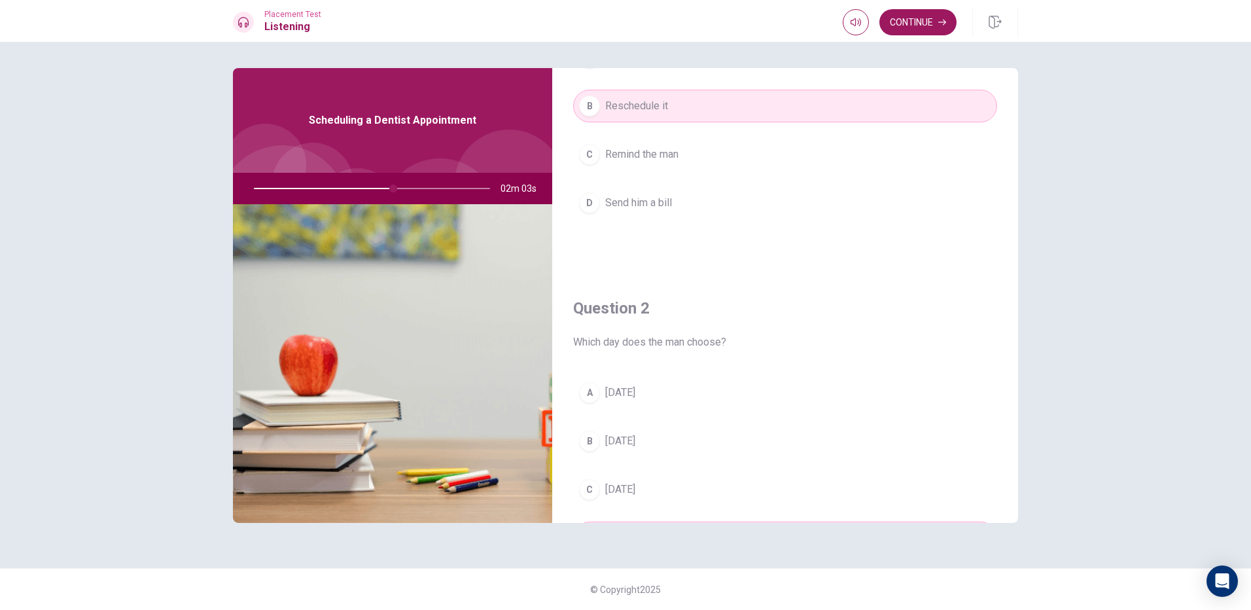
scroll to position [108, 0]
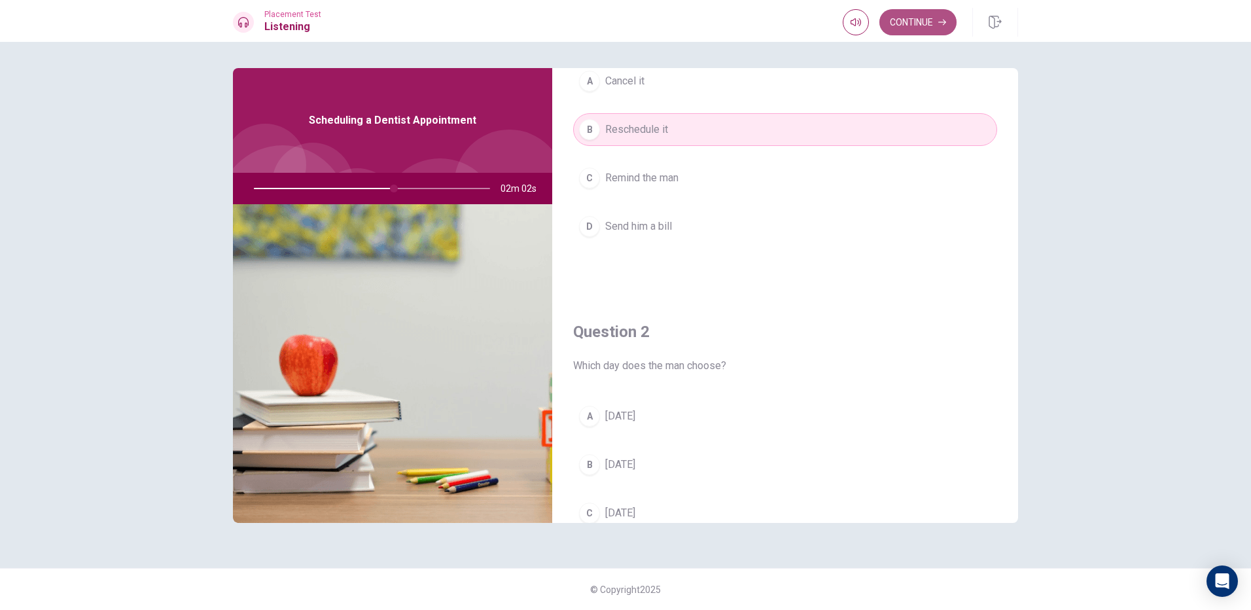
click at [946, 18] on button "Continue" at bounding box center [918, 22] width 77 height 26
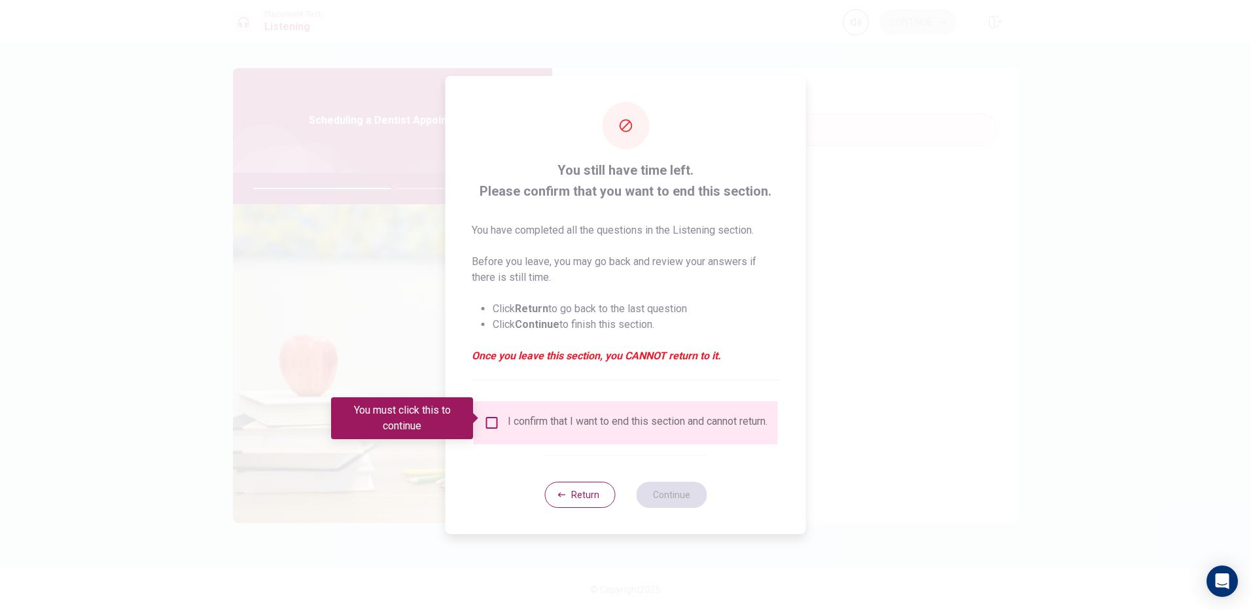
click at [488, 419] on input "You must click this to continue" at bounding box center [492, 423] width 16 height 16
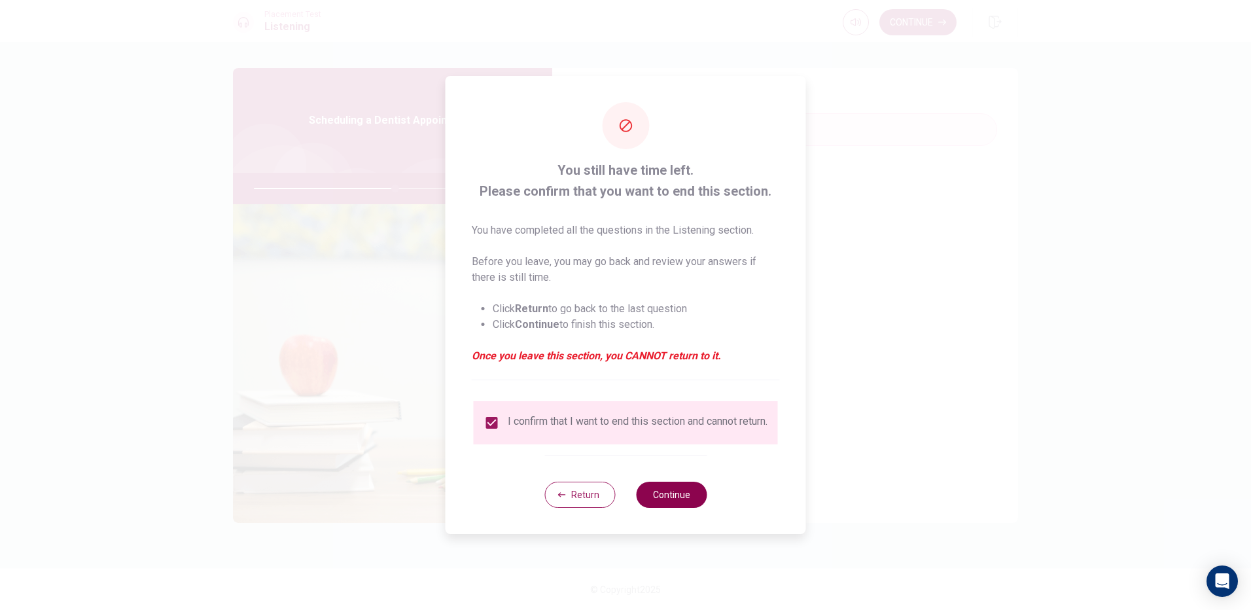
click at [666, 499] on button "Continue" at bounding box center [671, 495] width 71 height 26
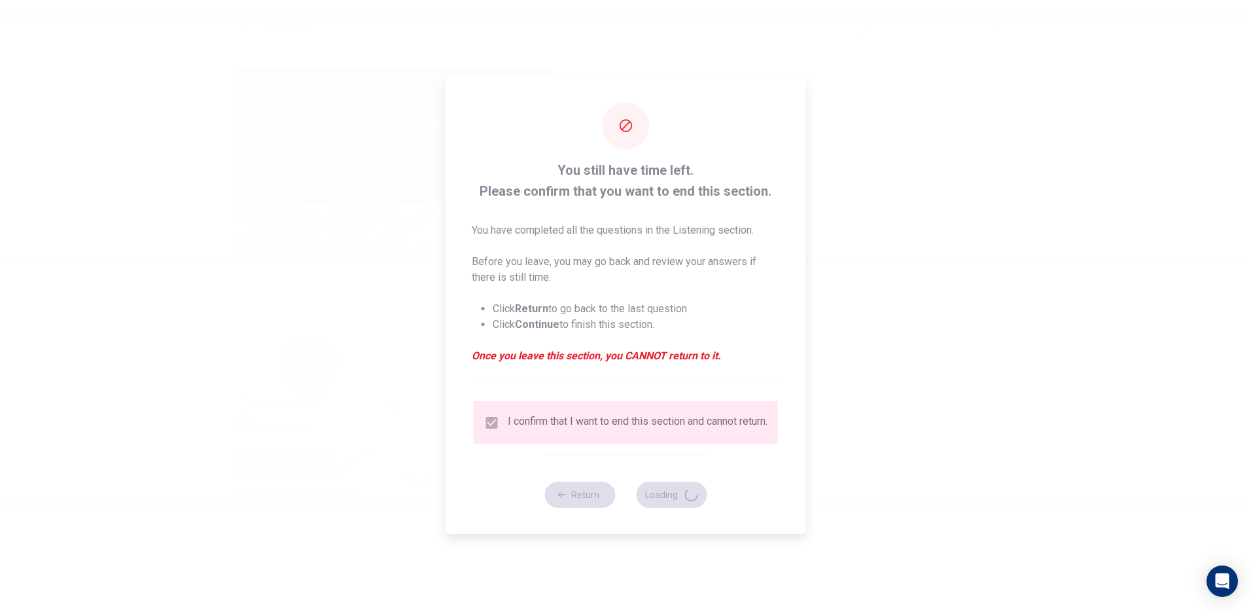
type input "61"
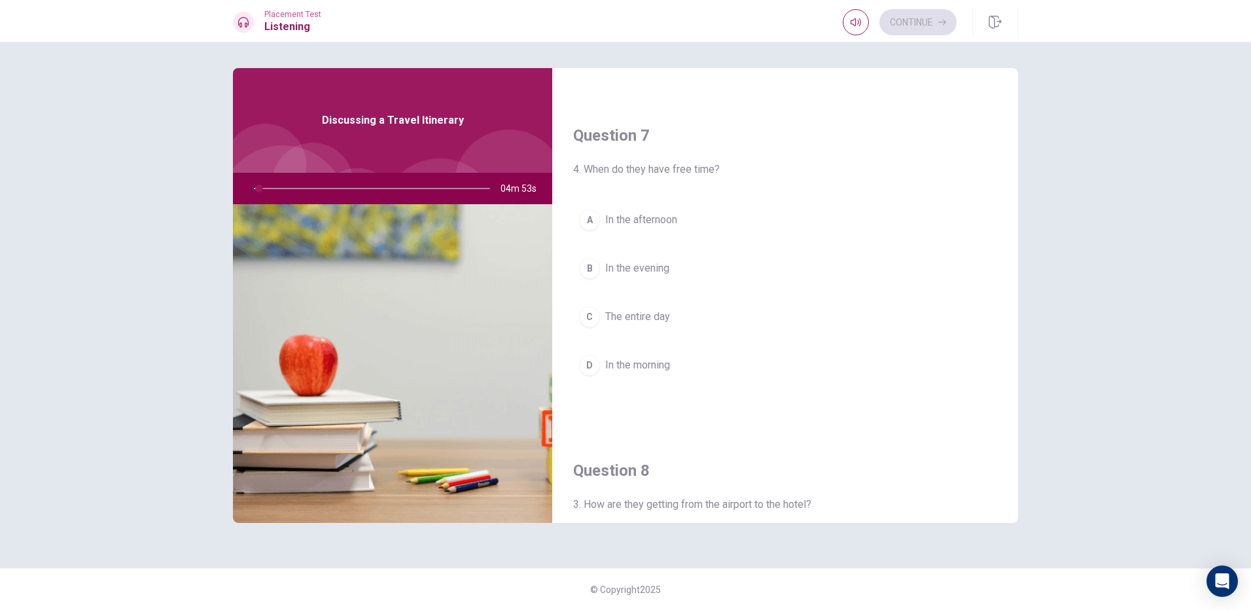
scroll to position [0, 0]
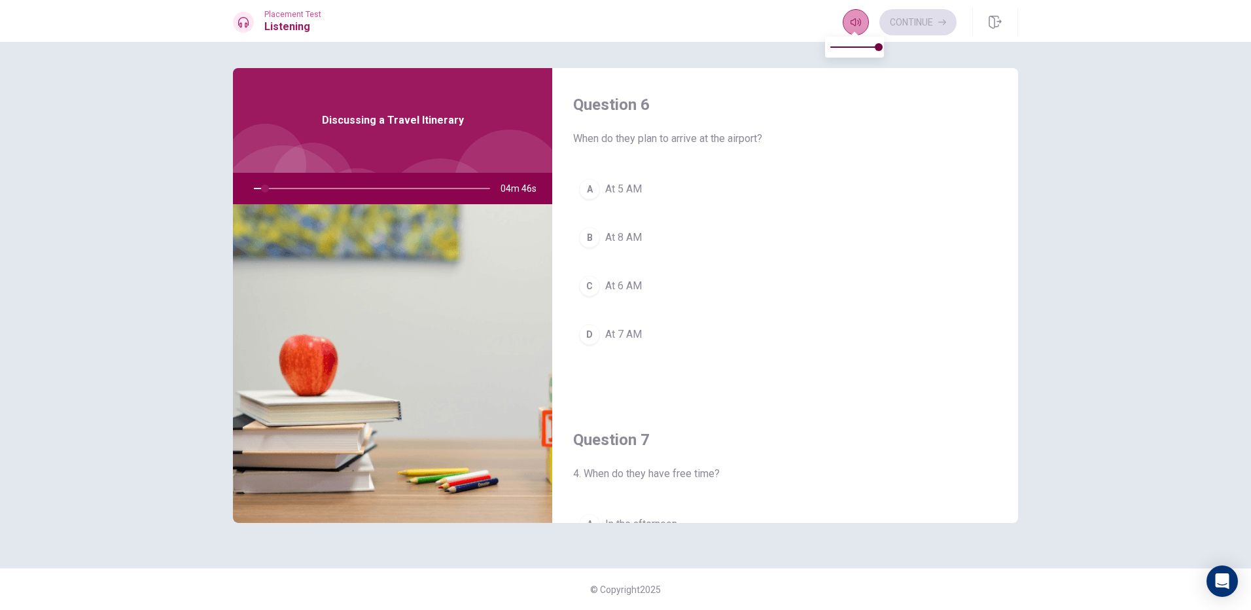
click at [849, 26] on button "button" at bounding box center [856, 22] width 26 height 26
type input "5"
type input "0.6"
click at [857, 48] on span at bounding box center [855, 47] width 48 height 18
type input "5"
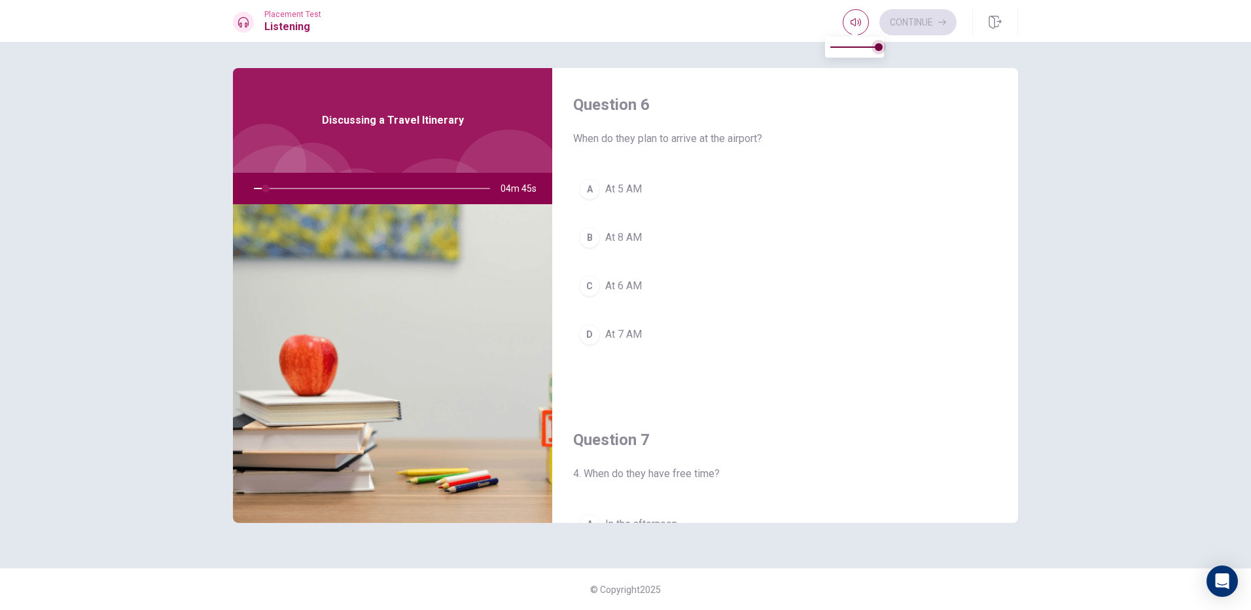
type input "0.5"
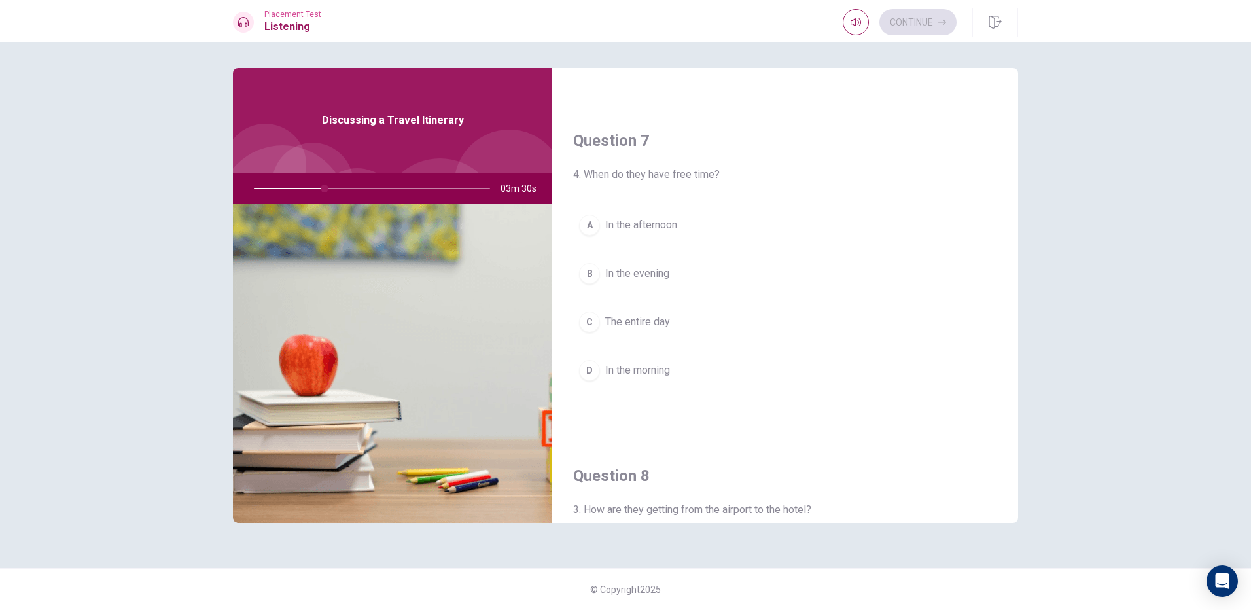
scroll to position [393, 0]
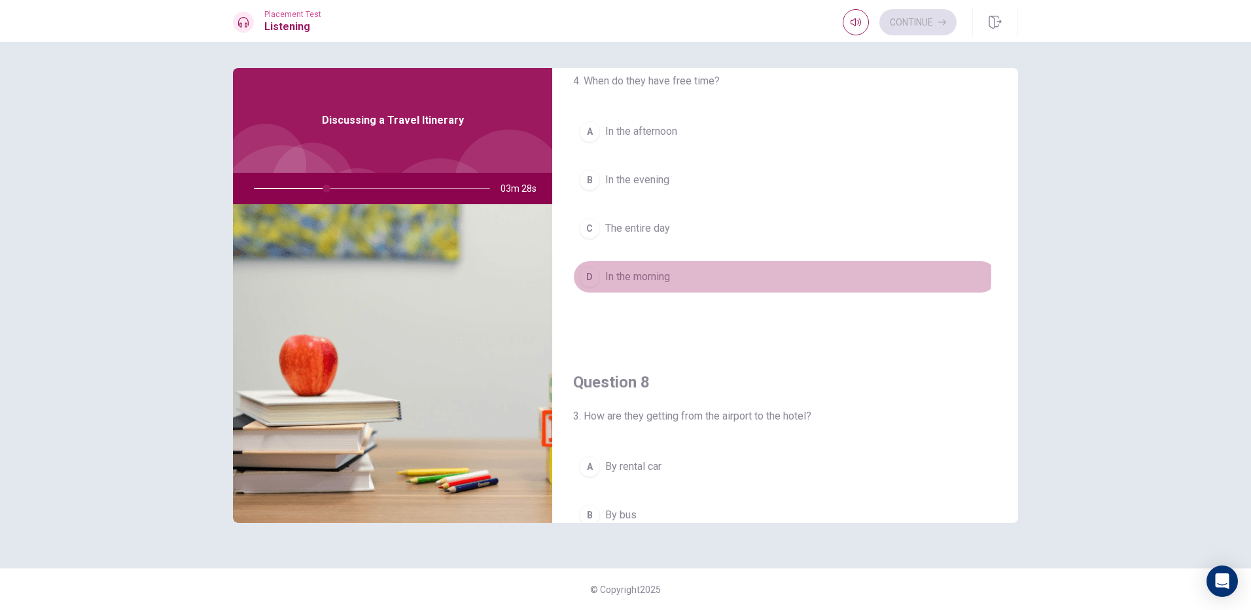
click at [643, 275] on span "In the morning" at bounding box center [637, 277] width 65 height 16
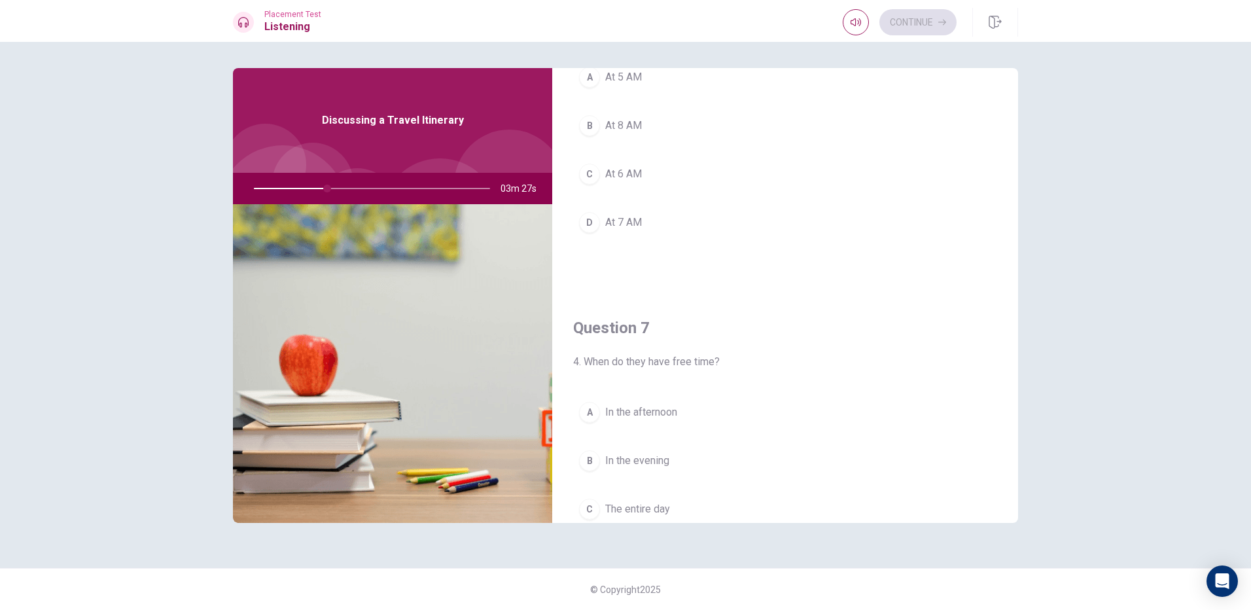
scroll to position [65, 0]
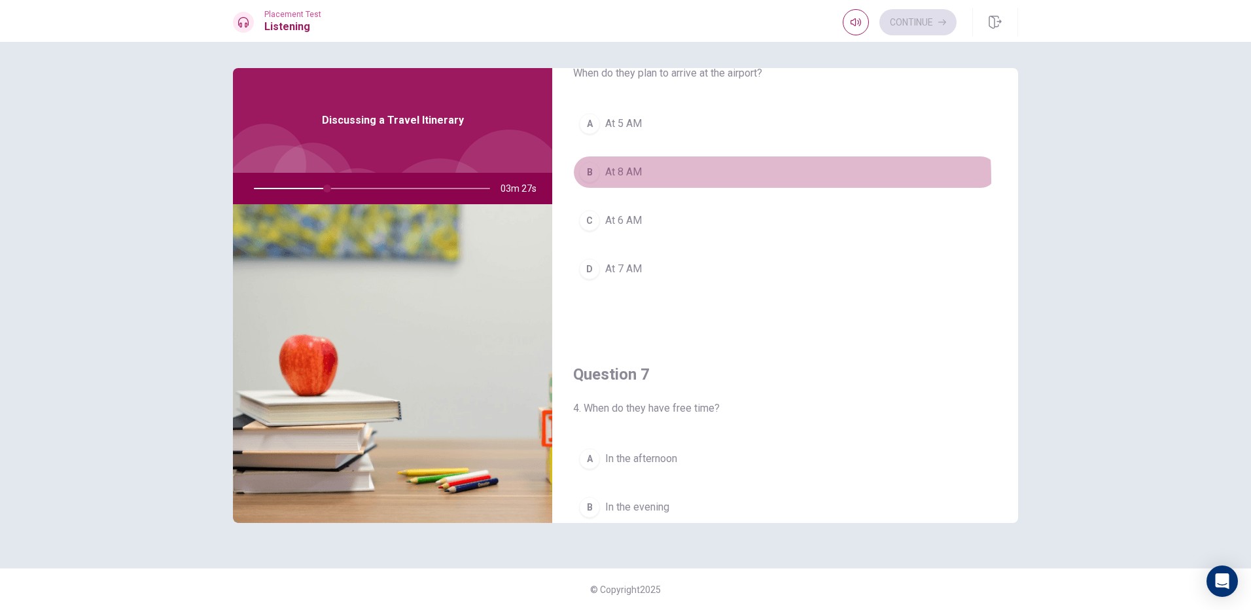
click at [630, 177] on button "B At 8 AM" at bounding box center [785, 172] width 424 height 33
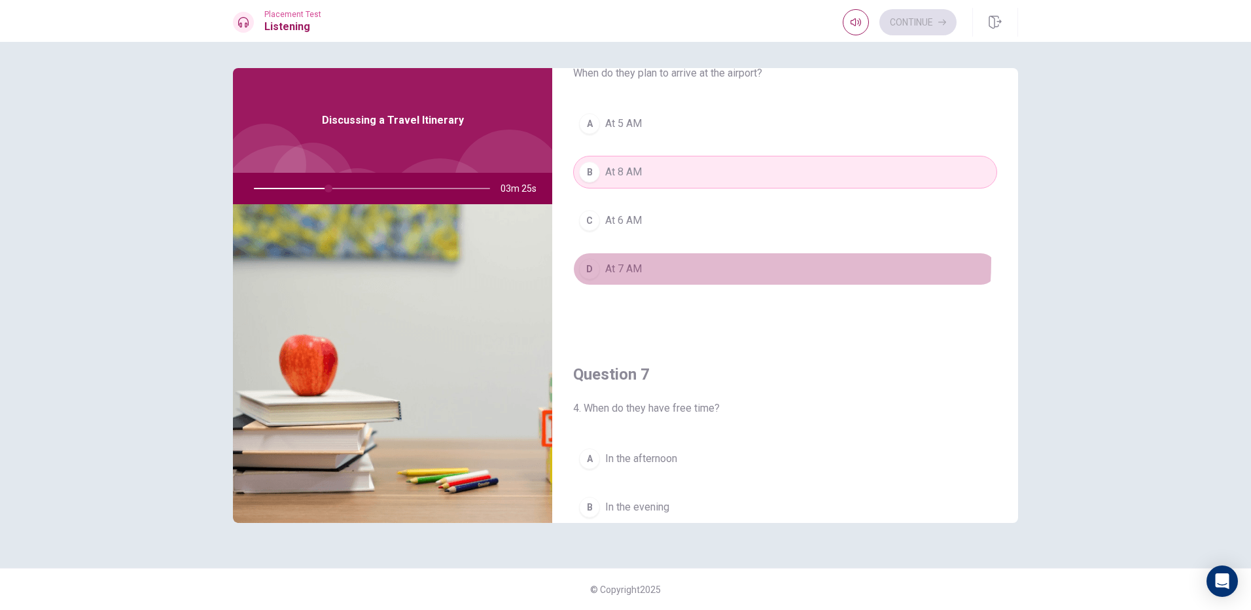
drag, startPoint x: 636, startPoint y: 260, endPoint x: 684, endPoint y: 106, distance: 161.1
click at [645, 230] on div "A At 5 AM B At 8 AM C At 6 AM D At 7 AM" at bounding box center [785, 209] width 424 height 204
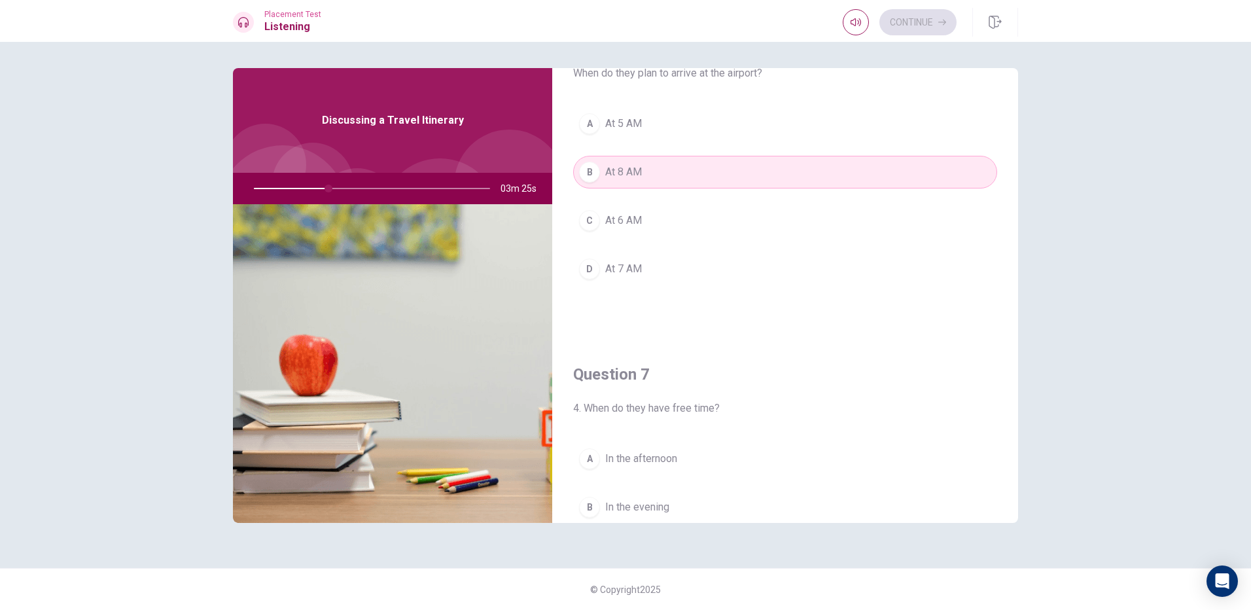
drag, startPoint x: 664, startPoint y: 205, endPoint x: 664, endPoint y: 217, distance: 11.8
click at [664, 207] on button "C At 6 AM" at bounding box center [785, 220] width 424 height 33
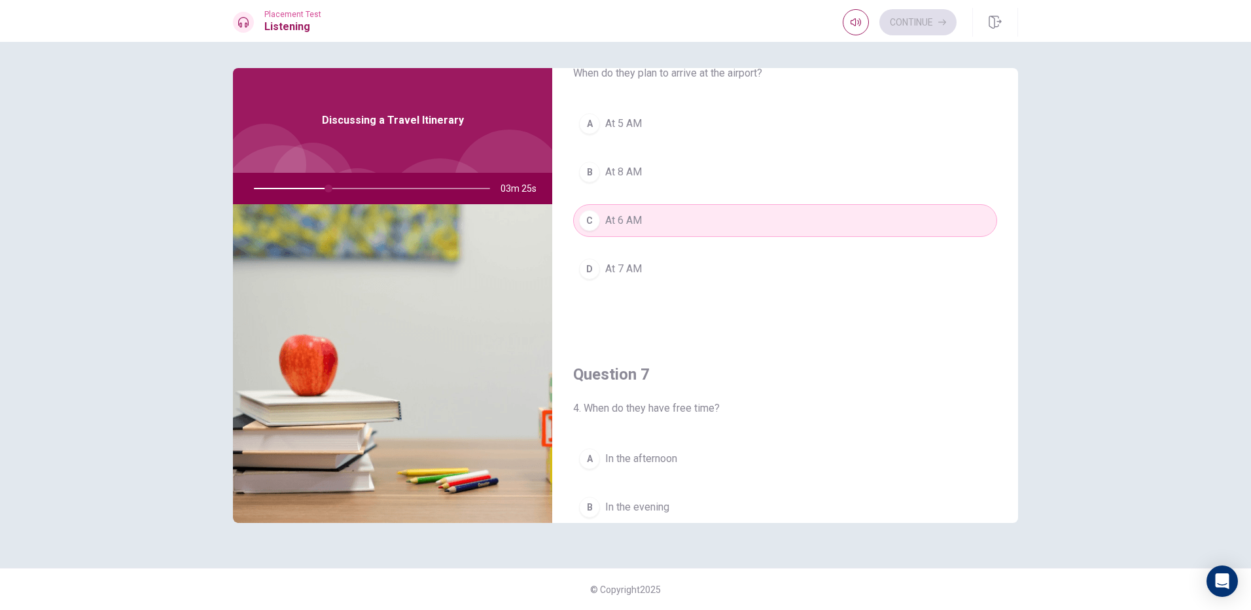
click at [668, 236] on button "C At 6 AM" at bounding box center [785, 220] width 424 height 33
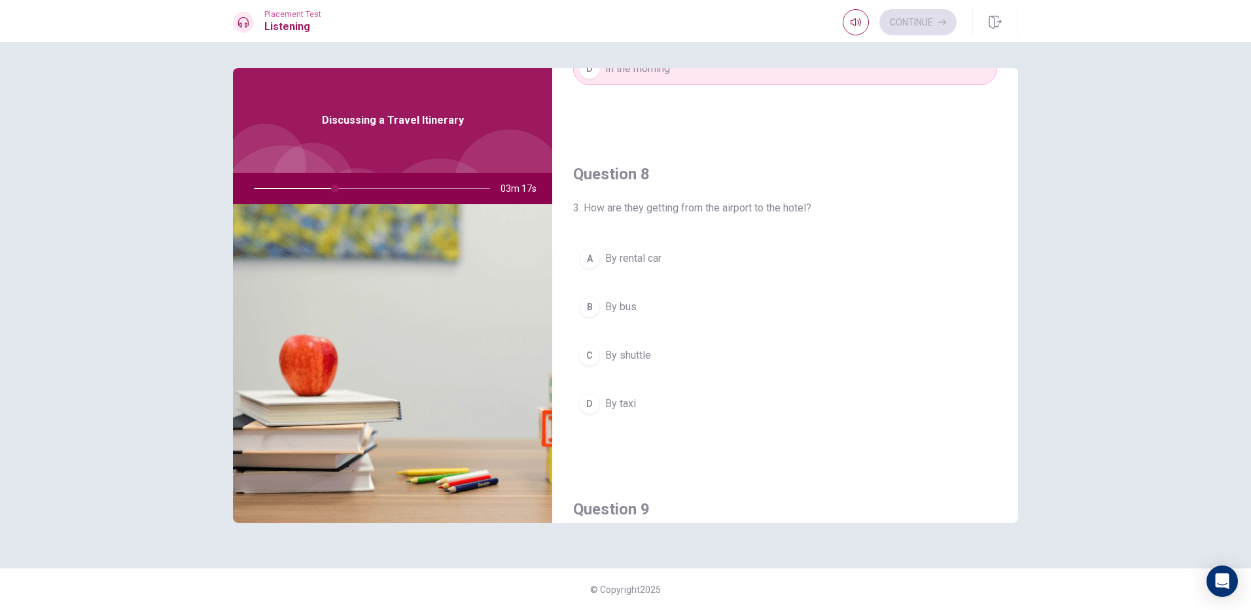
scroll to position [566, 0]
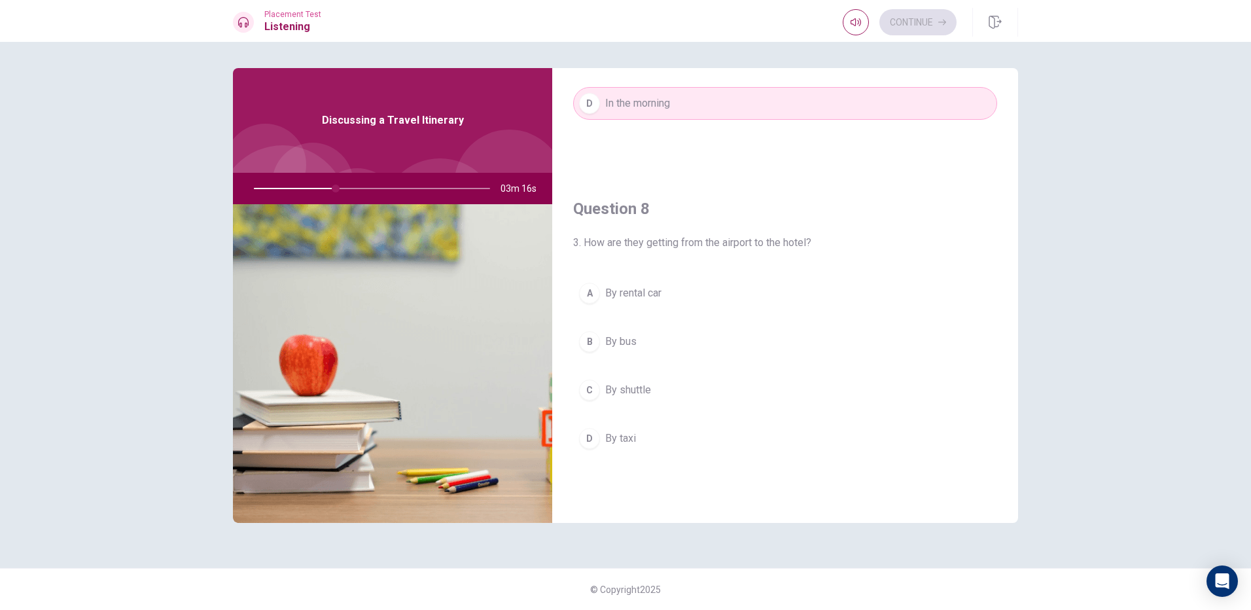
click at [634, 309] on button "A By rental car" at bounding box center [785, 293] width 424 height 33
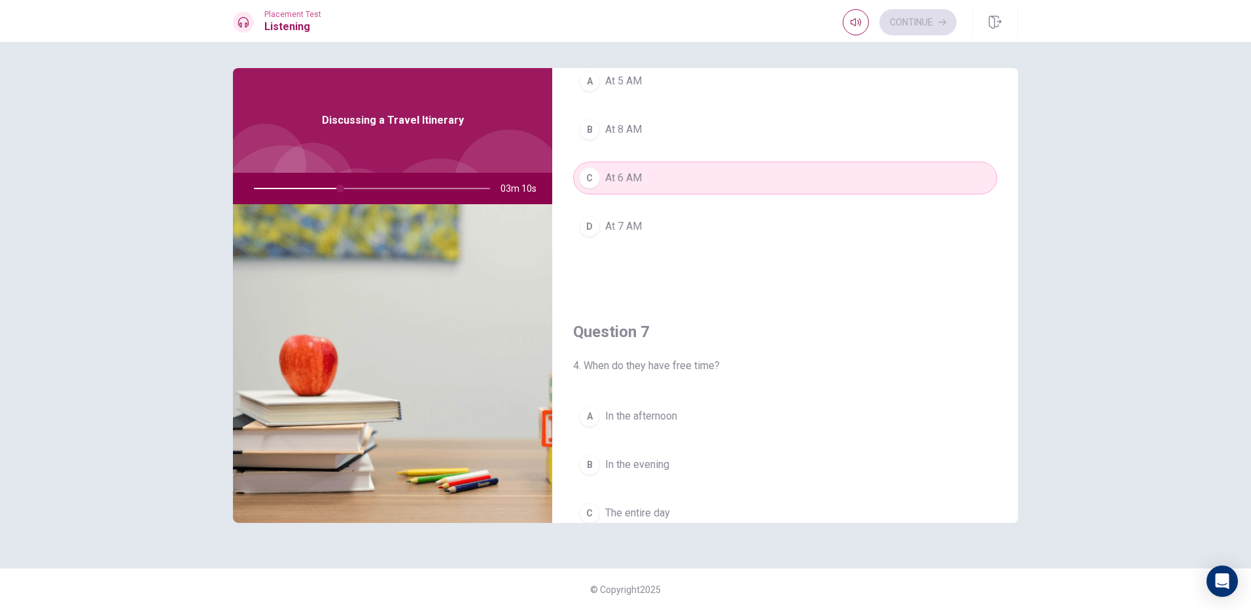
scroll to position [304, 0]
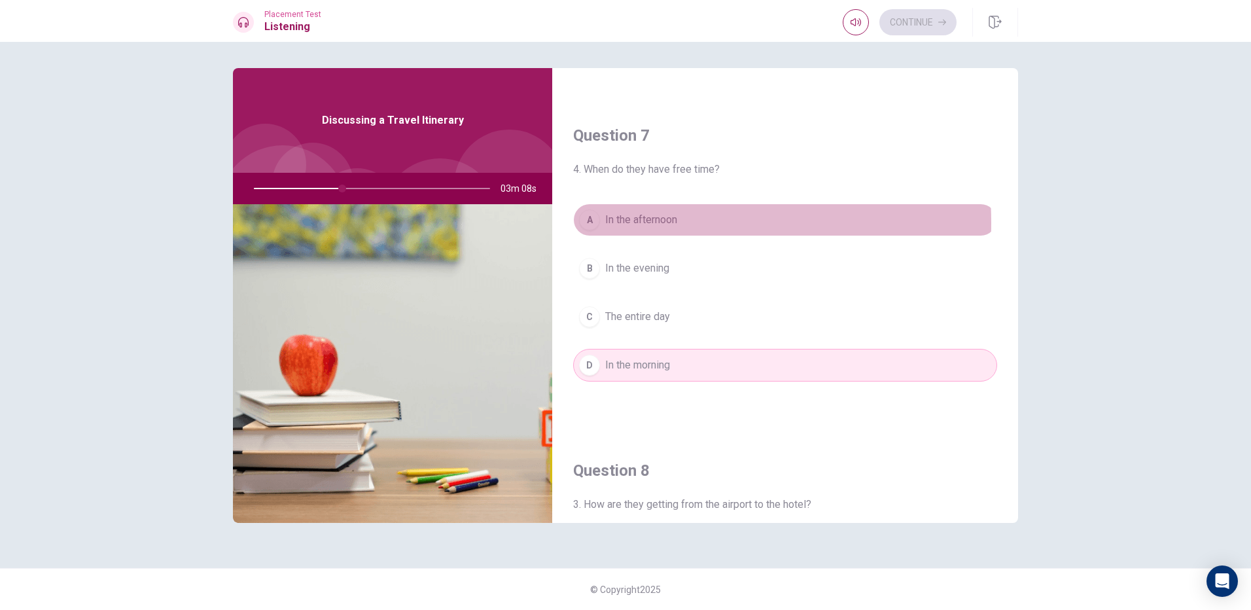
click at [631, 223] on span "In the afternoon" at bounding box center [641, 220] width 72 height 16
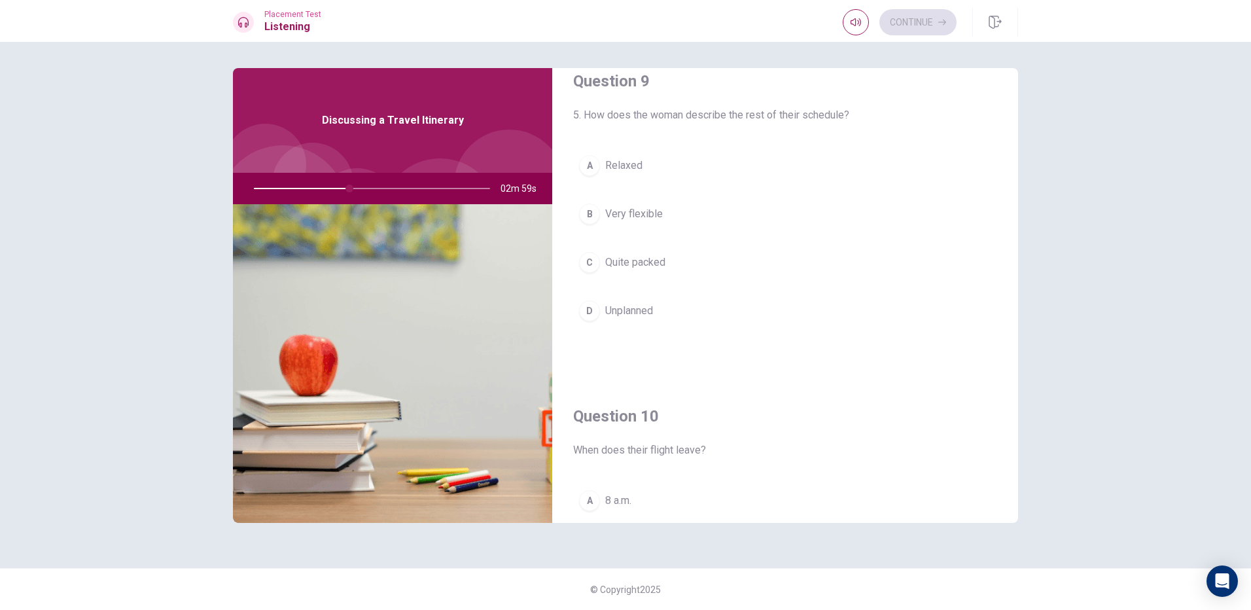
scroll to position [982, 0]
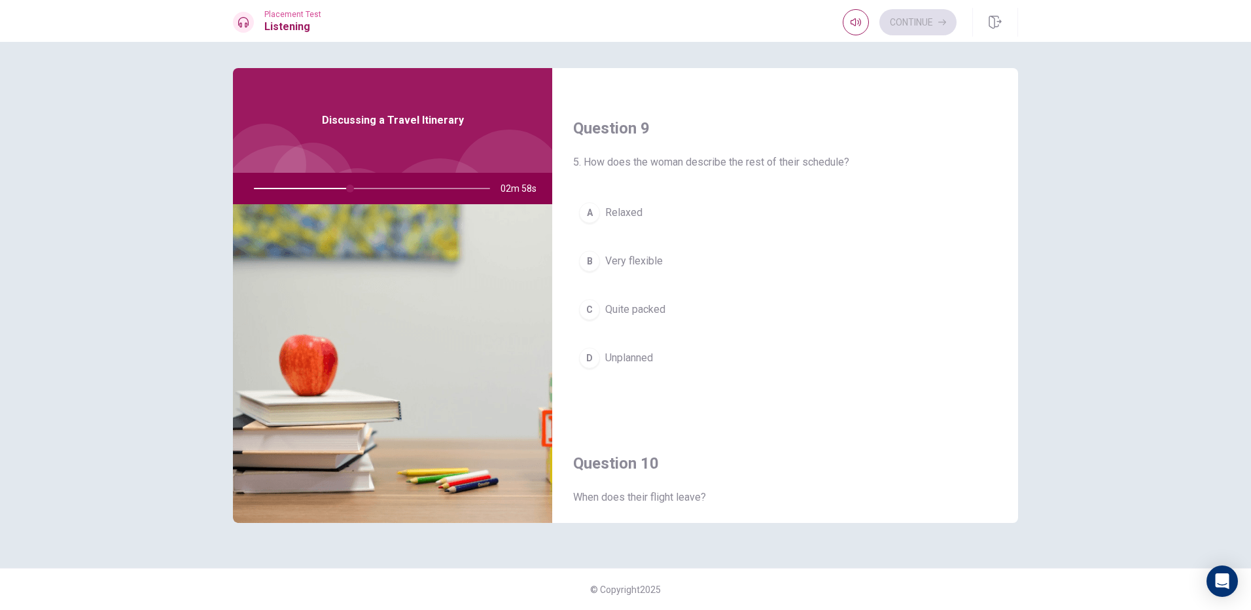
click at [654, 319] on button "C Quite packed" at bounding box center [785, 309] width 424 height 33
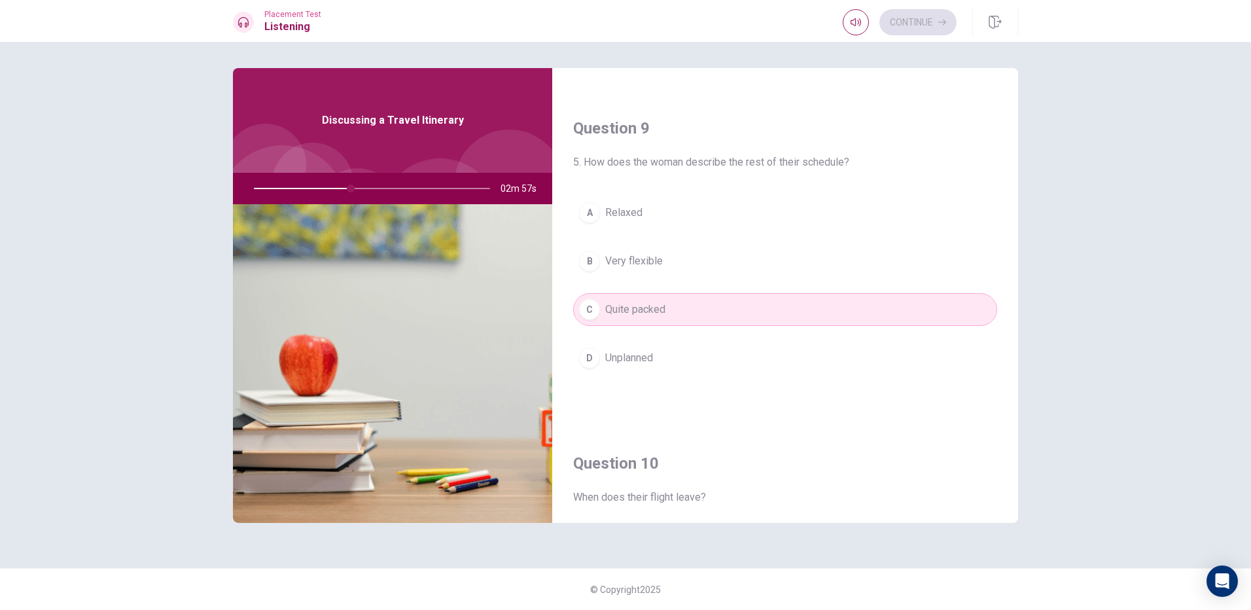
click at [666, 230] on div "A Relaxed B Very flexible C Quite packed D Unplanned" at bounding box center [785, 298] width 424 height 204
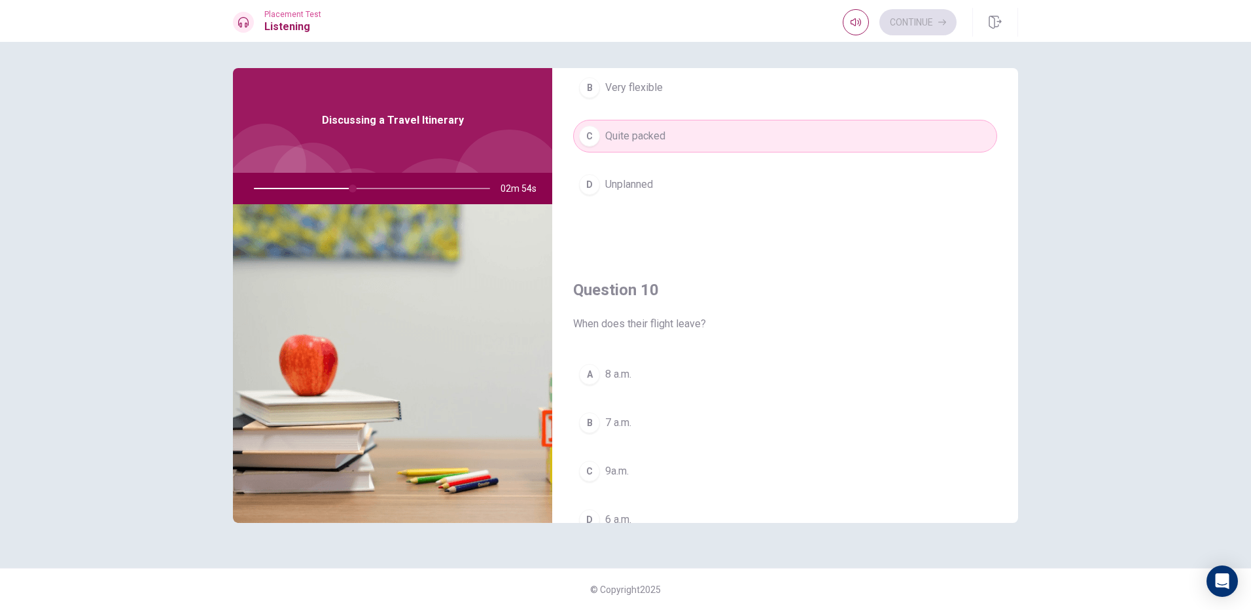
scroll to position [1221, 0]
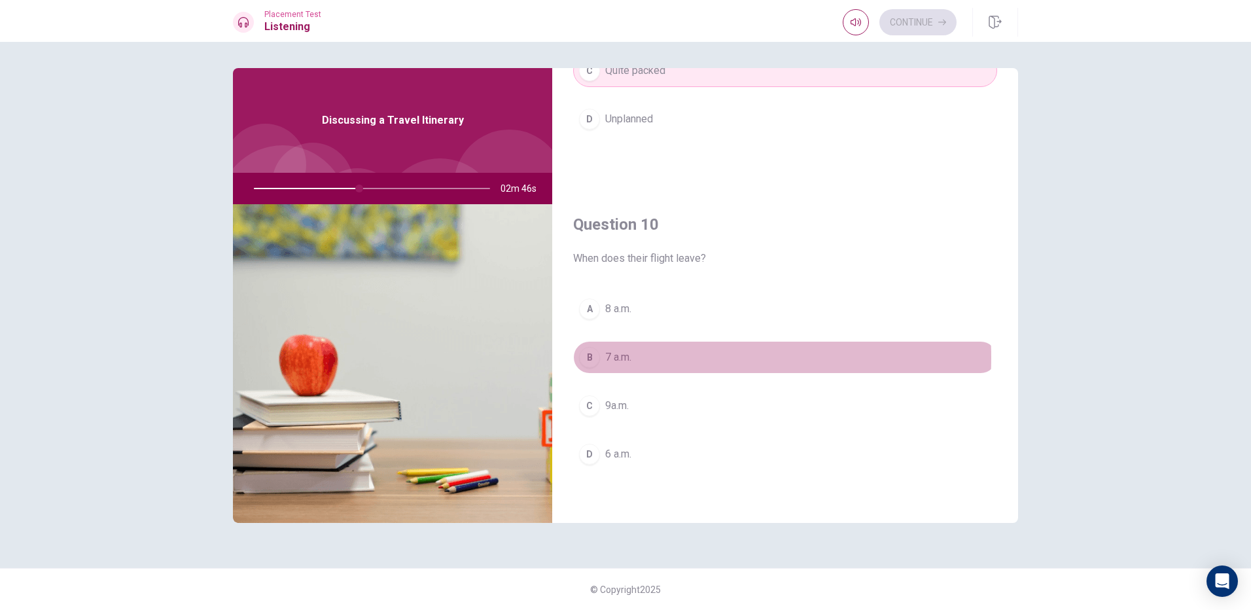
click at [623, 357] on span "7 a.m." at bounding box center [618, 357] width 26 height 16
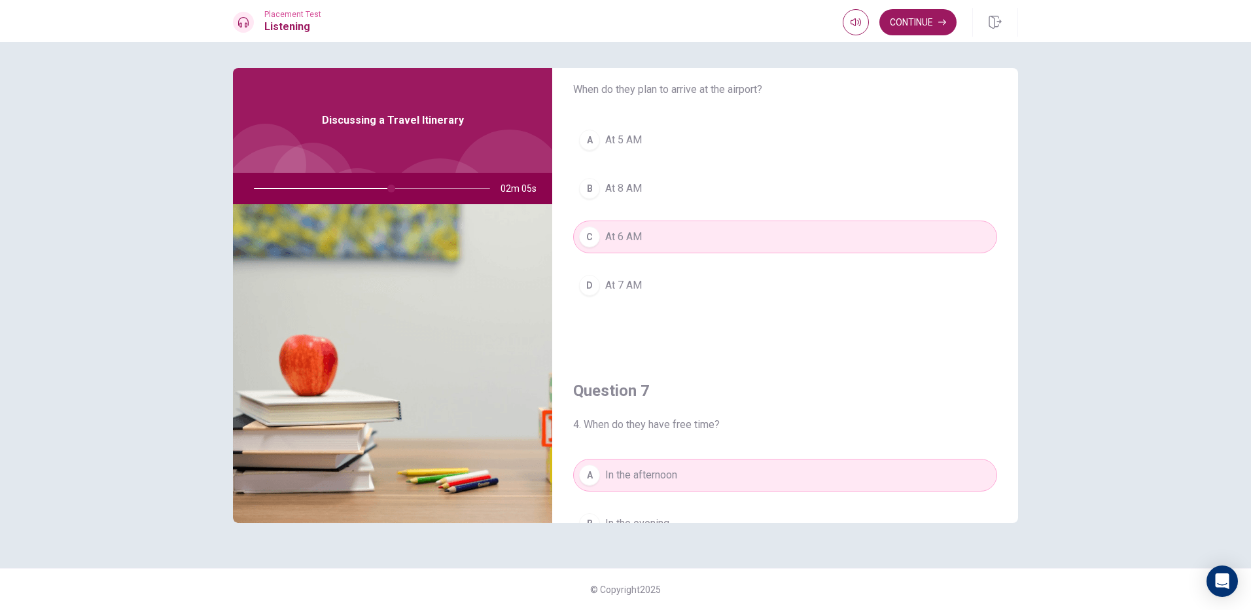
scroll to position [0, 0]
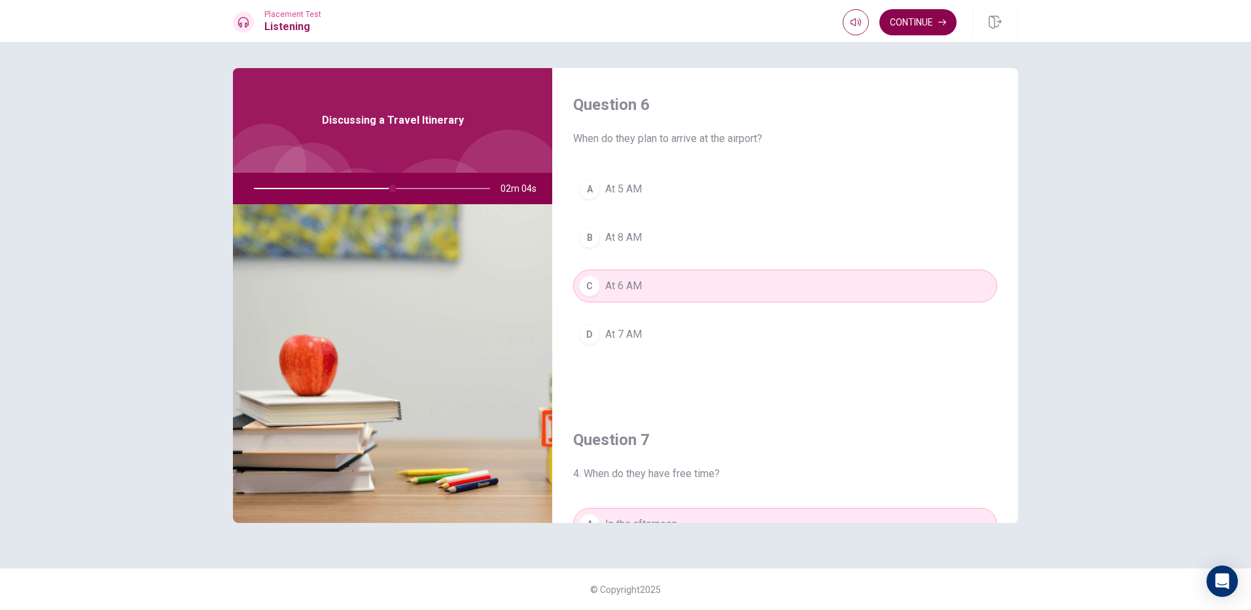
click at [915, 14] on button "Continue" at bounding box center [918, 22] width 77 height 26
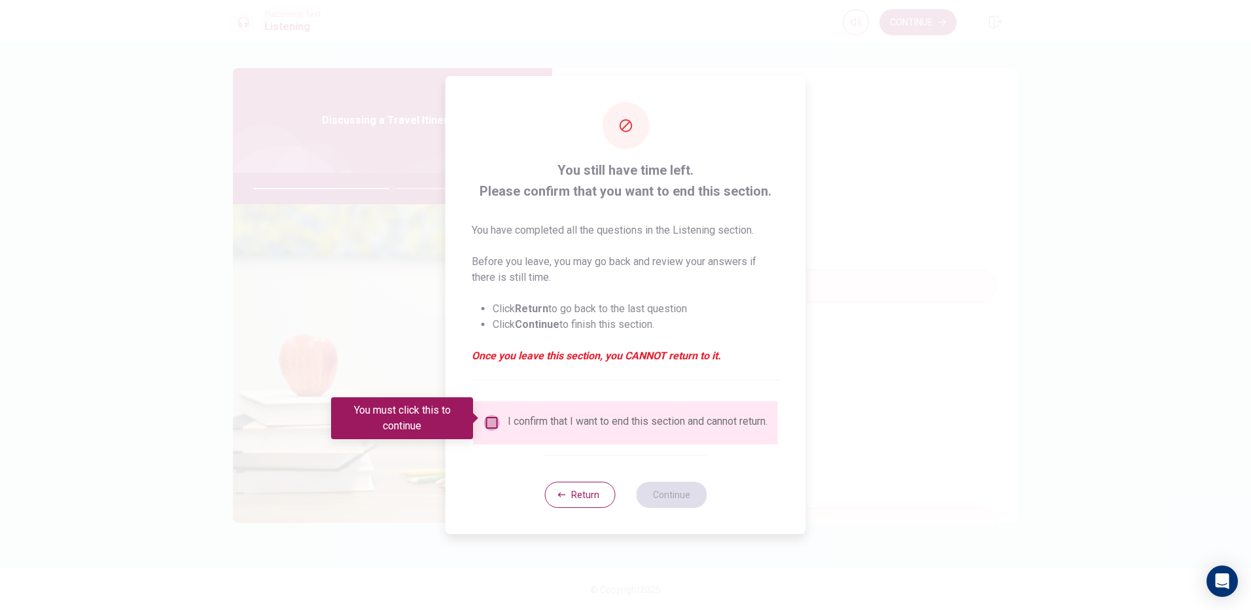
click at [484, 415] on input "You must click this to continue" at bounding box center [492, 423] width 16 height 16
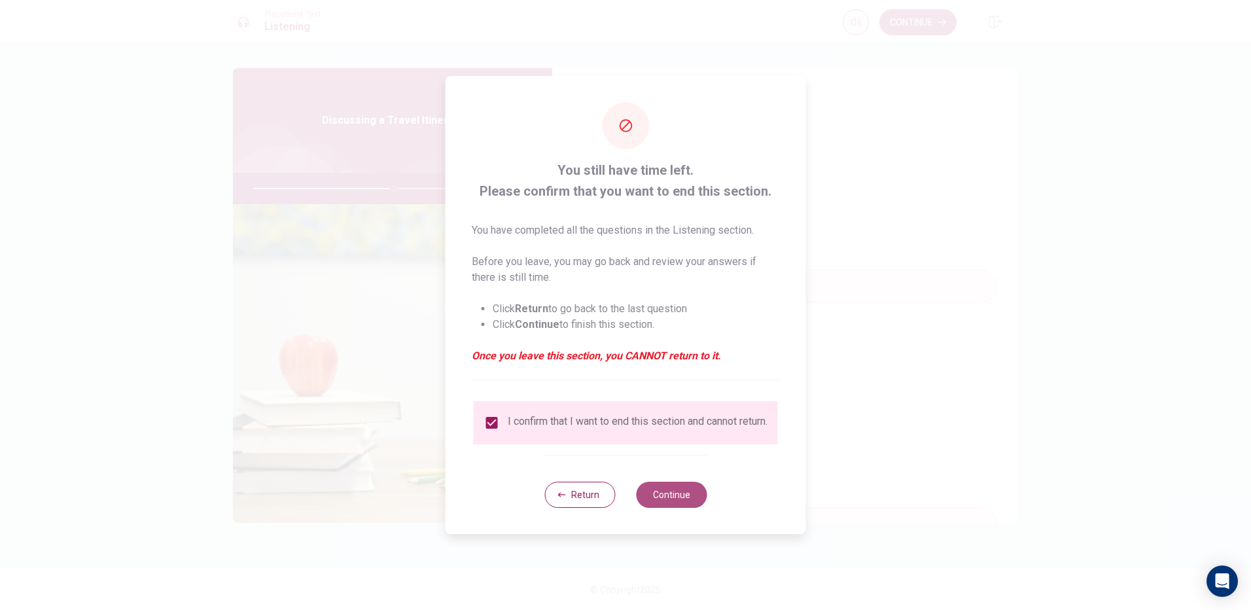
click at [658, 497] on button "Continue" at bounding box center [671, 495] width 71 height 26
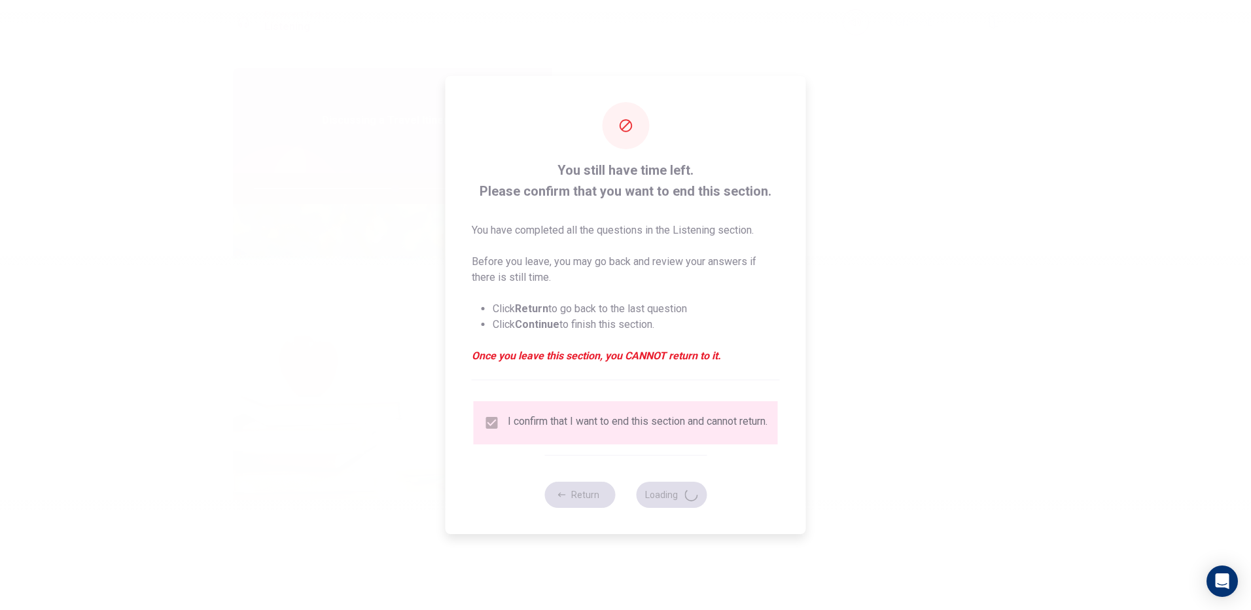
type input "60"
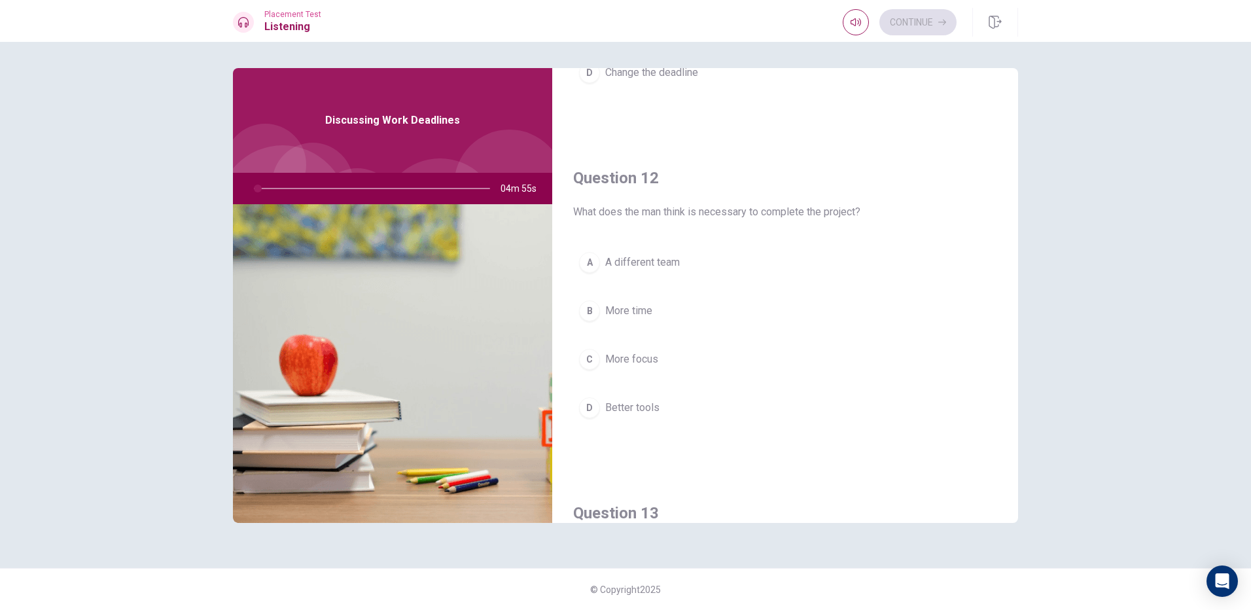
scroll to position [380, 0]
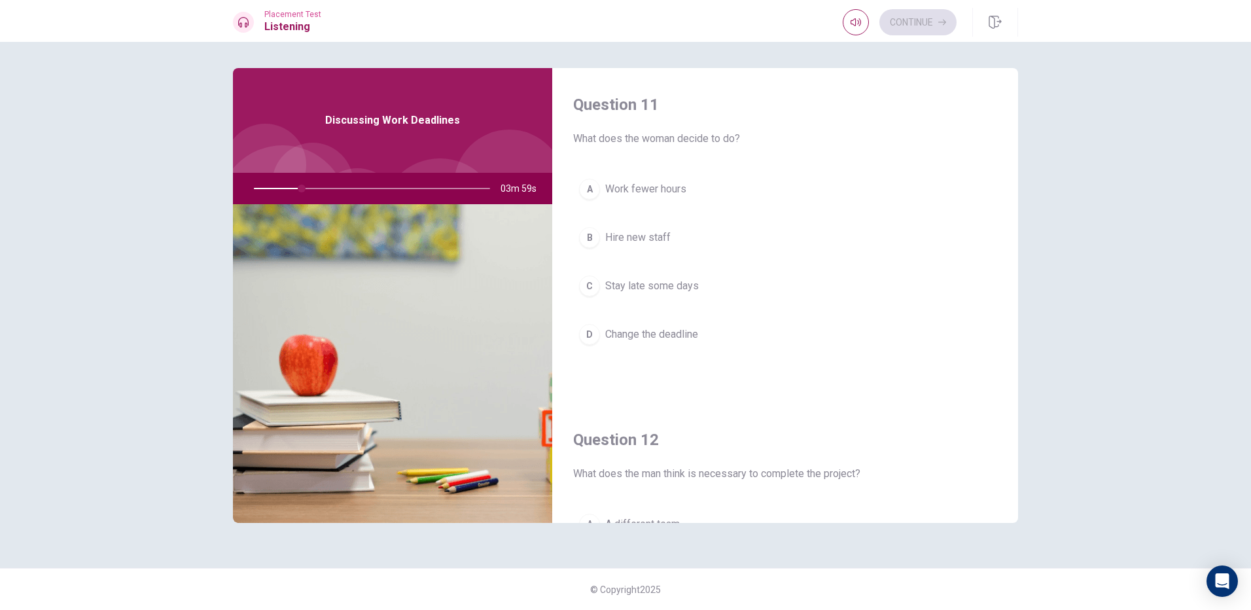
drag, startPoint x: 334, startPoint y: 116, endPoint x: 640, endPoint y: 126, distance: 306.4
click at [640, 126] on div "Question 11 What does the woman decide to do? A Work fewer hours B Hire new sta…" at bounding box center [625, 295] width 785 height 455
drag, startPoint x: 577, startPoint y: 137, endPoint x: 675, endPoint y: 177, distance: 106.6
click at [764, 177] on div "Question 11 What does the woman decide to do? A Work fewer hours B Hire new sta…" at bounding box center [785, 235] width 466 height 335
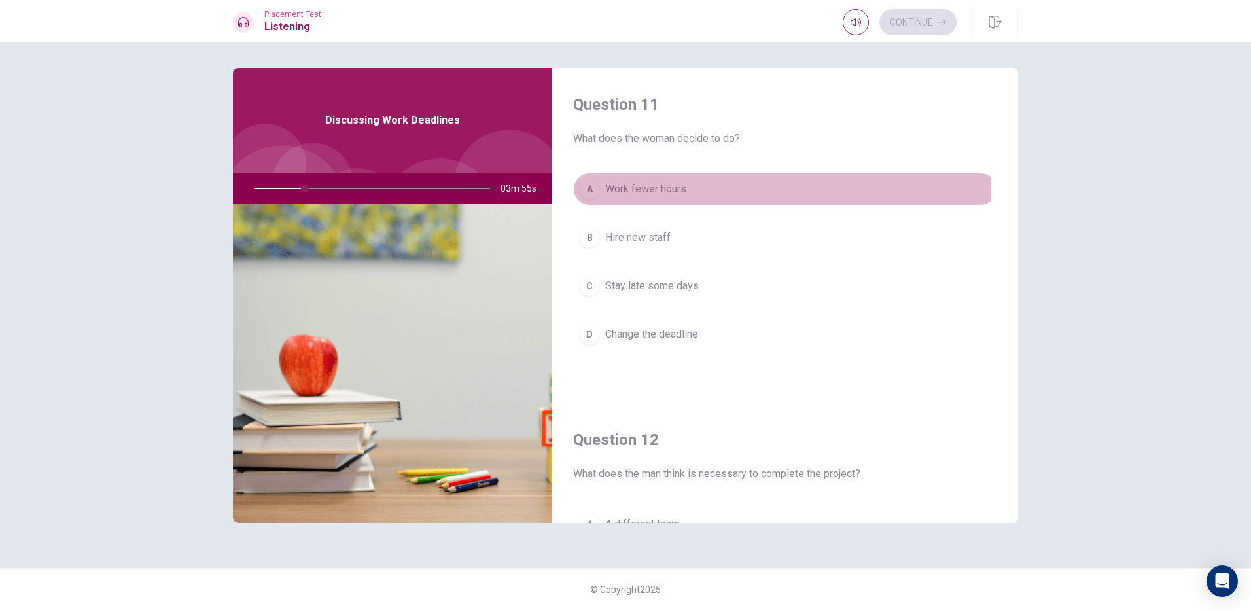
drag, startPoint x: 611, startPoint y: 187, endPoint x: 672, endPoint y: 193, distance: 61.9
click at [672, 193] on span "Work fewer hours" at bounding box center [645, 189] width 81 height 16
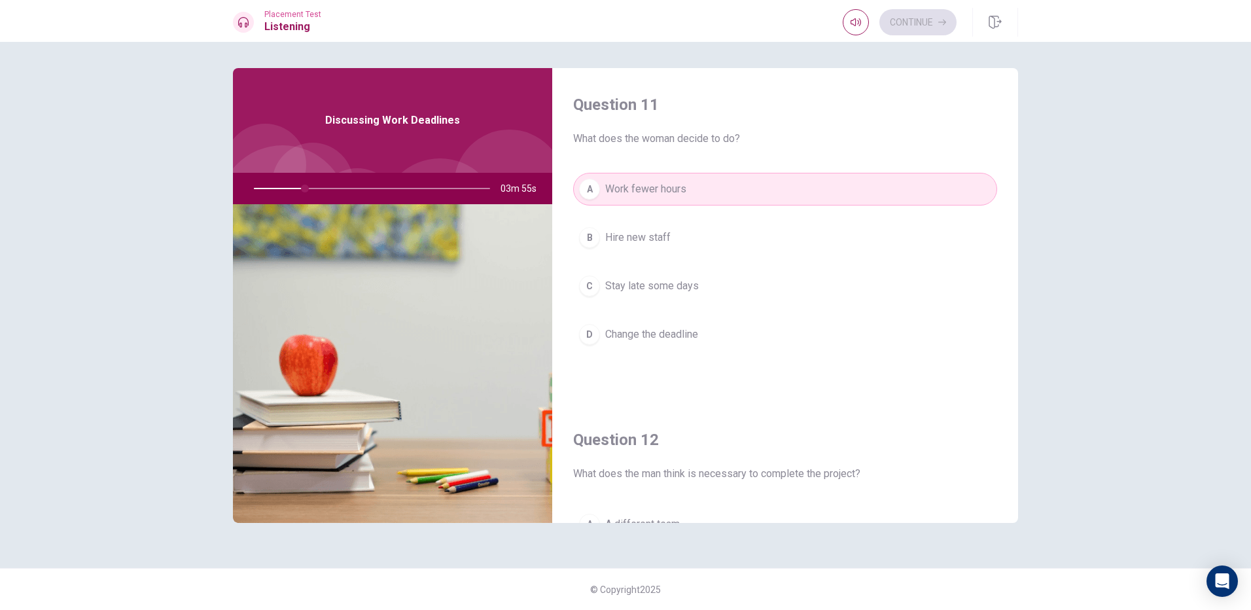
drag, startPoint x: 677, startPoint y: 232, endPoint x: 677, endPoint y: 240, distance: 8.5
click at [677, 234] on button "B Hire new staff" at bounding box center [785, 237] width 424 height 33
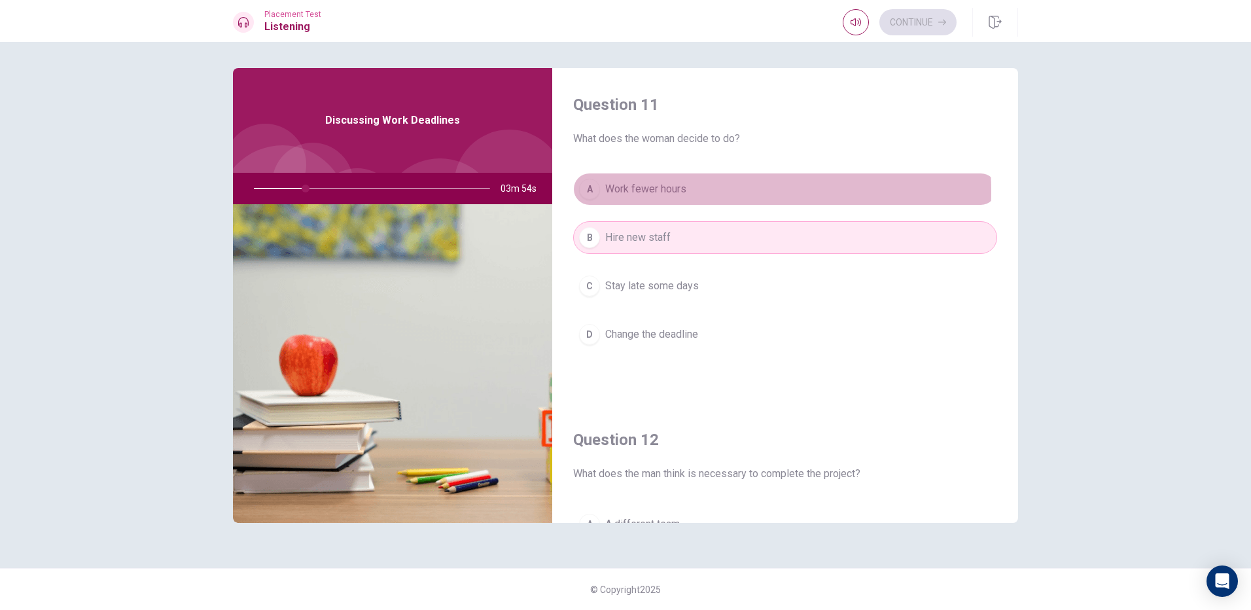
click at [669, 190] on span "Work fewer hours" at bounding box center [645, 189] width 81 height 16
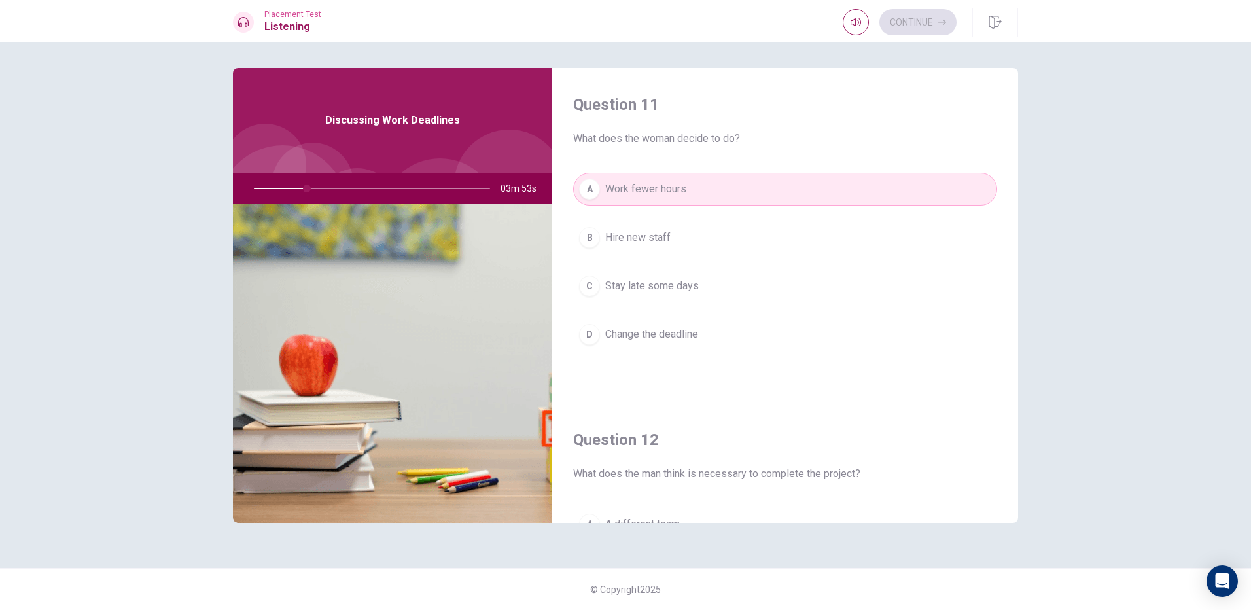
click at [633, 158] on div "Question 11 What does the woman decide to do? A Work fewer hours B Hire new sta…" at bounding box center [785, 235] width 466 height 335
drag, startPoint x: 574, startPoint y: 137, endPoint x: 743, endPoint y: 137, distance: 169.5
click at [743, 137] on span "What does the woman decide to do?" at bounding box center [785, 139] width 424 height 16
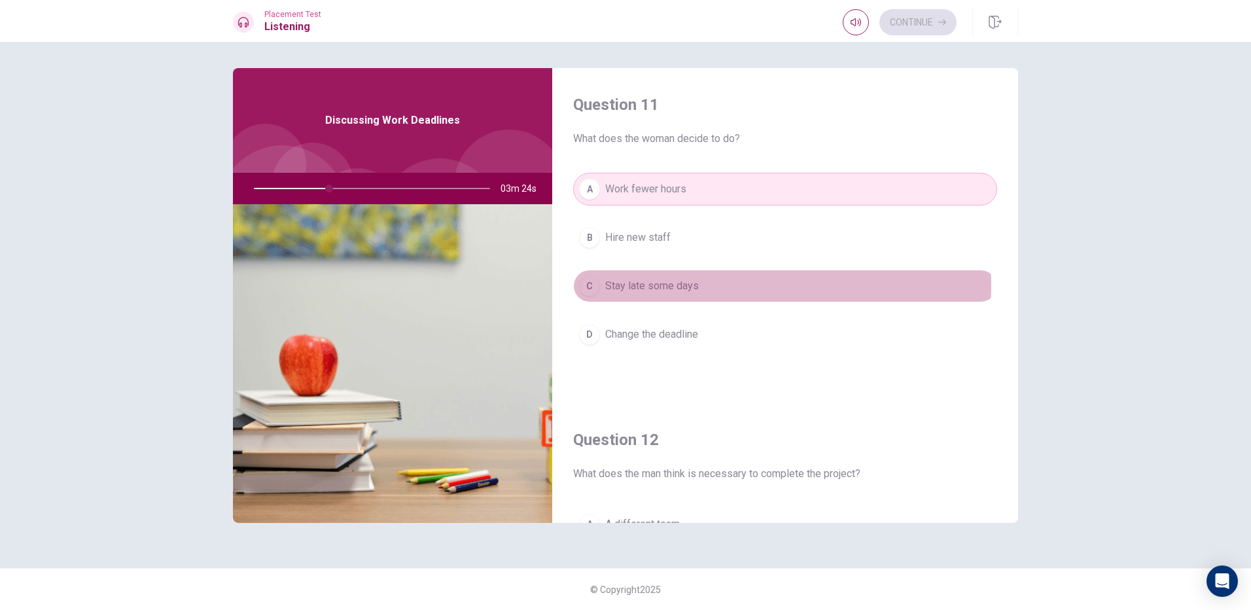
click at [706, 287] on button "C Stay late some days" at bounding box center [785, 286] width 424 height 33
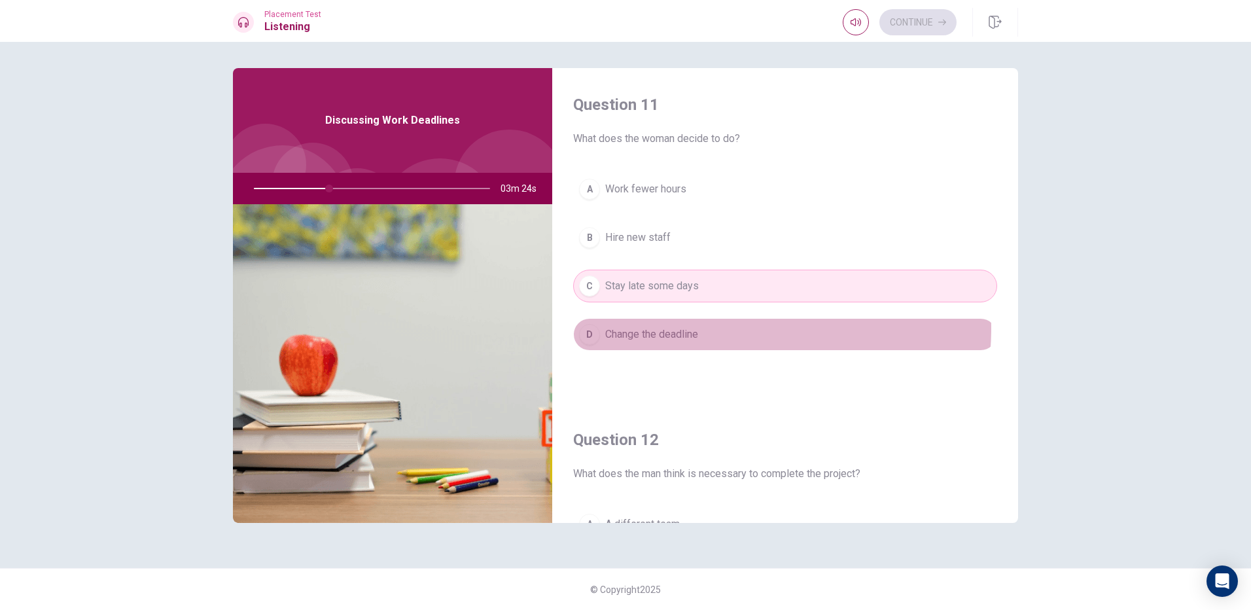
click at [694, 329] on span "Change the deadline" at bounding box center [651, 335] width 93 height 16
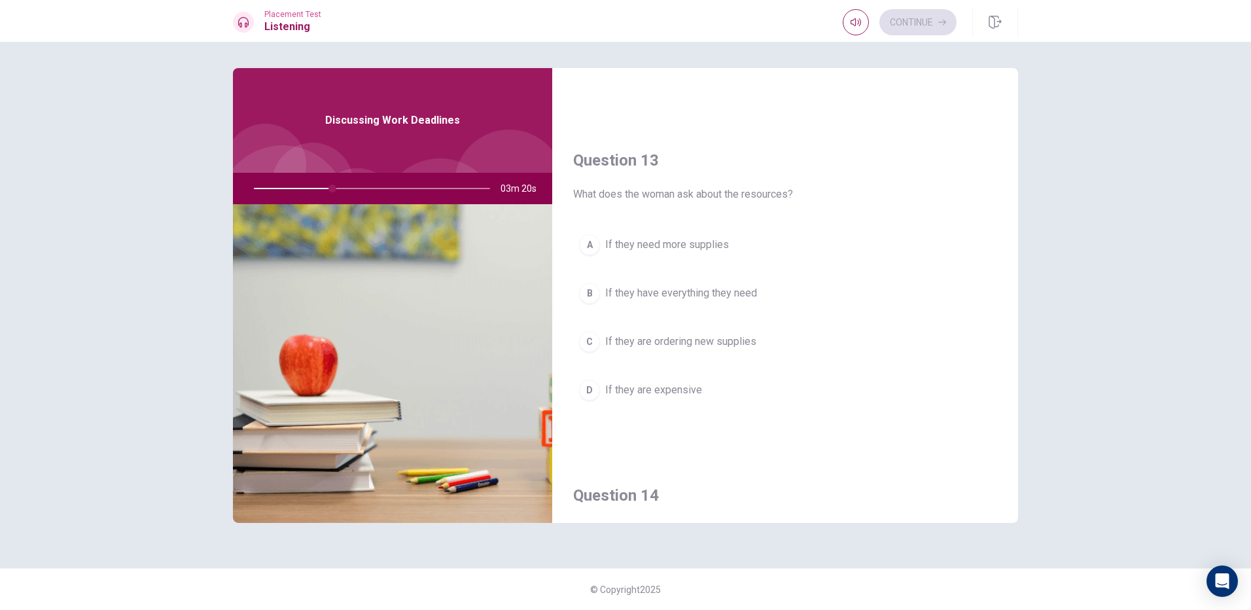
scroll to position [720, 0]
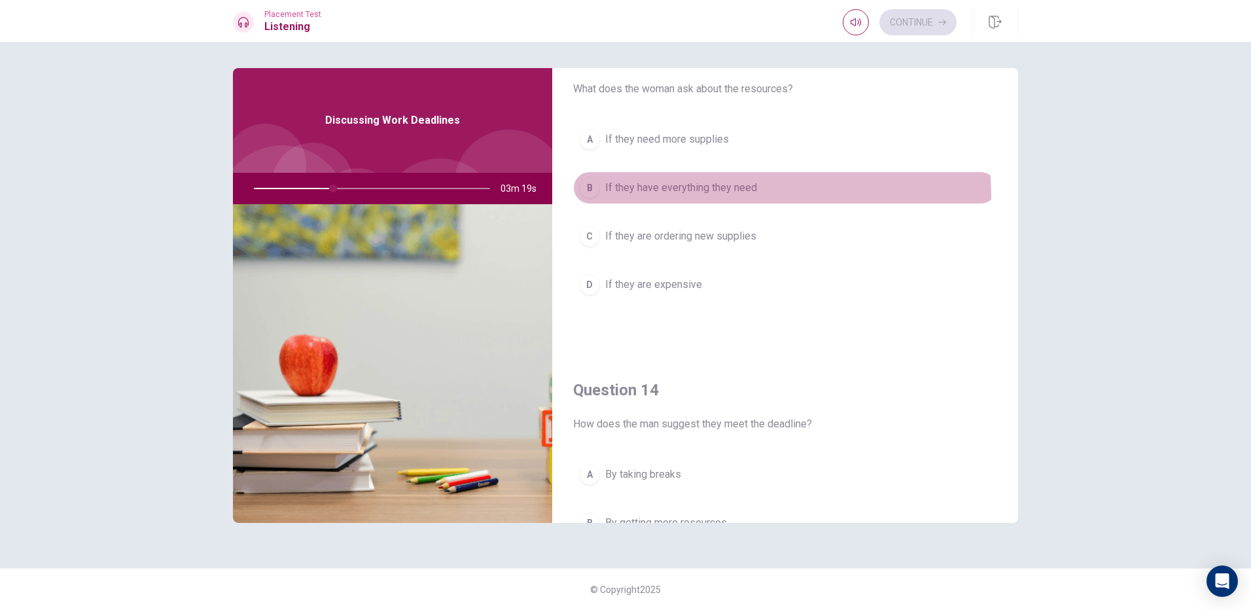
click at [668, 196] on button "B If they have everything they need" at bounding box center [785, 187] width 424 height 33
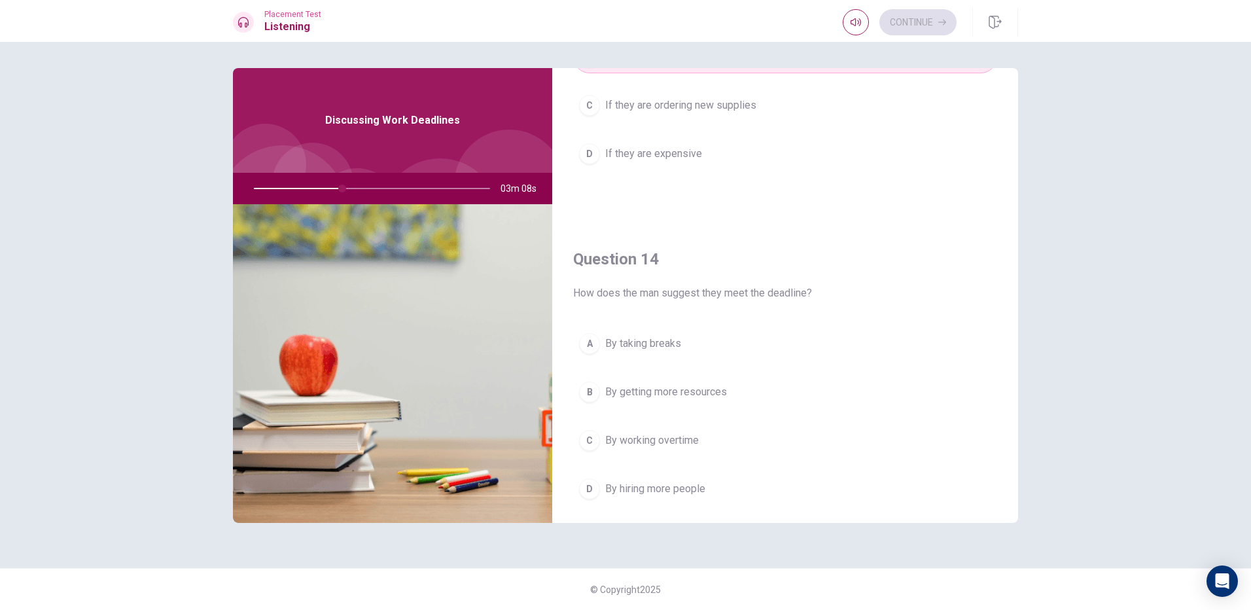
scroll to position [916, 0]
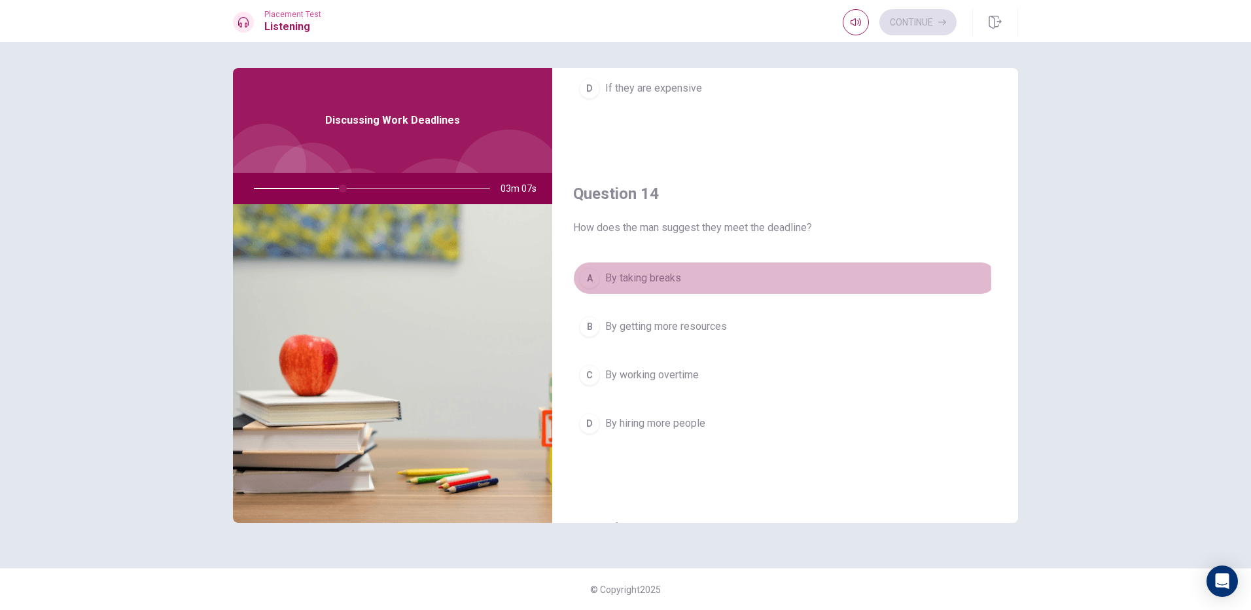
click at [634, 281] on span "By taking breaks" at bounding box center [643, 278] width 76 height 16
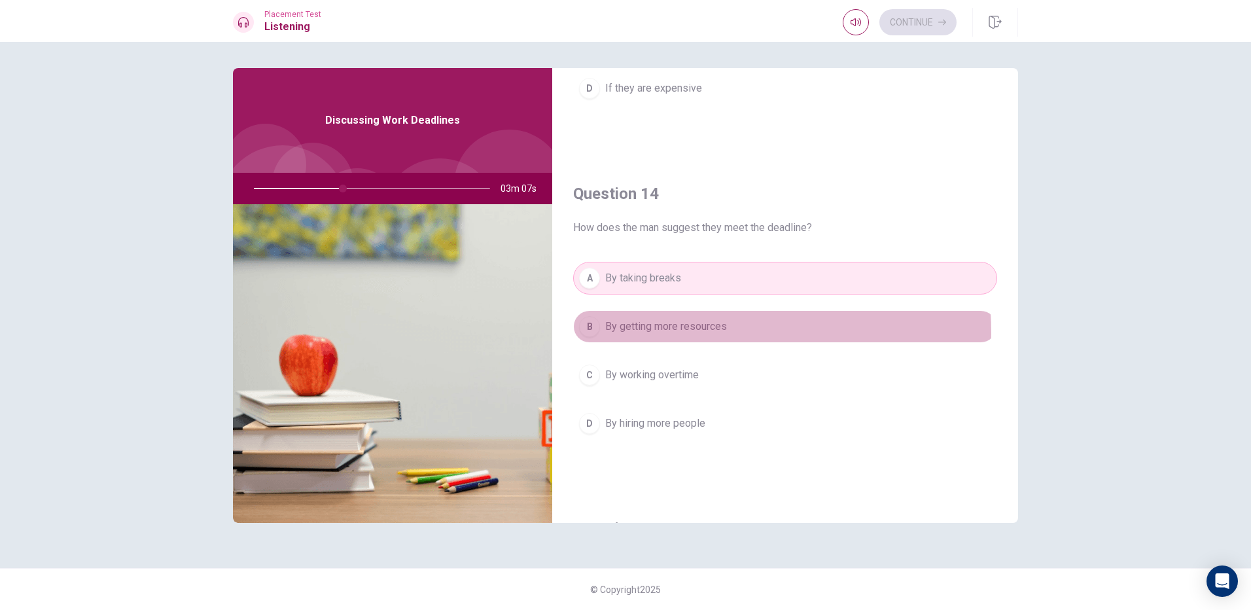
click at [658, 332] on span "By getting more resources" at bounding box center [666, 327] width 122 height 16
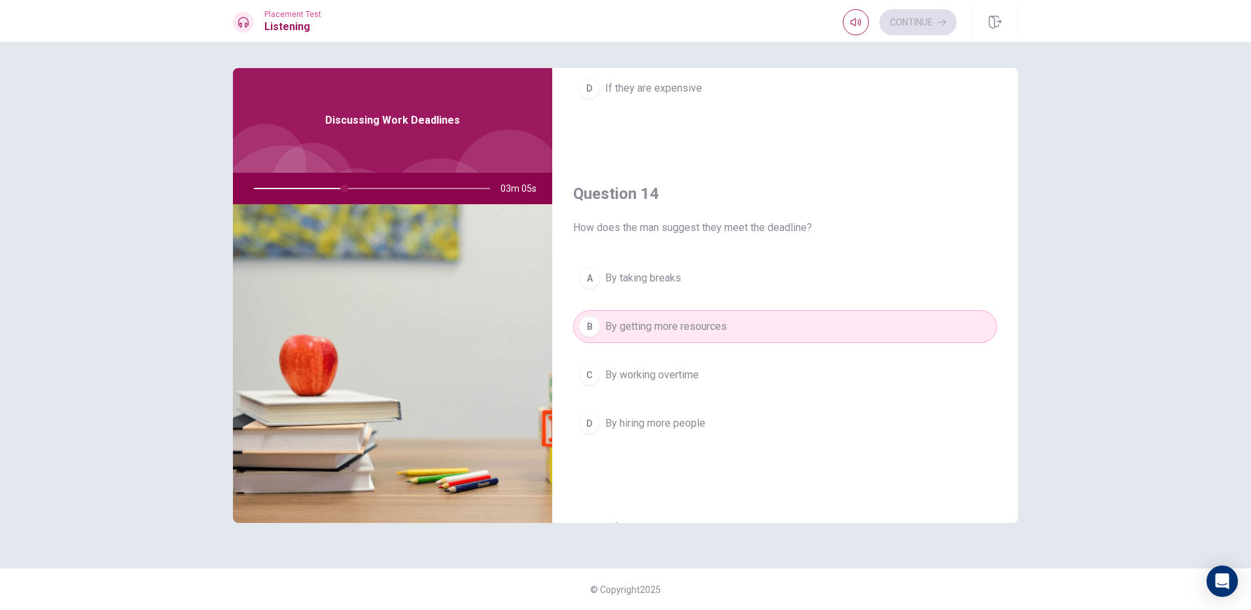
click at [656, 291] on button "A By taking breaks" at bounding box center [785, 278] width 424 height 33
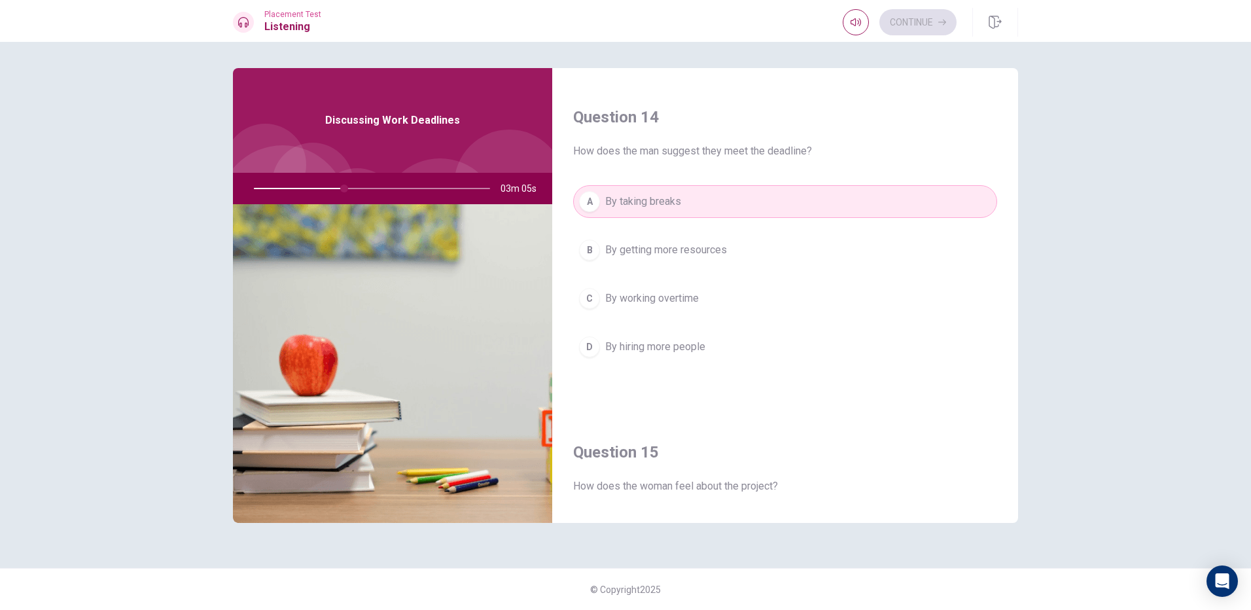
scroll to position [1178, 0]
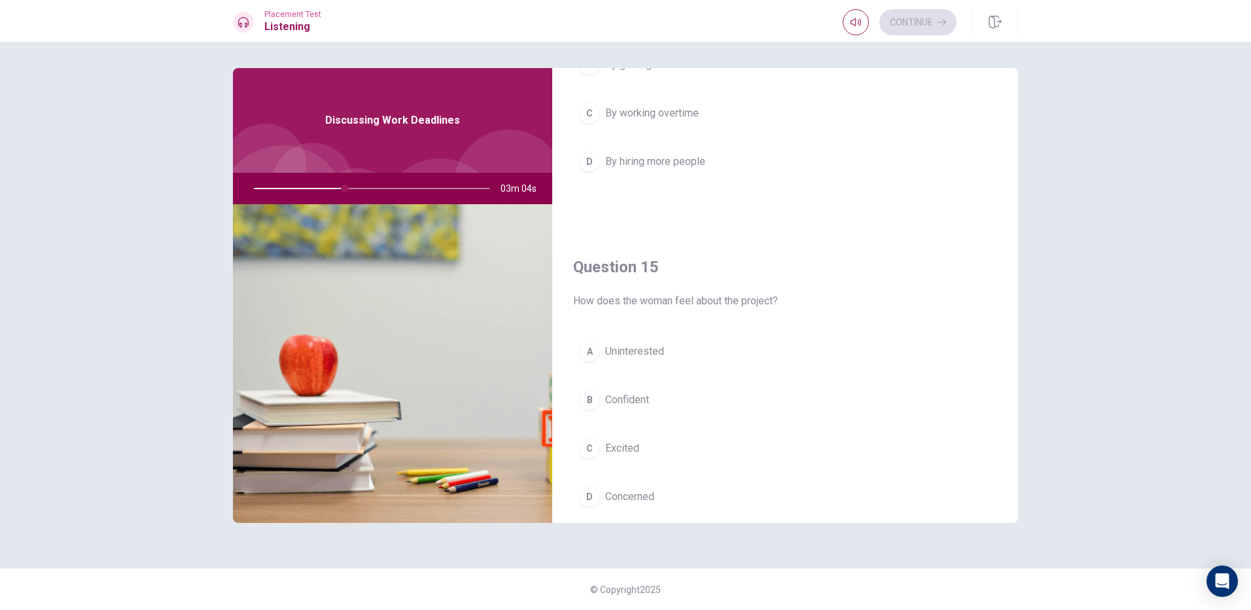
click at [628, 418] on div "A Uninterested B Confident C Excited D Concerned" at bounding box center [785, 437] width 424 height 204
click at [618, 448] on span "Excited" at bounding box center [622, 448] width 34 height 16
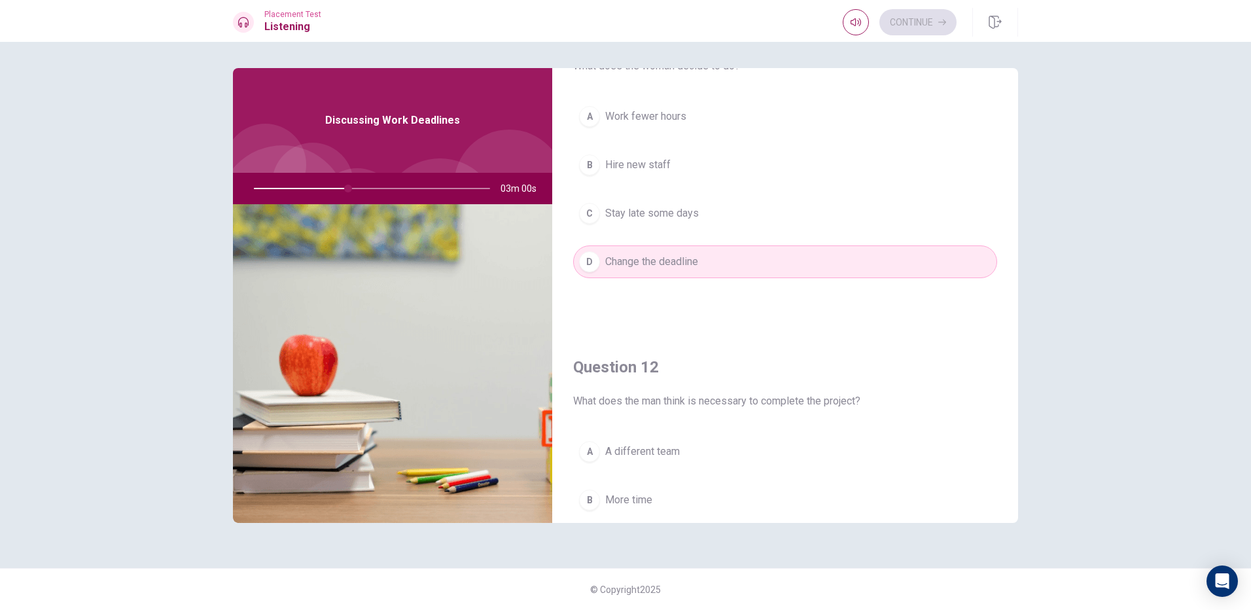
scroll to position [262, 0]
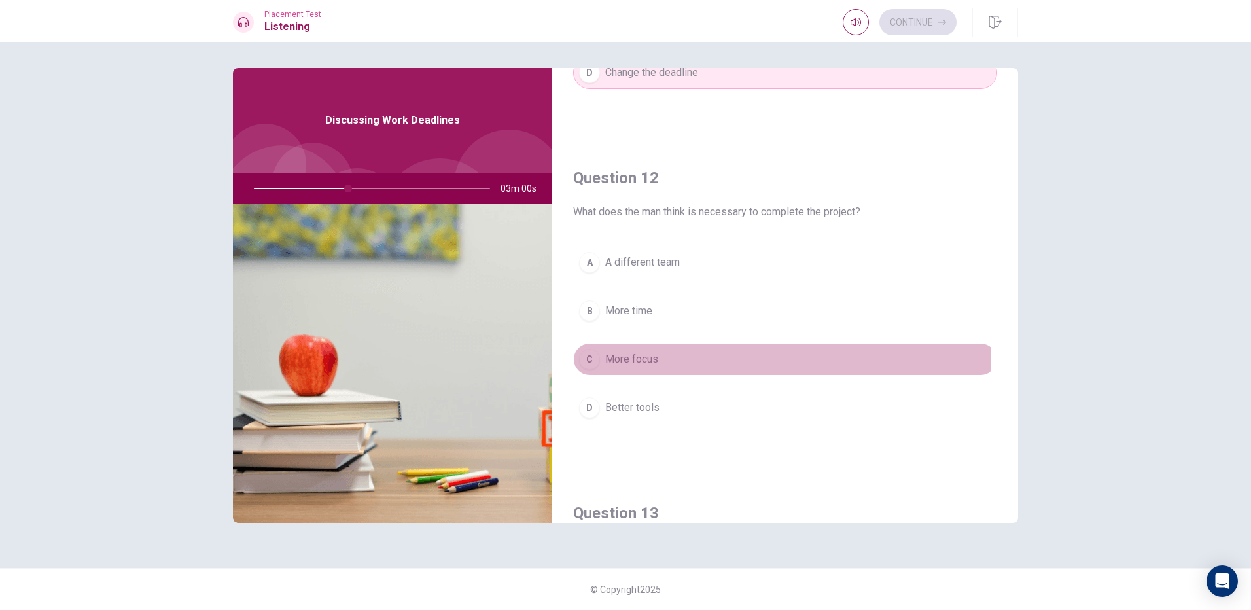
click at [621, 351] on button "C More focus" at bounding box center [785, 359] width 424 height 33
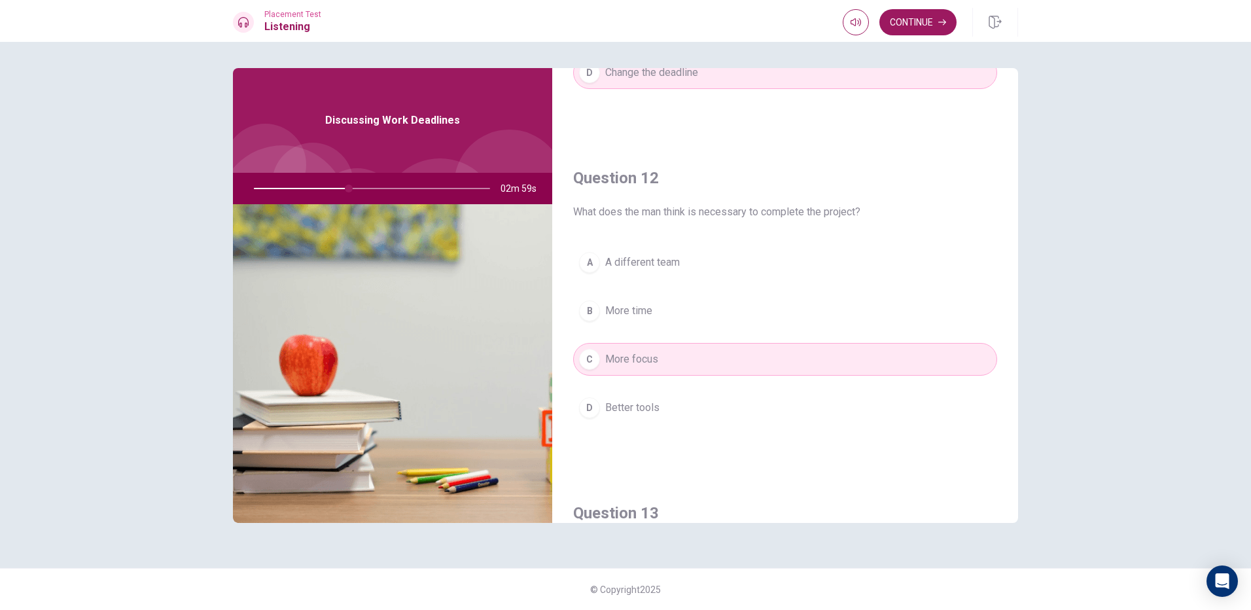
click at [637, 406] on span "Better tools" at bounding box center [632, 408] width 54 height 16
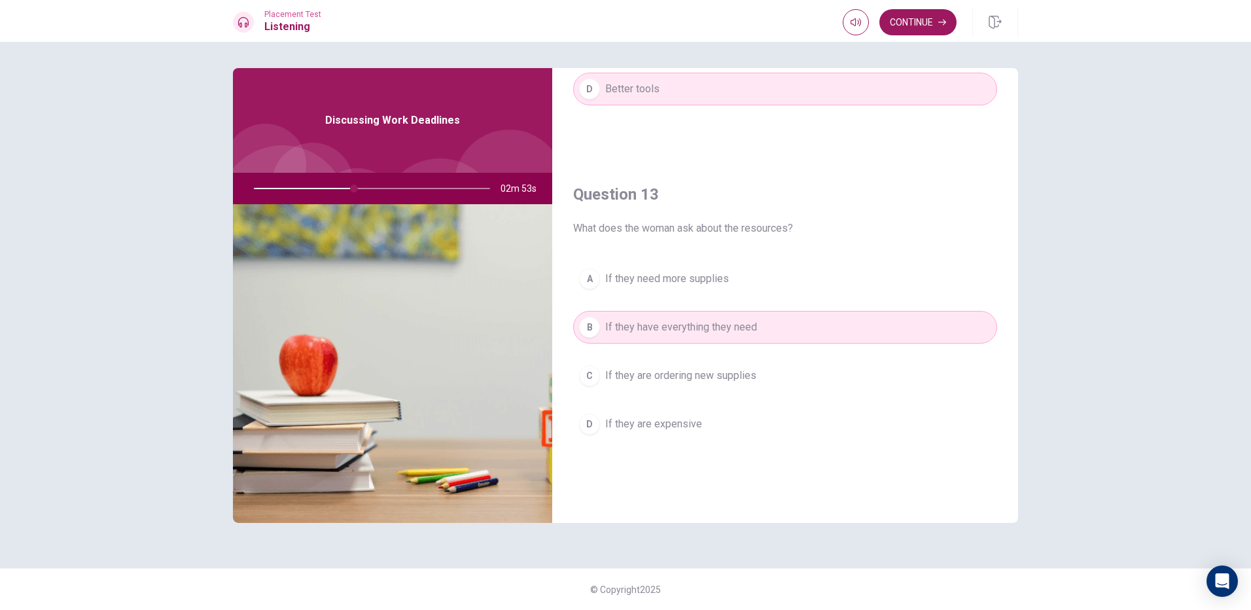
scroll to position [566, 0]
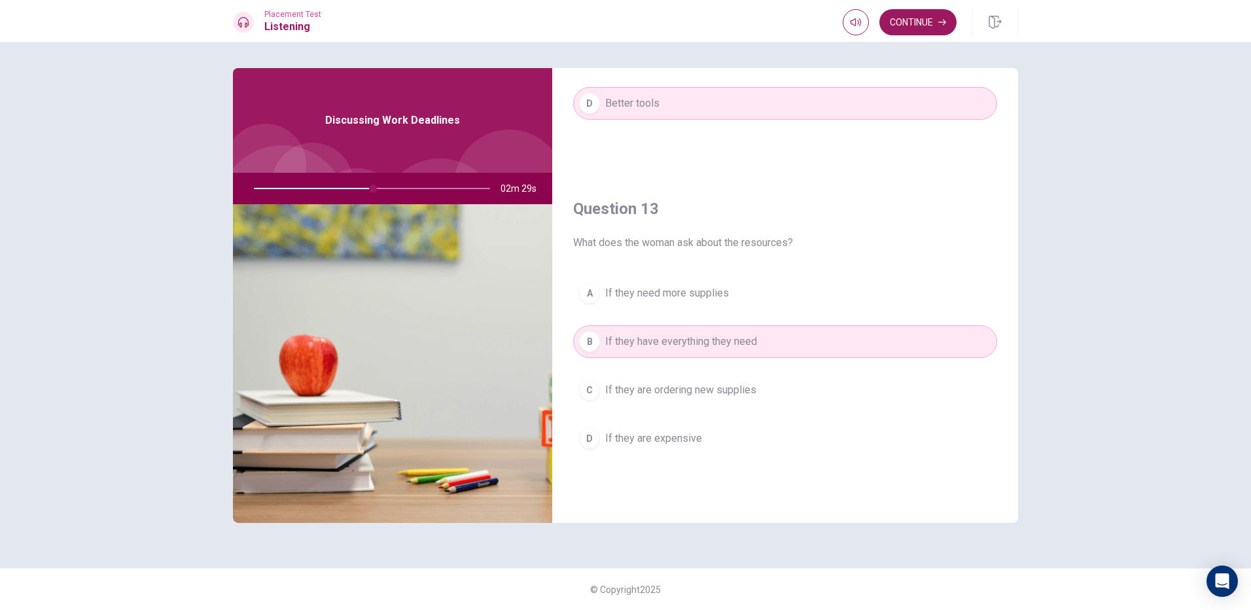
type input "51"
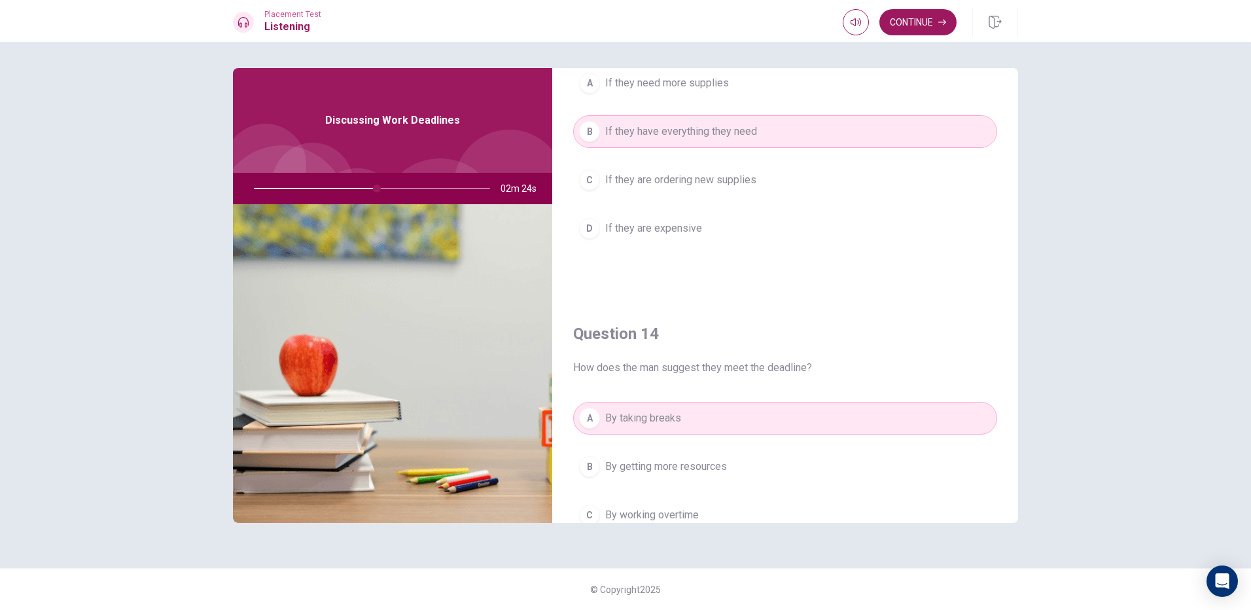
scroll to position [776, 0]
drag, startPoint x: 565, startPoint y: 254, endPoint x: 483, endPoint y: 151, distance: 131.9
click at [520, 183] on div "Question 11 What does the woman decide to do? A Work fewer hours B Hire new sta…" at bounding box center [625, 295] width 785 height 455
click at [896, 23] on button "Continue" at bounding box center [918, 22] width 77 height 26
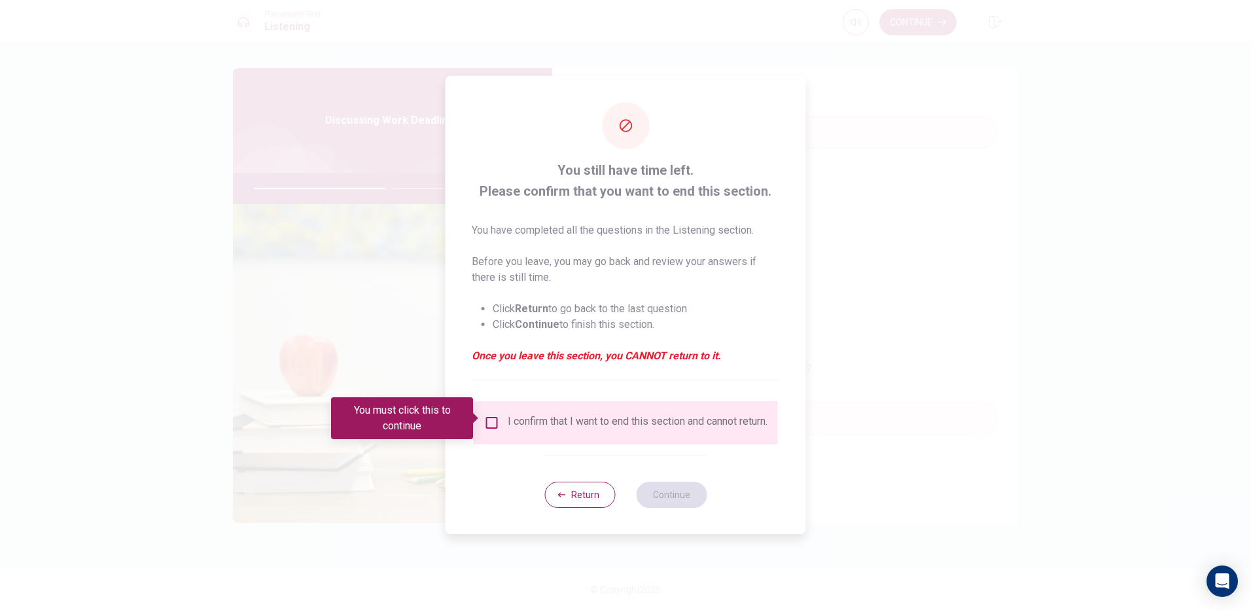
click at [517, 425] on div "I confirm that I want to end this section and cannot return." at bounding box center [625, 423] width 283 height 16
click at [497, 425] on input "You must click this to continue" at bounding box center [492, 423] width 16 height 16
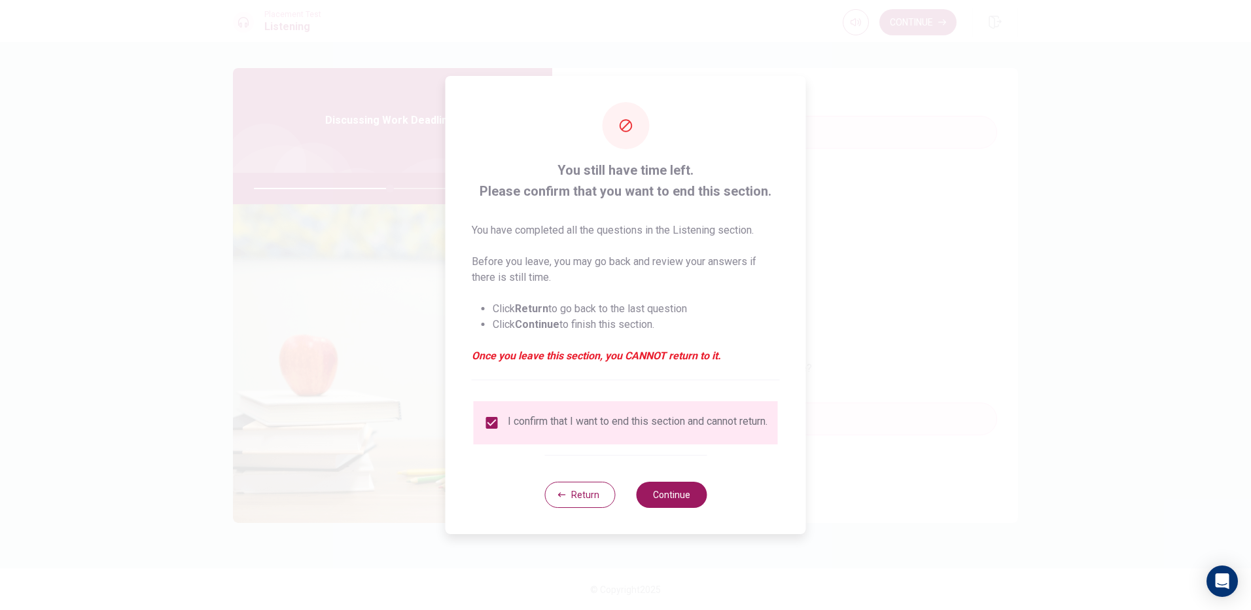
click at [518, 418] on div "I confirm that I want to end this section and cannot return." at bounding box center [638, 423] width 260 height 16
click at [498, 418] on div "I confirm that I want to end this section and cannot return." at bounding box center [625, 423] width 283 height 16
drag, startPoint x: 508, startPoint y: 415, endPoint x: 596, endPoint y: 397, distance: 89.6
click at [613, 415] on div "I confirm that I want to end this section and cannot return." at bounding box center [638, 423] width 260 height 16
drag, startPoint x: 592, startPoint y: 312, endPoint x: 651, endPoint y: 312, distance: 59.6
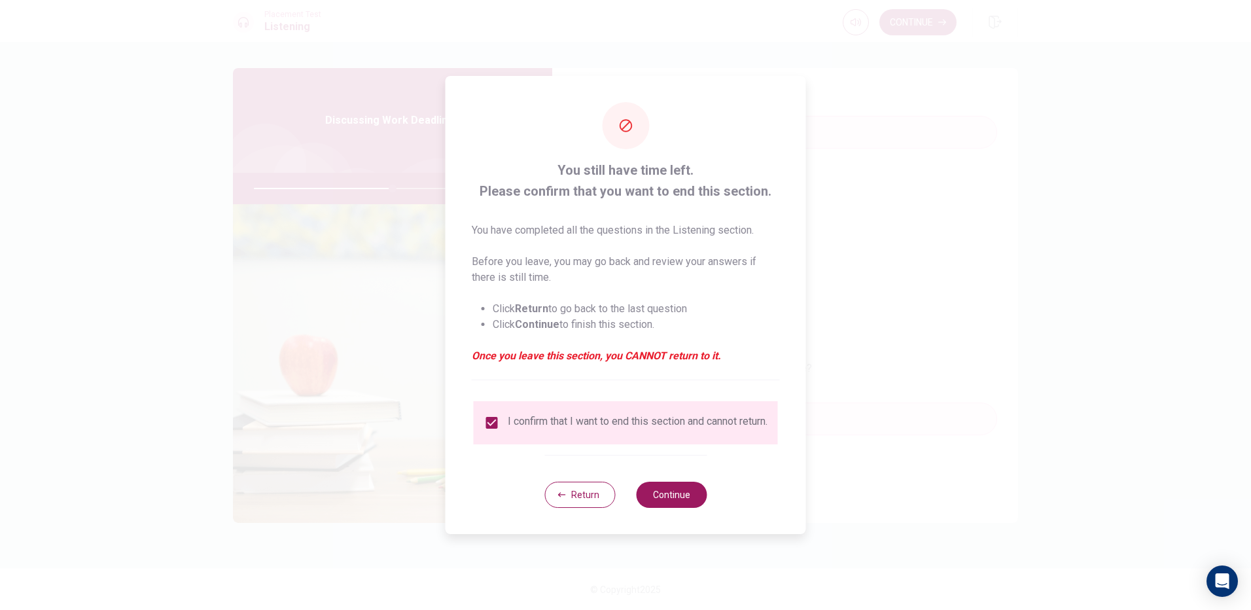
click at [651, 312] on li "Click Return to go back to the last question" at bounding box center [636, 309] width 287 height 16
drag, startPoint x: 550, startPoint y: 301, endPoint x: 645, endPoint y: 309, distance: 95.2
click at [645, 309] on li "Click Return to go back to the last question" at bounding box center [636, 309] width 287 height 16
click at [668, 503] on button "Continue" at bounding box center [671, 495] width 71 height 26
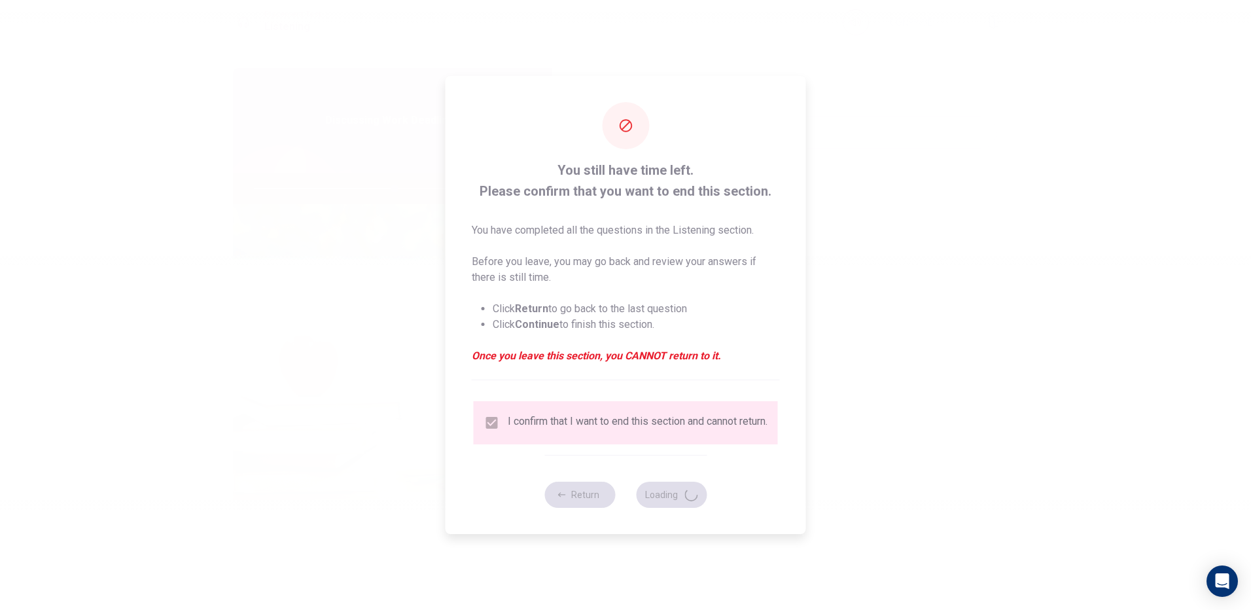
type input "60"
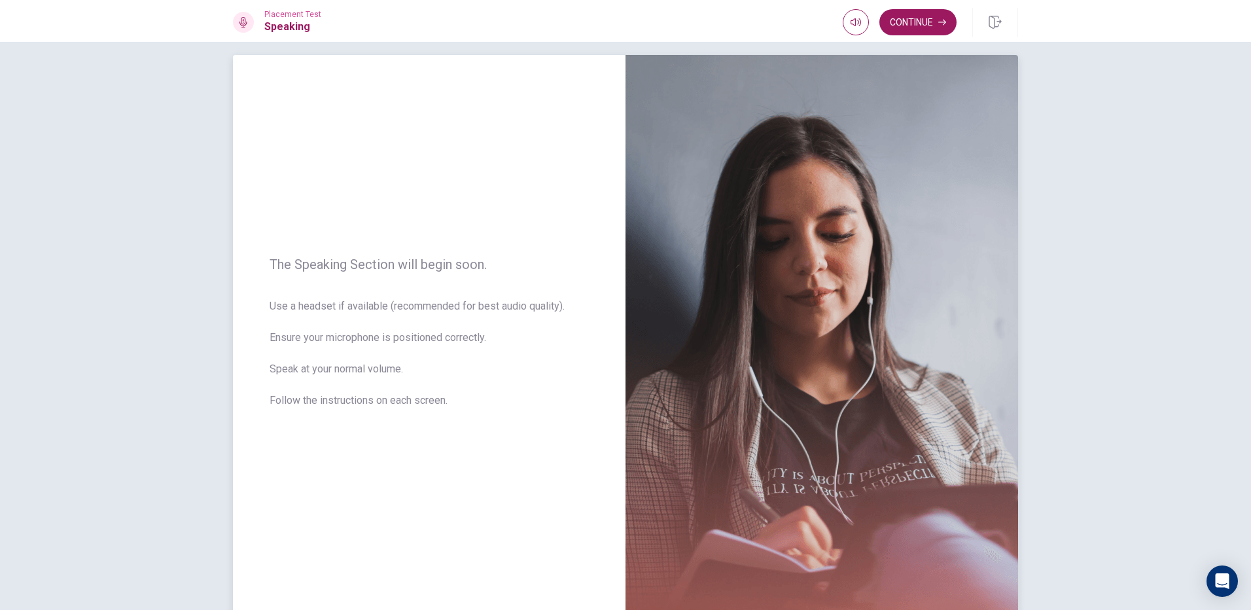
scroll to position [0, 0]
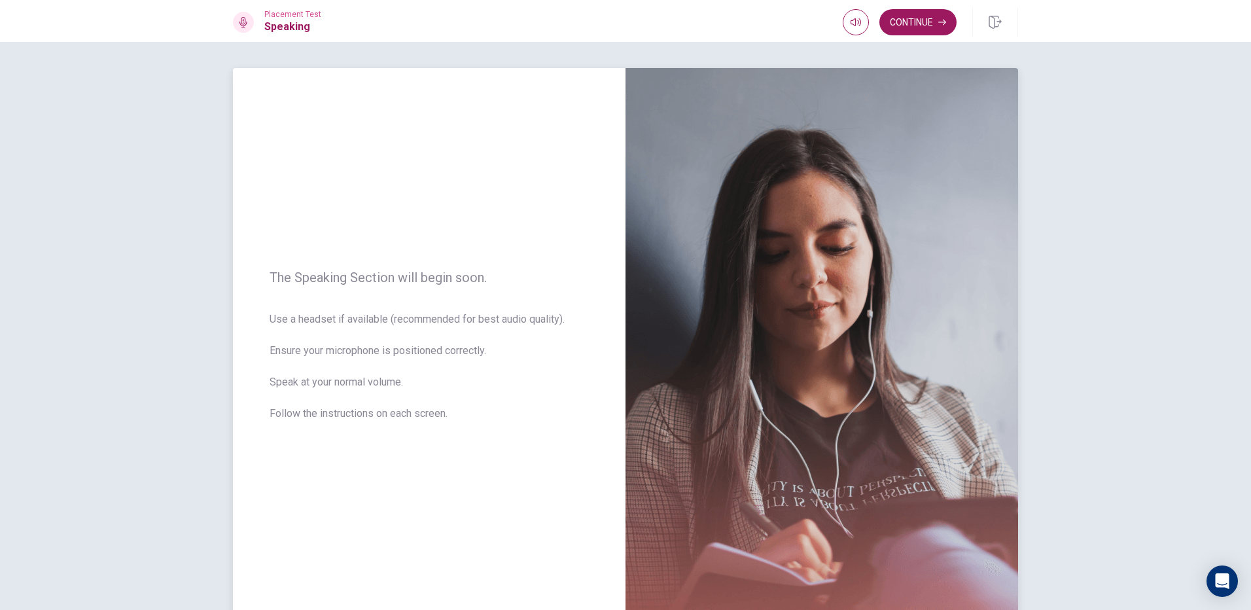
drag, startPoint x: 268, startPoint y: 317, endPoint x: 456, endPoint y: 420, distance: 213.5
click at [455, 420] on span "Use a headset if available (recommended for best audio quality). Ensure your mi…" at bounding box center [429, 375] width 319 height 126
click at [901, 18] on button "Continue" at bounding box center [918, 22] width 77 height 26
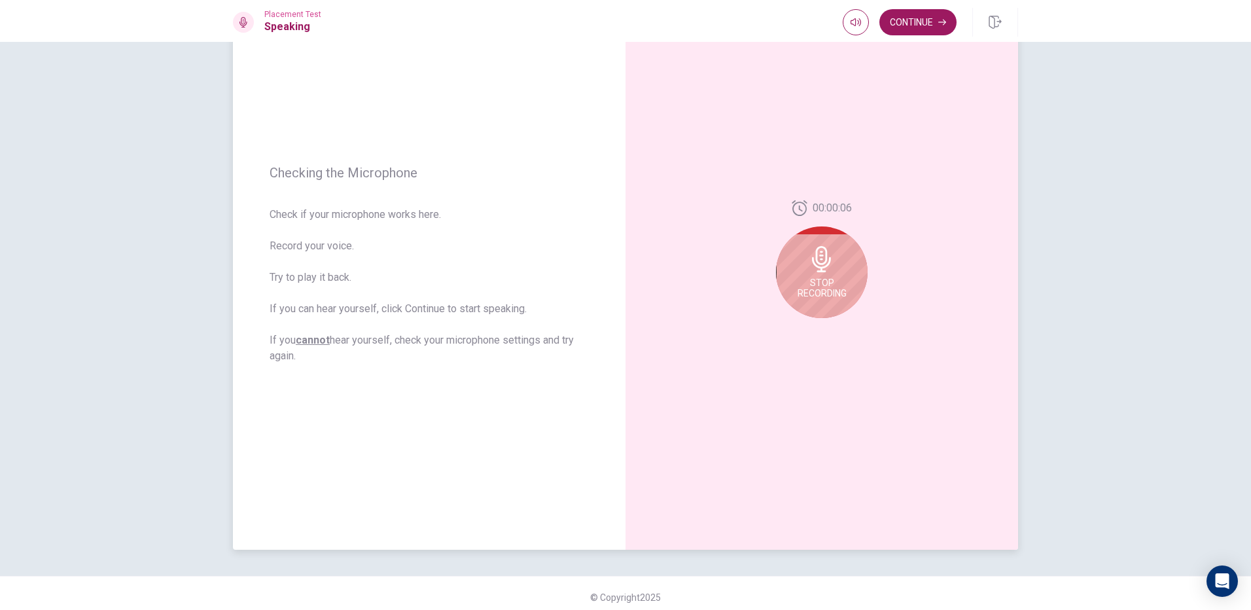
scroll to position [97, 0]
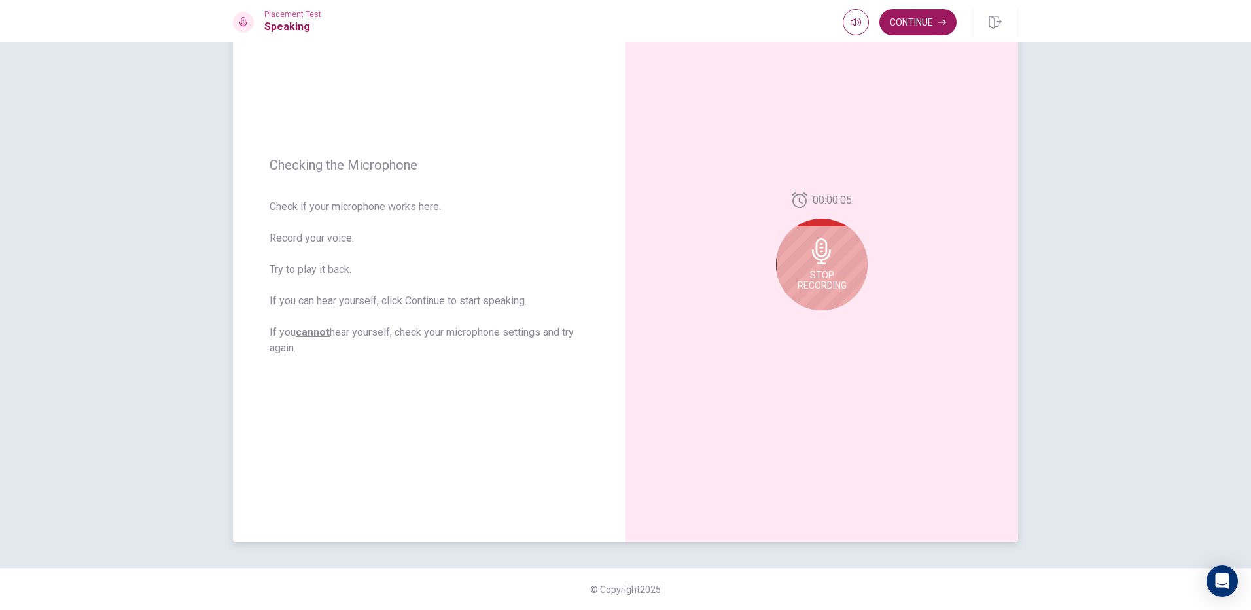
click at [821, 276] on span "Stop Recording" at bounding box center [822, 280] width 49 height 21
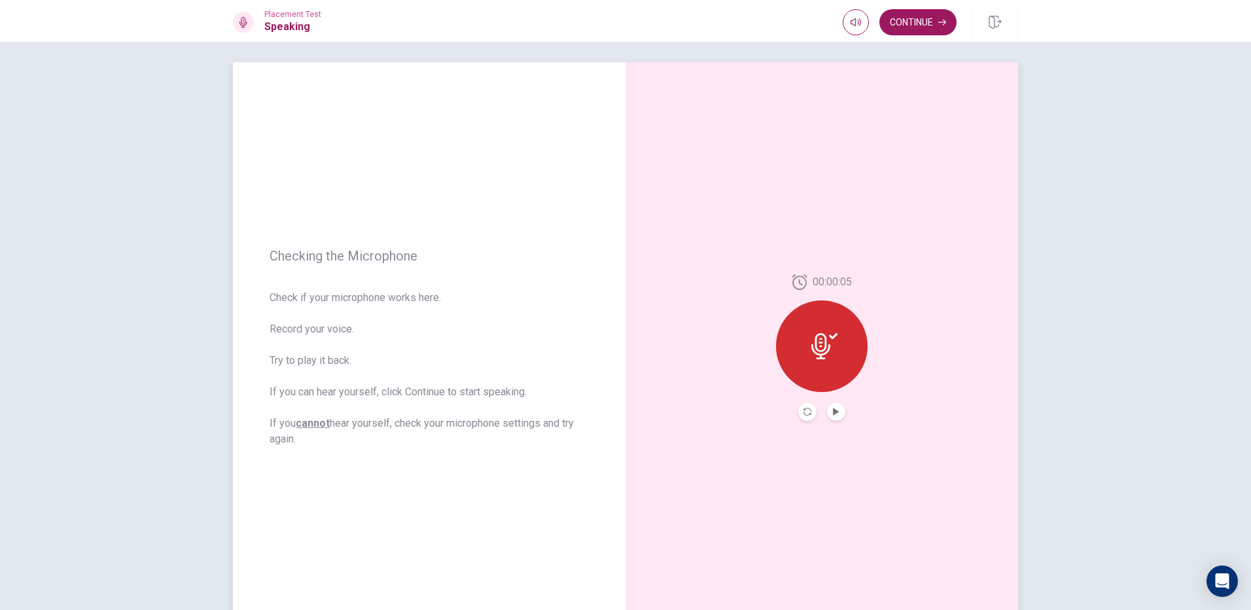
scroll to position [0, 0]
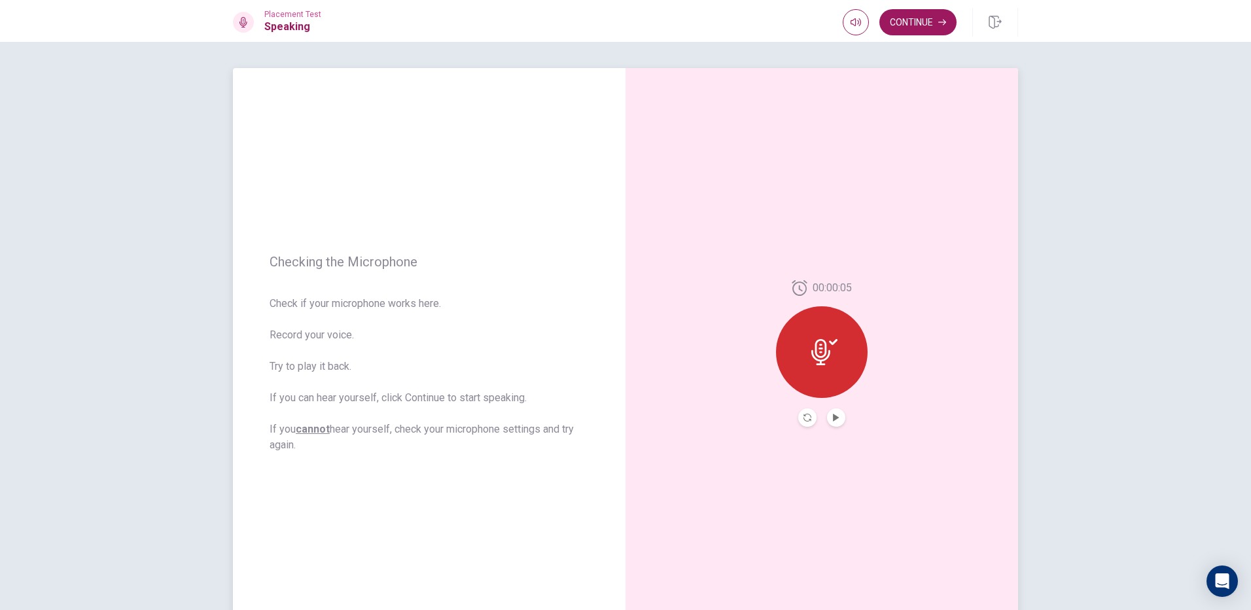
click at [841, 411] on div at bounding box center [821, 417] width 47 height 18
click at [836, 419] on icon "Play Audio" at bounding box center [836, 418] width 8 height 8
click at [836, 419] on icon "Pause Audio" at bounding box center [836, 418] width 7 height 8
click at [929, 26] on button "Continue" at bounding box center [918, 22] width 77 height 26
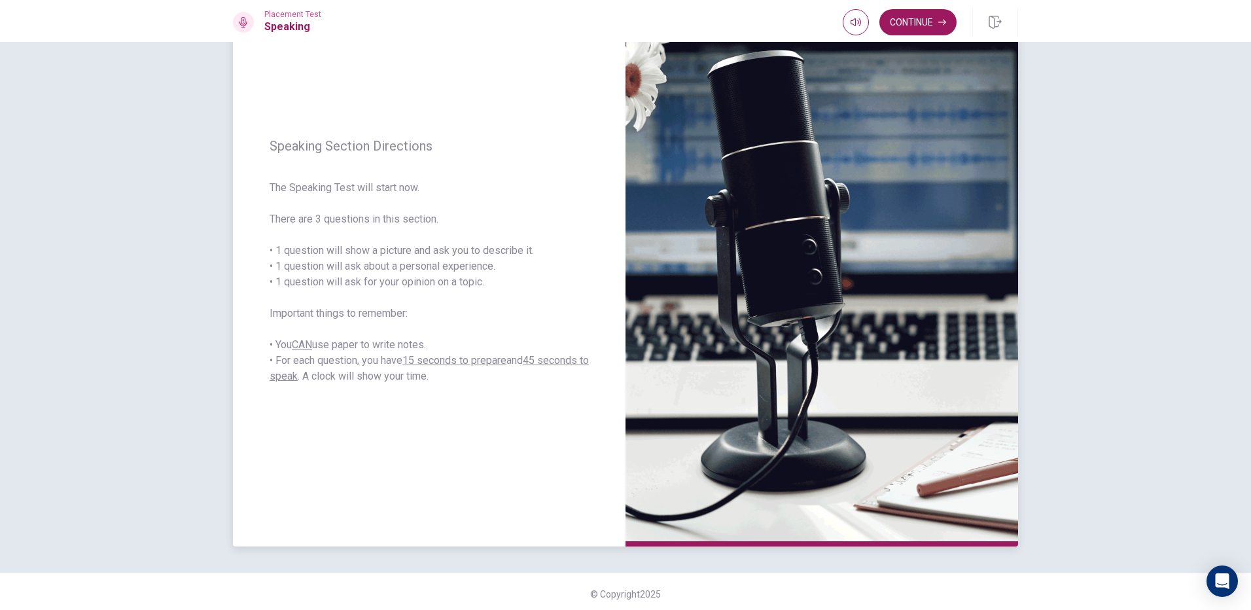
scroll to position [97, 0]
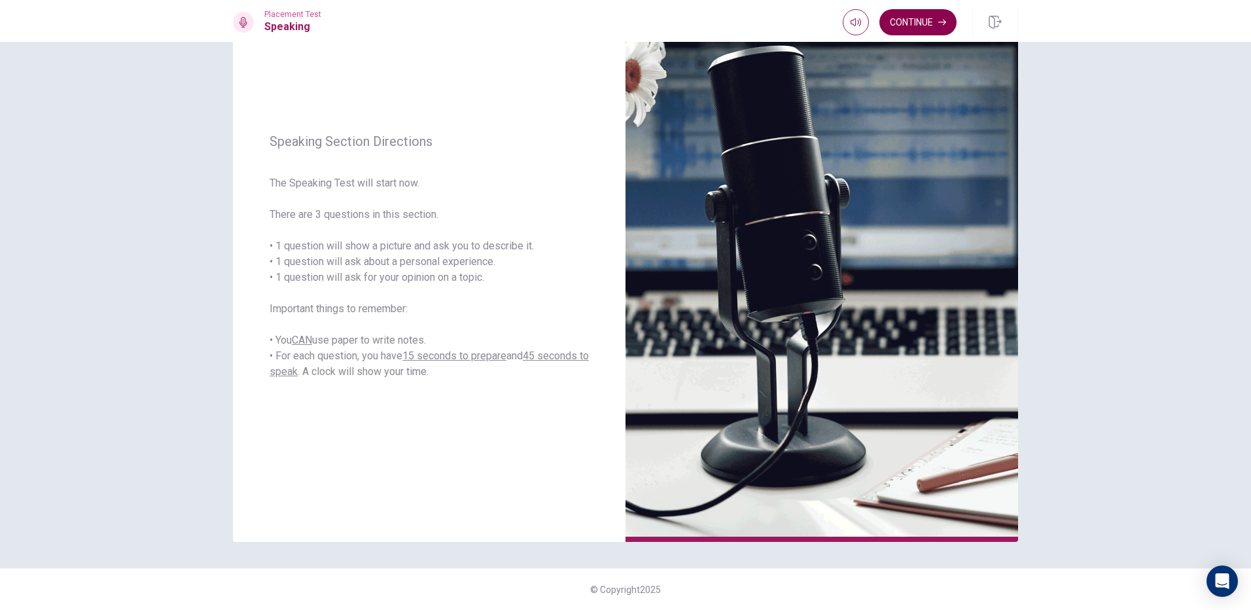
click at [920, 18] on button "Continue" at bounding box center [918, 22] width 77 height 26
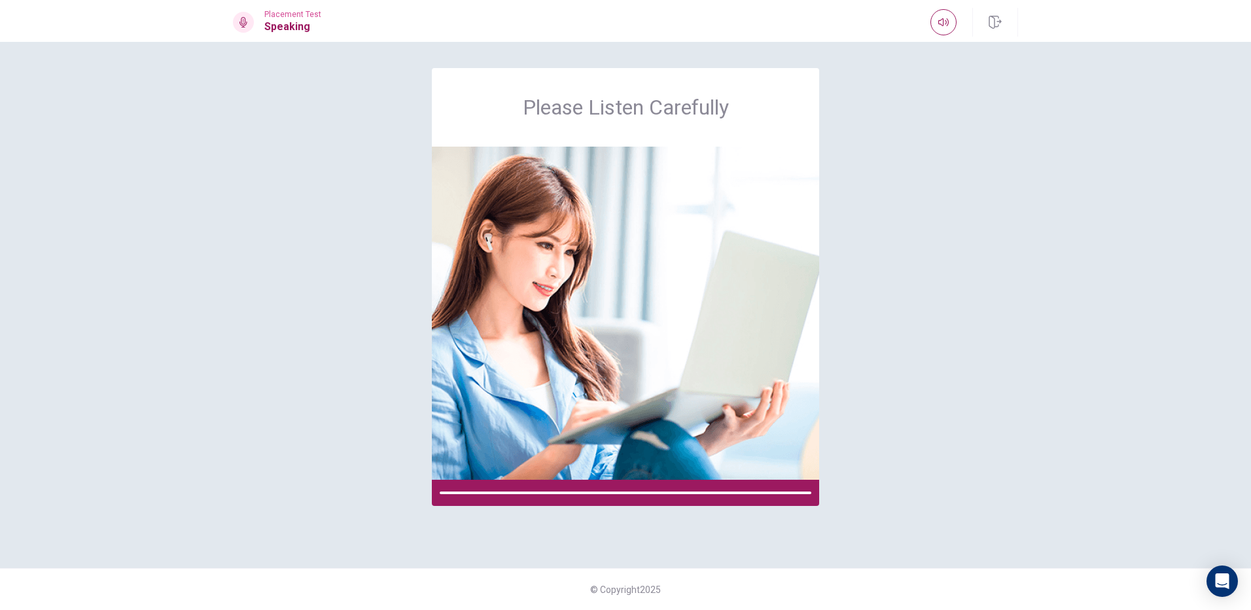
scroll to position [0, 0]
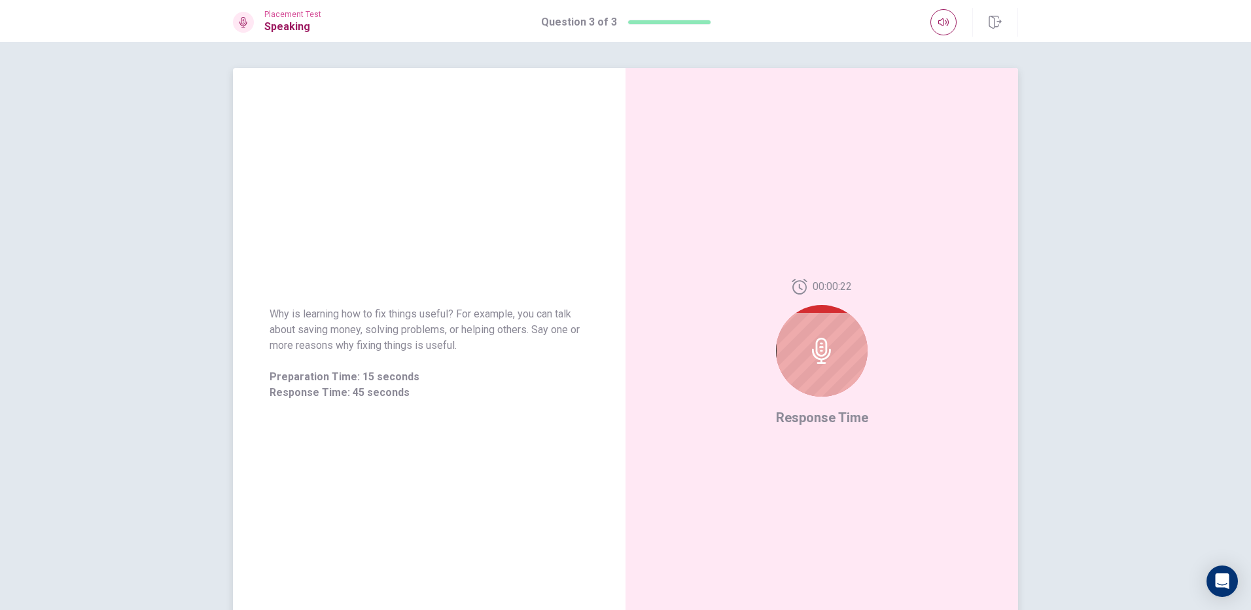
click at [820, 370] on div at bounding box center [822, 351] width 92 height 92
click at [823, 347] on icon at bounding box center [821, 351] width 19 height 26
click at [824, 355] on icon at bounding box center [822, 351] width 26 height 26
click at [830, 377] on div at bounding box center [822, 351] width 92 height 92
click at [830, 380] on div at bounding box center [822, 351] width 92 height 92
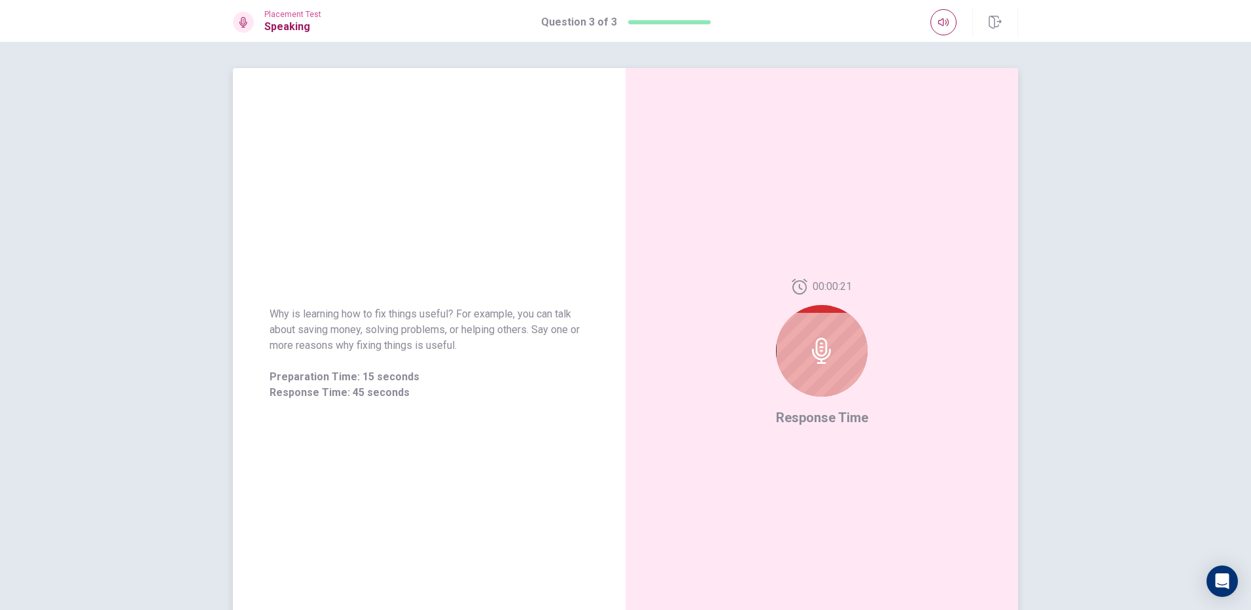
click at [830, 380] on div at bounding box center [822, 351] width 92 height 92
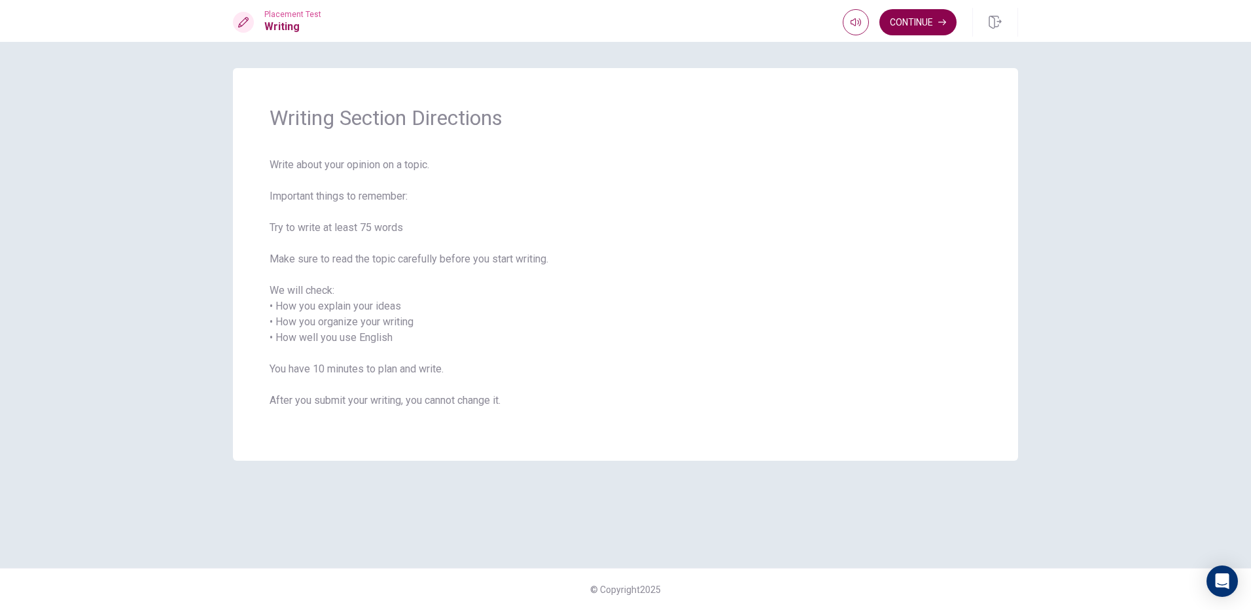
click at [932, 24] on button "Continue" at bounding box center [918, 22] width 77 height 26
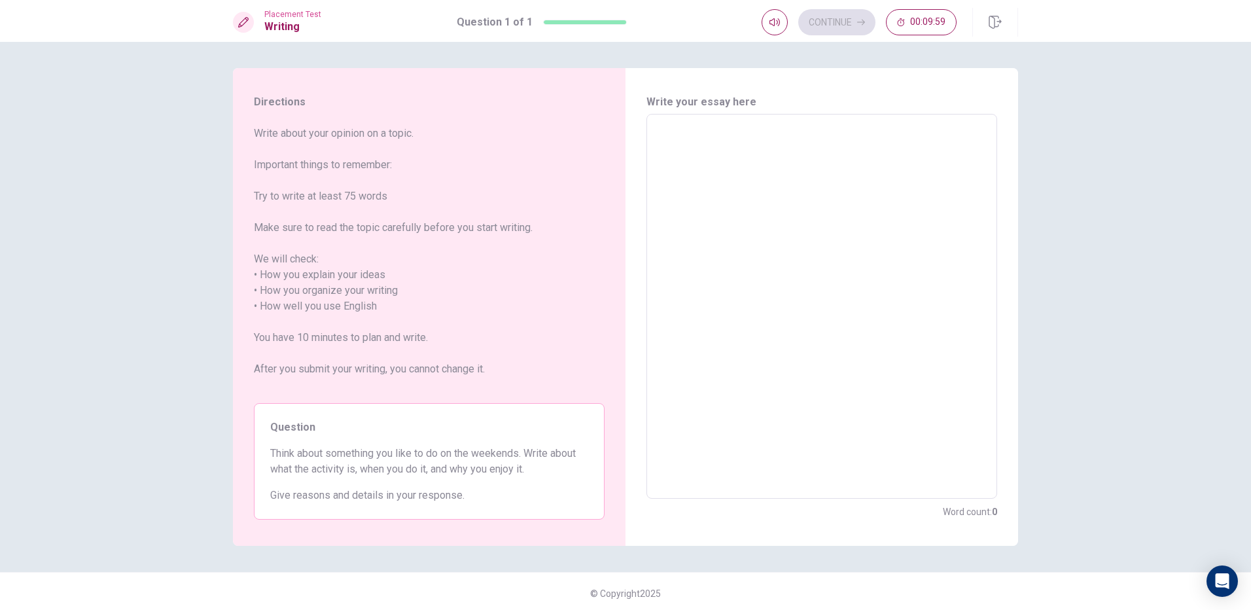
click at [695, 155] on textarea at bounding box center [822, 306] width 332 height 363
drag, startPoint x: 529, startPoint y: 227, endPoint x: 406, endPoint y: 230, distance: 123.1
click at [406, 230] on span "Write about your opinion on a topic. Important things to remember: Try to write…" at bounding box center [429, 259] width 351 height 267
click at [736, 141] on textarea at bounding box center [822, 306] width 332 height 363
type textarea "I"
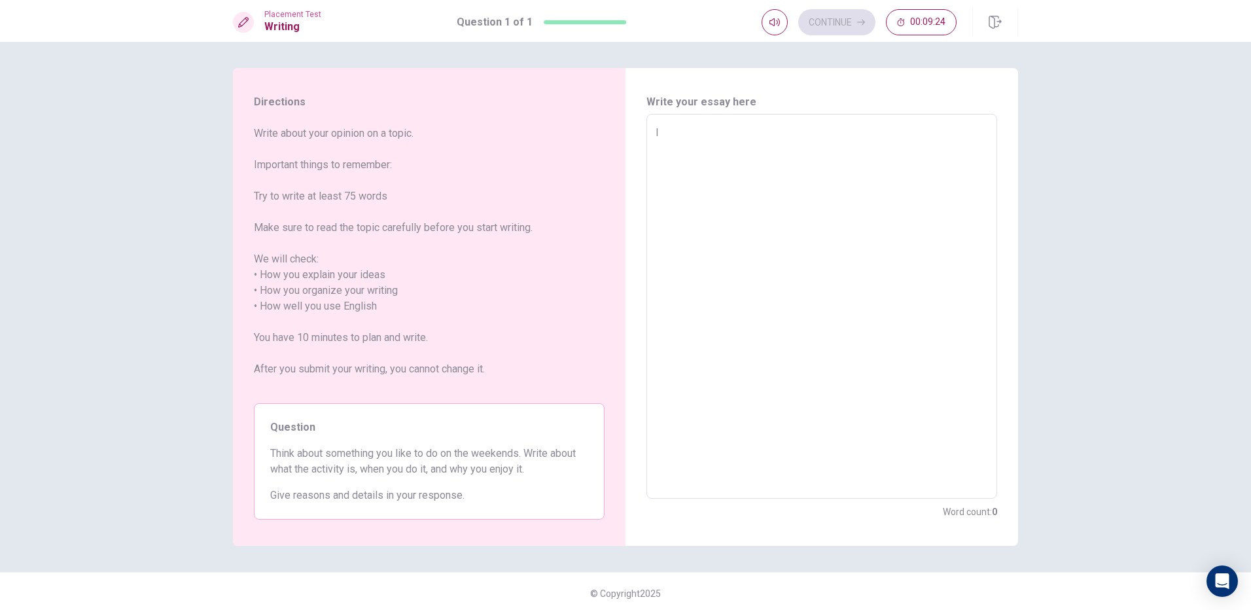
type textarea "x"
type textarea "I"
type textarea "x"
type textarea "I u"
type textarea "x"
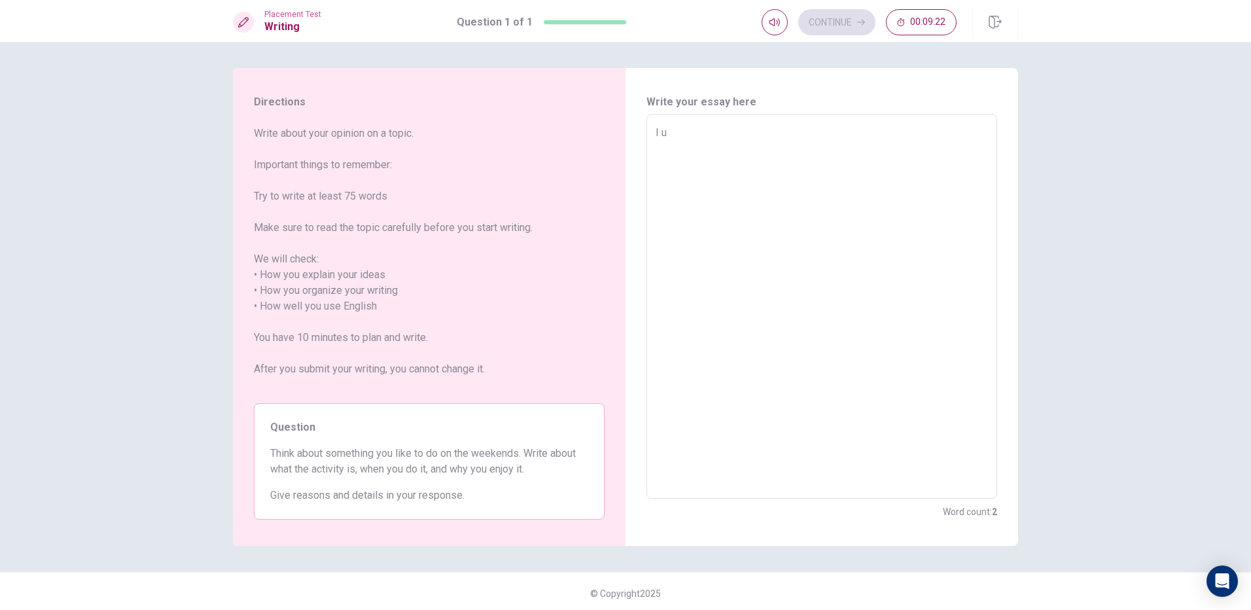
type textarea "I us"
type textarea "x"
type textarea "I [GEOGRAPHIC_DATA]"
type textarea "x"
type textarea "I usal"
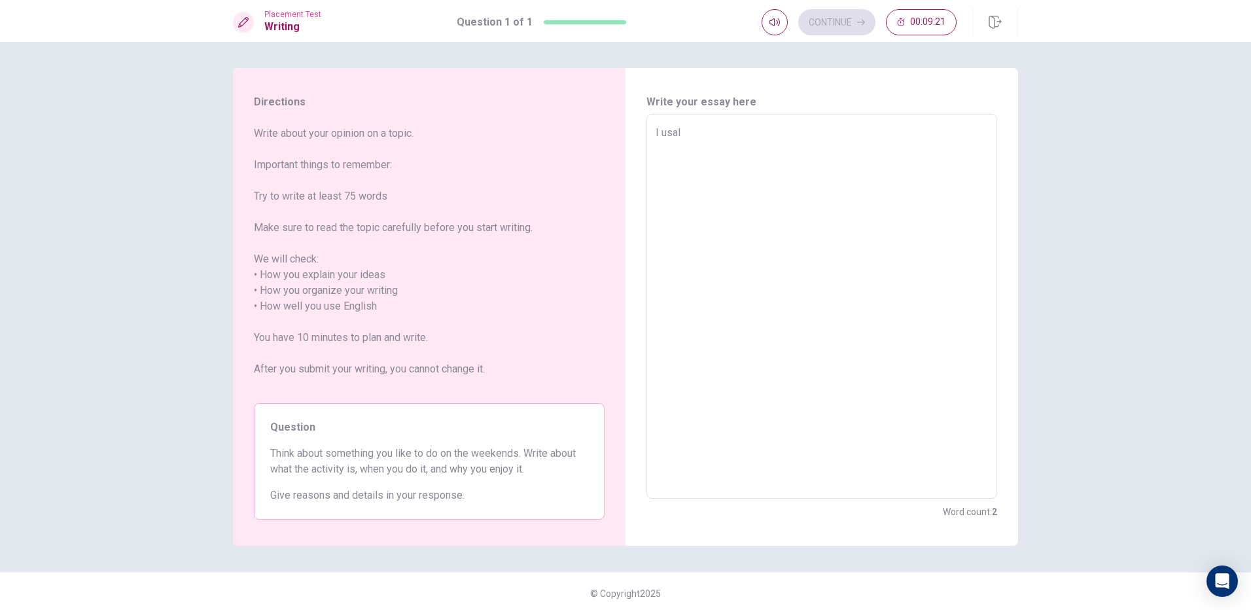
type textarea "x"
type textarea "I usalu"
type textarea "x"
type textarea "I usal"
type textarea "x"
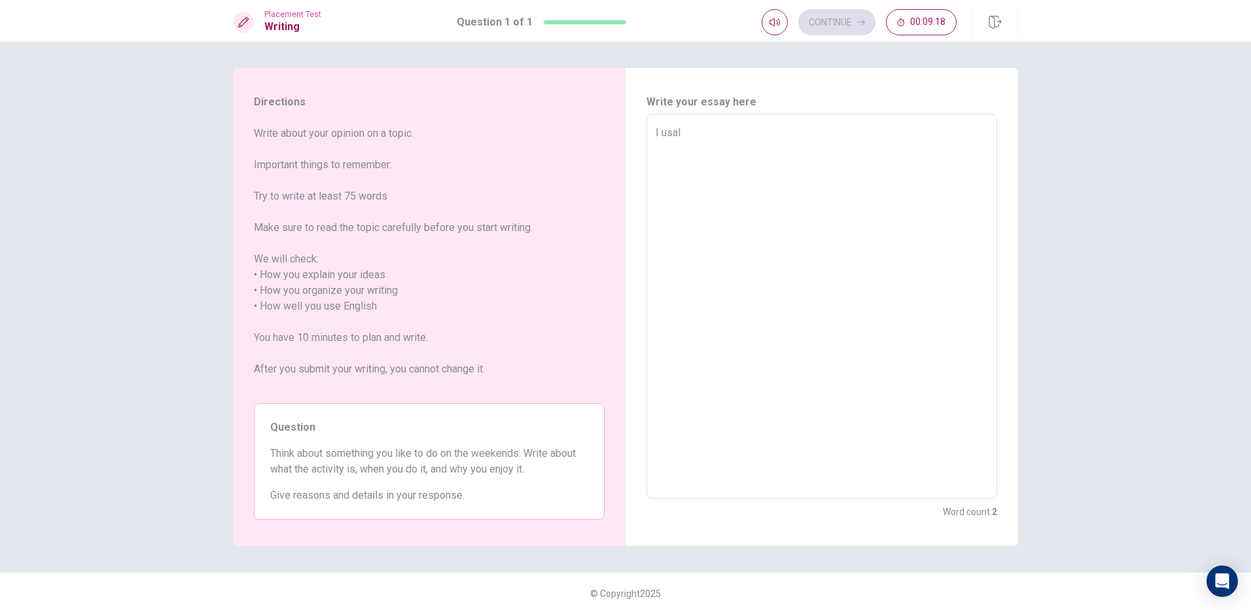
type textarea "I [GEOGRAPHIC_DATA]"
type textarea "x"
type textarea "I usal"
type textarea "x"
type textarea "I [GEOGRAPHIC_DATA]"
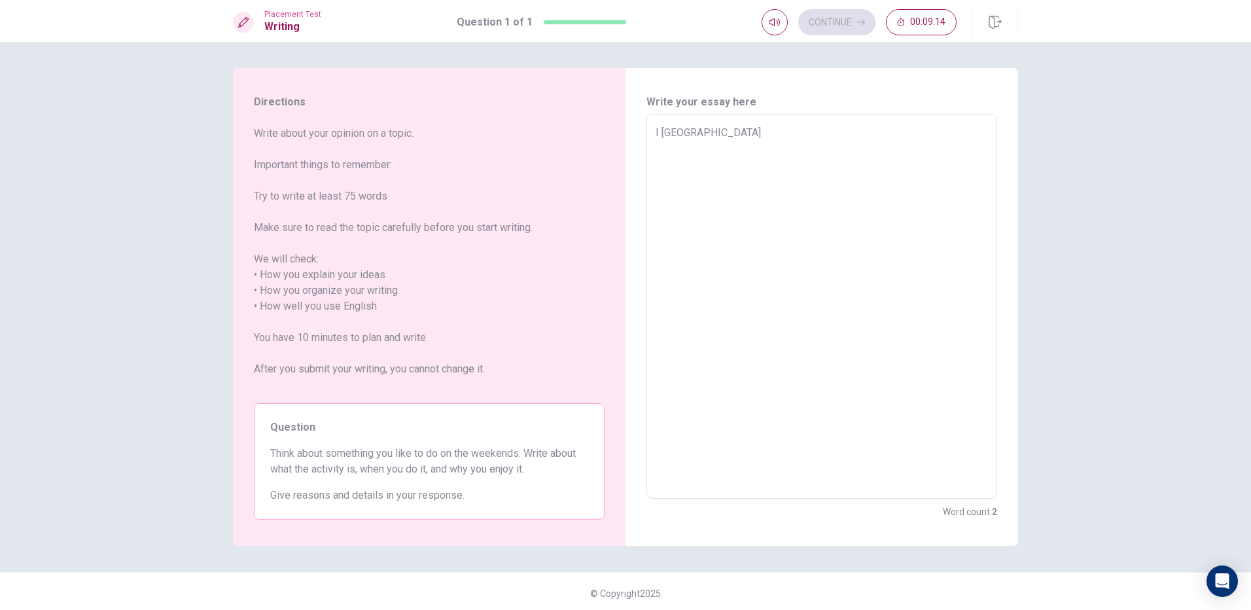
type textarea "x"
type textarea "I us"
type textarea "x"
type textarea "I u"
type textarea "x"
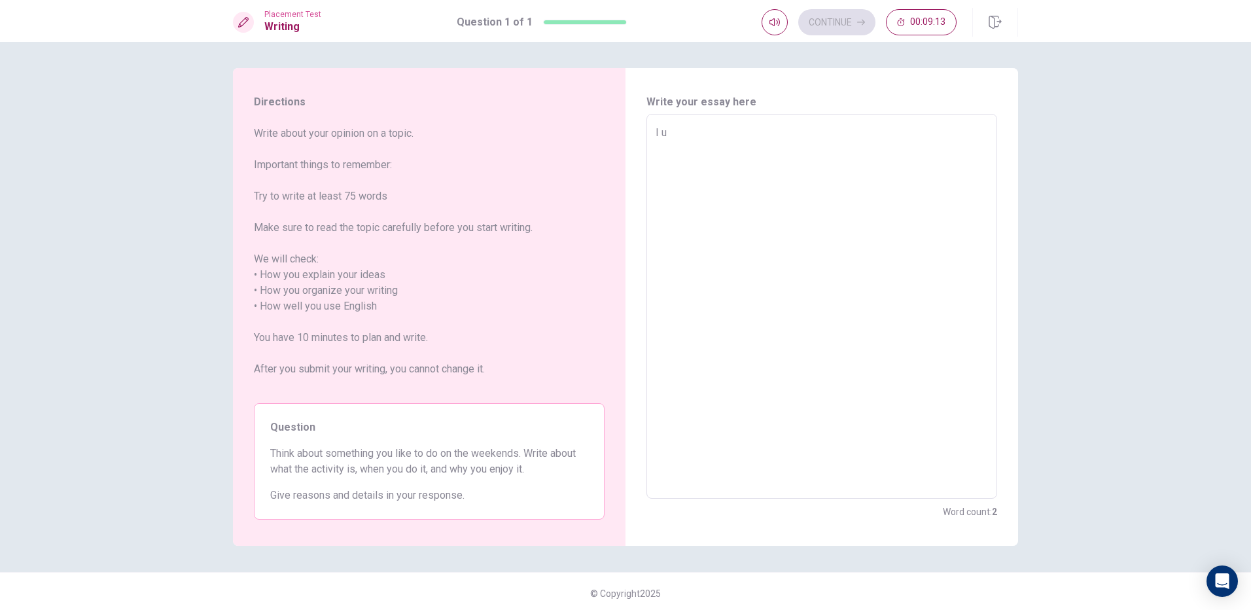
type textarea "I"
type textarea "x"
type textarea "I o"
type textarea "x"
type textarea "I of"
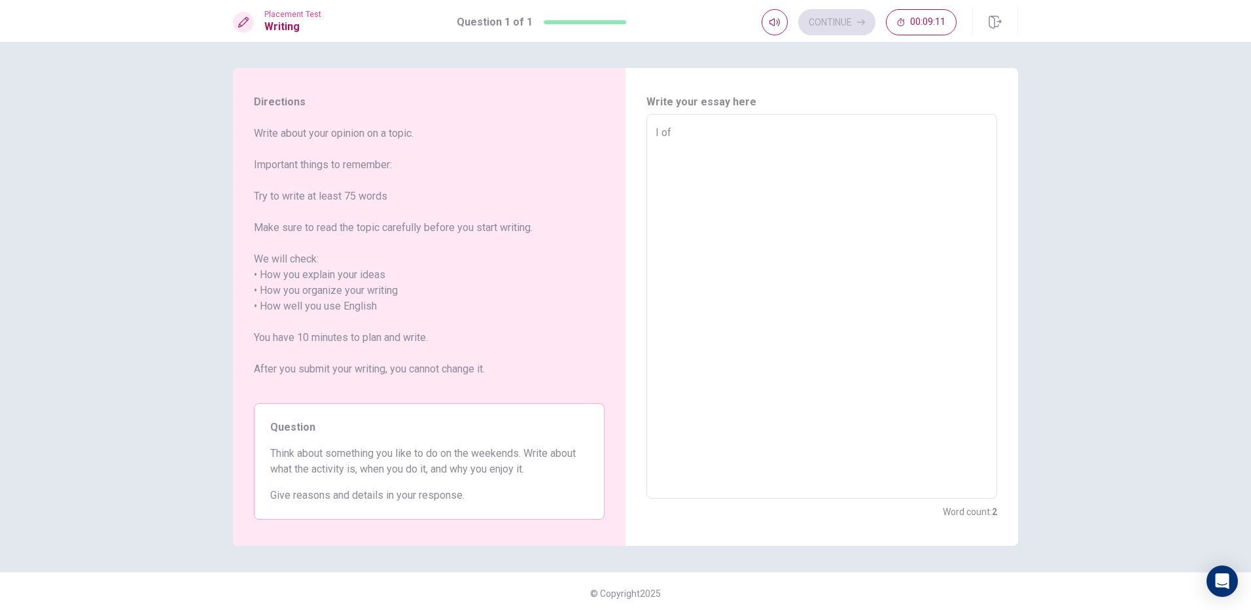
type textarea "x"
type textarea "I oft"
type textarea "x"
type textarea "I ofte"
type textarea "x"
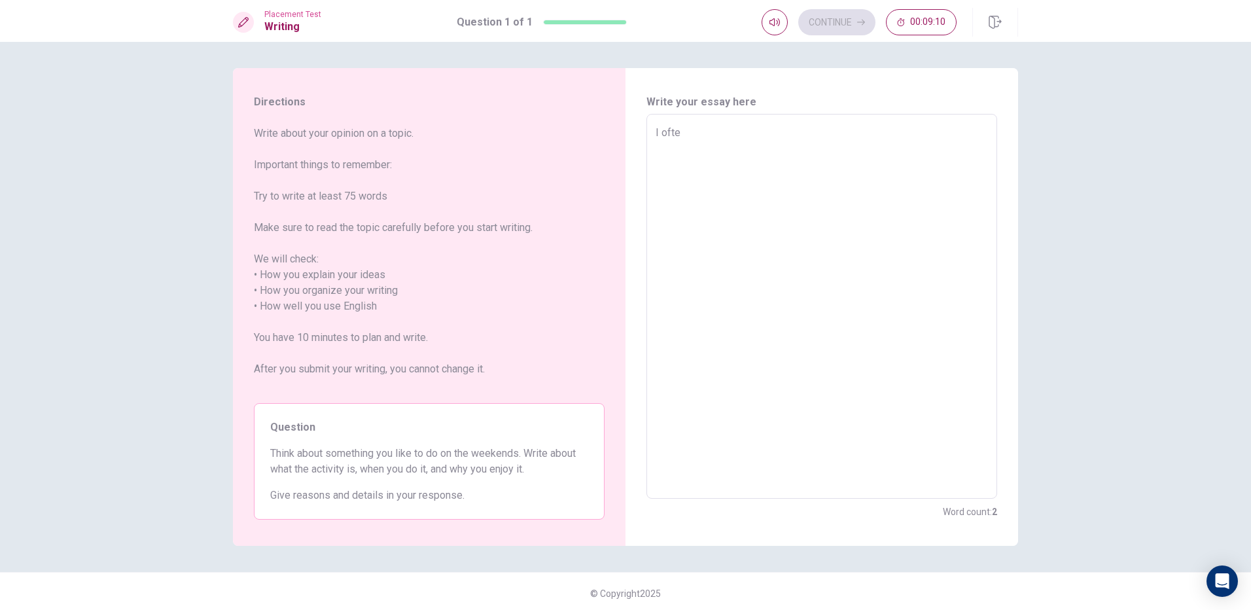
type textarea "I often"
type textarea "x"
type textarea "I often"
type textarea "x"
type textarea "I often p"
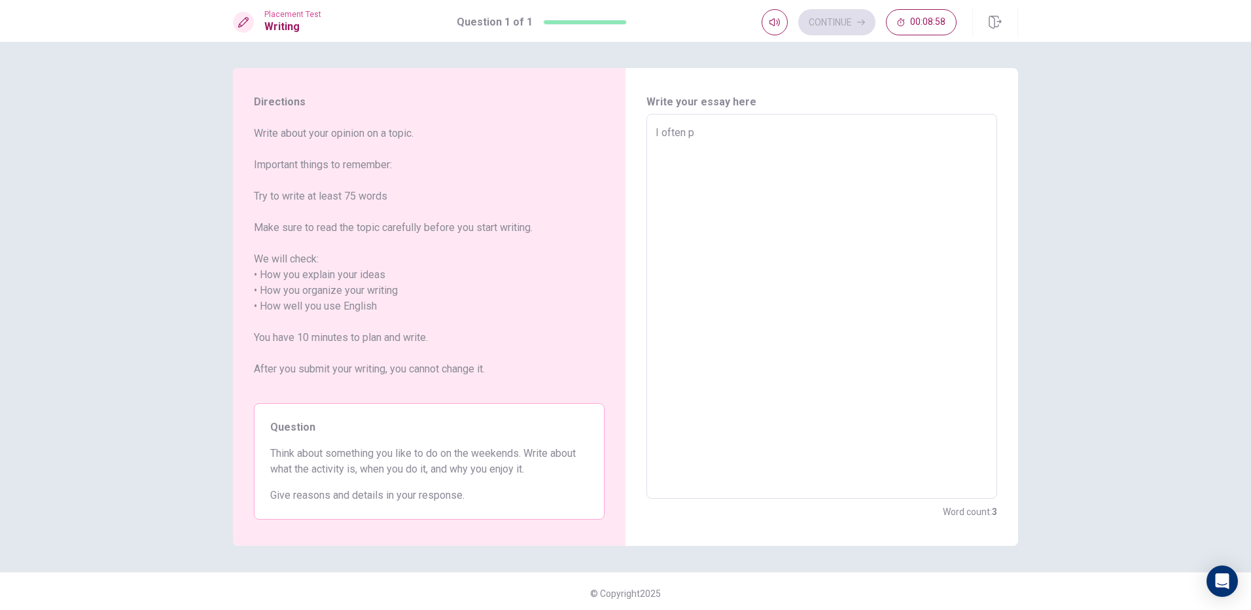
type textarea "x"
type textarea "I often pl"
type textarea "x"
type textarea "I often pla"
type textarea "x"
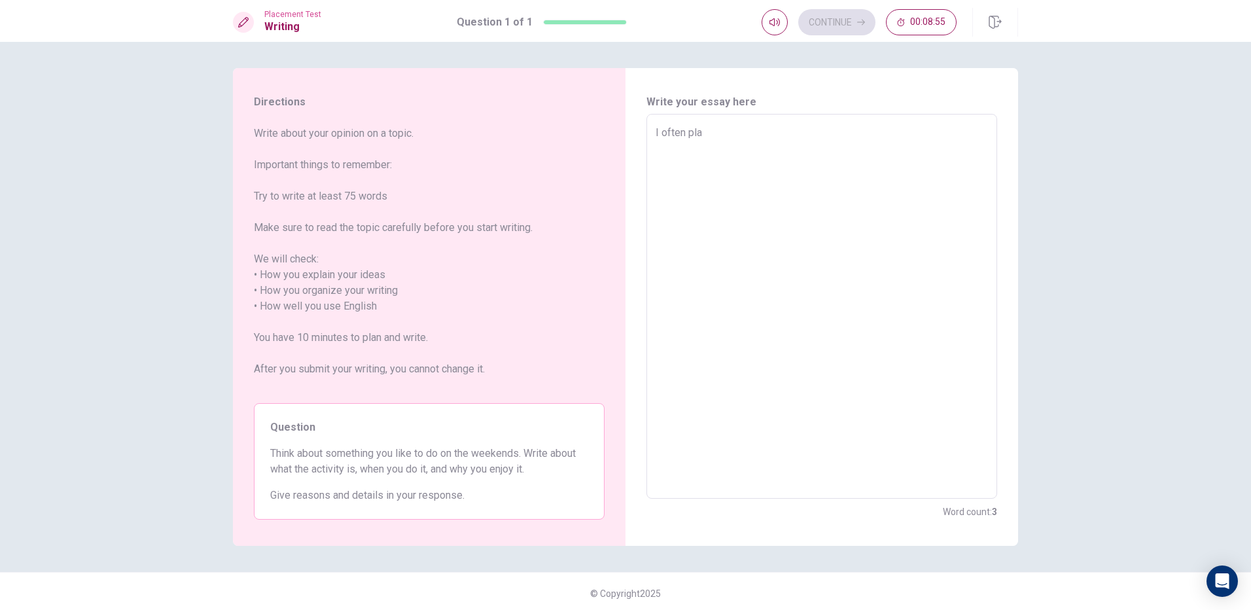
type textarea "I often play"
type textarea "x"
type textarea "I often play"
type textarea "x"
type textarea "I often play b"
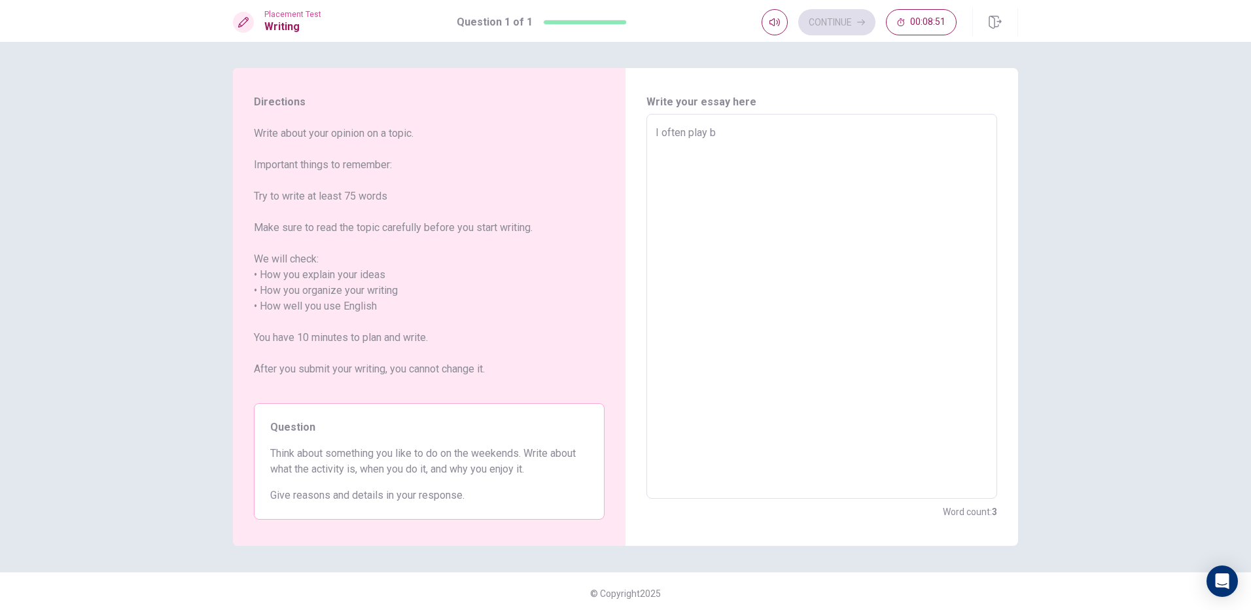
type textarea "x"
type textarea "I often play ba"
type textarea "x"
type textarea "I often play bad"
type textarea "x"
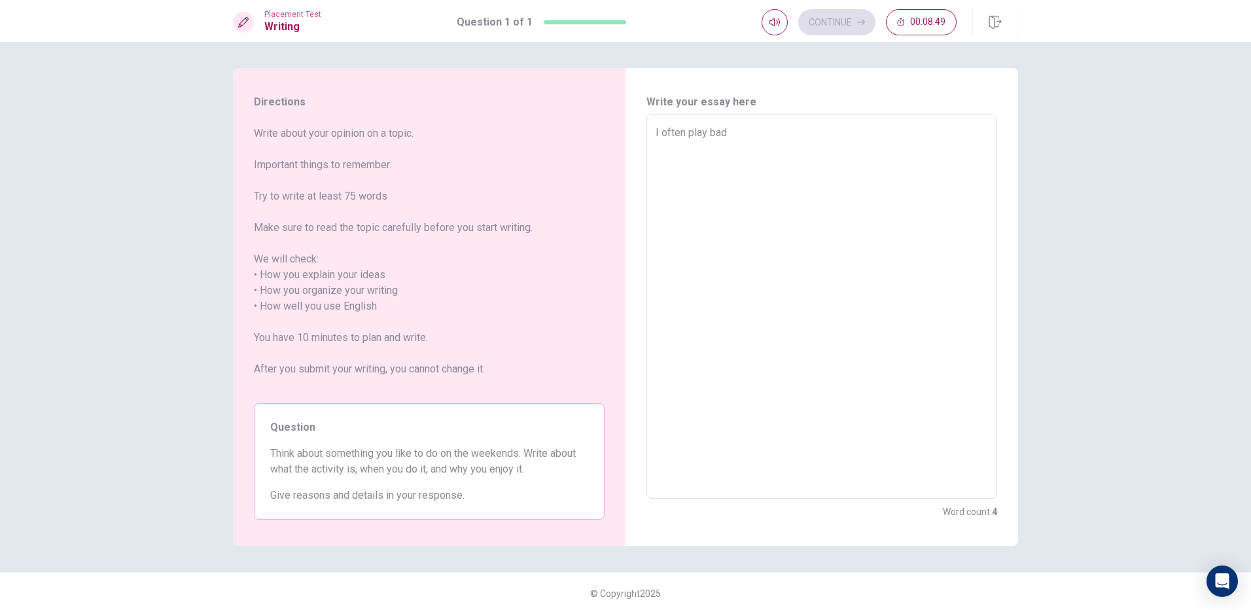
type textarea "I often play badm"
type textarea "x"
type textarea "I often play badmi"
type textarea "x"
type textarea "I often play badmin"
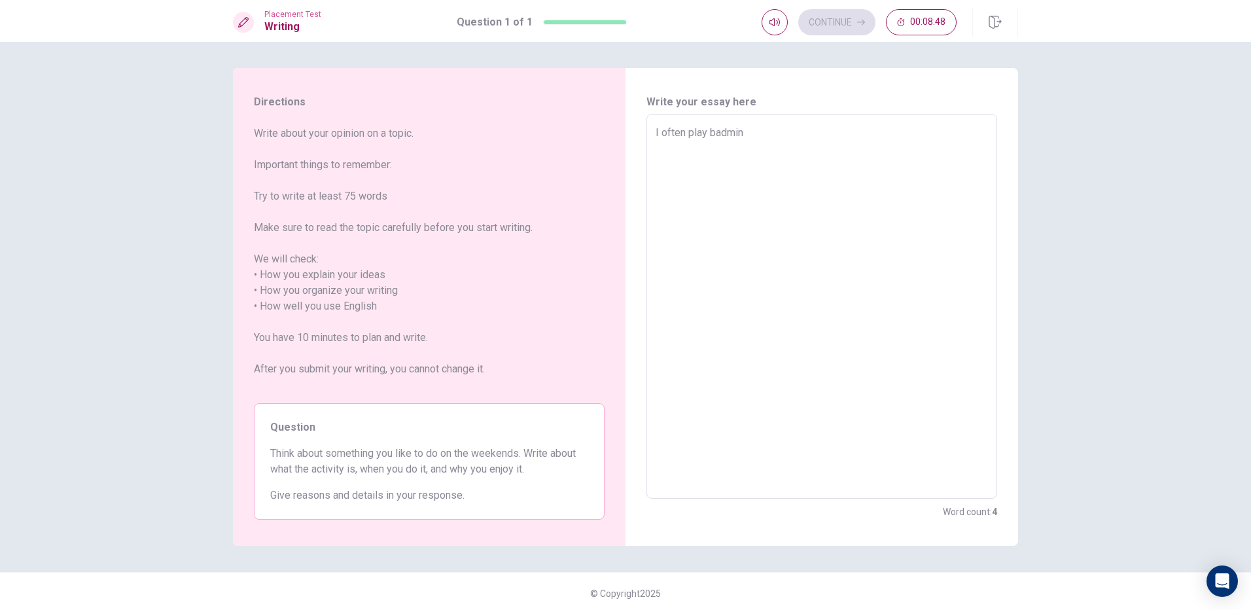
type textarea "x"
type textarea "I often play badmint"
type textarea "x"
type textarea "I often play badminte"
type textarea "x"
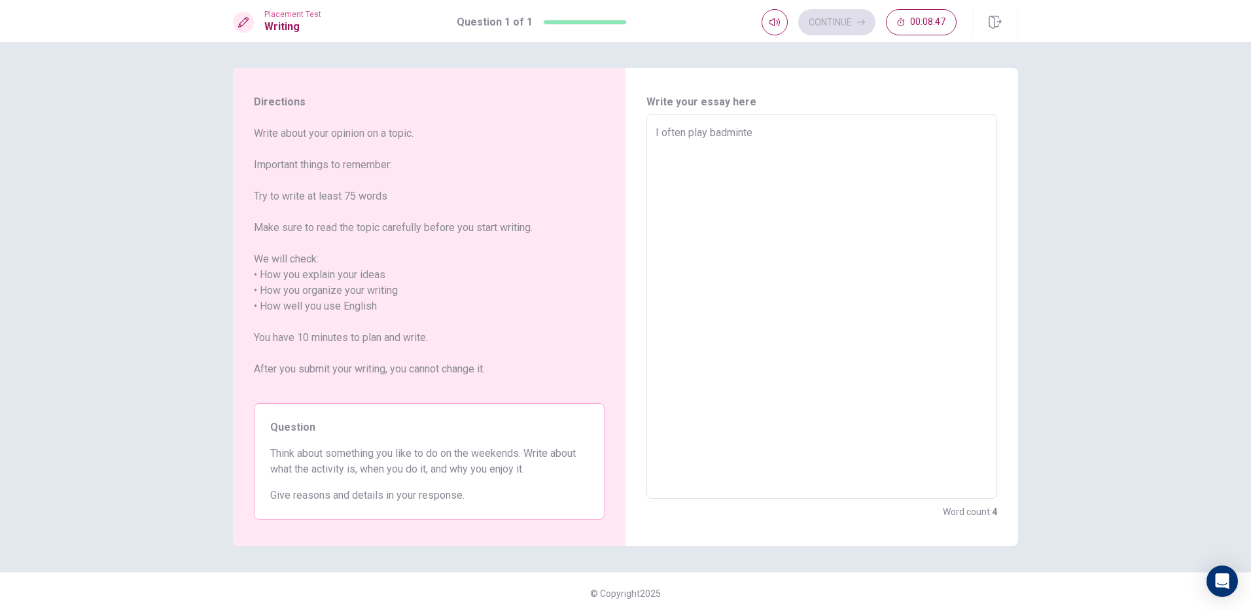
type textarea "I often play badminten"
type textarea "x"
type textarea "I often play badminten"
type textarea "x"
type textarea "I often play badminten o"
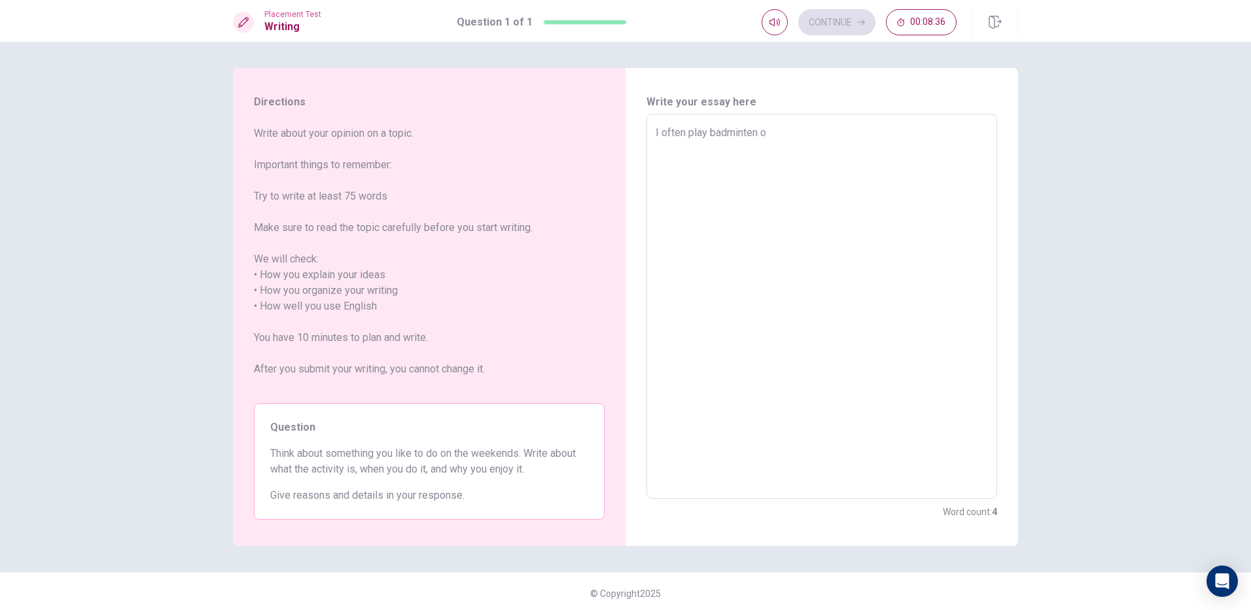
type textarea "x"
type textarea "I often play badminten on"
type textarea "x"
type textarea "I often play badminten on"
type textarea "x"
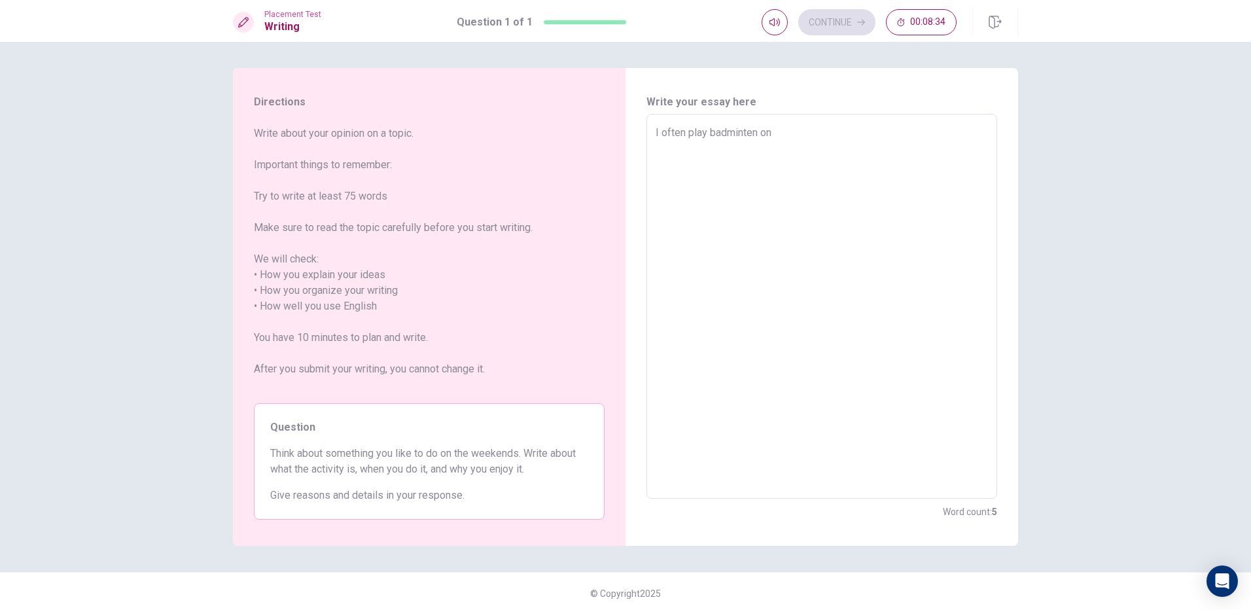
type textarea "I often play badminten on t"
type textarea "x"
type textarea "I often play badminten on th"
type textarea "x"
type textarea "I often play badminten on the"
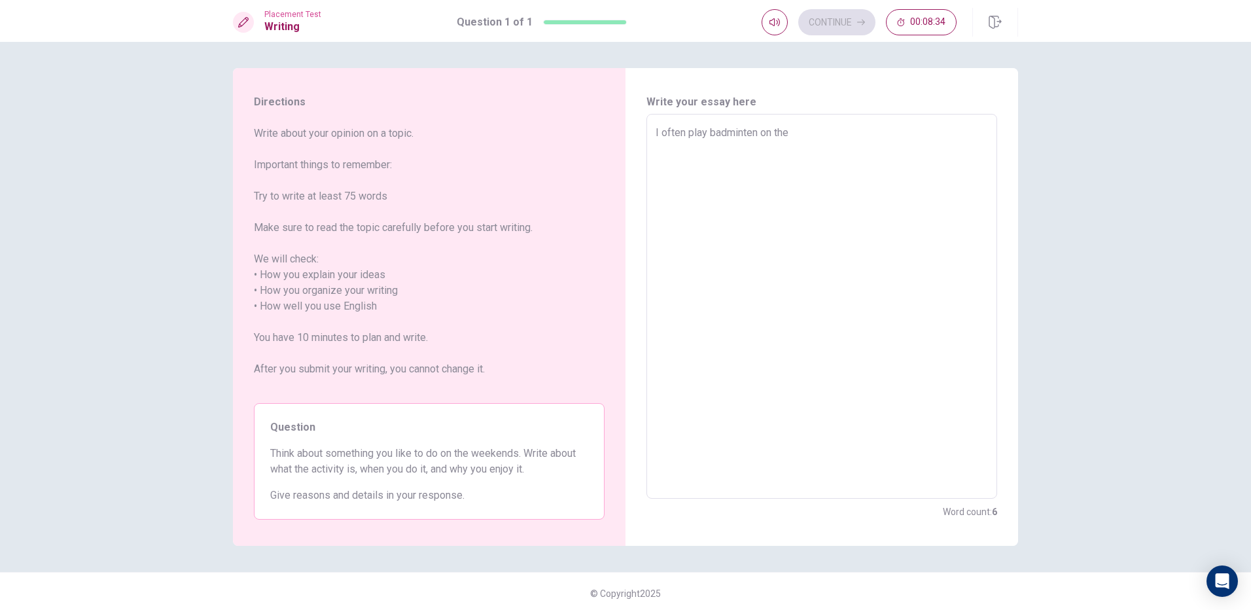
type textarea "x"
type textarea "I often play badminten on thew"
type textarea "x"
type textarea "I often play badminten on thewe"
type textarea "x"
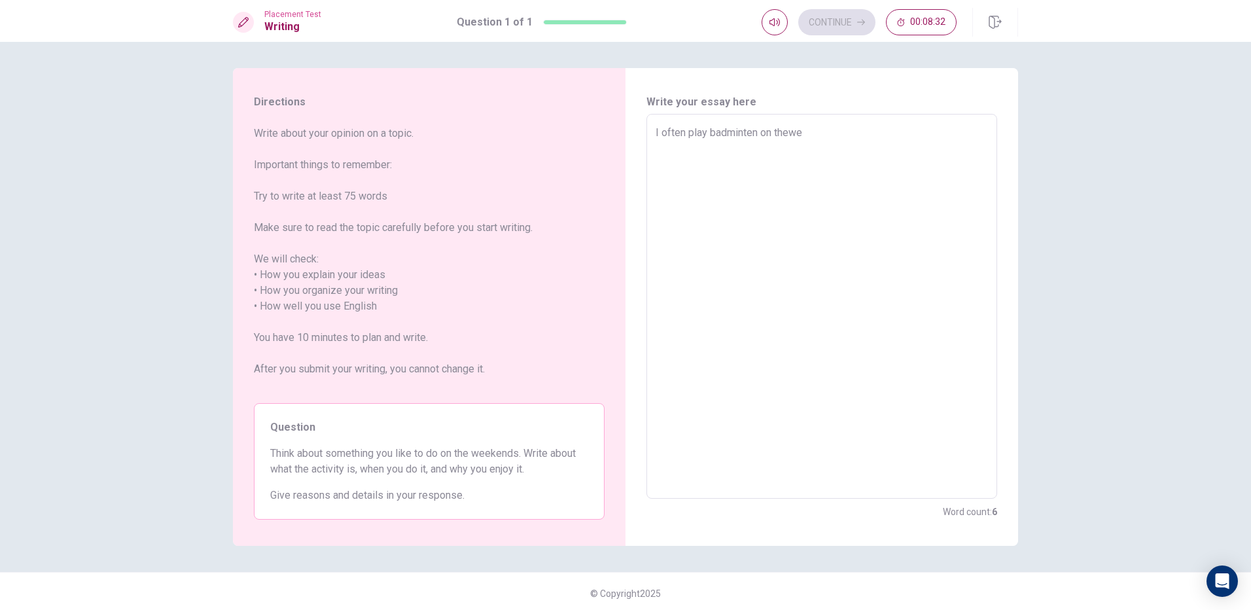
type textarea "I often play badminten on thewee"
type textarea "x"
type textarea "I often play badminten on theweee"
type textarea "x"
type textarea "I often play badminten on theweeek"
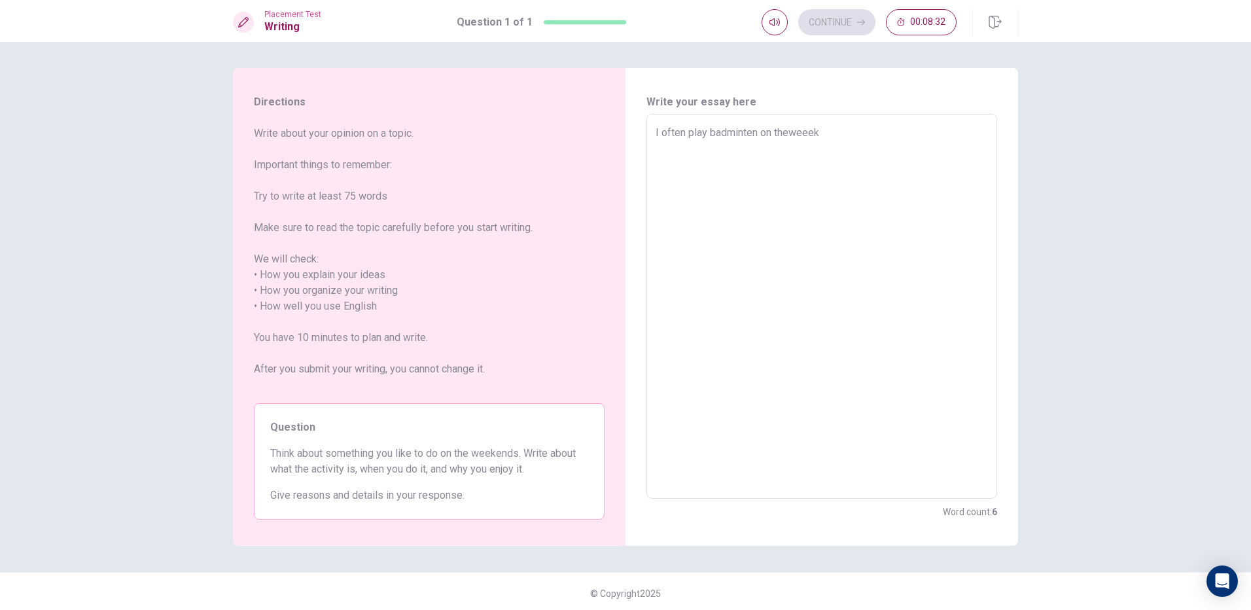
type textarea "x"
type textarea "I often play badminten on theweeekr"
type textarea "x"
type textarea "I often play badminten on theweeek"
type textarea "x"
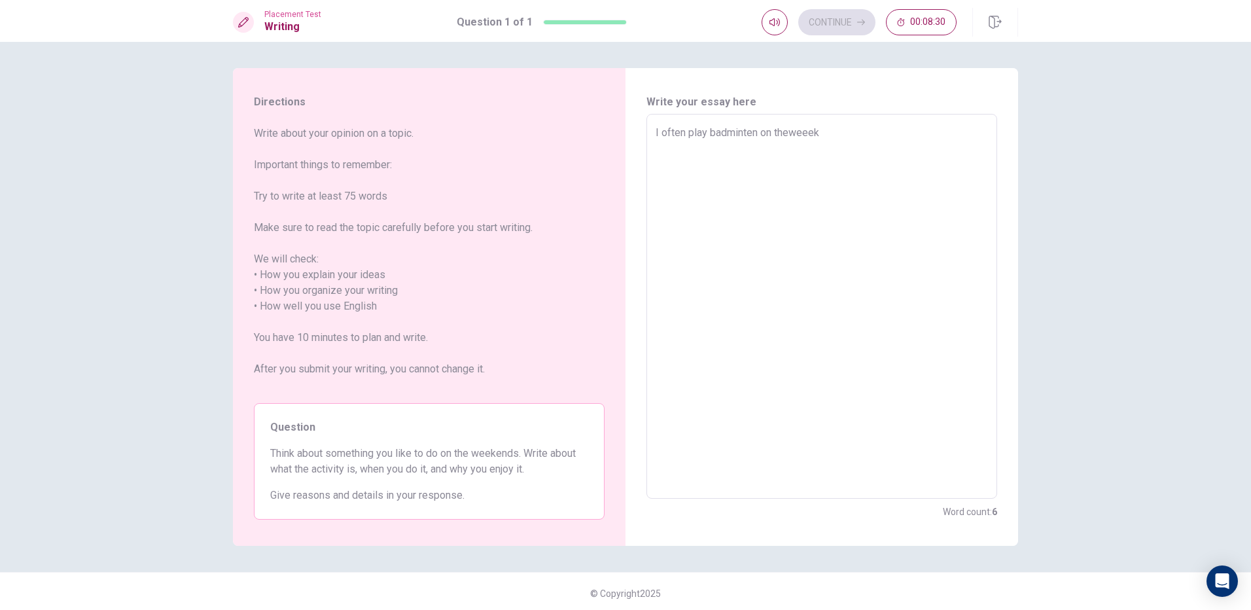
type textarea "I often play badminten on theweeeke"
type textarea "x"
type textarea "I often play badminten on theweeeken"
type textarea "x"
type textarea "I often play badminten on theweeekend"
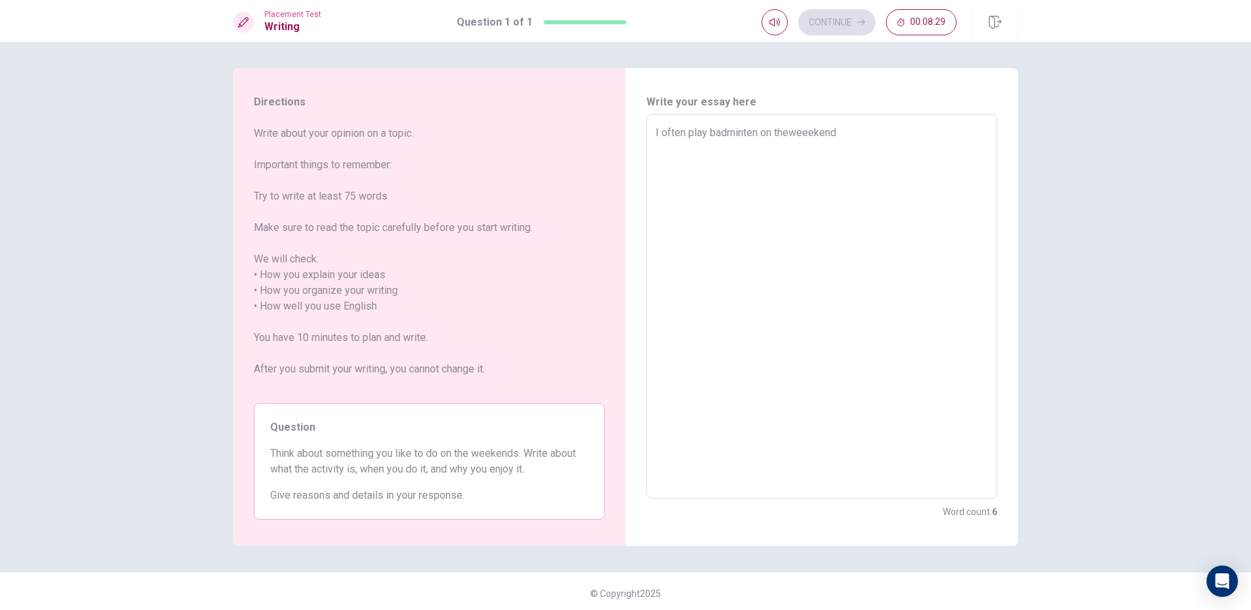
type textarea "x"
type textarea "I often play badminten on theweeekend"
type textarea "x"
type textarea "I often play badminten on the weeekend"
type textarea "x"
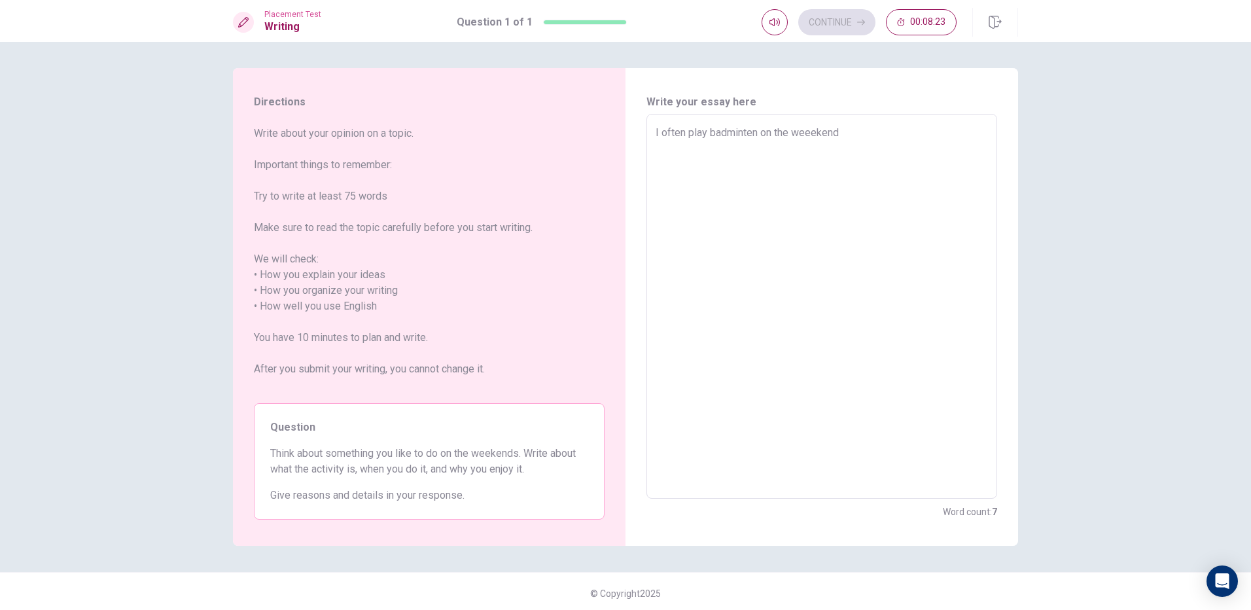
type textarea "I often play badminten on the weeekend"
type textarea "x"
type textarea "I often play badminten on the weeekend"
type textarea "x"
type textarea "I often play badminten on the weeekend ,"
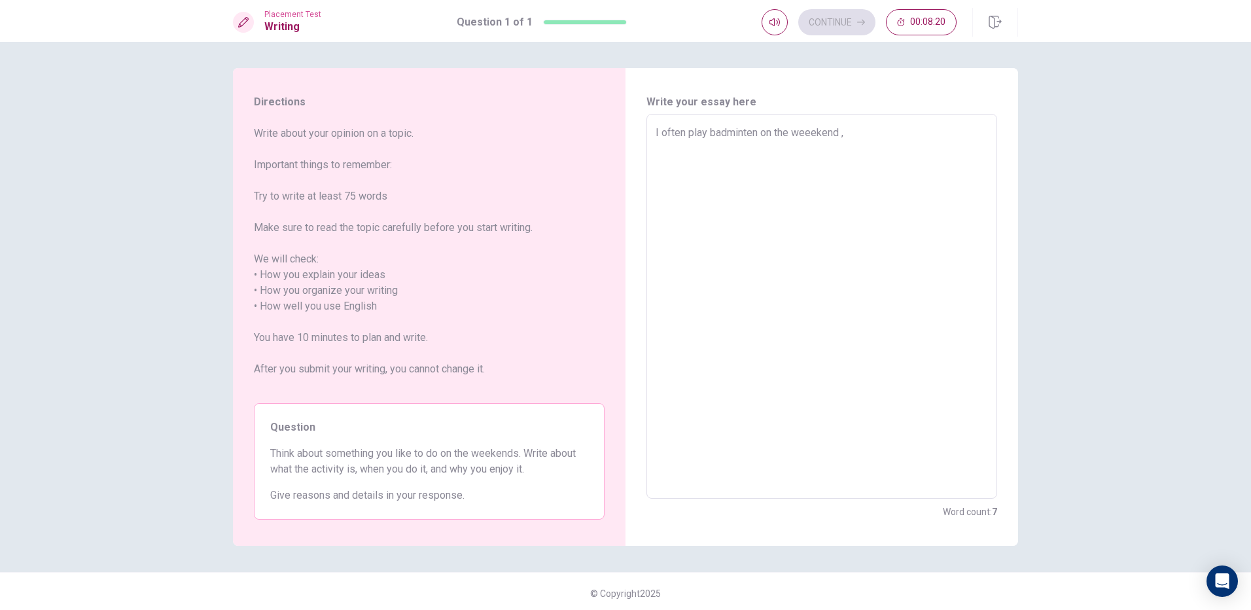
type textarea "x"
type textarea "I often play badminten on the weeekend ,b"
type textarea "x"
type textarea "I often play badminten on the weeekend ,be"
type textarea "x"
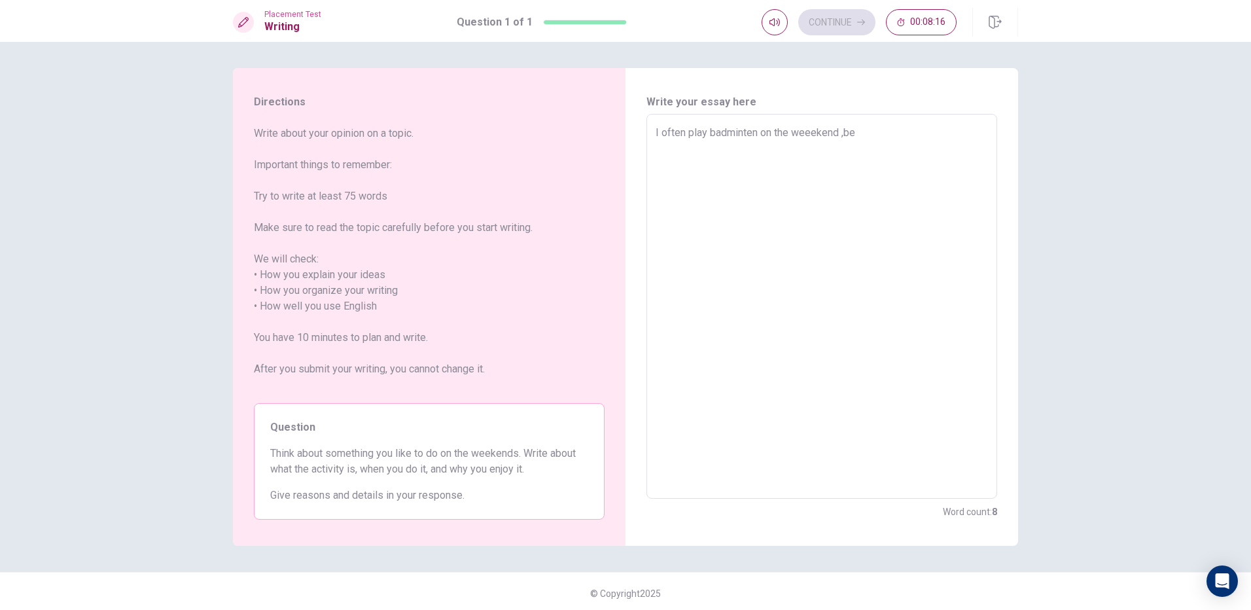
type textarea "I often play badminten on the weeekend ,bea"
type textarea "x"
type textarea "I often play badminten on the weeekend ,beac"
type textarea "x"
type textarea "I often play badminten on the weeekend ,beaca"
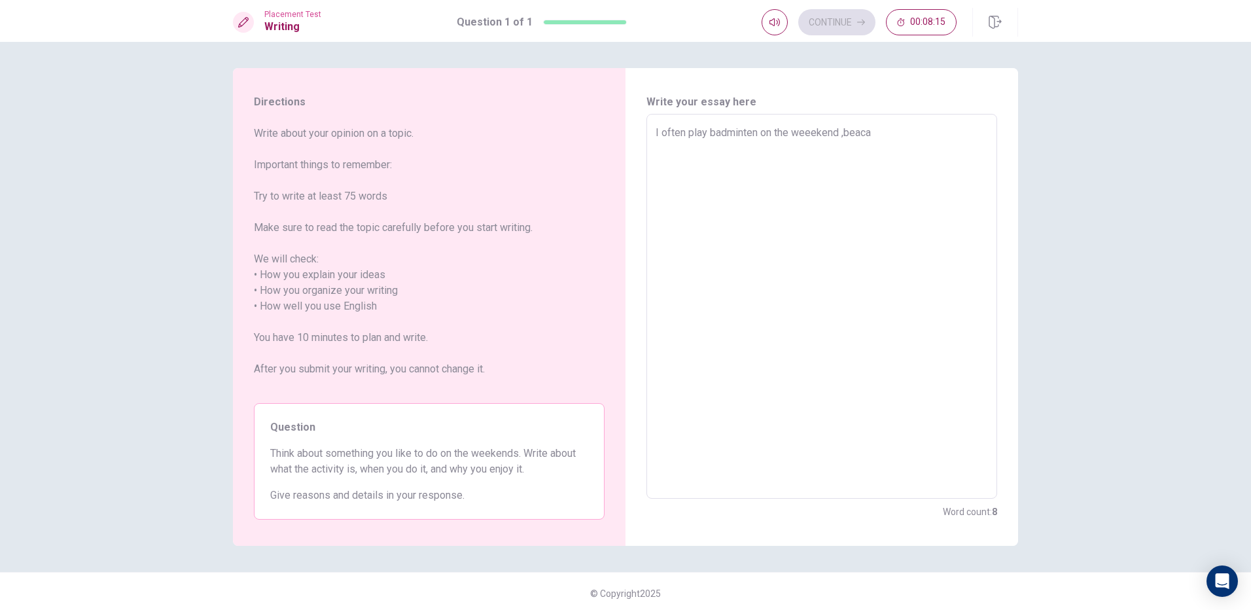
type textarea "x"
type textarea "I often play badminten on the weeekend ,beacau"
type textarea "x"
type textarea "I often play badminten on the weeekend ,beacaus"
type textarea "x"
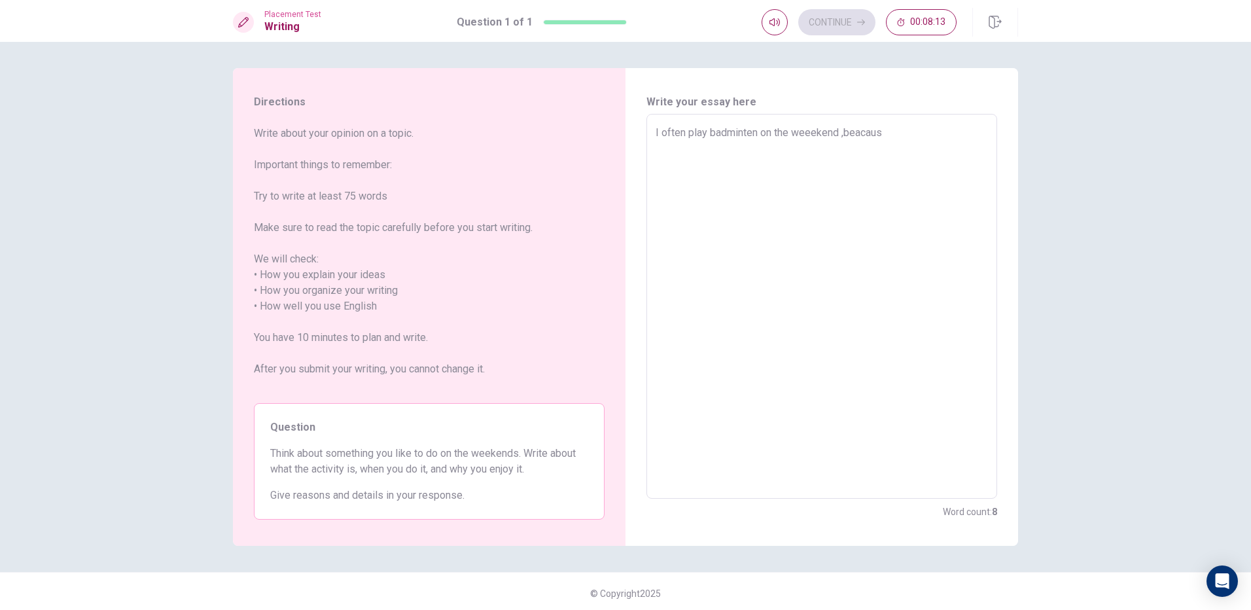
type textarea "I often play badminten on the weeekend ,beacause"
type textarea "x"
type textarea "I often play badminten on the weeekend ,beacause"
type textarea "x"
type textarea "I often play badminten on the weeekend ,beacause w"
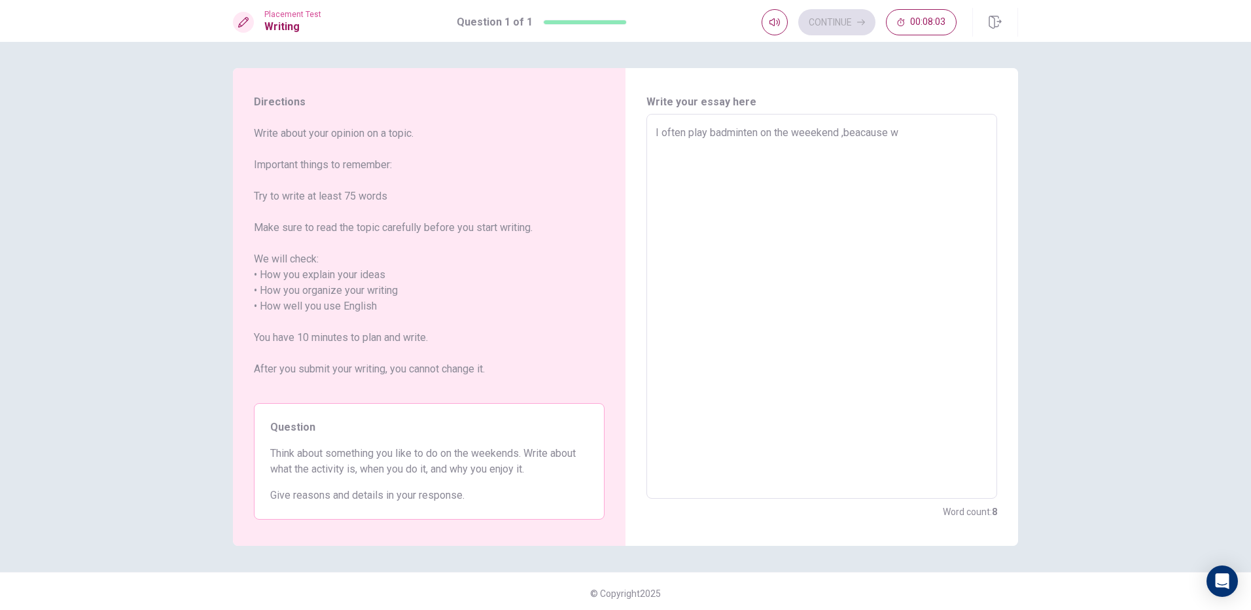
type textarea "x"
type textarea "I often play badminten on the weeekend ,beacause we"
type textarea "x"
type textarea "I often play badminten on the weeekend ,beacause wen"
type textarea "x"
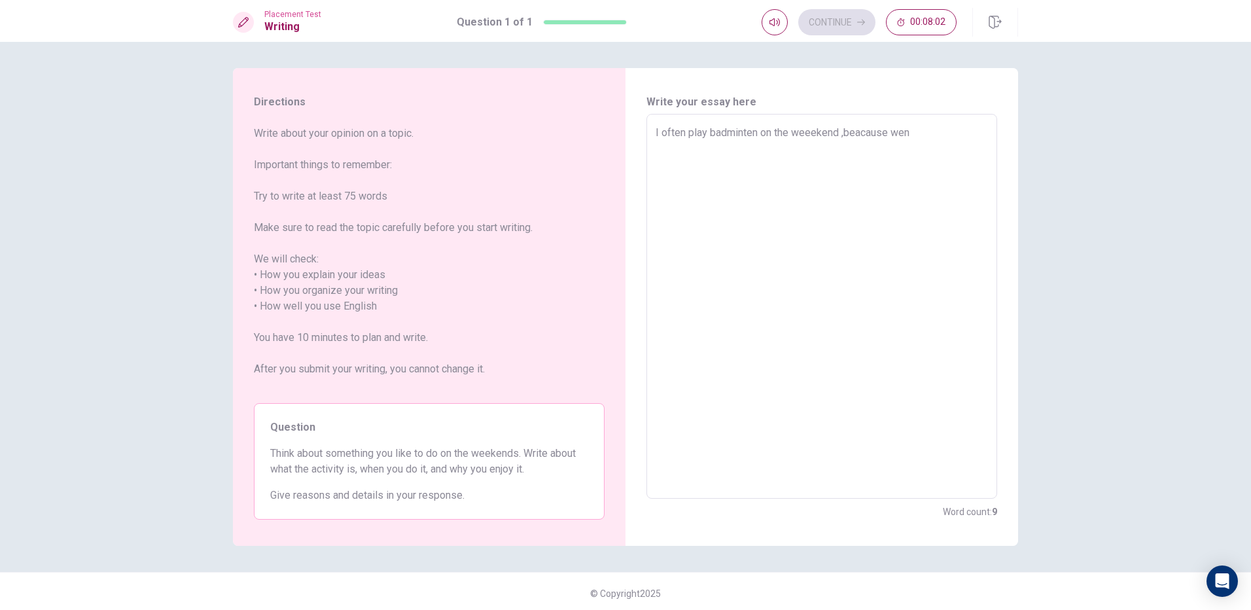
type textarea "I often play badminten on the weeekend ,beacause wen"
type textarea "x"
type textarea "I often play badminten on the weeekend ,beacause wen"
type textarea "x"
type textarea "I often play badminten on the weeekend ,beacause we"
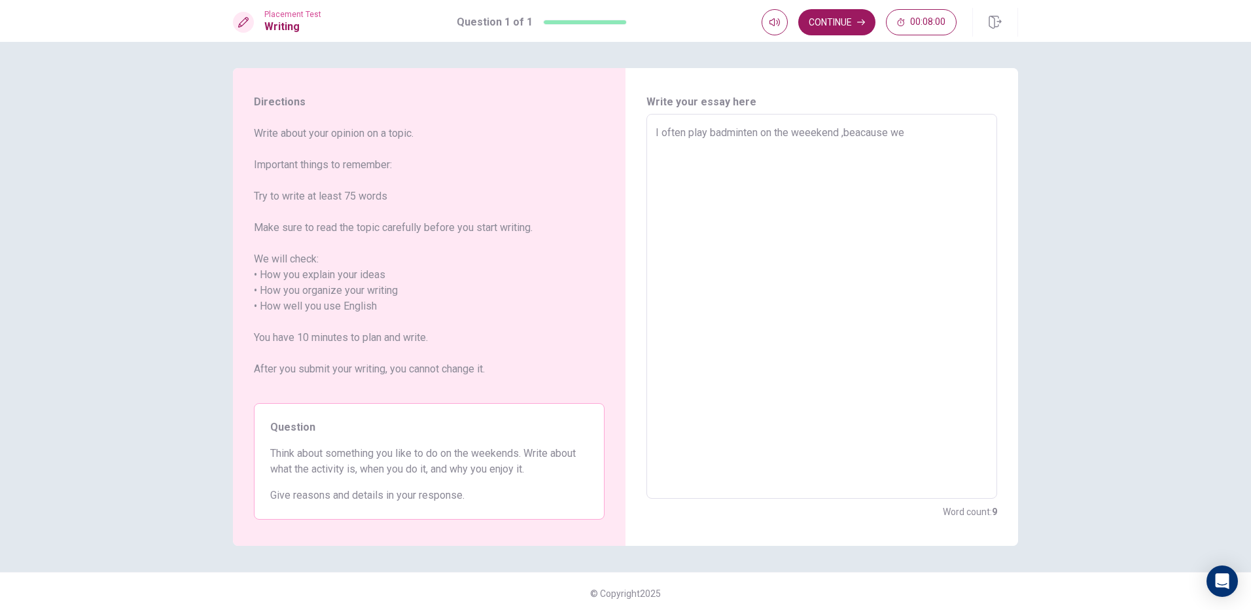
type textarea "x"
type textarea "I often play badminten on the weeekend ,beacause w"
type textarea "x"
type textarea "I often play badminten on the weeekend ,beacause"
type textarea "x"
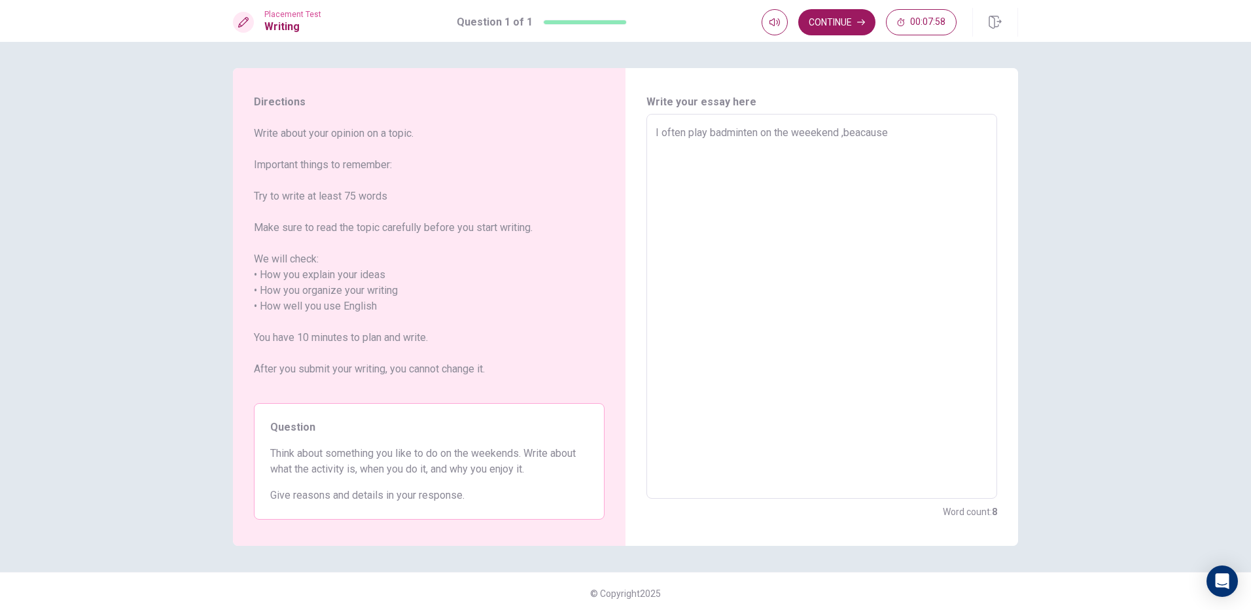
type textarea "I often play badminten on the weeekend ,beacause w"
type textarea "x"
type textarea "I often play badminten on the weeekend ,beacause wh"
type textarea "x"
type textarea "I often play badminten on the weeekend ,beacause whe"
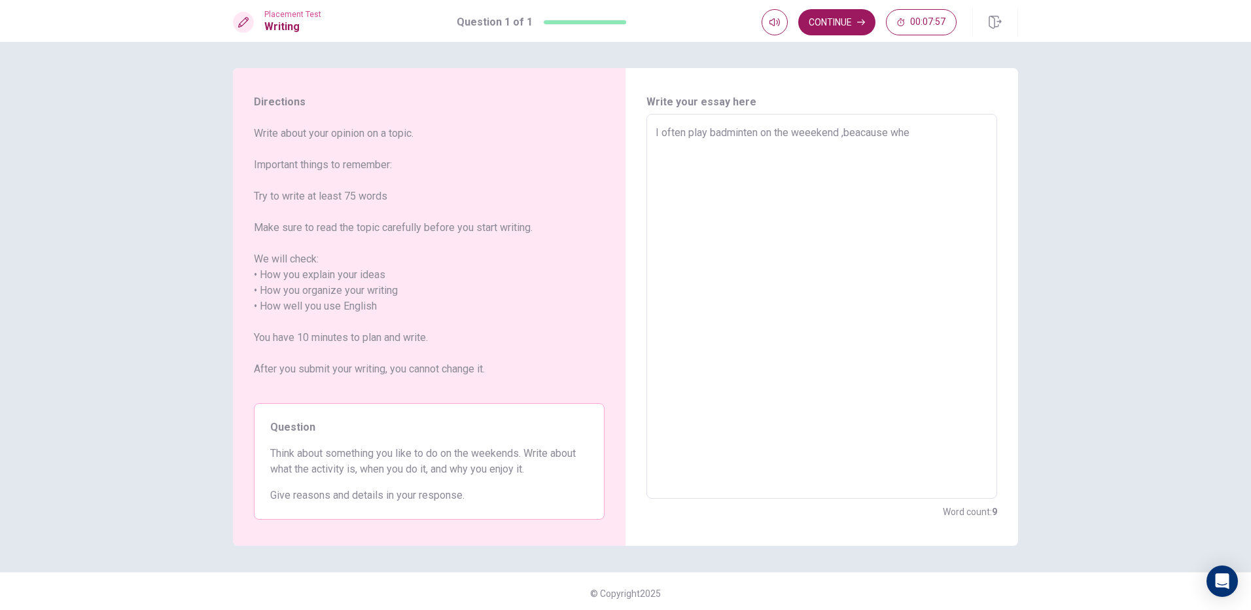
type textarea "x"
type textarea "I often play badminten on the weeekend ,beacause when"
type textarea "x"
type textarea "I often play badminten on the weeekend ,beacause when"
type textarea "x"
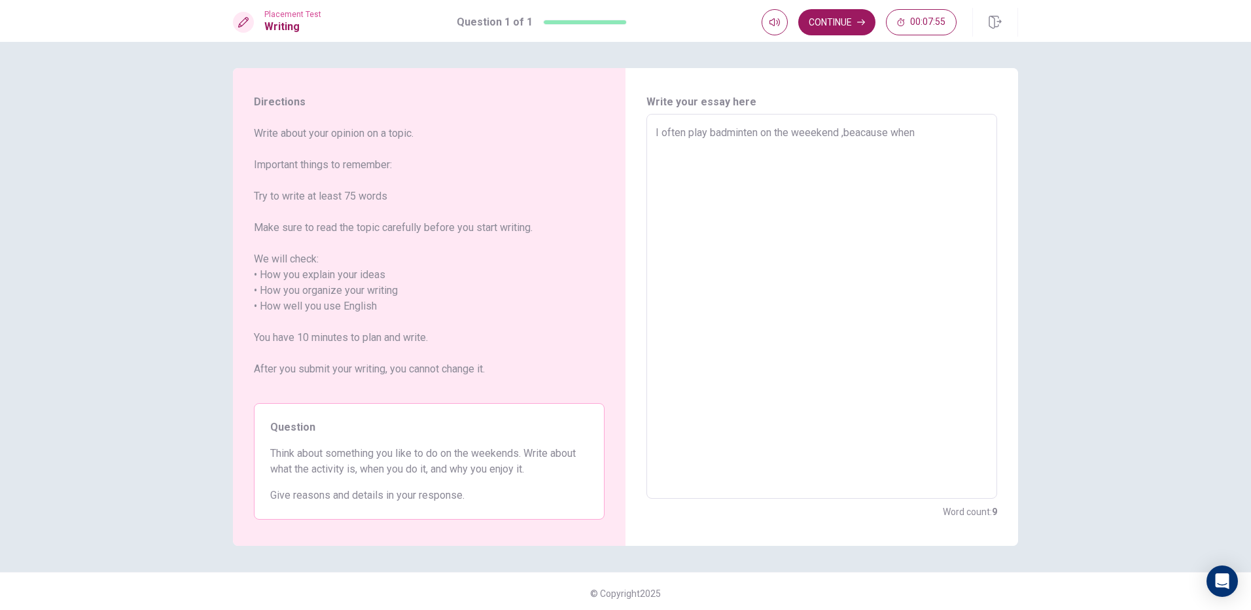
type textarea "I often play badminten on the weeekend ,beacause when i"
type textarea "x"
type textarea "I often play badminten on the weeekend ,beacause when"
type textarea "x"
type textarea "I often play badminten on the weeekend ,beacause when I"
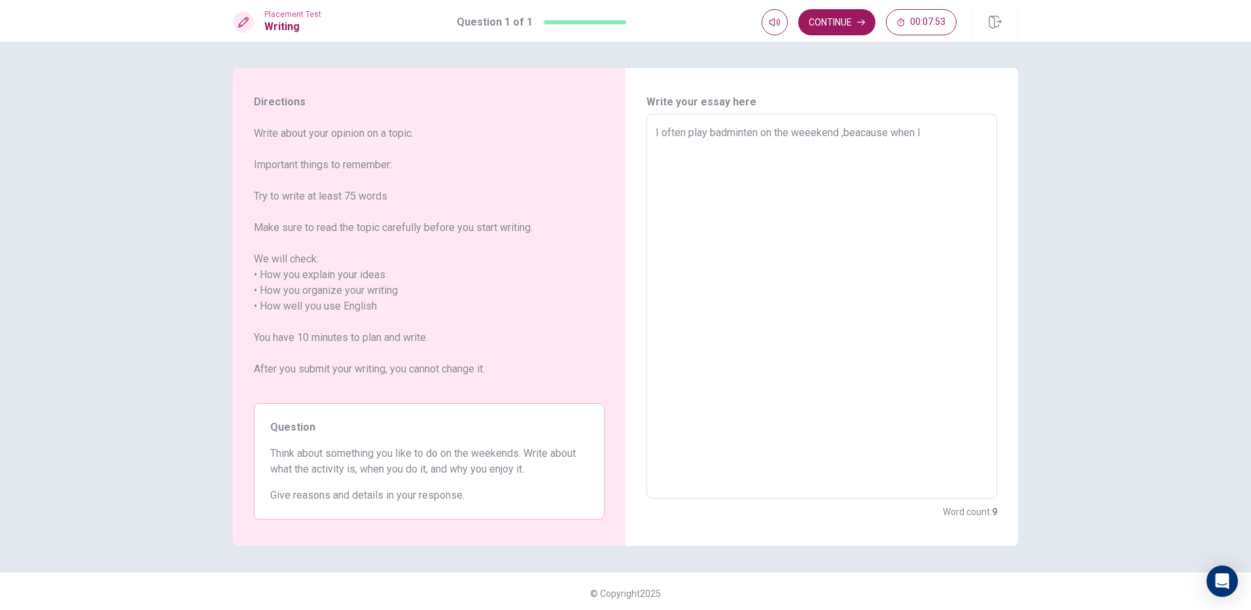
type textarea "x"
type textarea "I often play badminten on the weeekend ,beacause when I"
type textarea "x"
type textarea "I often play badminten on the weeekend ,beacause when I p"
type textarea "x"
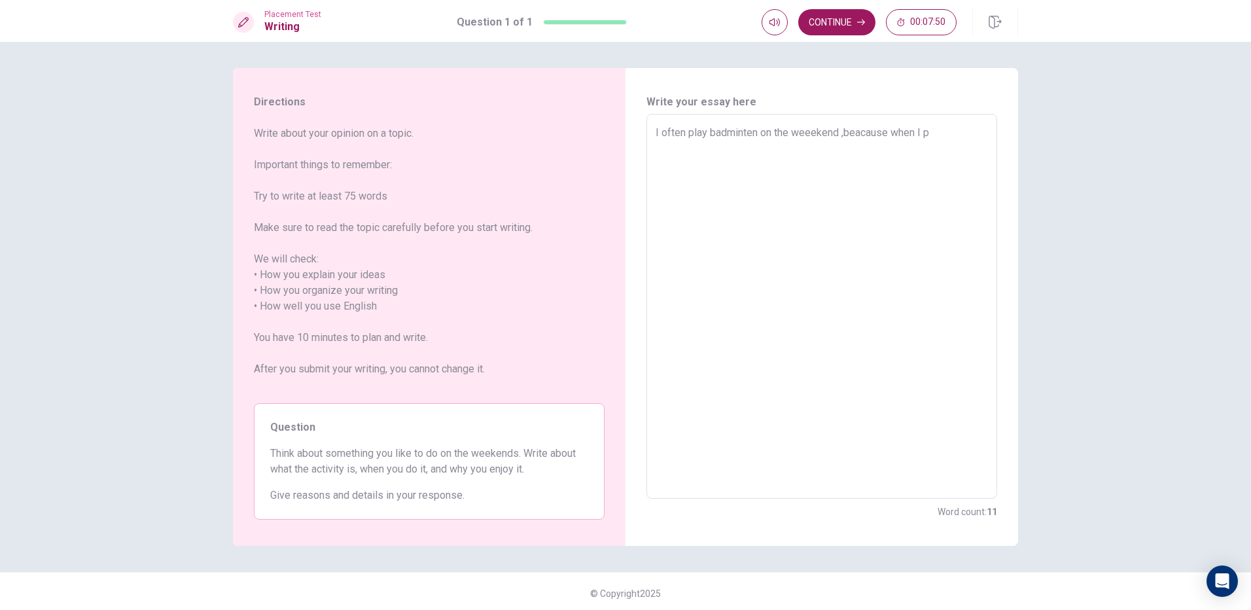
type textarea "I often play badminten on the weeekend ,beacause when I pl"
type textarea "x"
type textarea "I often play badminten on the weeekend ,beacause when I pla"
type textarea "x"
type textarea "I often play badminten on the weeekend ,beacause when I play"
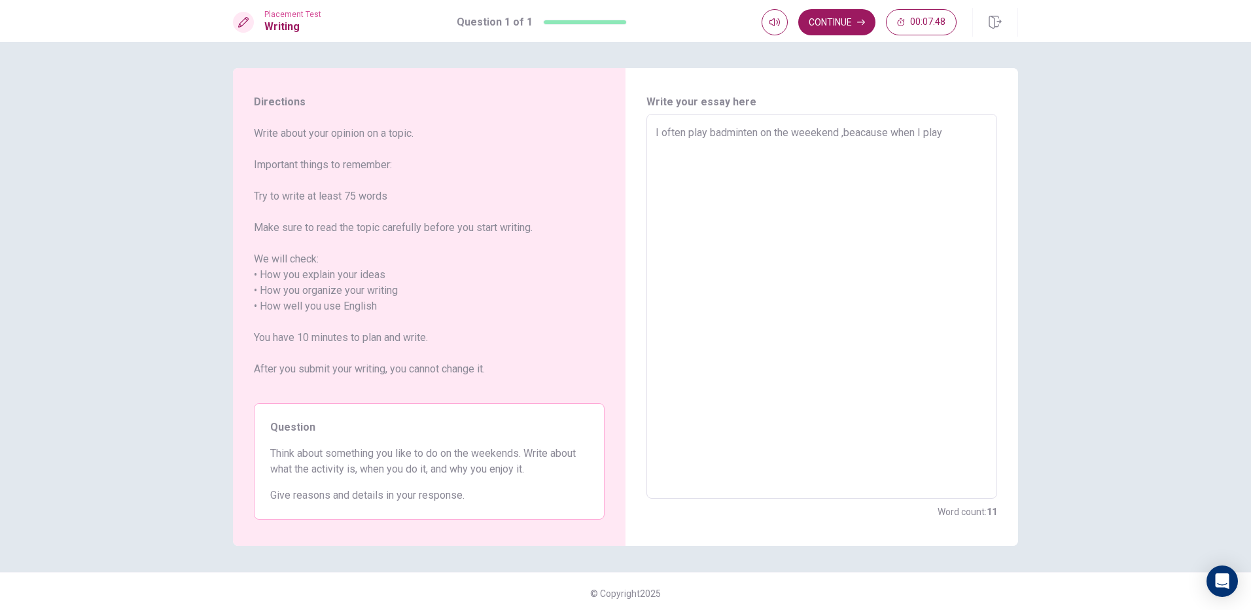
type textarea "x"
type textarea "I often play badminten on the weeekend ,beacause when I play"
type textarea "x"
type textarea "I often play badminten on the weeekend ,beacause when I play"
type textarea "x"
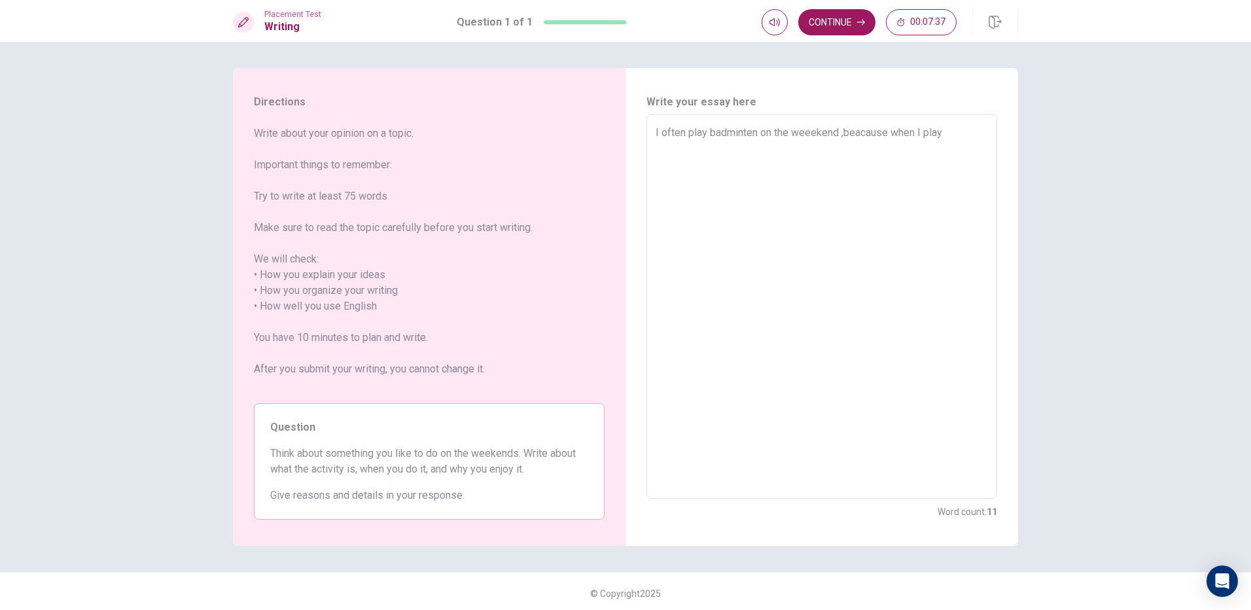
type textarea "I often play badminten on the weeekend ,beacause when I pla"
type textarea "x"
type textarea "I often play badminten on the weeekend ,beacause when I pl"
type textarea "x"
type textarea "I often play badminten on the weeekend ,beacause when I p"
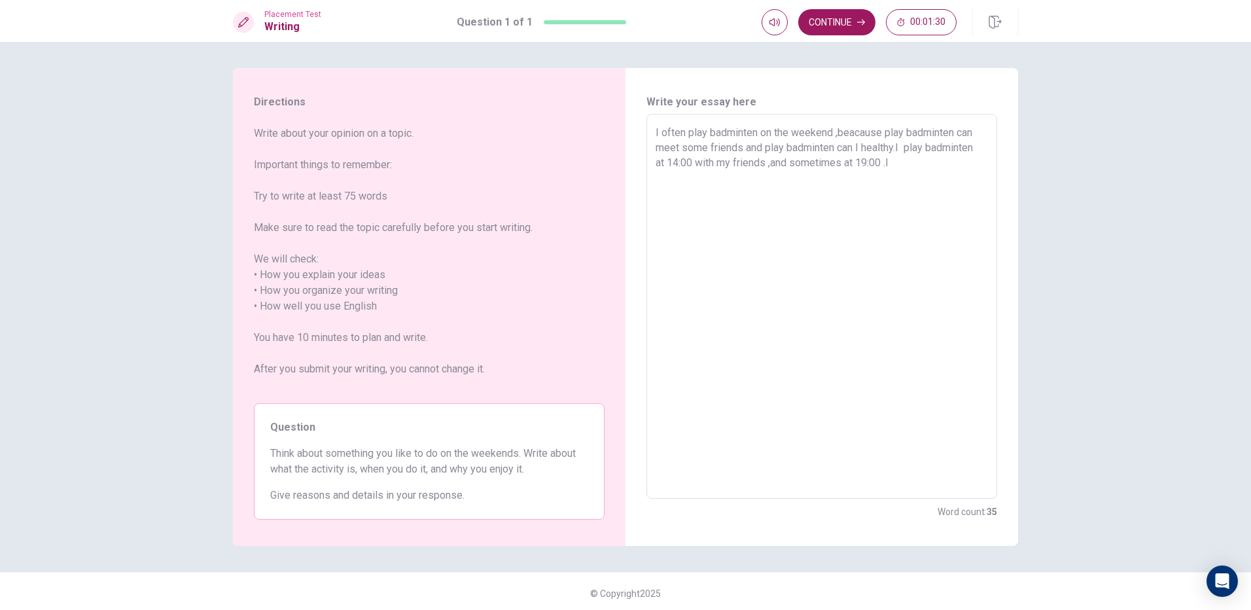
drag, startPoint x: 887, startPoint y: 158, endPoint x: 684, endPoint y: 161, distance: 202.9
click at [684, 161] on textarea "I often play badminten on the weekend ,beacause play badminten can meet some fr…" at bounding box center [822, 306] width 332 height 363
click at [762, 185] on textarea "I often play badminten on the weekend ,beacause play badminten can meet some fr…" at bounding box center [822, 306] width 332 height 363
drag, startPoint x: 882, startPoint y: 146, endPoint x: 831, endPoint y: 144, distance: 50.4
click at [807, 144] on textarea "I often play badminten on the weekend ,beacause play badminten can meet some fr…" at bounding box center [822, 306] width 332 height 363
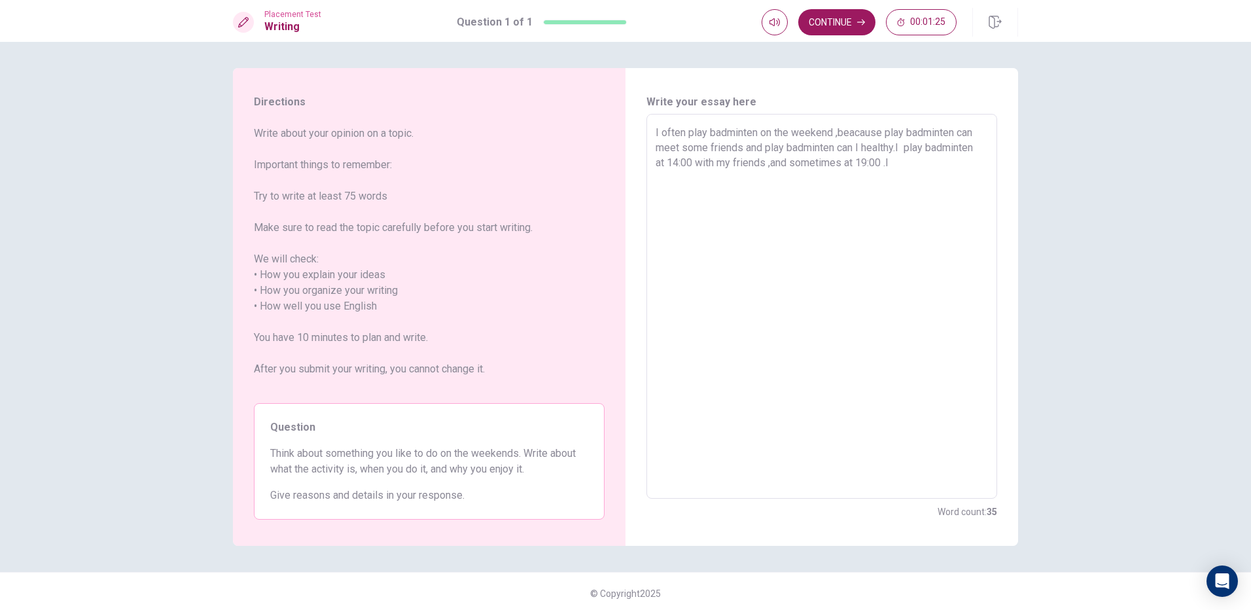
click at [886, 192] on textarea "I often play badminten on the weekend ,beacause play badminten can meet some fr…" at bounding box center [822, 306] width 332 height 363
click at [899, 170] on textarea "I often play badminten on the weekend ,beacause play badminten can meet some fr…" at bounding box center [822, 306] width 332 height 363
drag, startPoint x: 837, startPoint y: 130, endPoint x: 899, endPoint y: 147, distance: 64.5
click at [899, 147] on textarea "I often play badminten on the weekend ,beacause play badminten can meet some fr…" at bounding box center [822, 306] width 332 height 363
drag, startPoint x: 910, startPoint y: 162, endPoint x: 838, endPoint y: 132, distance: 77.8
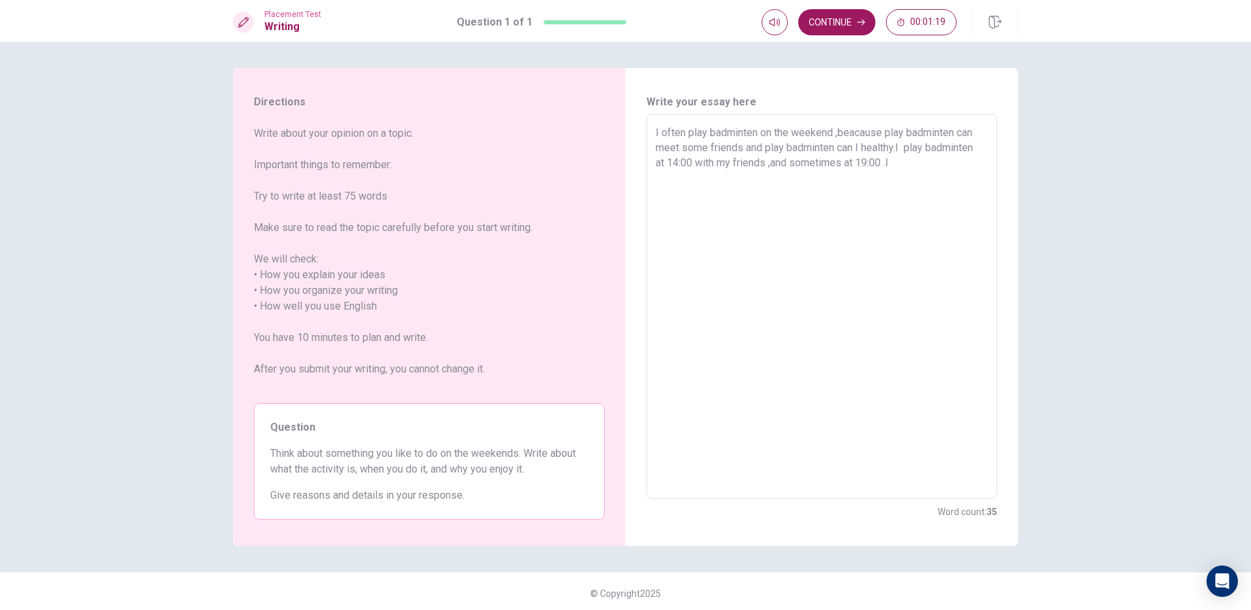
click at [910, 159] on textarea "I often play badminten on the weekend ,beacause play badminten can meet some fr…" at bounding box center [822, 306] width 332 height 363
drag, startPoint x: 838, startPoint y: 132, endPoint x: 894, endPoint y: 147, distance: 58.3
click at [894, 147] on textarea "I often play badminten on the weekend ,beacause play badminten can meet some fr…" at bounding box center [822, 306] width 332 height 363
click at [902, 165] on textarea "I often play badminten on the weekend ,beacause play badminten can meet some fr…" at bounding box center [822, 306] width 332 height 363
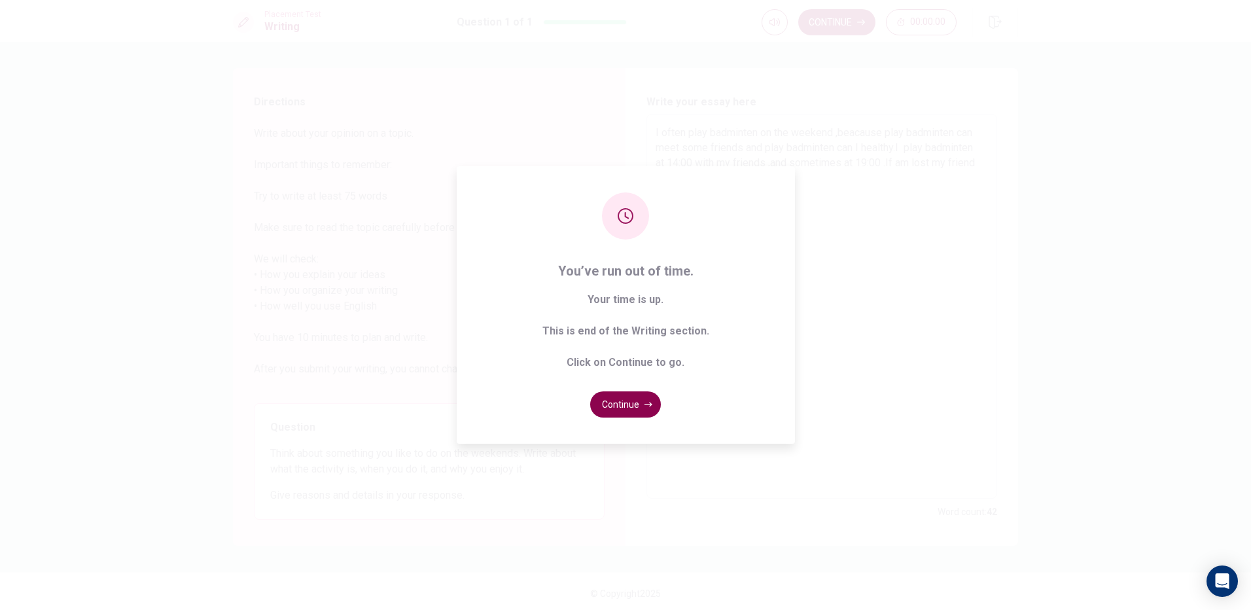
click at [642, 402] on button "Continue" at bounding box center [625, 404] width 71 height 26
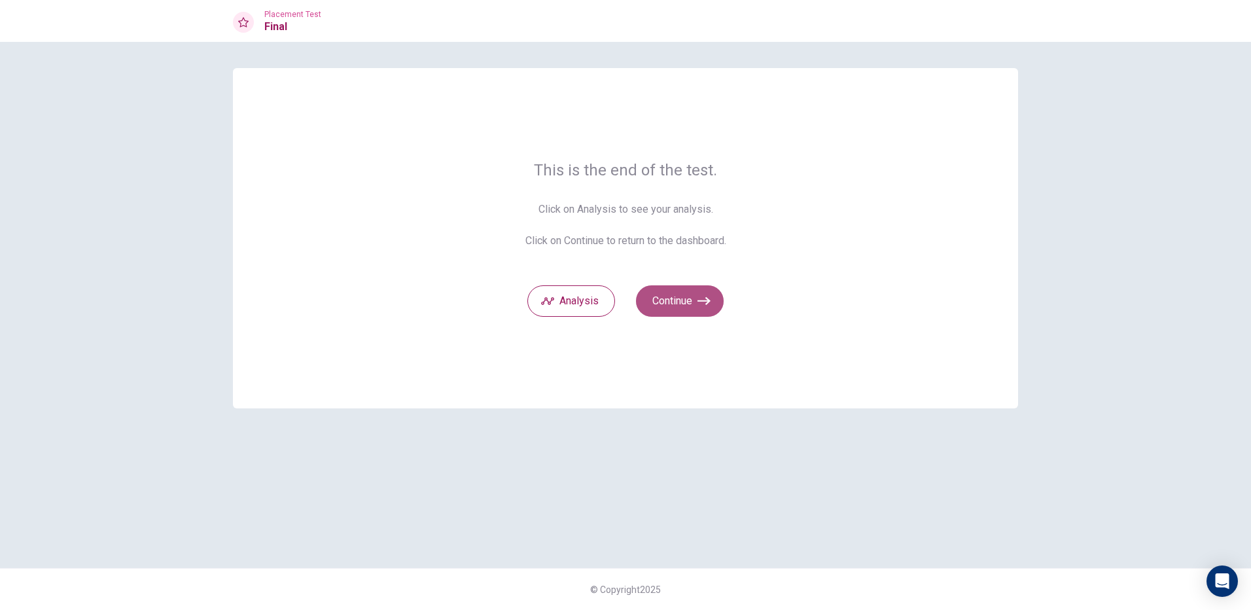
click at [671, 306] on button "Continue" at bounding box center [680, 300] width 88 height 31
